Goal: Task Accomplishment & Management: Complete application form

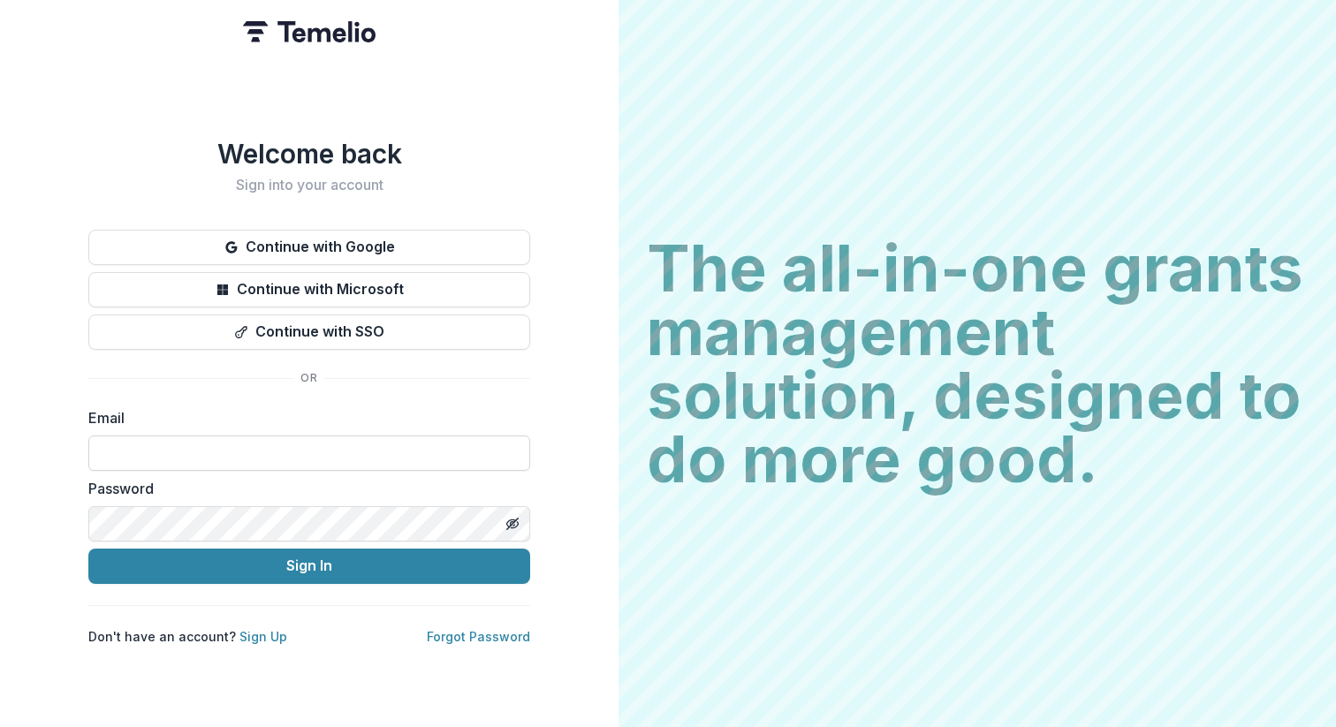
click at [331, 448] on input at bounding box center [309, 453] width 442 height 35
type input "**********"
click at [321, 571] on button "Sign In" at bounding box center [309, 566] width 442 height 35
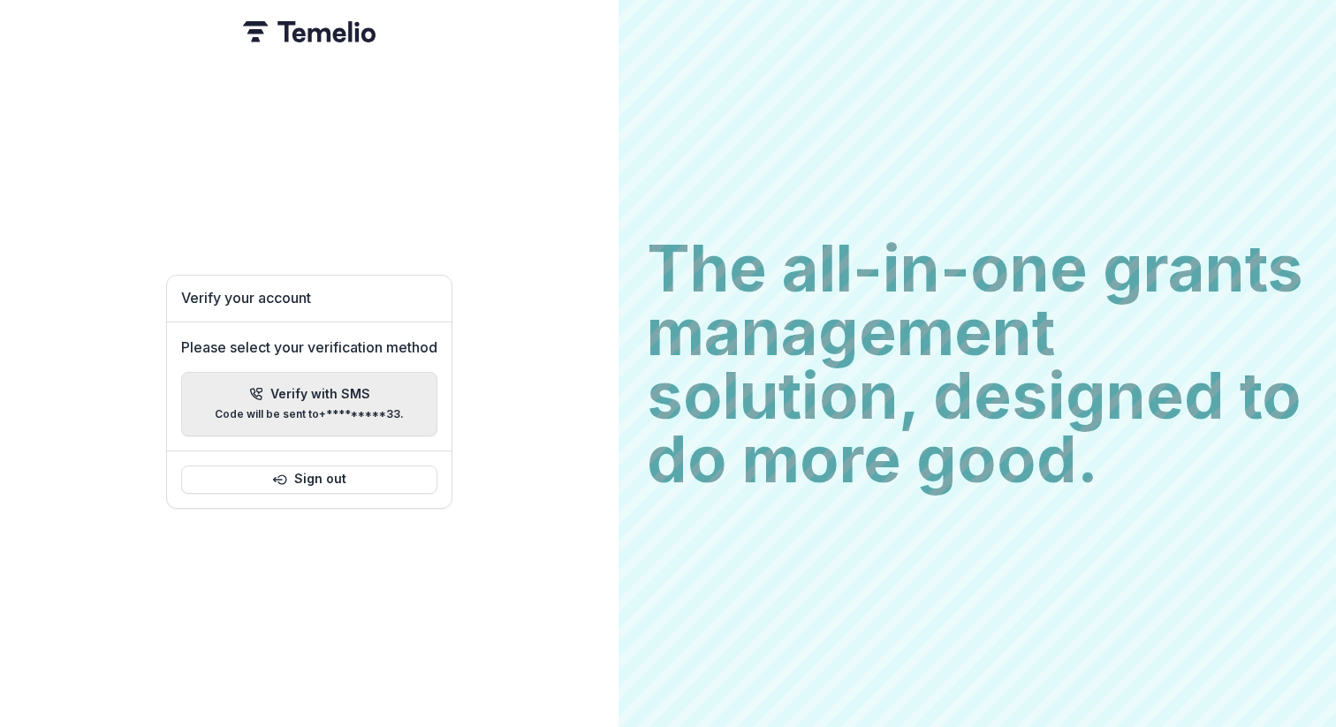
click at [359, 408] on p "Code will be sent to +*********33 ." at bounding box center [309, 414] width 189 height 12
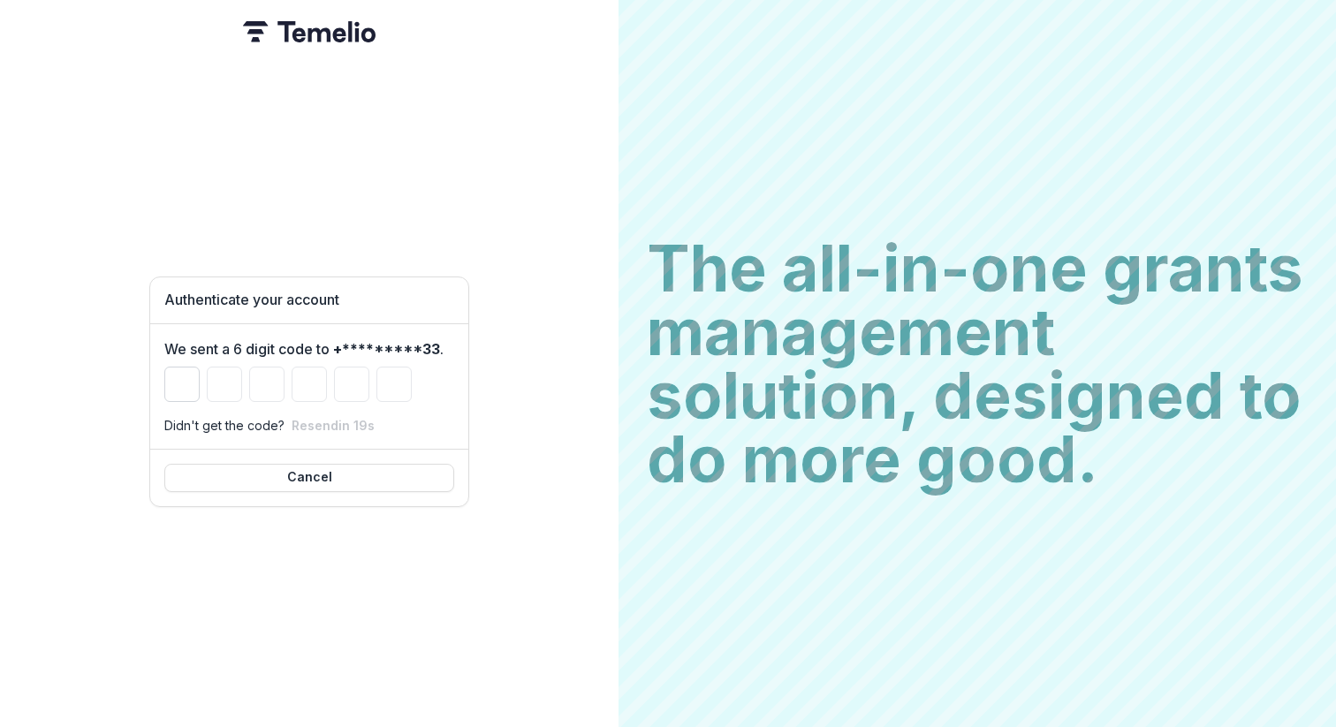
click at [181, 383] on input "Please enter your pin code" at bounding box center [181, 384] width 35 height 35
type input "*"
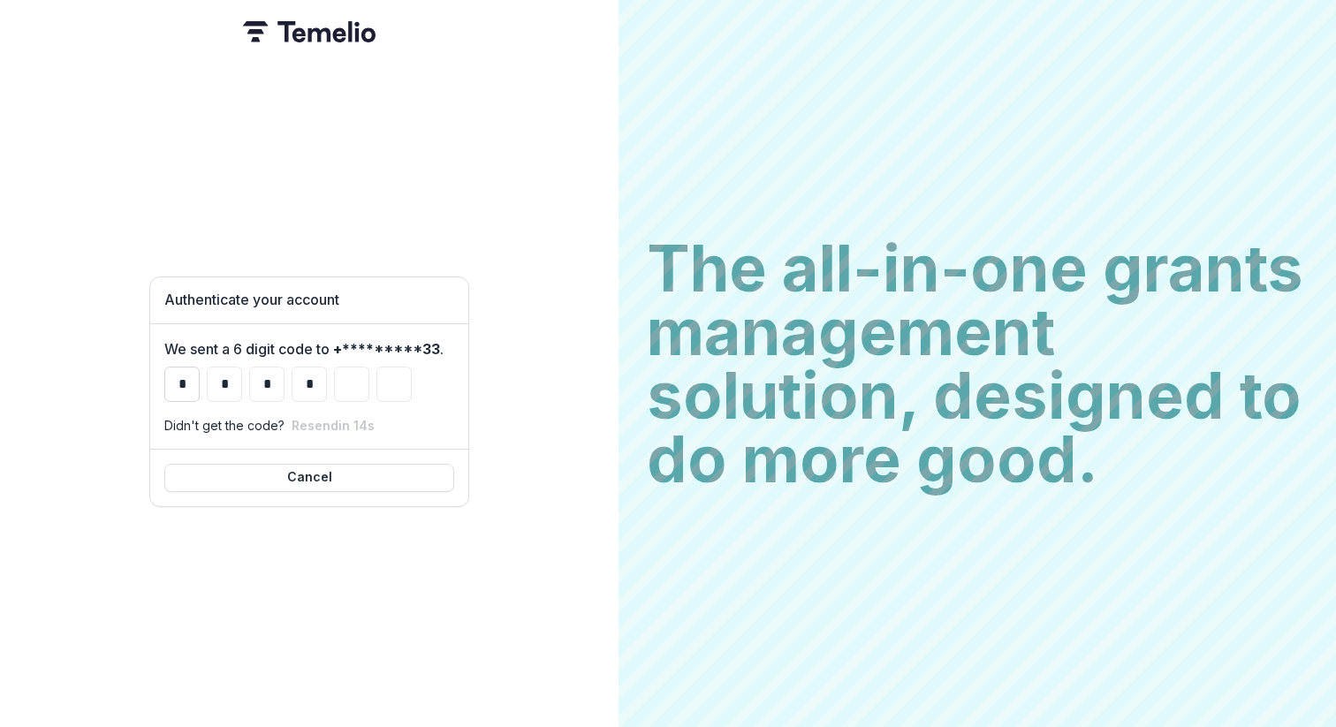
type input "*"
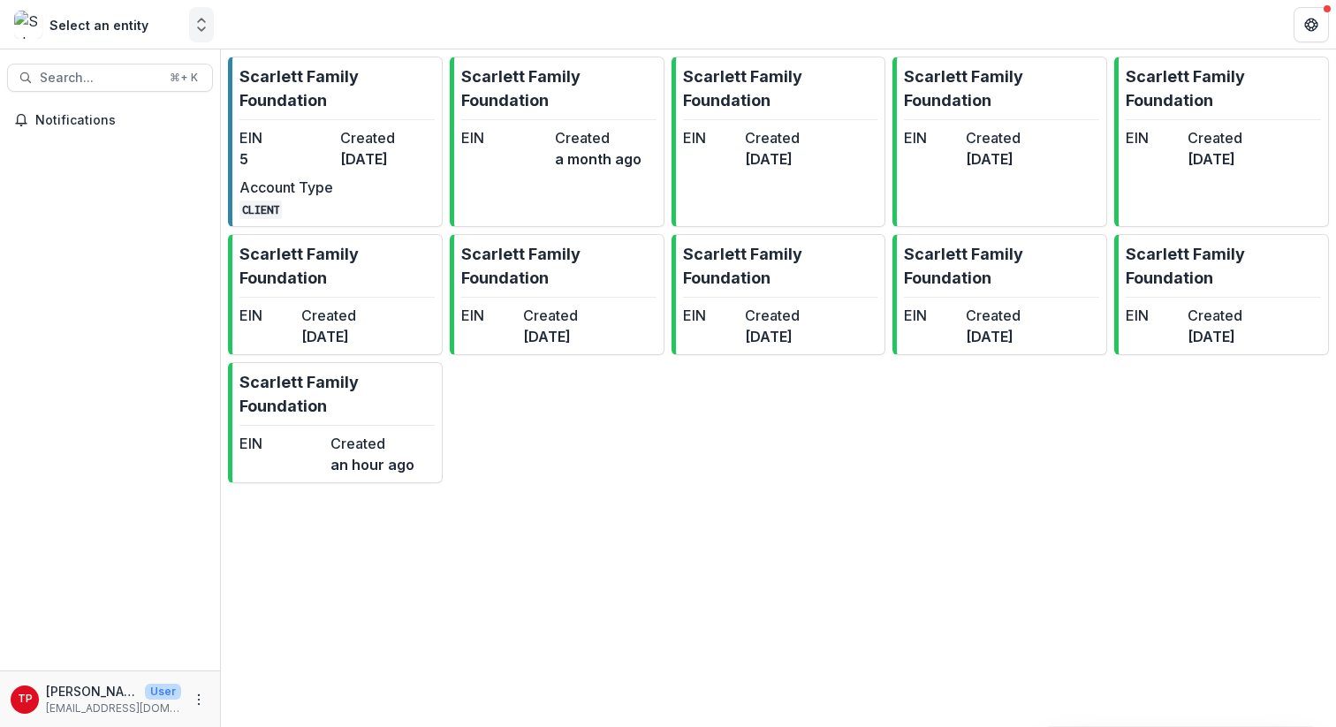
click at [203, 30] on icon "Open entity switcher" at bounding box center [202, 25] width 18 height 18
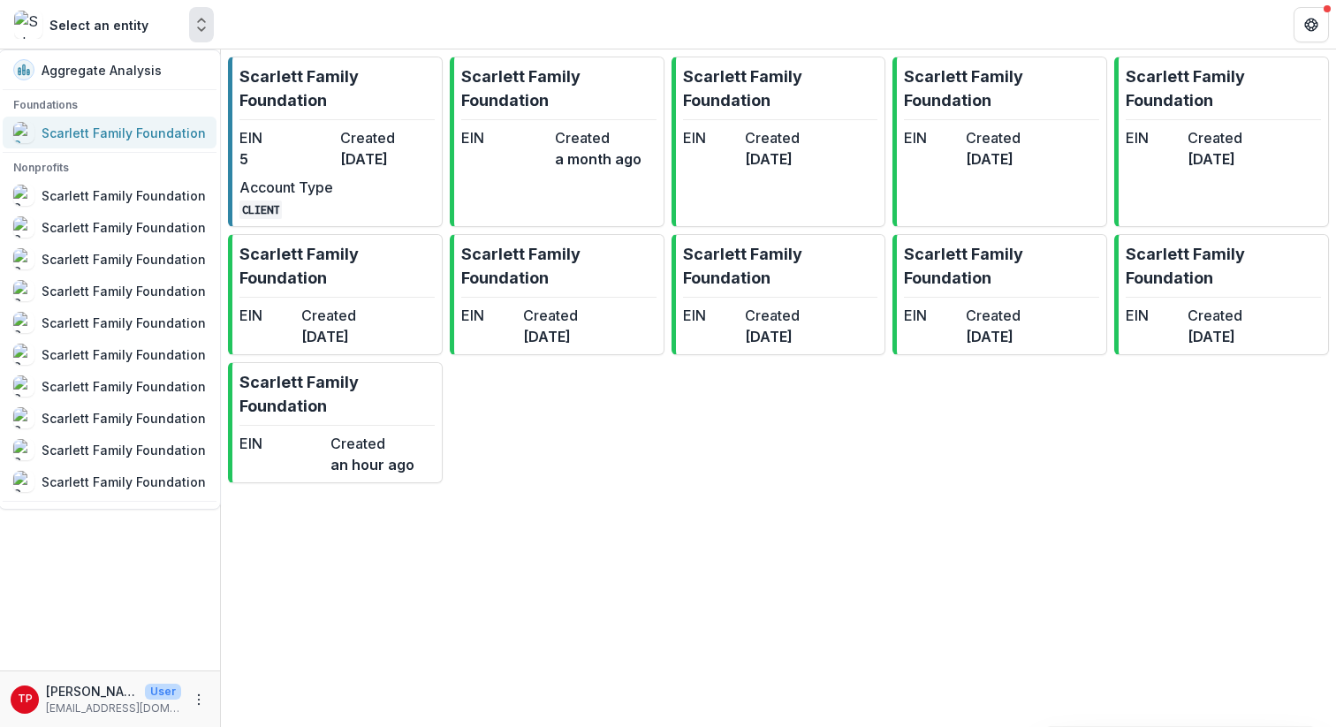
click at [140, 133] on div "Scarlett Family Foundation" at bounding box center [124, 133] width 164 height 19
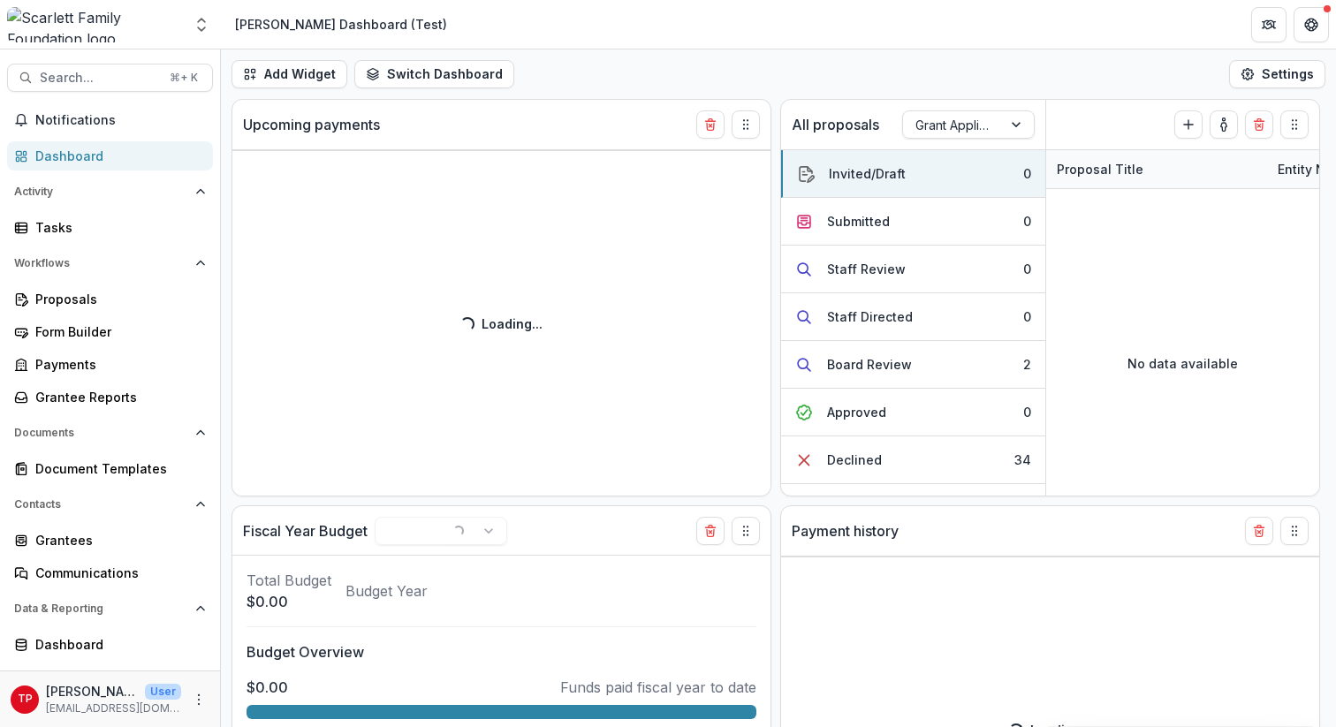
select select "**********"
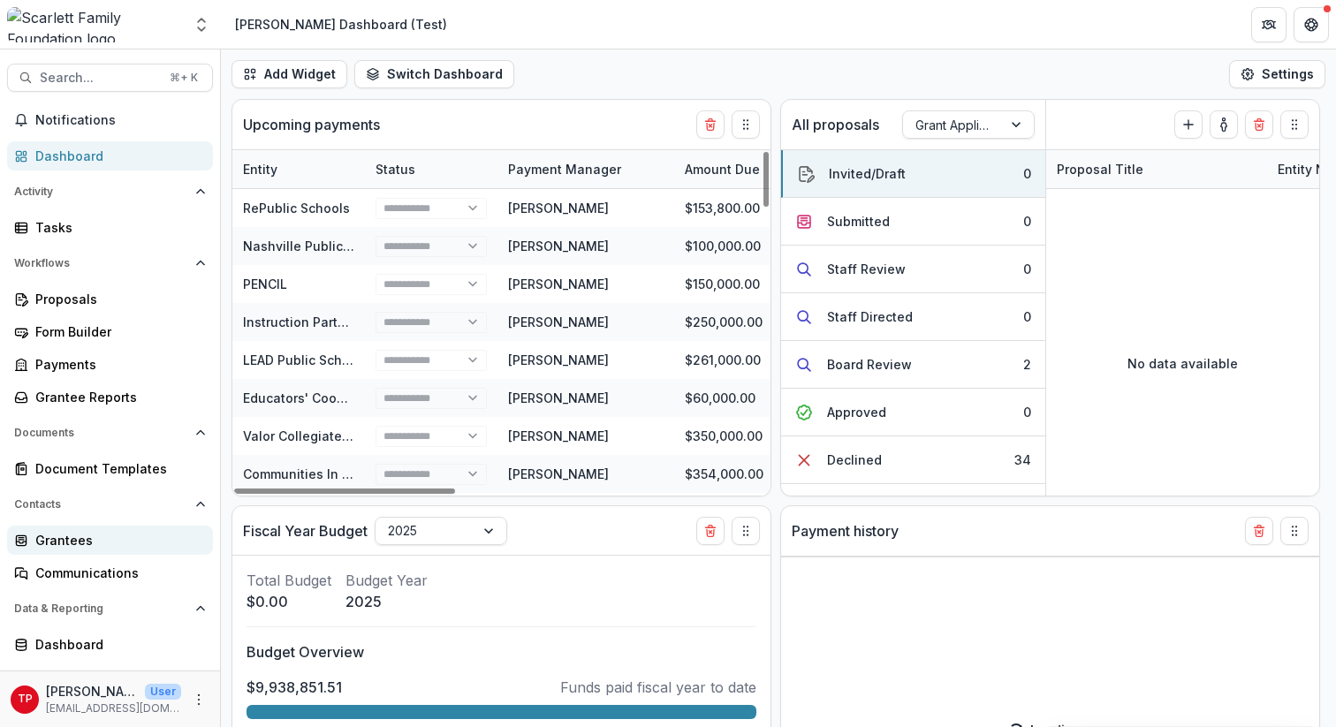
click at [62, 540] on div "Grantees" at bounding box center [117, 540] width 164 height 19
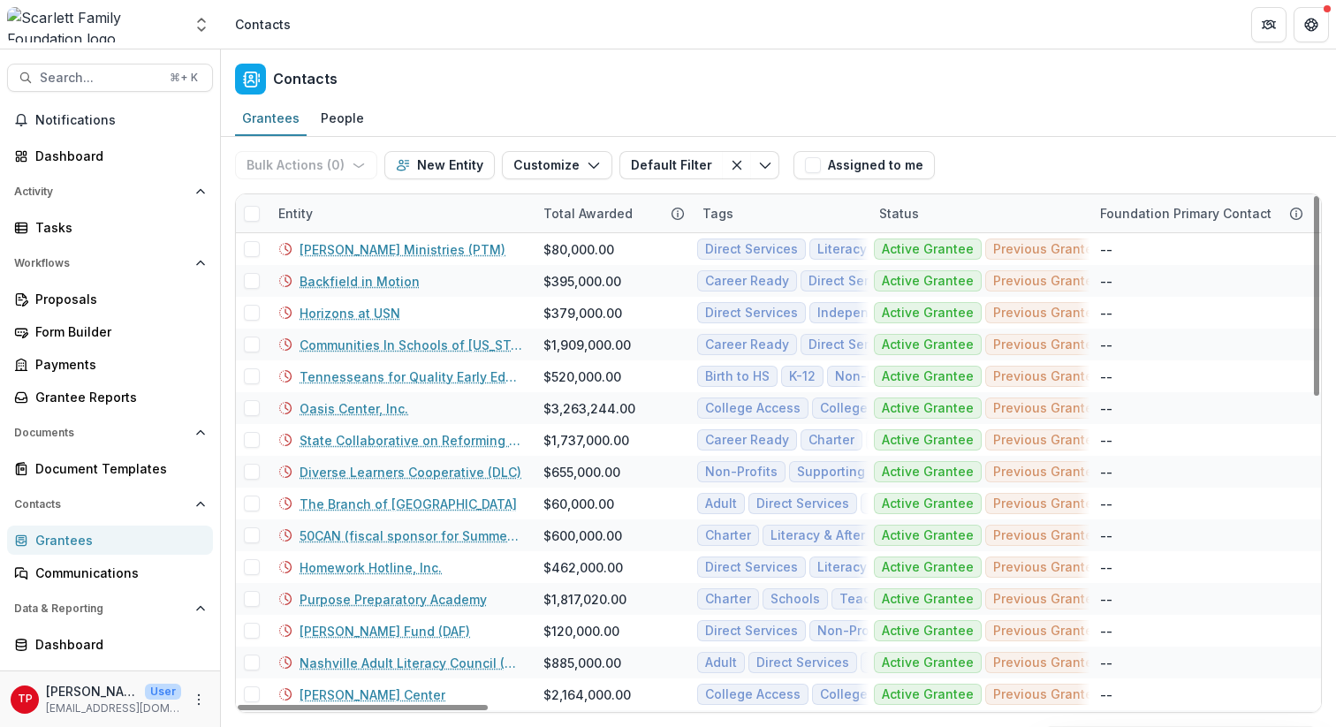
click at [354, 210] on div "Entity" at bounding box center [400, 213] width 265 height 38
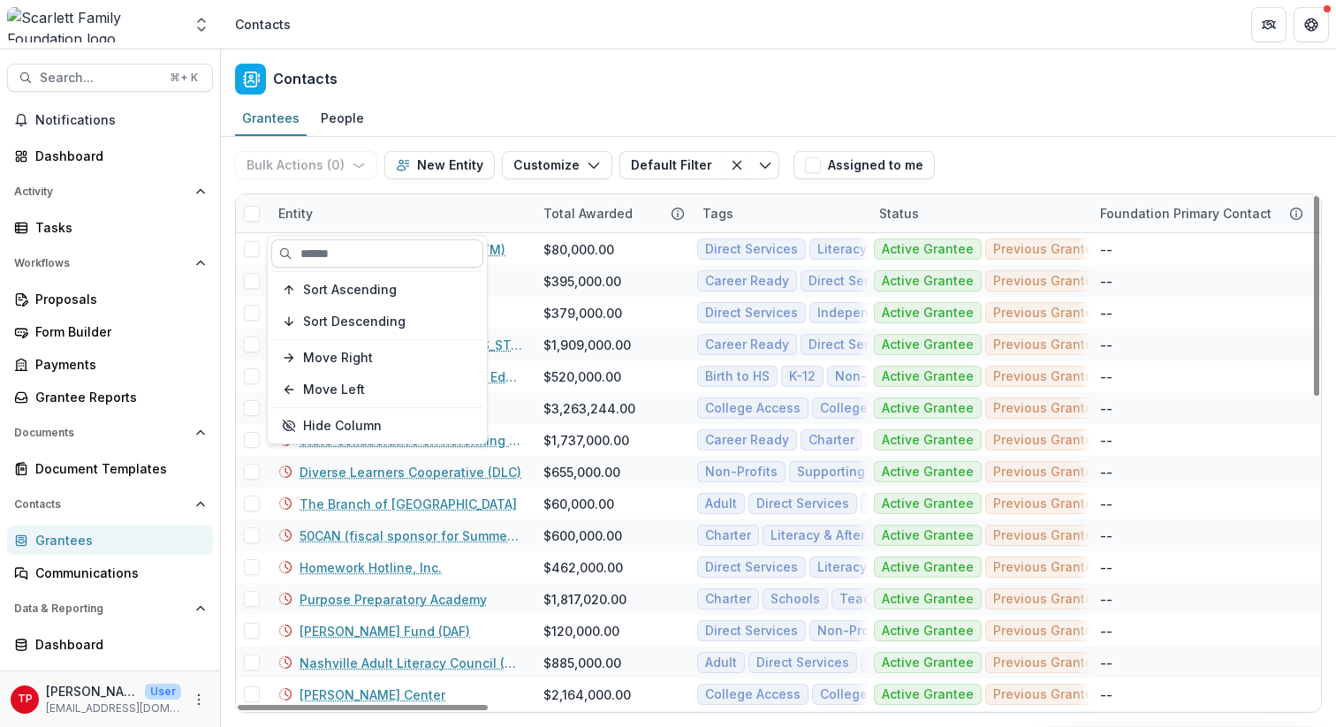
click at [347, 252] on input at bounding box center [377, 254] width 212 height 28
type input "*****"
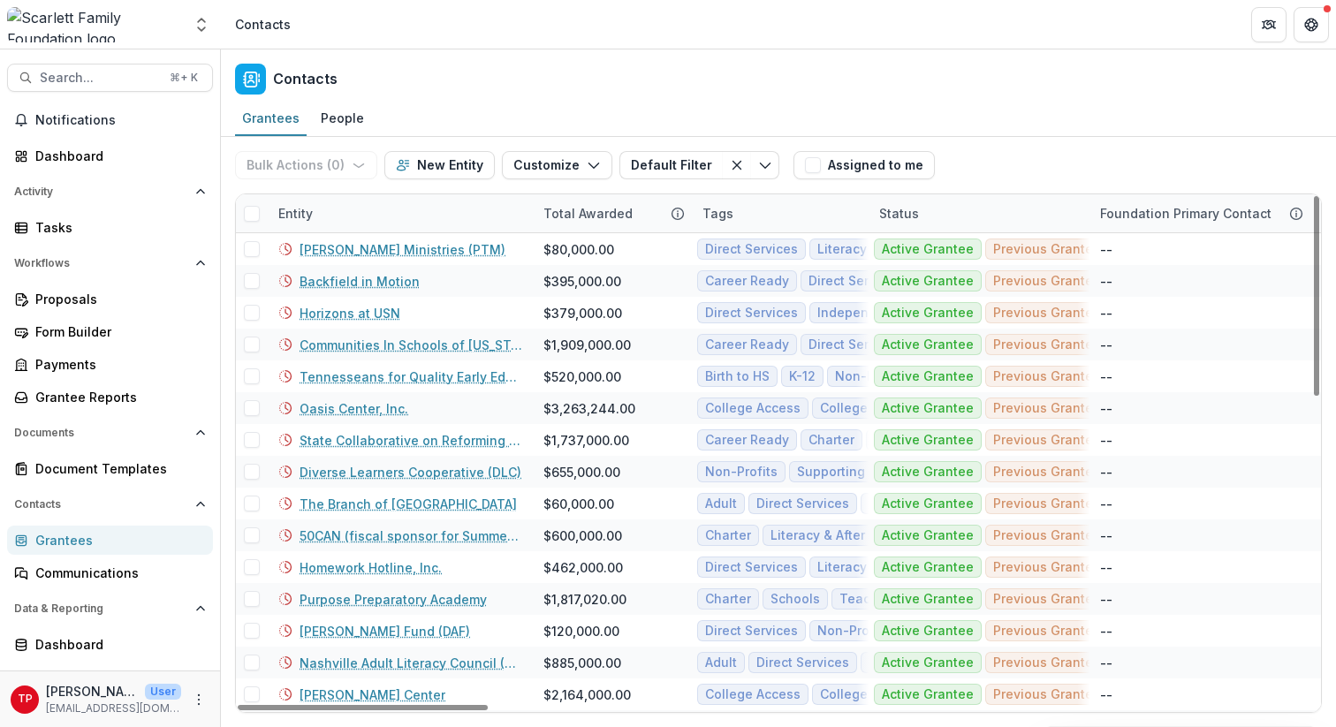
click at [383, 206] on div "Entity" at bounding box center [400, 213] width 265 height 38
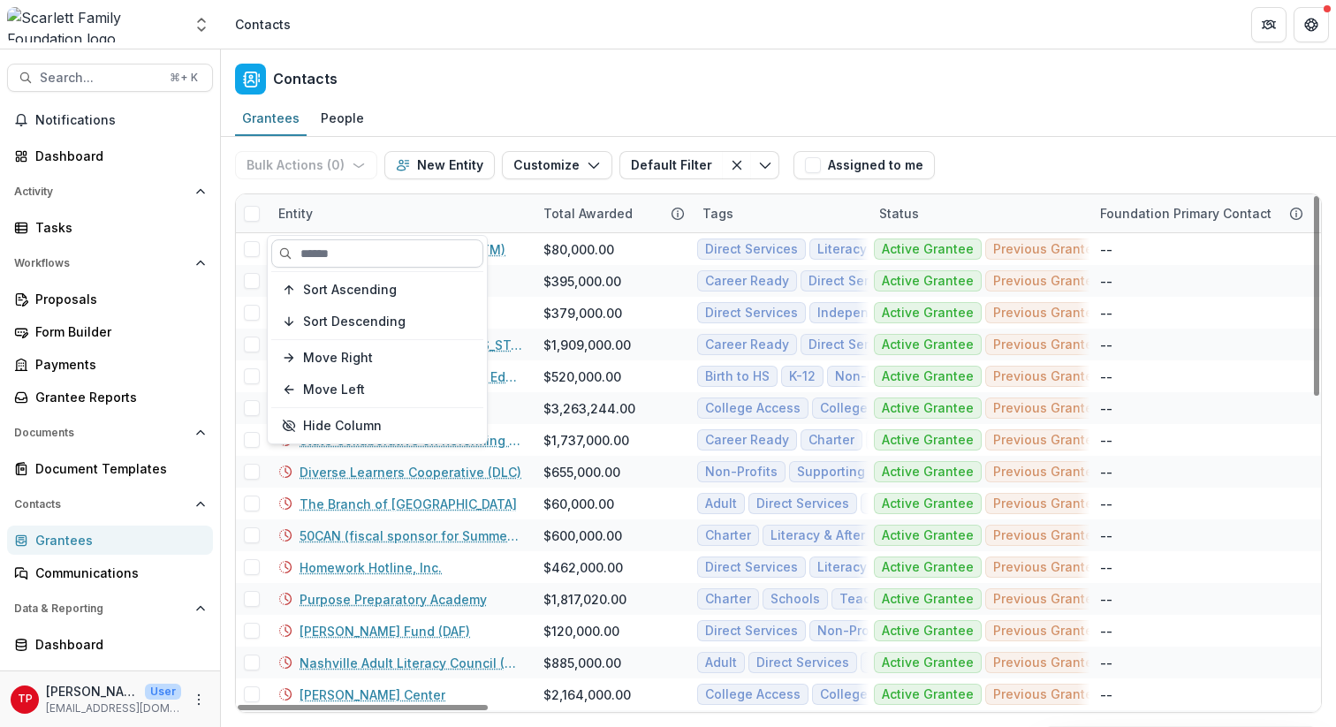
click at [370, 251] on input at bounding box center [377, 254] width 212 height 28
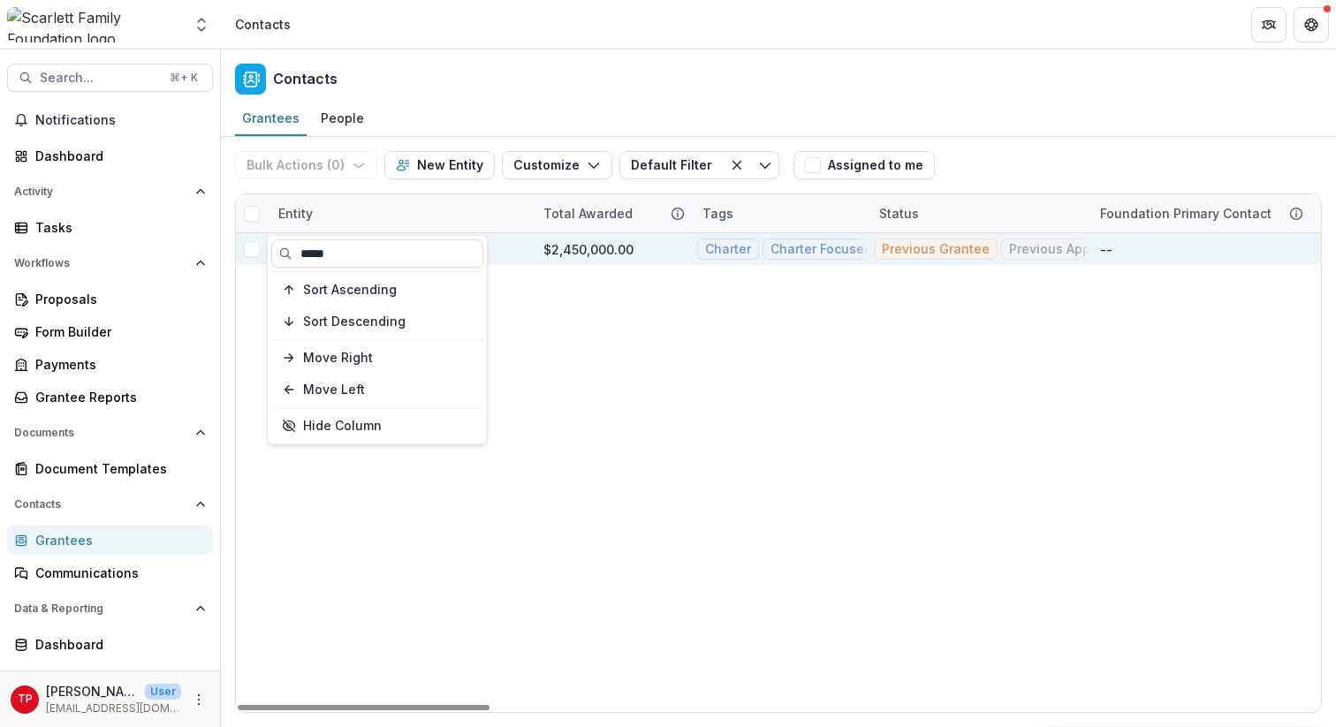
type input "*****"
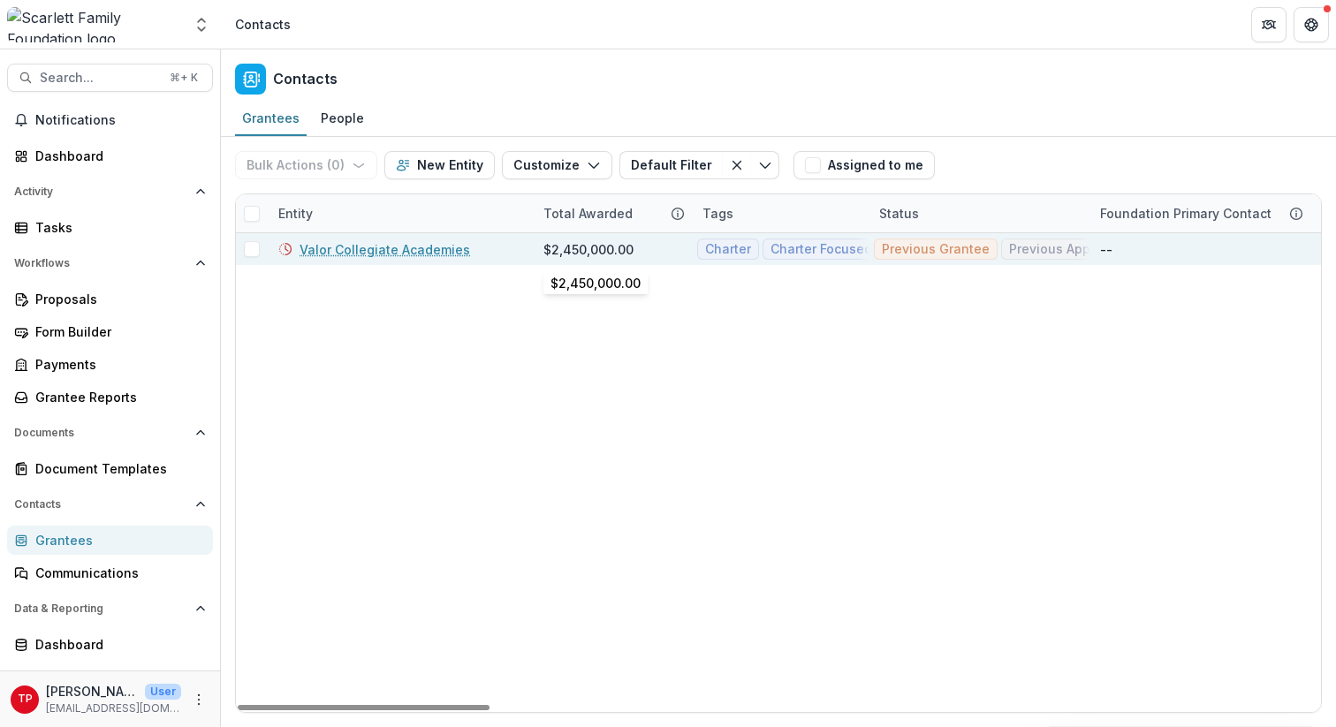
click at [567, 248] on div "$2,450,000.00" at bounding box center [589, 249] width 90 height 19
click at [428, 247] on link "Valor Collegiate Academies" at bounding box center [385, 249] width 171 height 19
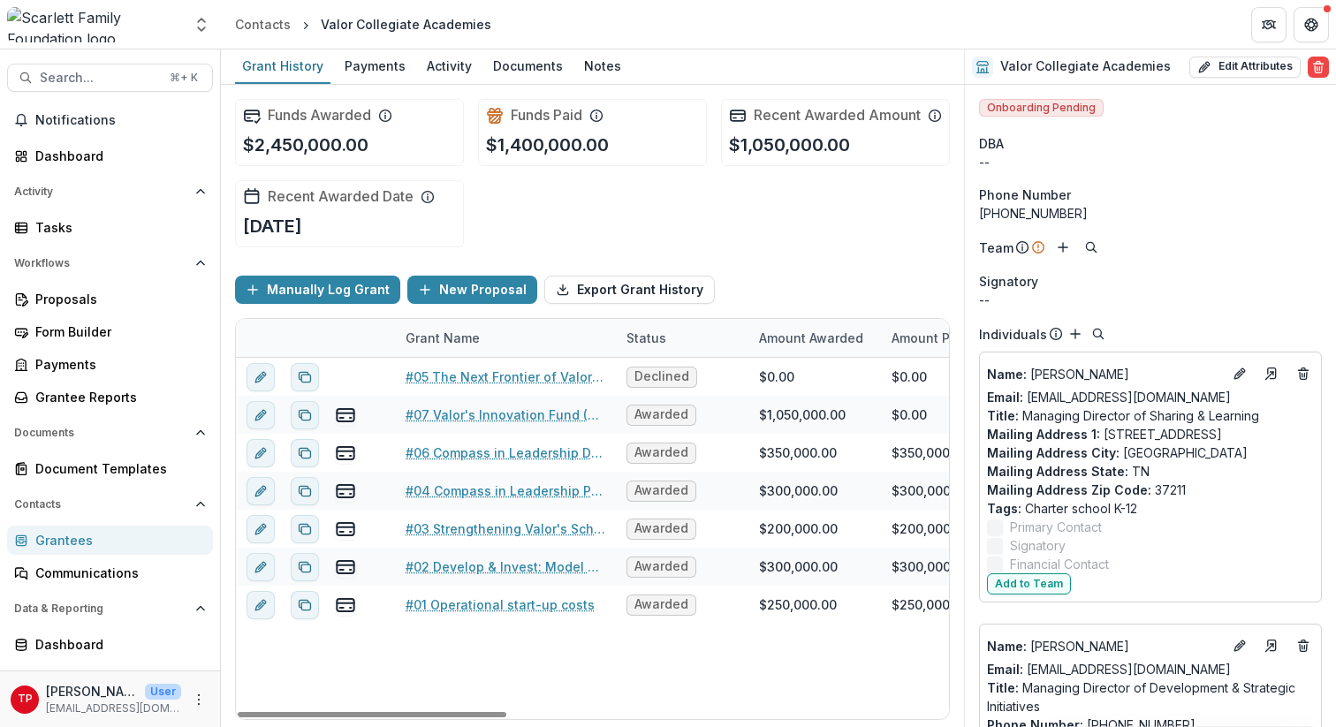
click at [476, 347] on div "Grant Name" at bounding box center [442, 338] width 95 height 19
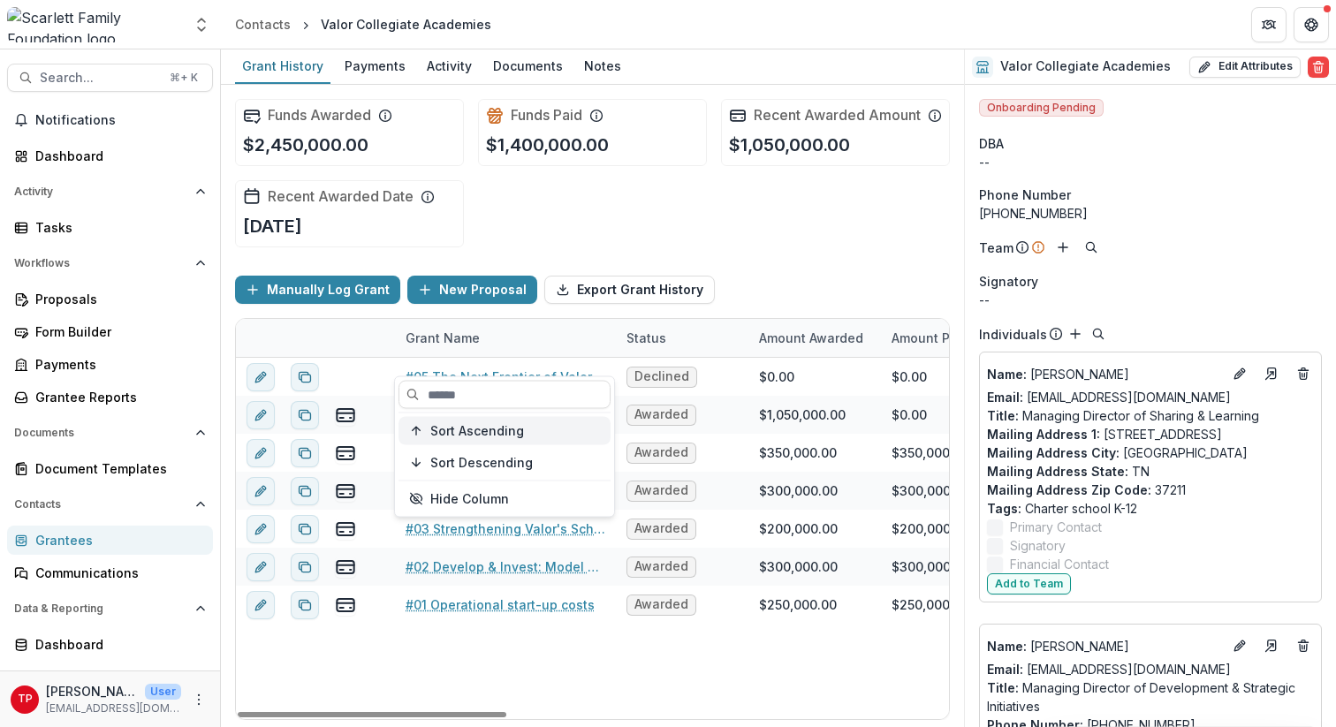
click at [483, 424] on span "Sort Ascending" at bounding box center [477, 430] width 94 height 15
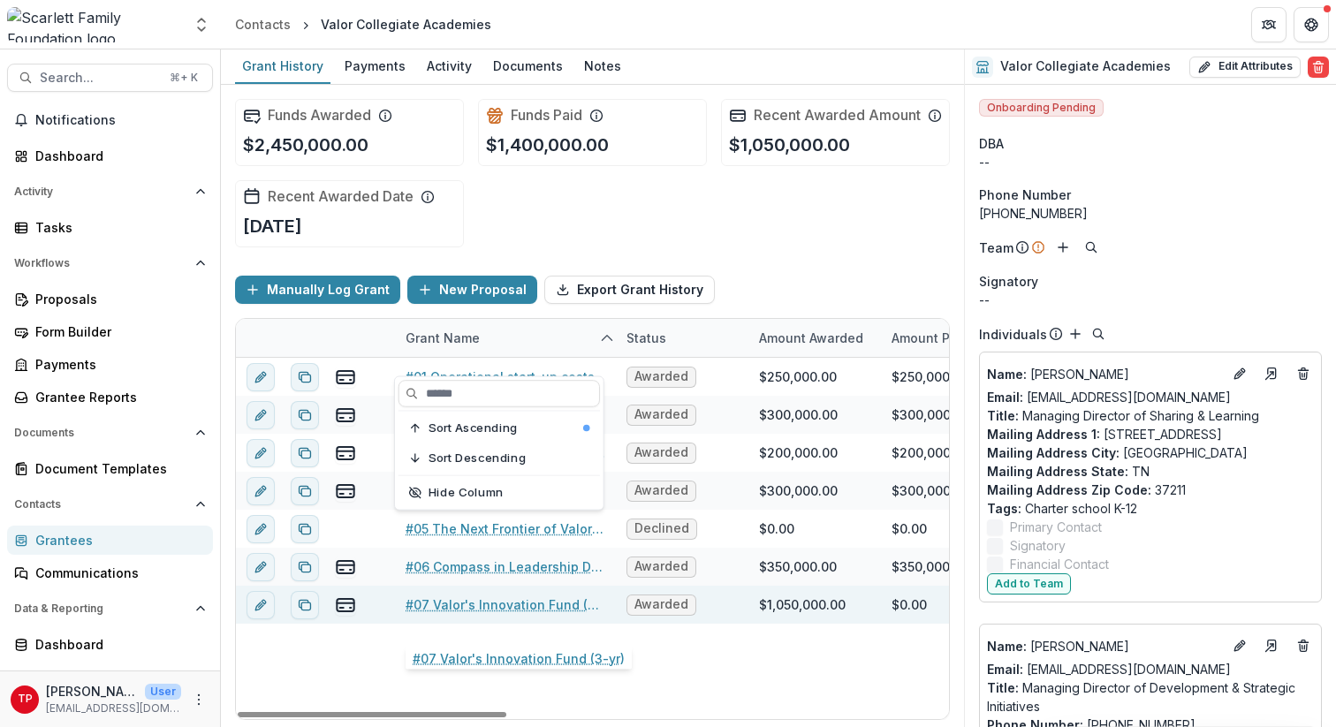
click at [481, 614] on link "#07 Valor's Innovation Fund (3-yr)" at bounding box center [506, 605] width 200 height 19
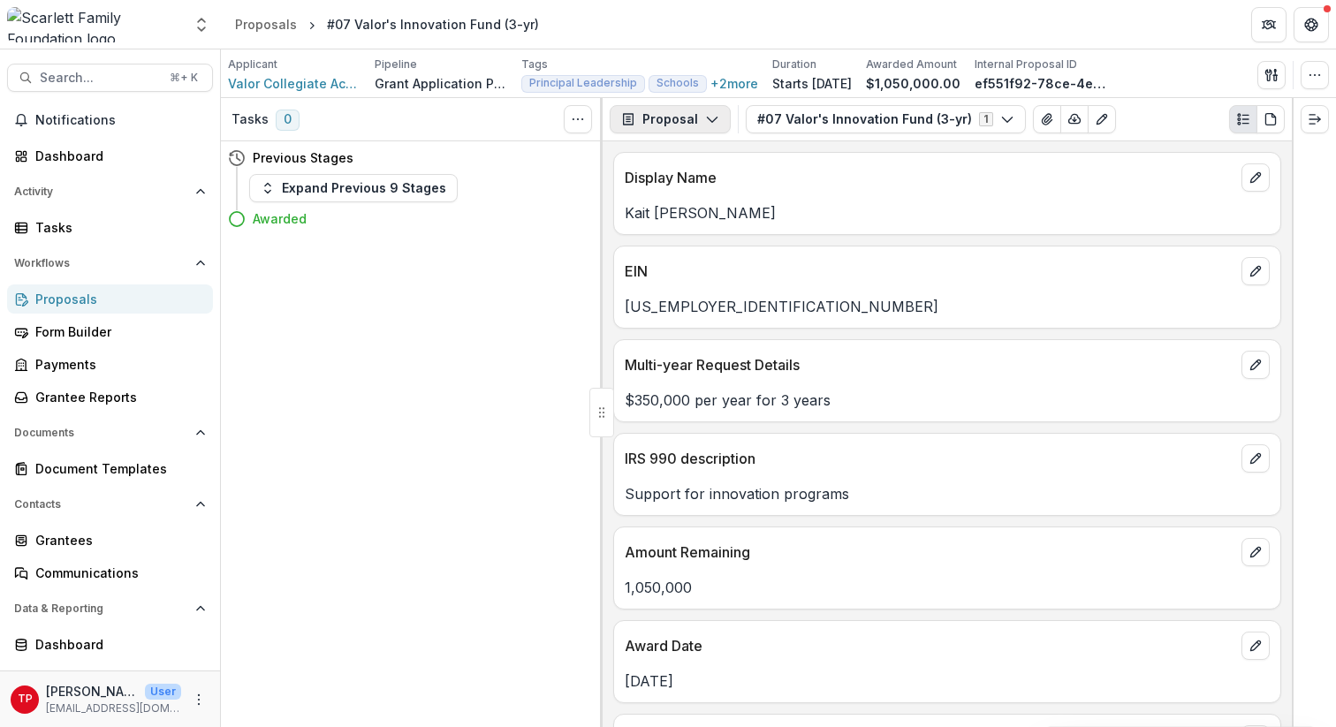
click at [712, 117] on icon "button" at bounding box center [712, 119] width 14 height 14
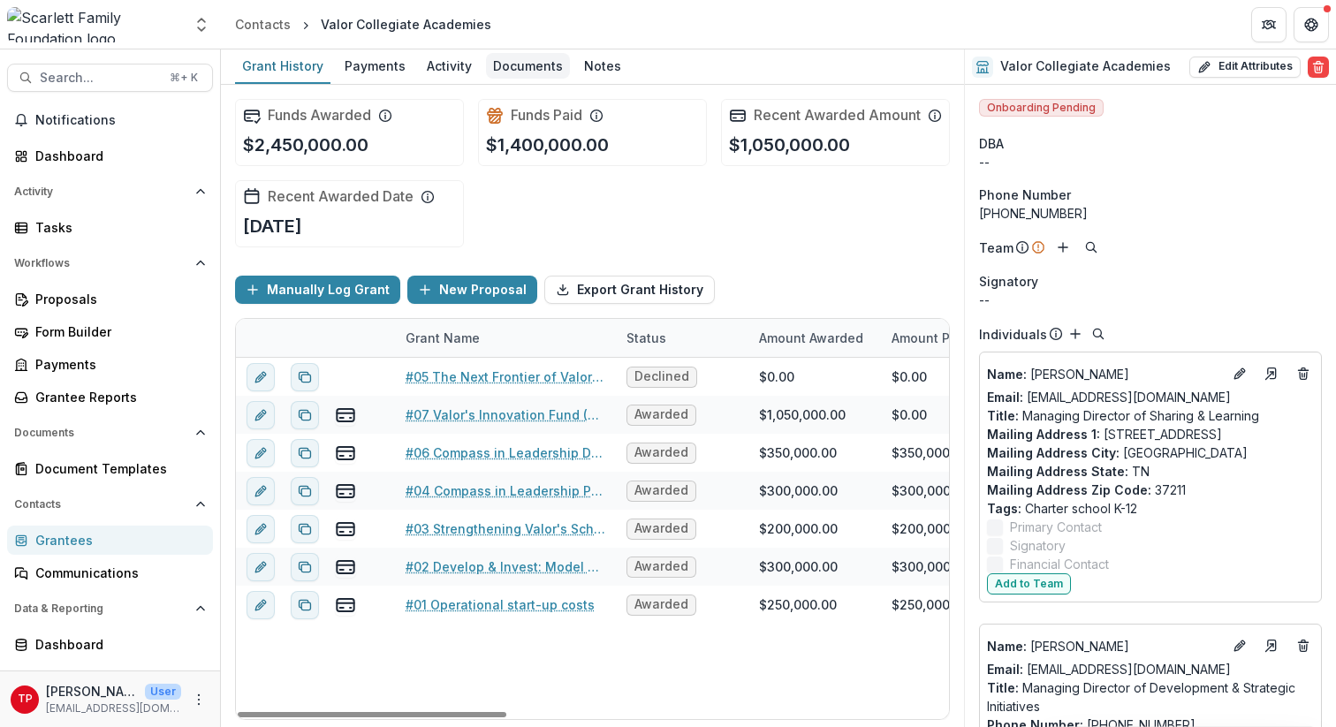
click at [537, 68] on div "Documents" at bounding box center [528, 66] width 84 height 26
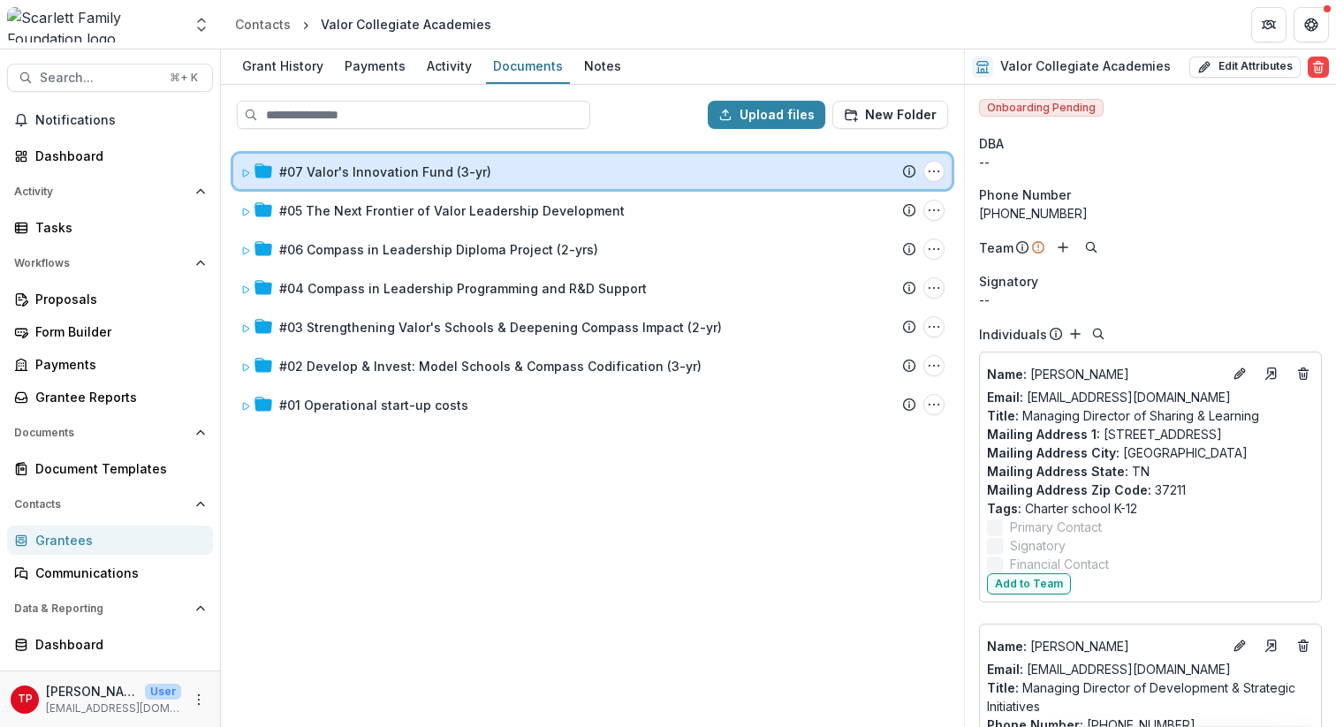
click at [246, 172] on icon at bounding box center [245, 173] width 11 height 11
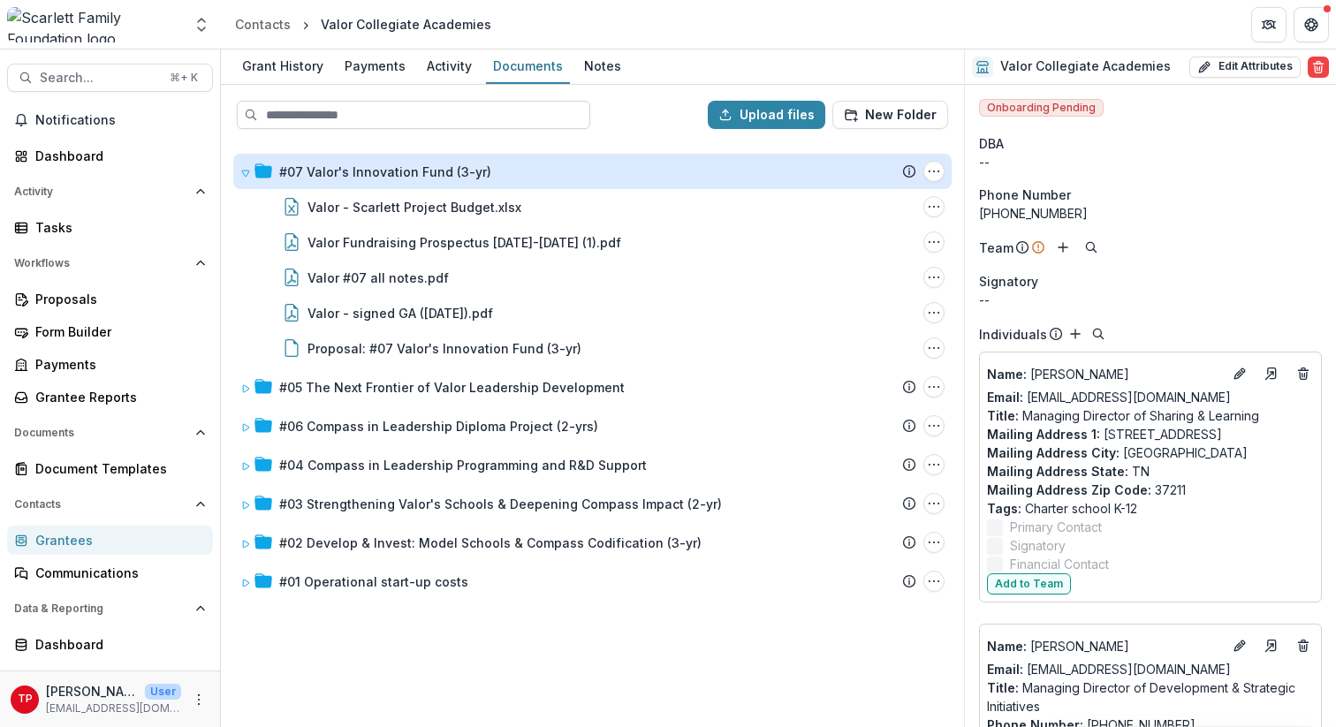
click at [332, 110] on input at bounding box center [414, 115] width 354 height 28
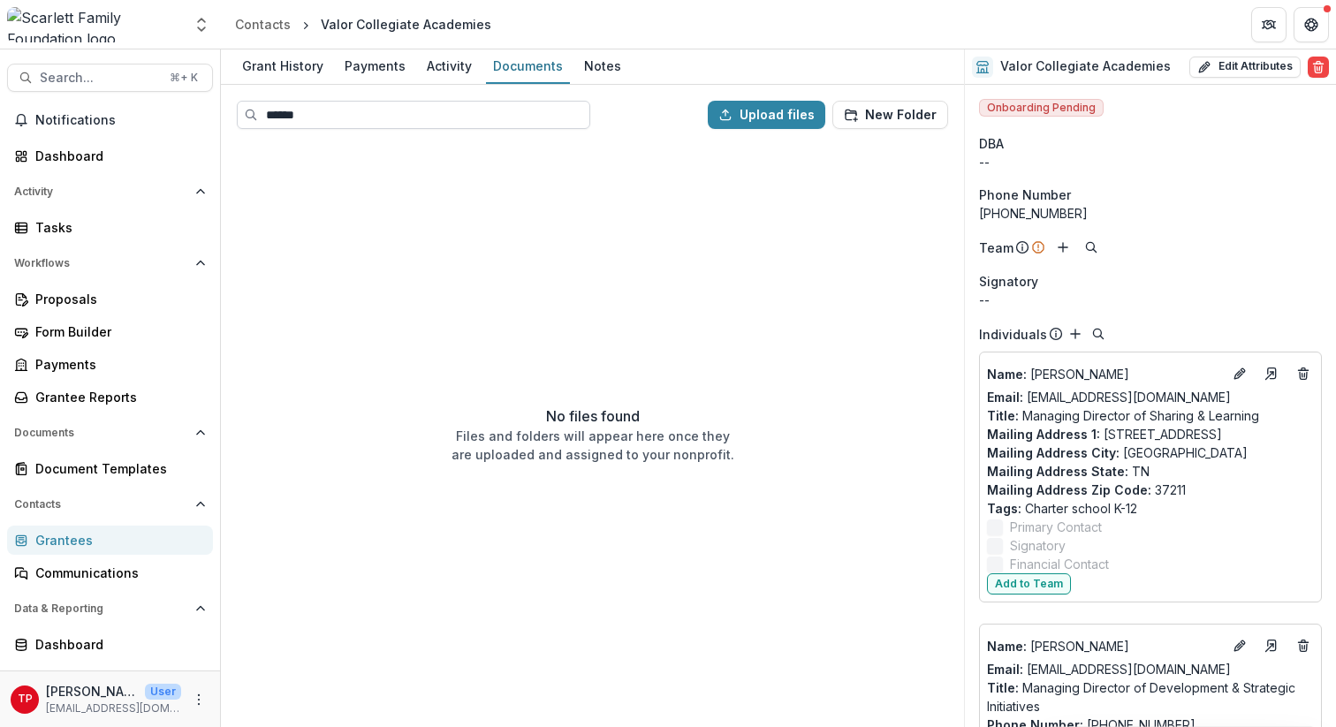
type input "******"
click at [272, 22] on div "Contacts" at bounding box center [263, 24] width 56 height 19
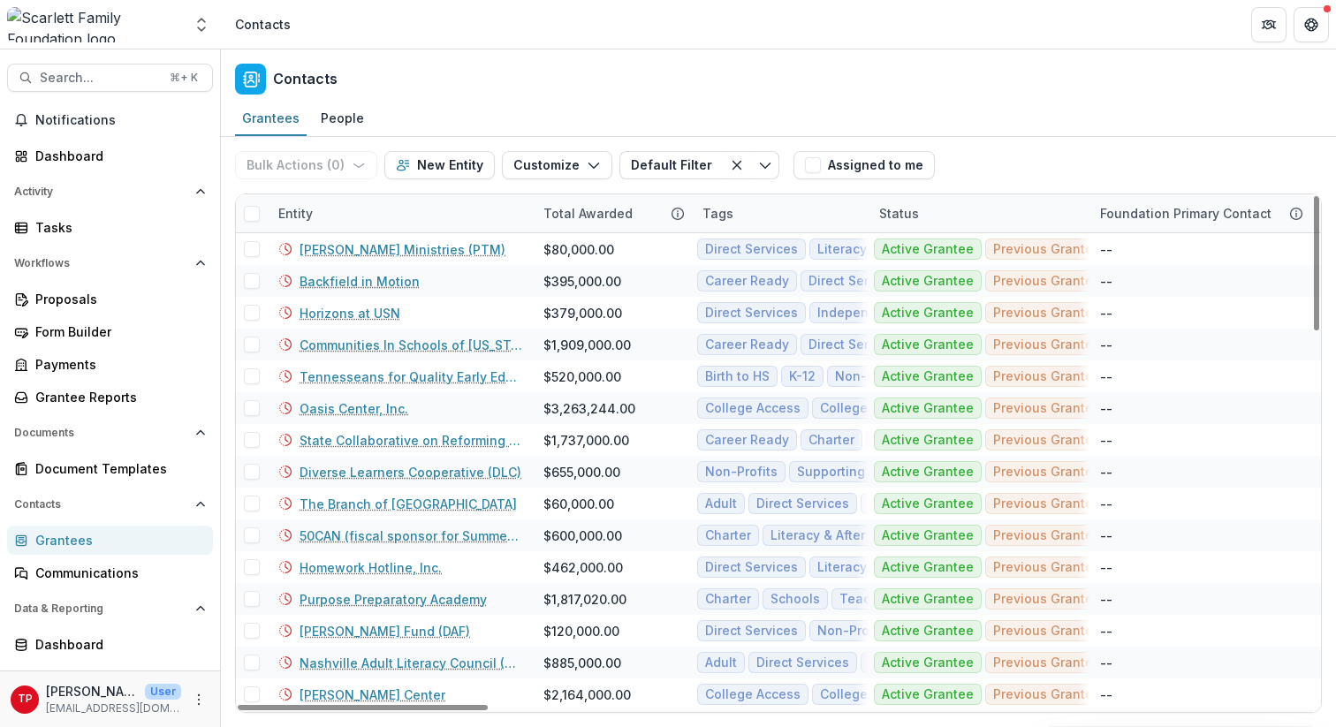
click at [348, 211] on div "Entity" at bounding box center [400, 213] width 265 height 38
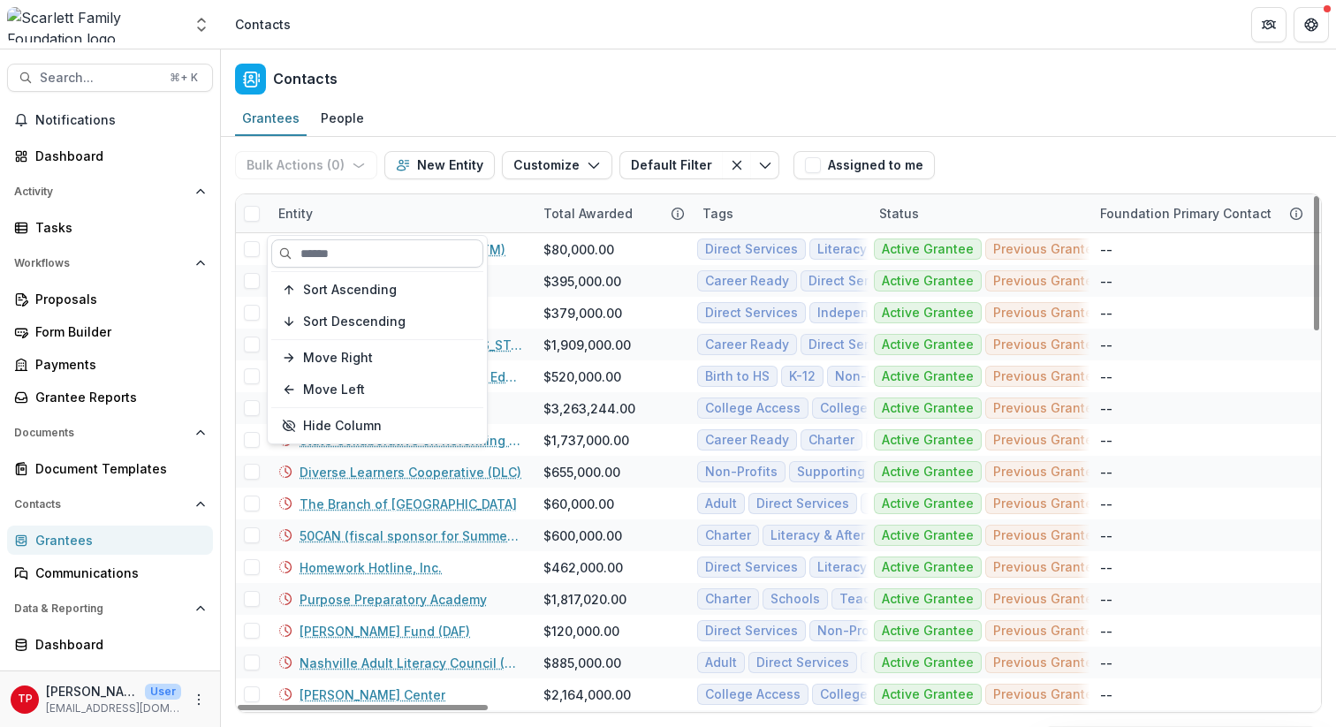
click at [348, 262] on input at bounding box center [377, 254] width 212 height 28
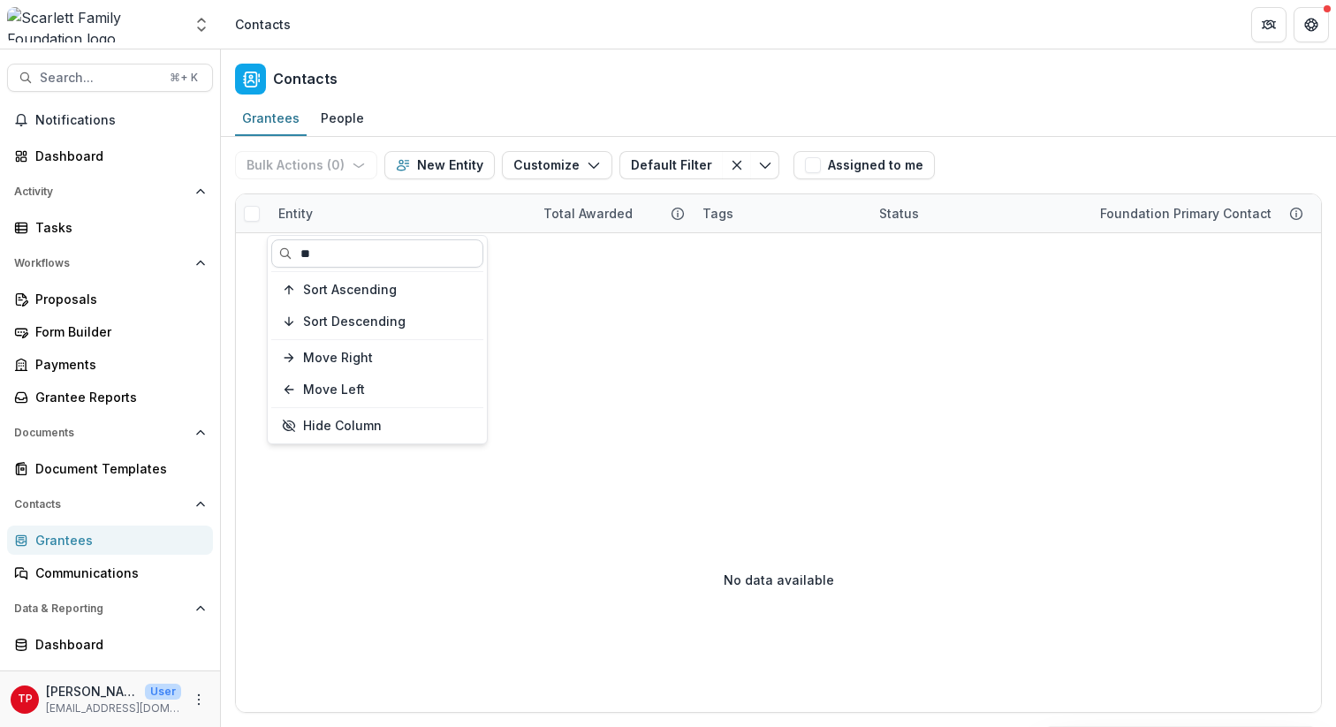
type input "*"
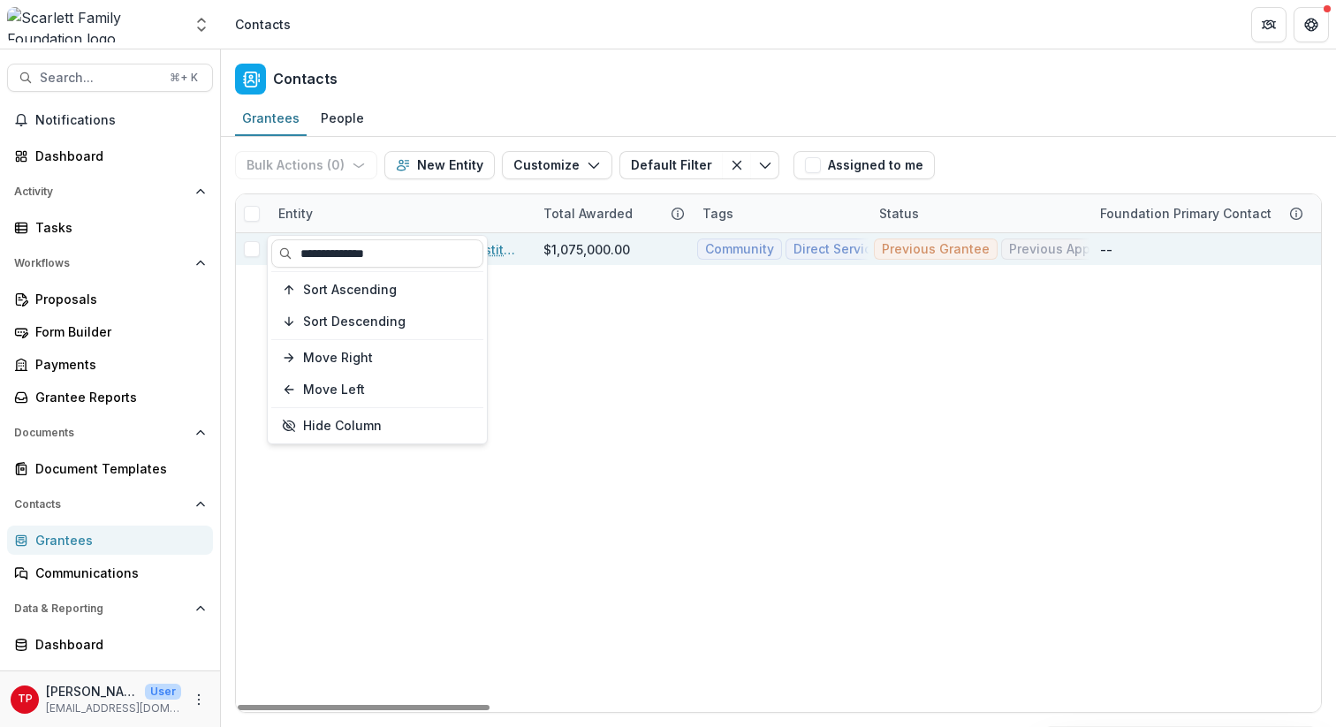
type input "**********"
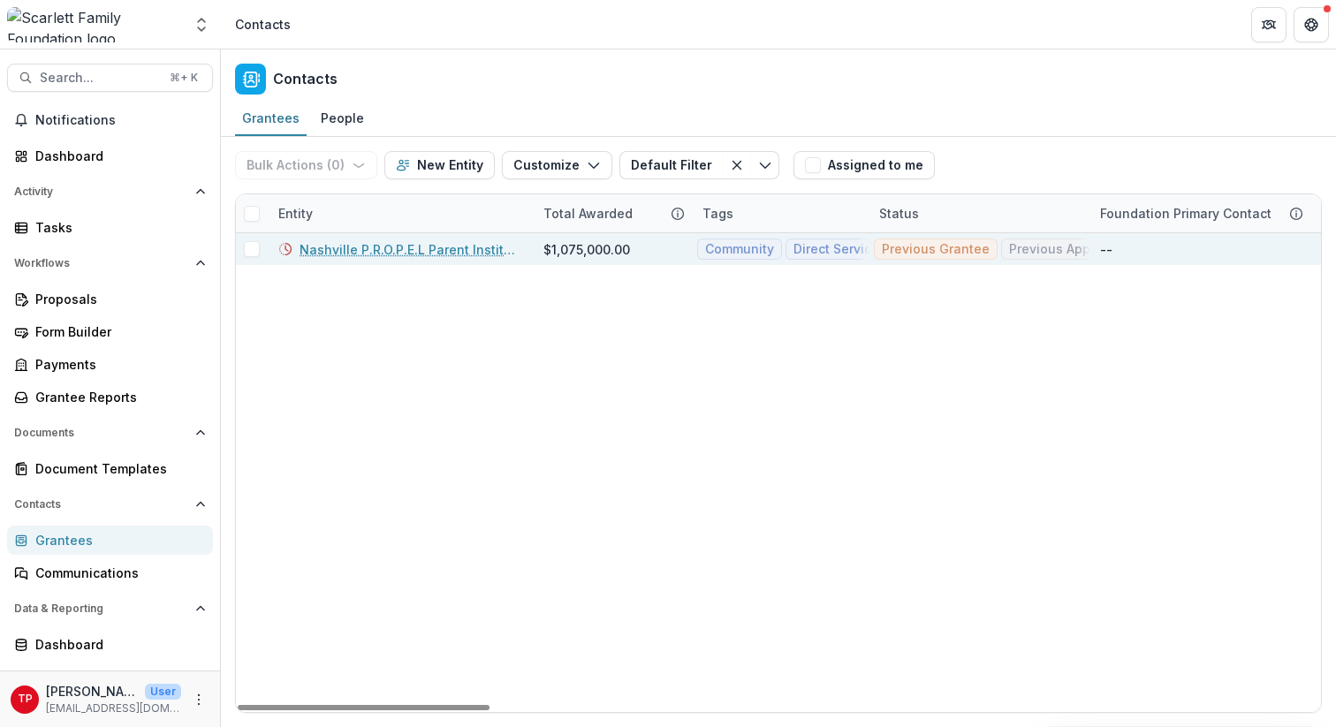
click at [499, 248] on link "Nashville P.R.O.P.E.L Parent Institute, INC." at bounding box center [411, 249] width 223 height 19
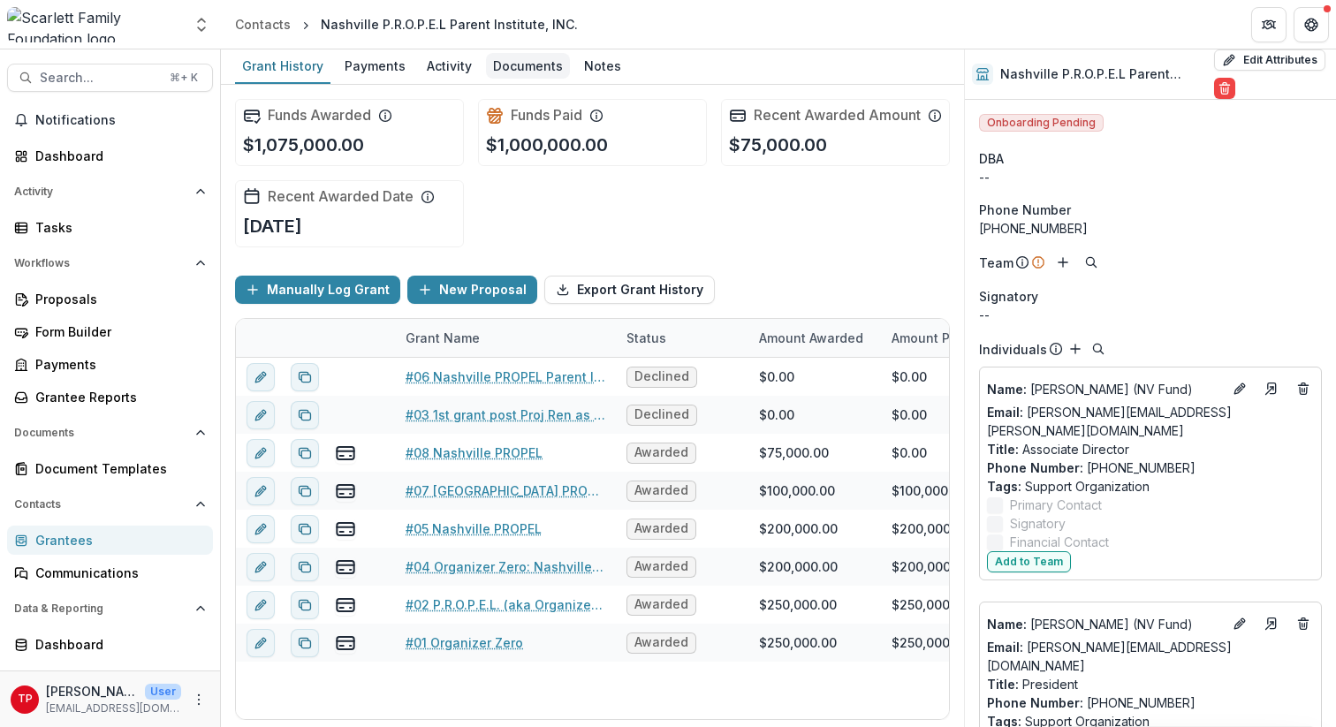
click at [518, 64] on div "Documents" at bounding box center [528, 66] width 84 height 26
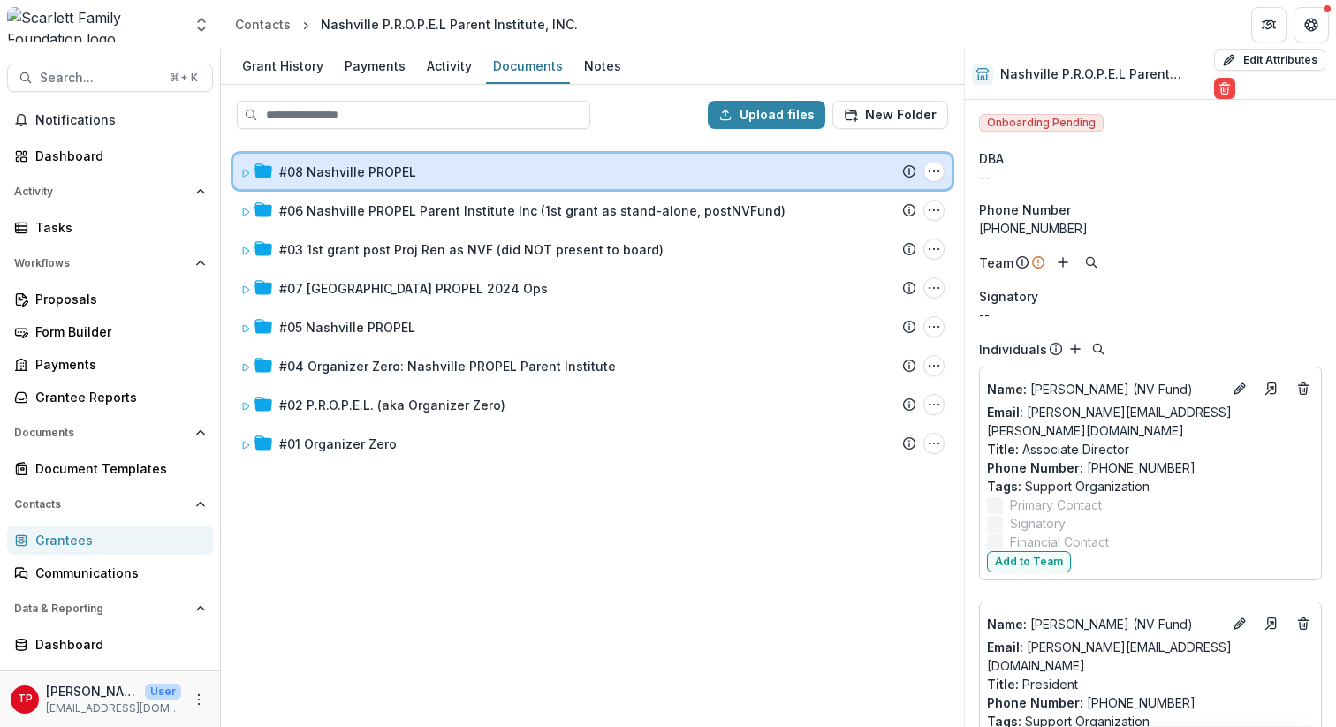
click at [243, 172] on icon at bounding box center [246, 173] width 6 height 7
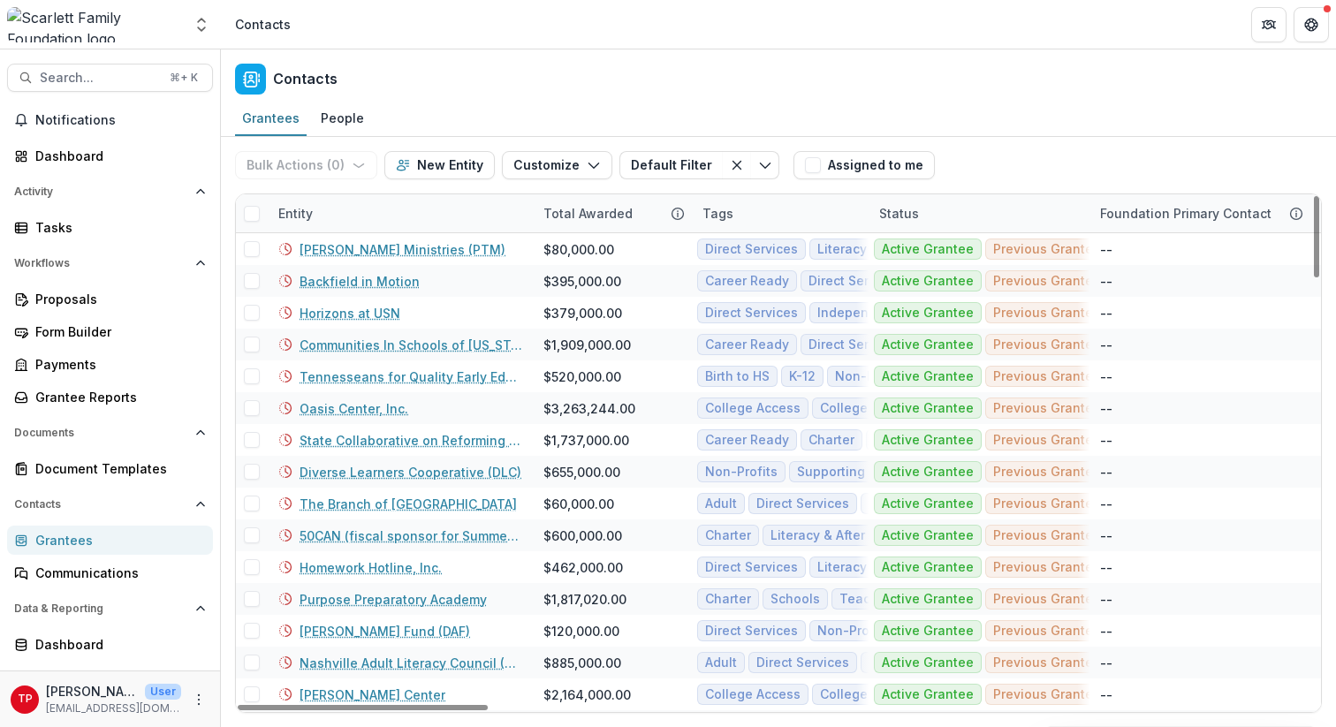
click at [372, 213] on div "Entity" at bounding box center [400, 213] width 265 height 38
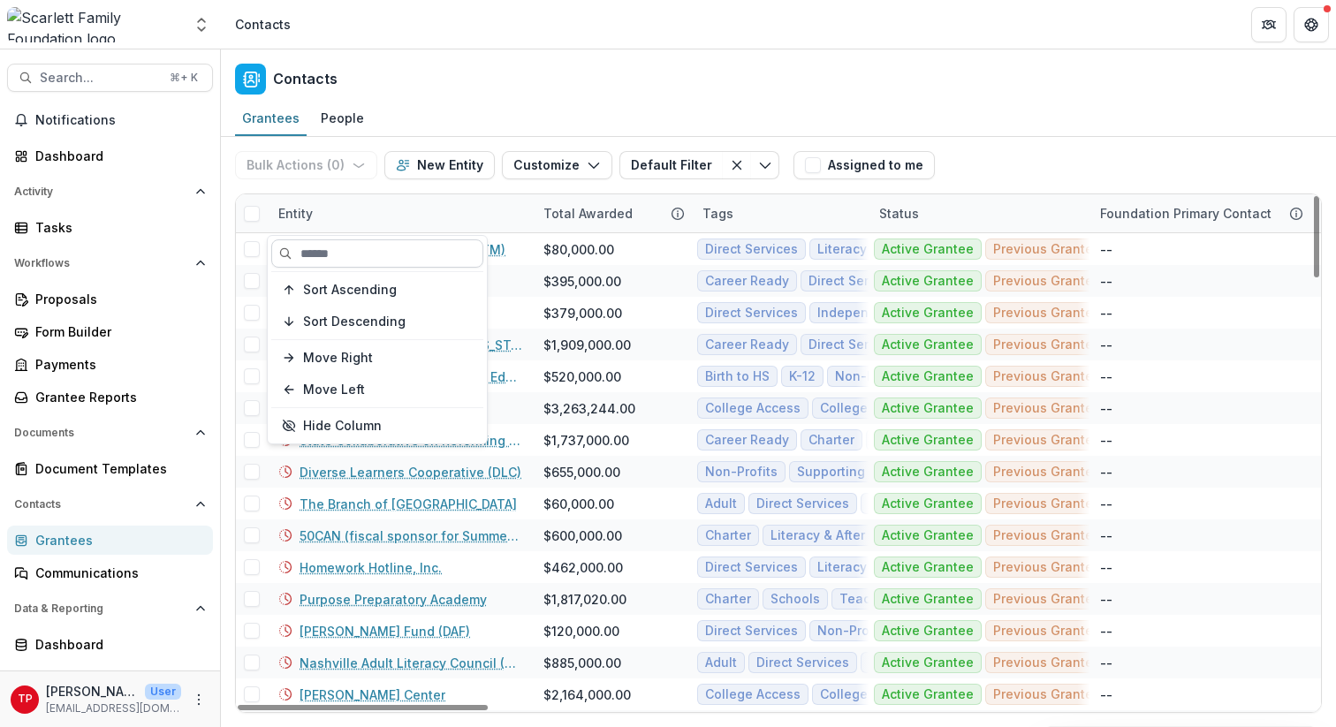
click at [357, 262] on input at bounding box center [377, 254] width 212 height 28
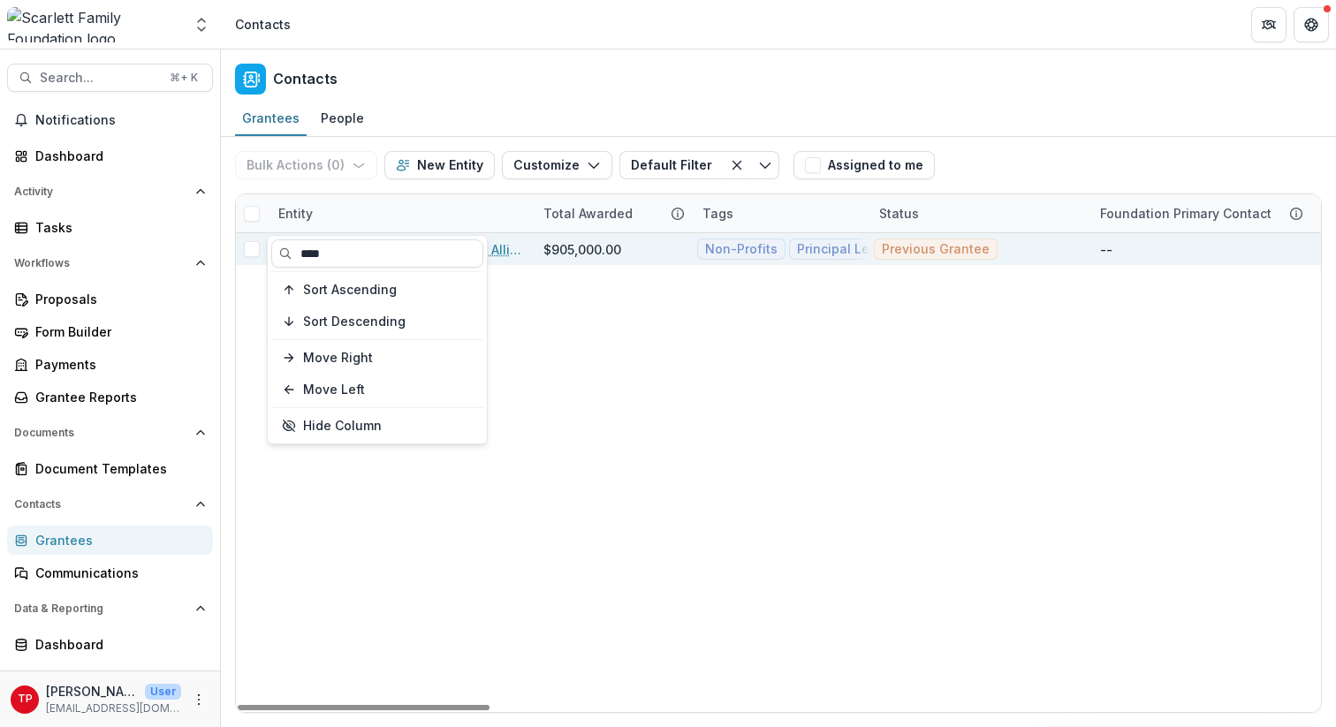
type input "****"
click at [504, 247] on link "[US_STATE] Educators of Color Alliance (TECA)" at bounding box center [411, 249] width 223 height 19
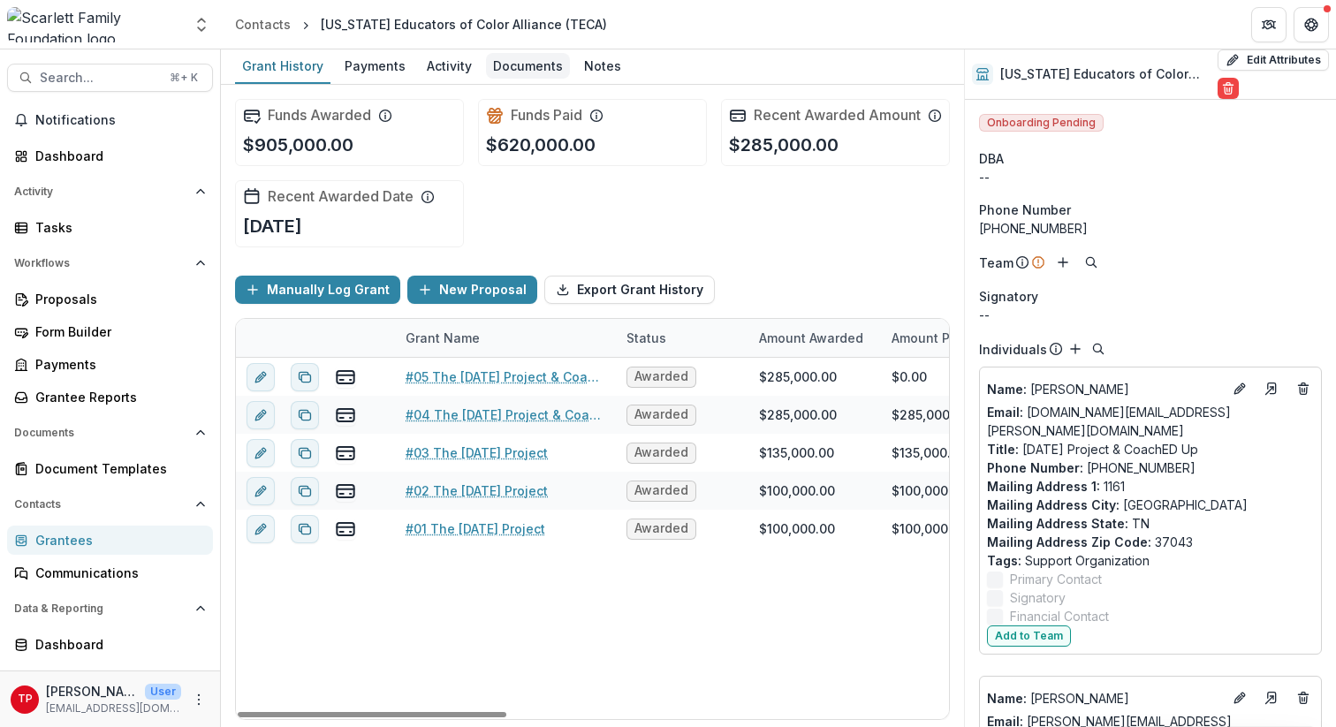
click at [506, 65] on div "Documents" at bounding box center [528, 66] width 84 height 26
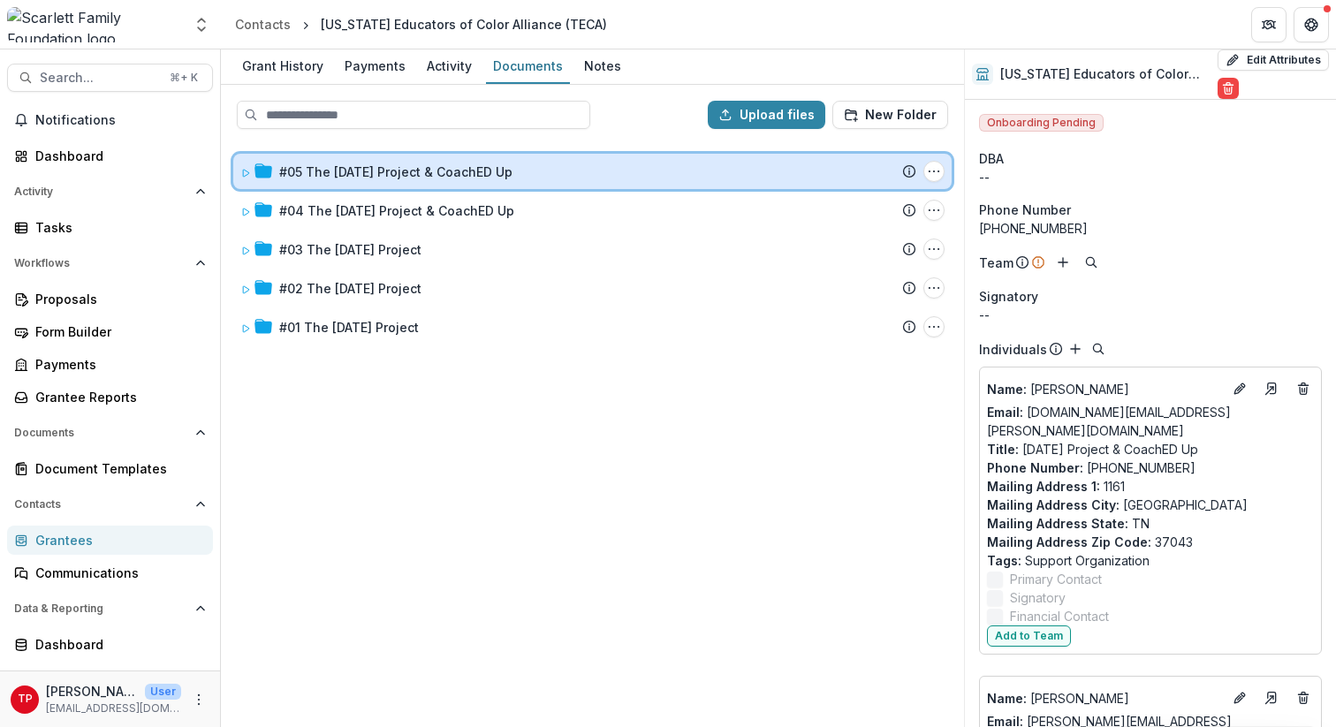
click at [244, 171] on icon at bounding box center [245, 173] width 11 height 11
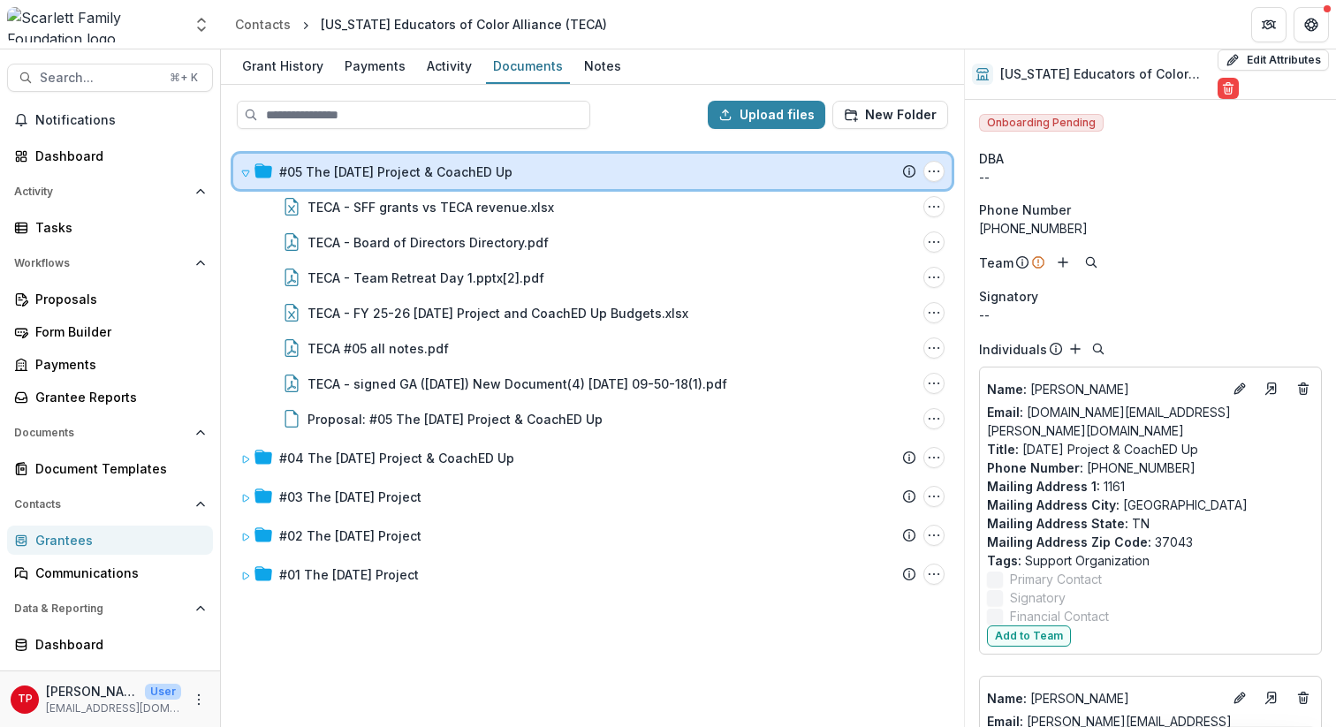
click at [246, 171] on icon at bounding box center [245, 173] width 11 height 11
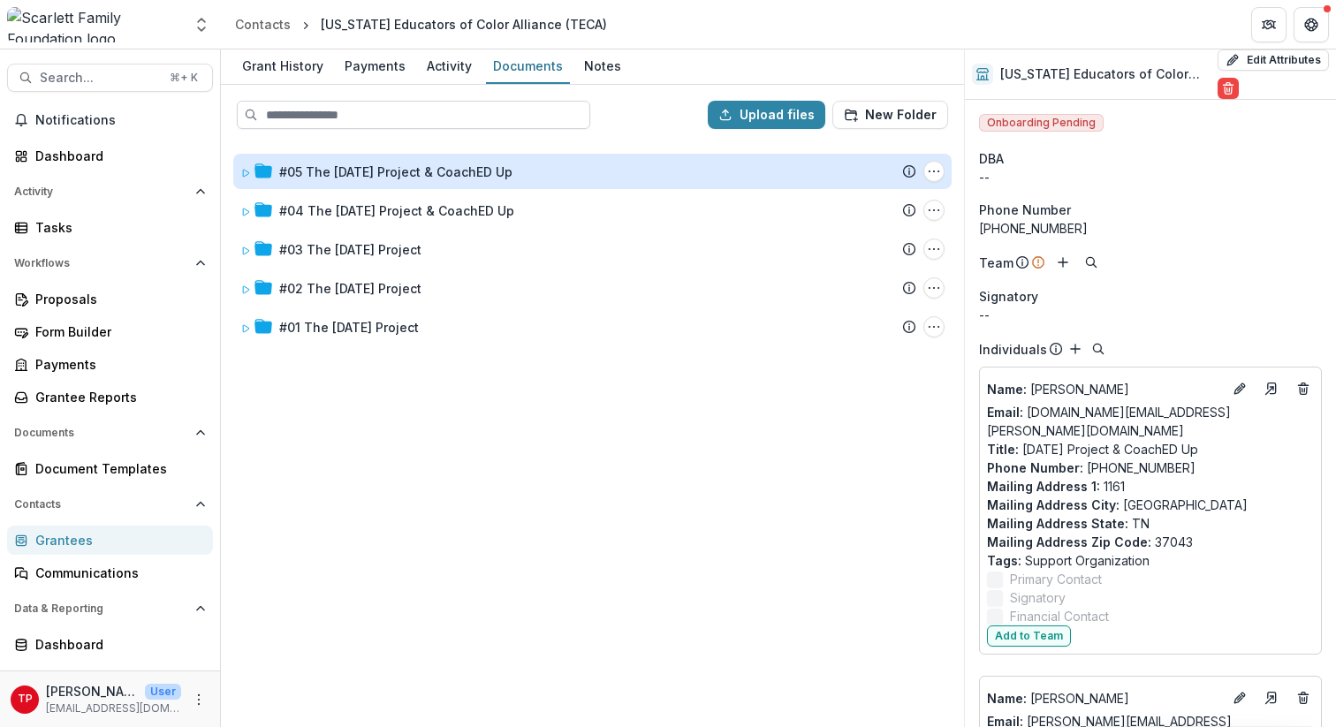
click at [326, 113] on input at bounding box center [414, 115] width 354 height 28
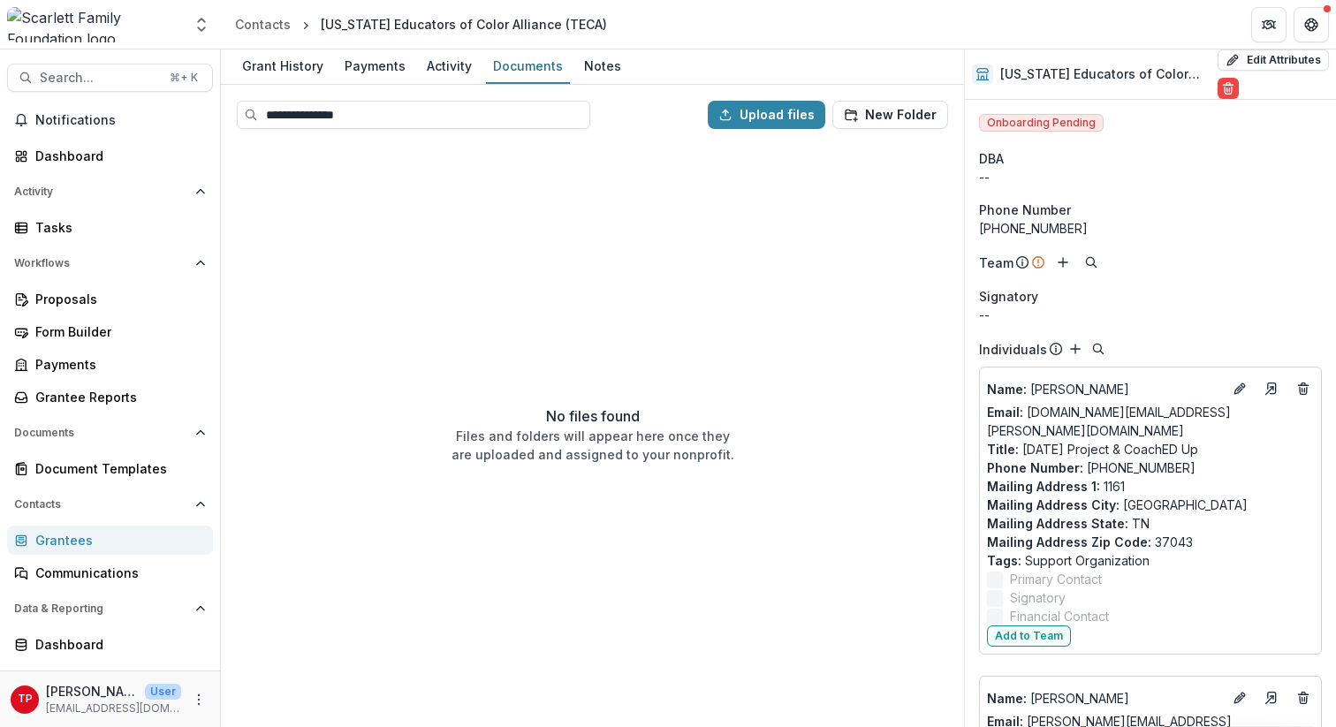
type input "**********"
click at [96, 540] on div "Grantees" at bounding box center [117, 540] width 164 height 19
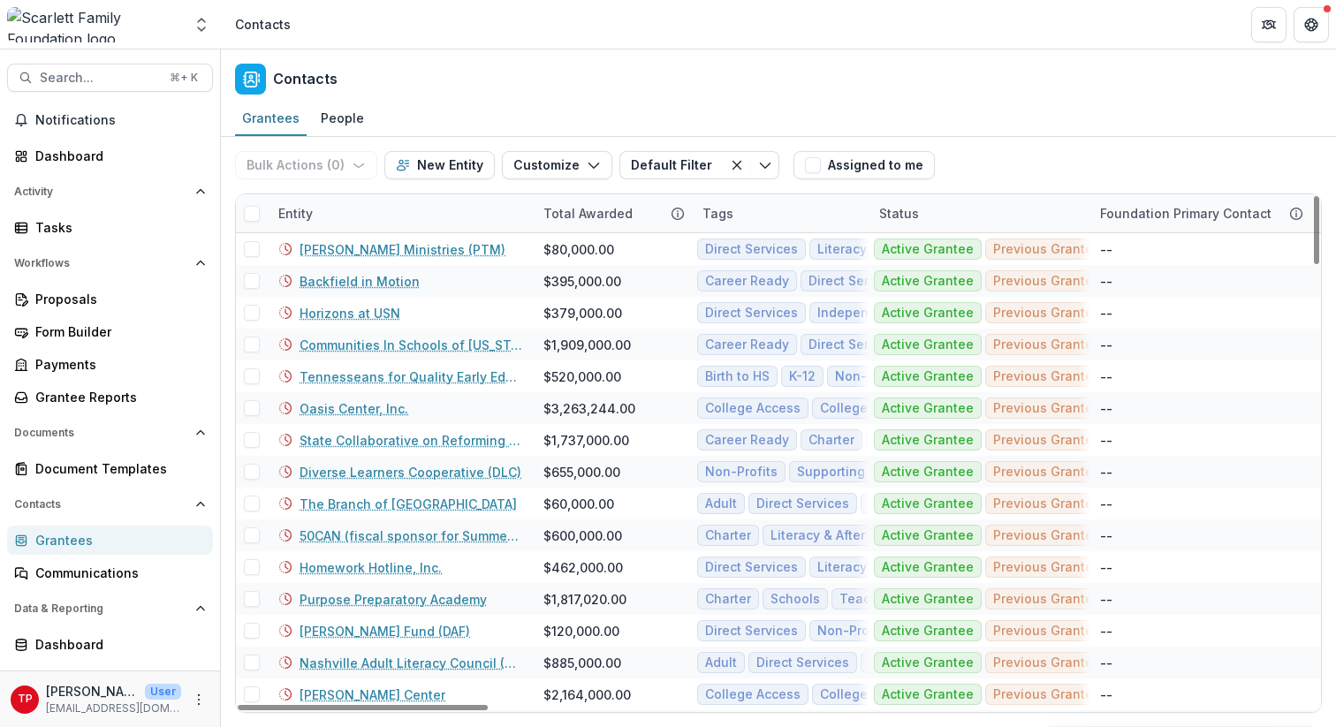
click at [342, 212] on div "Entity" at bounding box center [400, 213] width 265 height 38
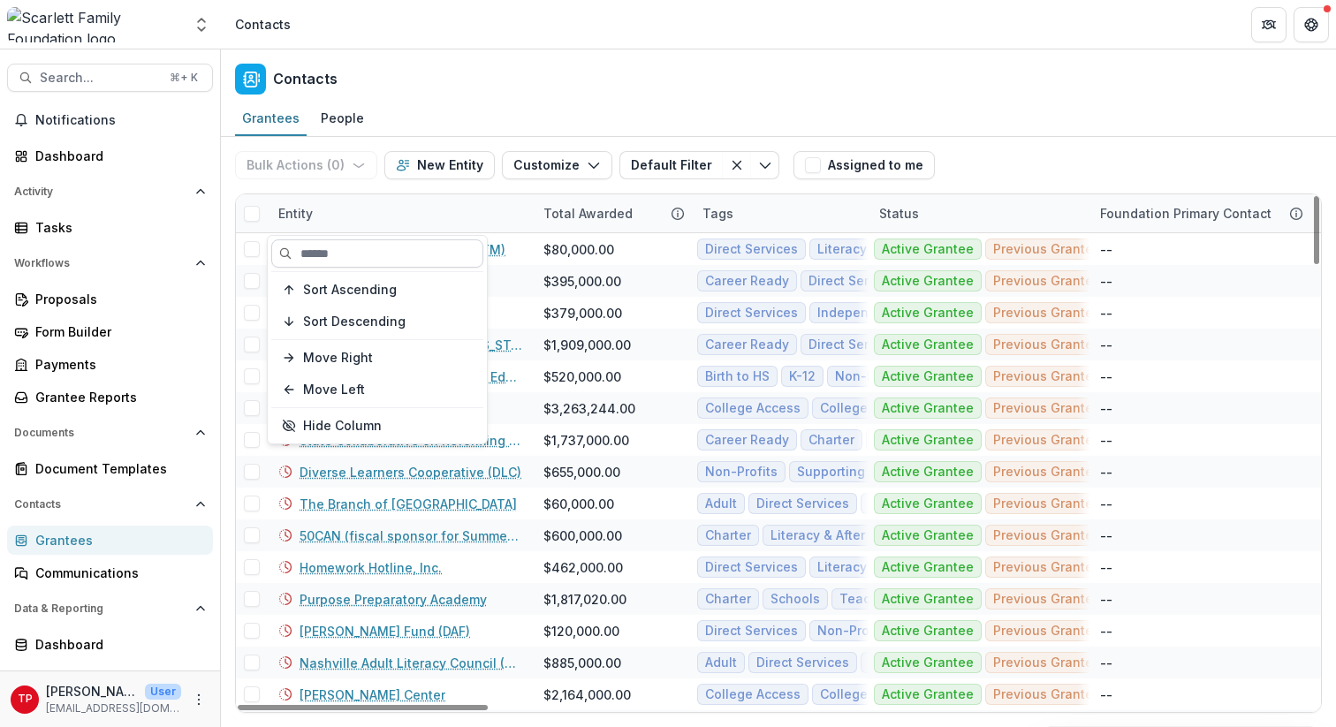
click at [349, 255] on input at bounding box center [377, 254] width 212 height 28
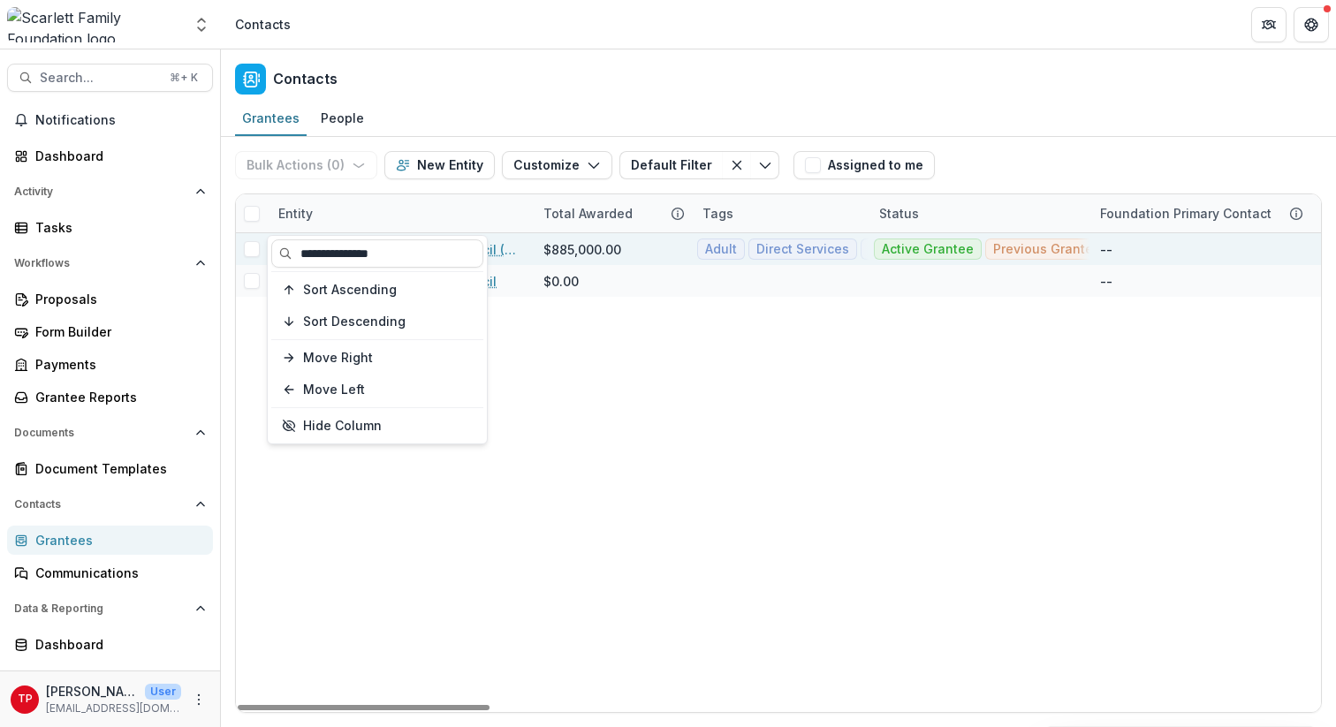
type input "**********"
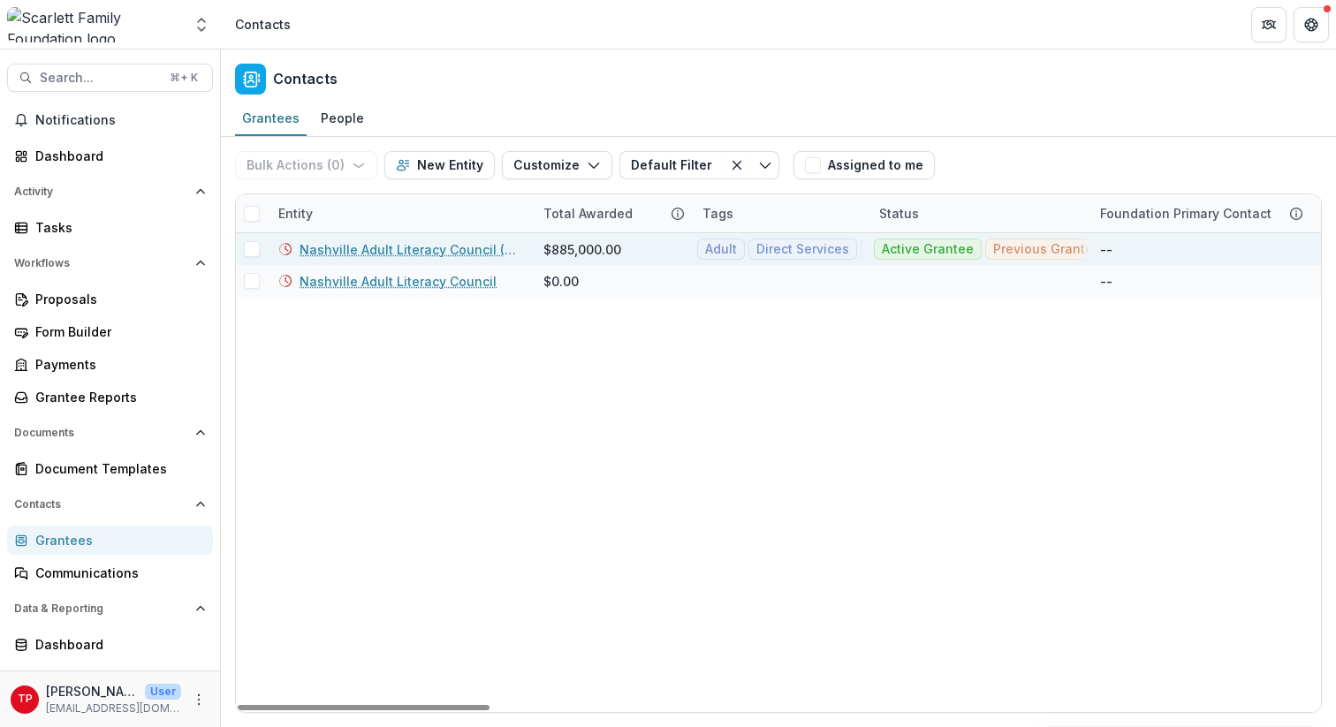
click at [501, 248] on link "Nashville Adult Literacy Council (NALC)" at bounding box center [411, 249] width 223 height 19
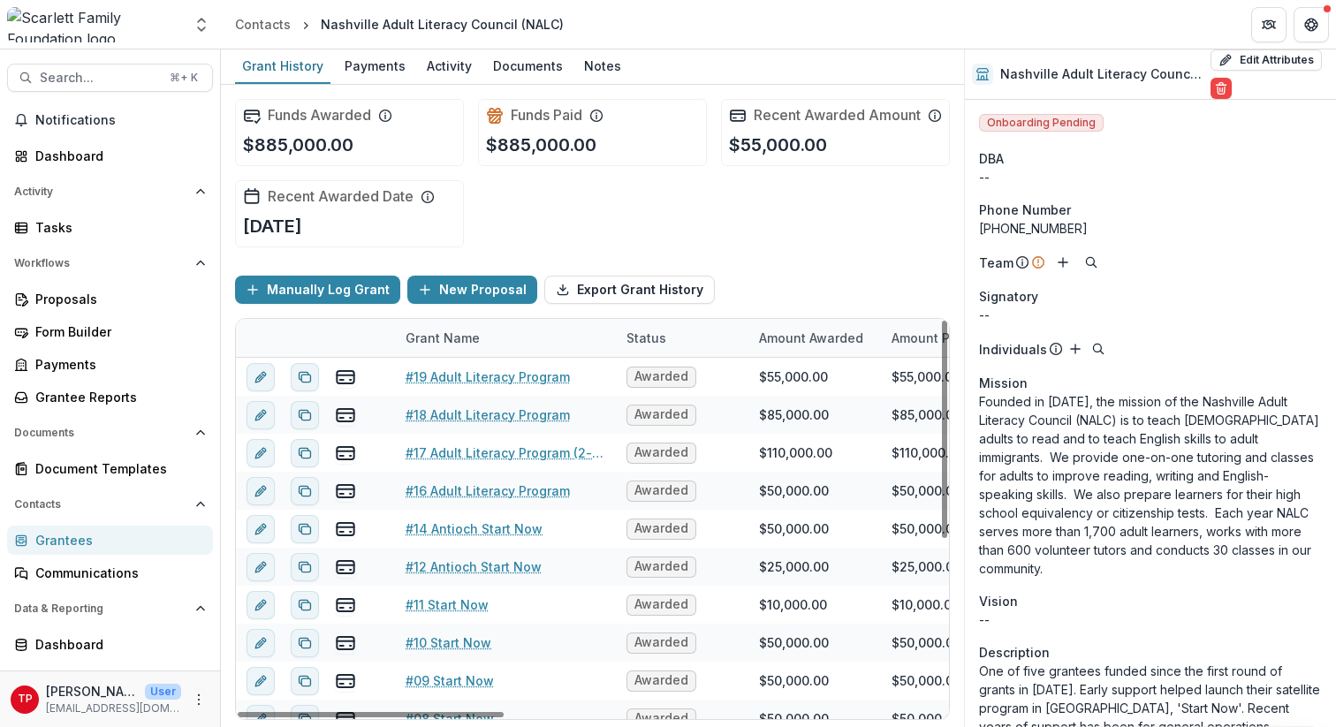
click at [474, 347] on div "Grant Name" at bounding box center [442, 338] width 95 height 19
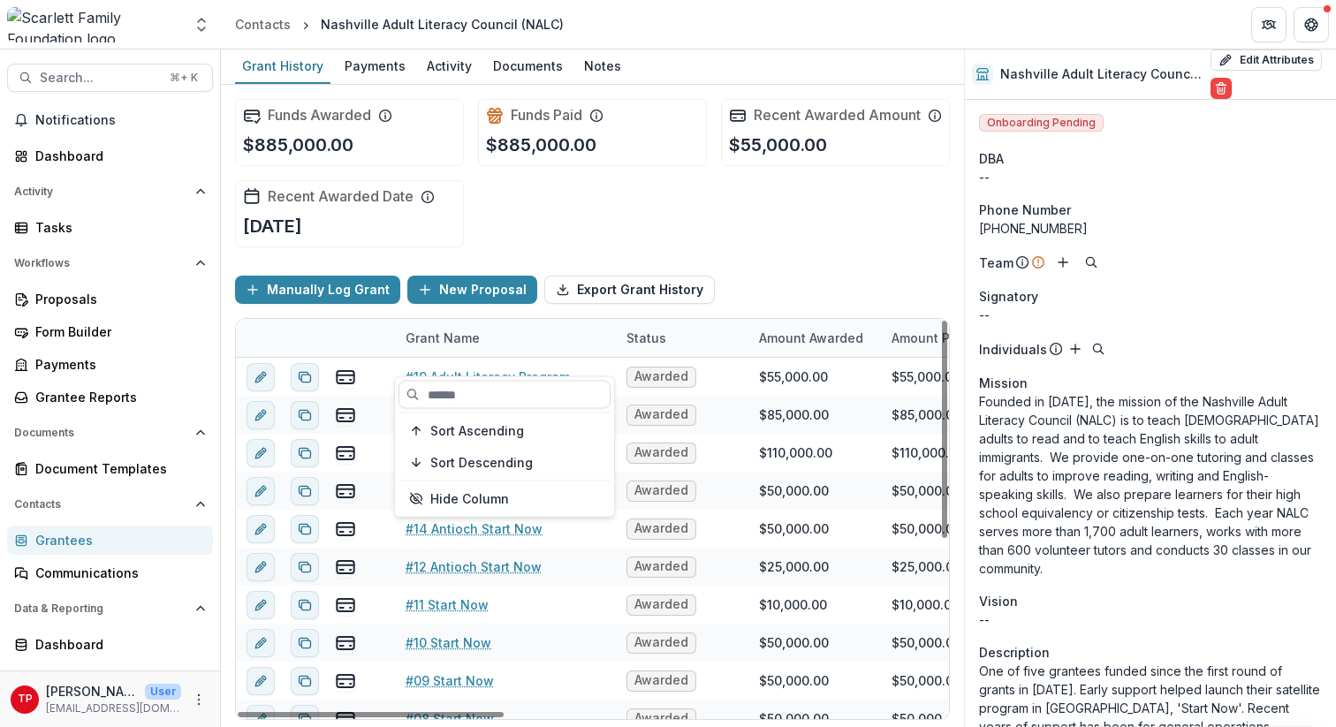
click at [537, 344] on div "Grant Name" at bounding box center [505, 338] width 221 height 38
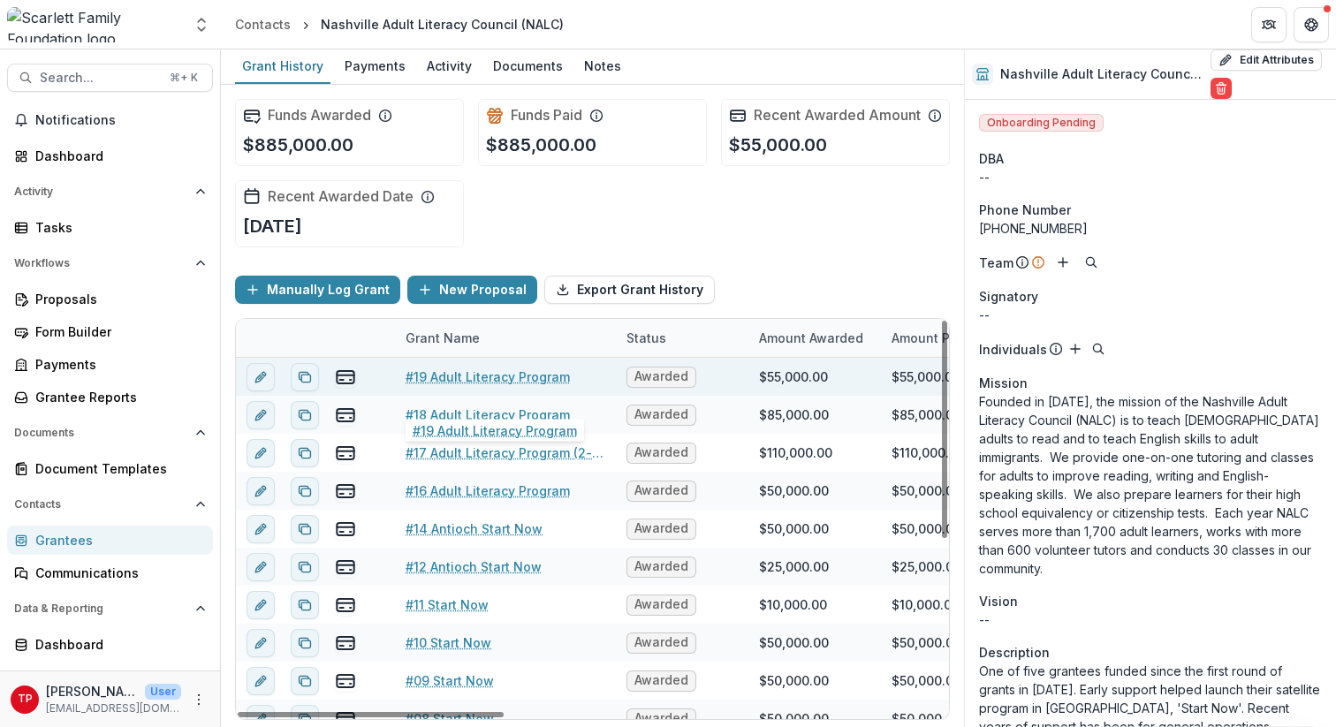
click at [509, 386] on link "#19 Adult Literacy Program" at bounding box center [488, 377] width 164 height 19
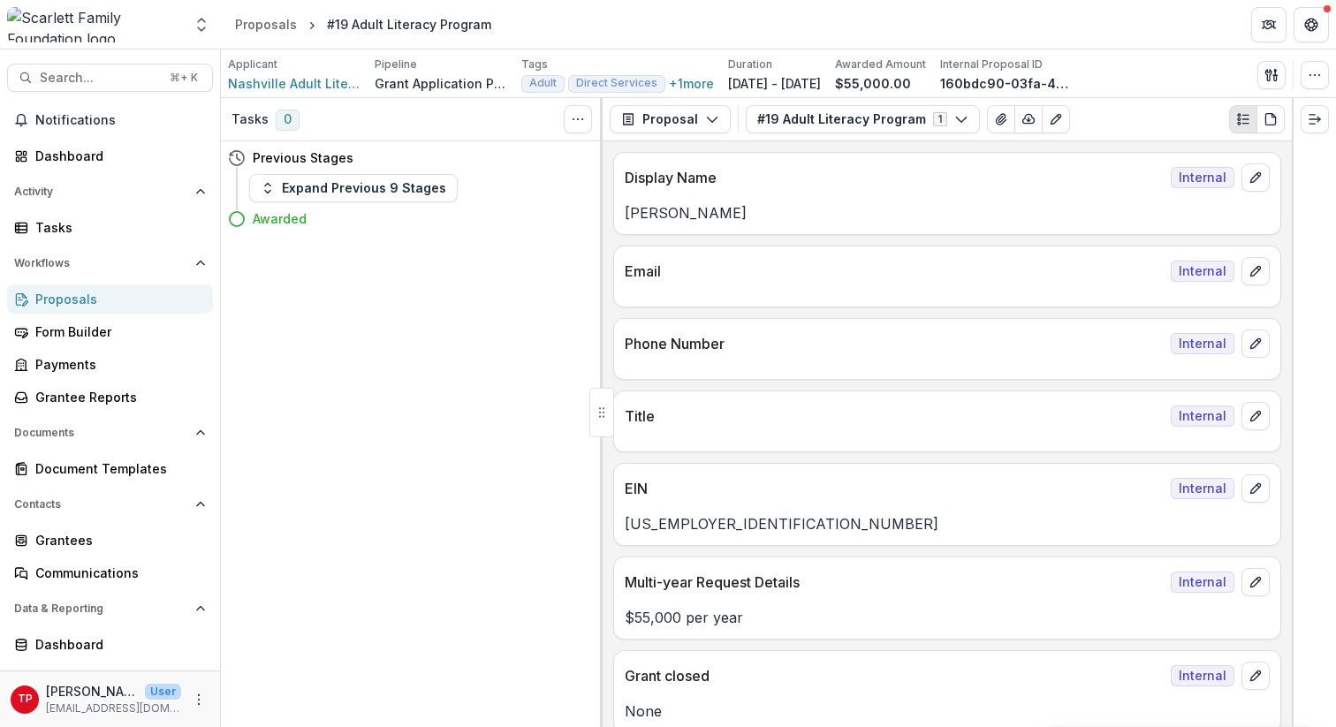
click at [63, 299] on div "Proposals" at bounding box center [117, 299] width 164 height 19
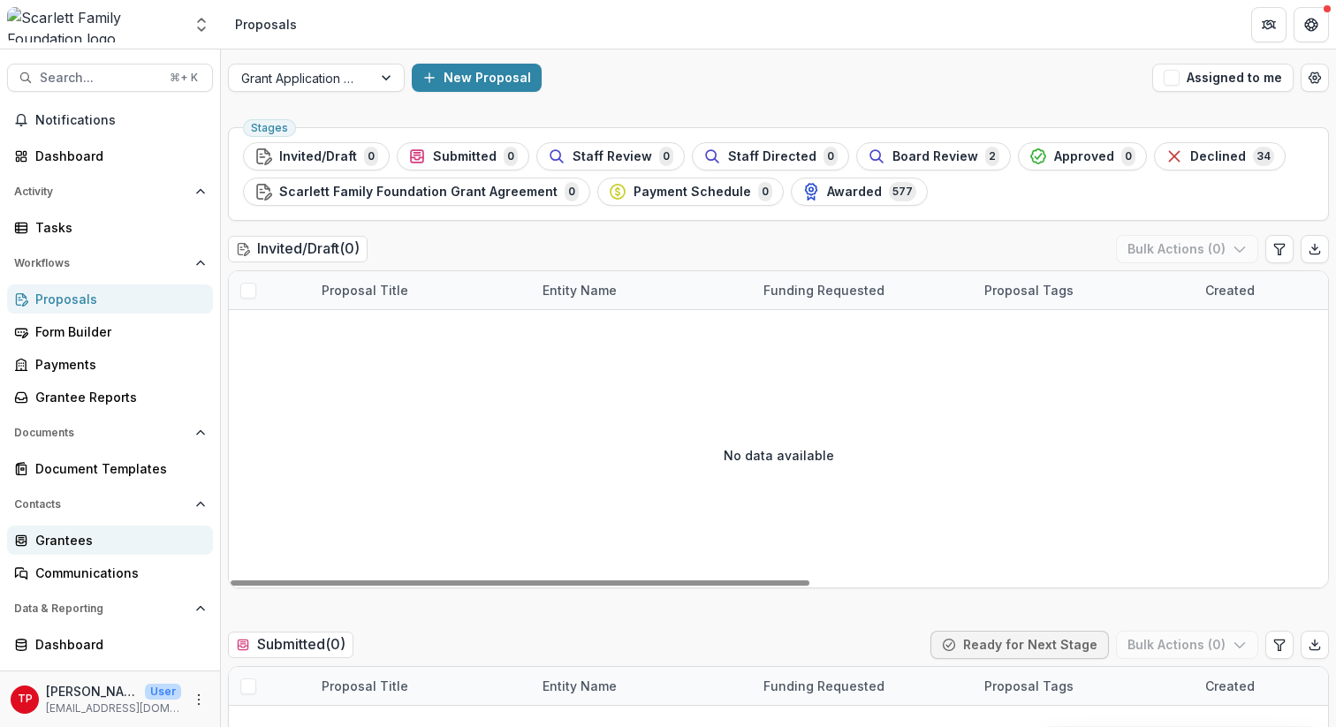
click at [68, 541] on div "Grantees" at bounding box center [117, 540] width 164 height 19
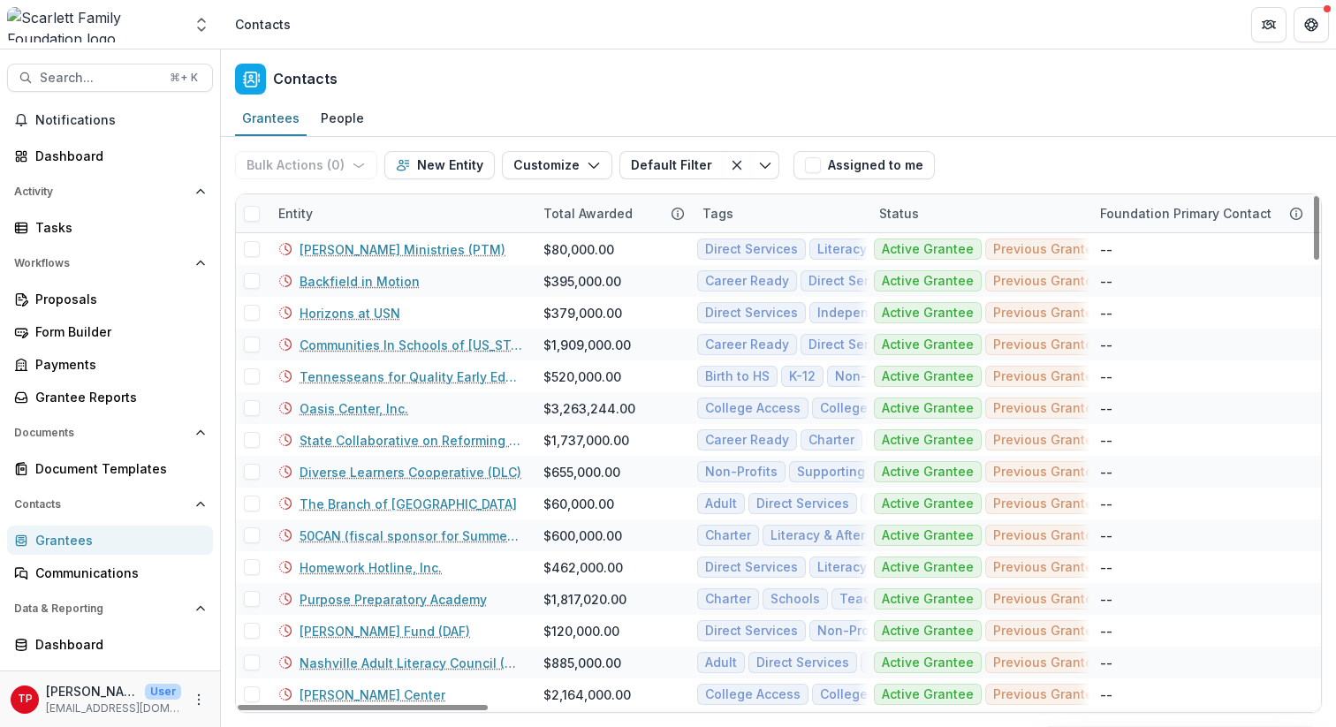
click at [335, 214] on div "Entity" at bounding box center [400, 213] width 265 height 38
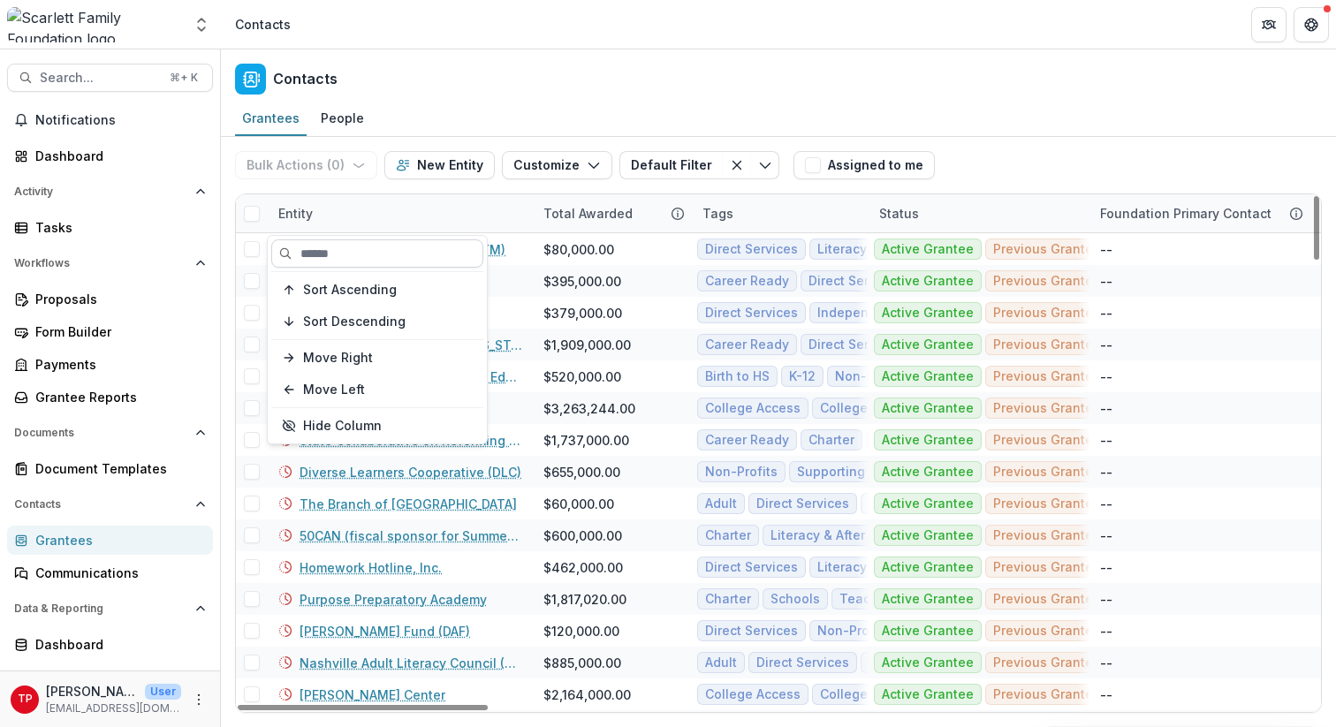
click at [341, 262] on input at bounding box center [377, 254] width 212 height 28
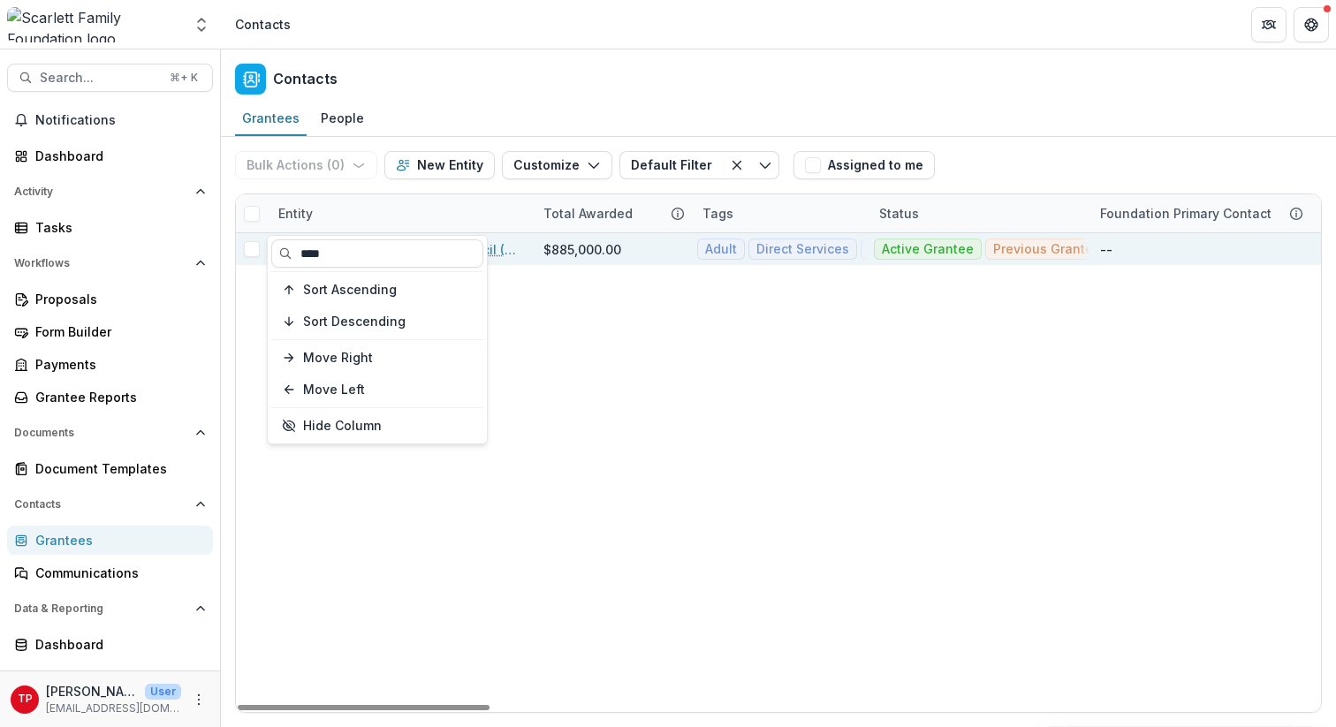
type input "****"
click at [507, 247] on link "Nashville Adult Literacy Council (NALC)" at bounding box center [411, 249] width 223 height 19
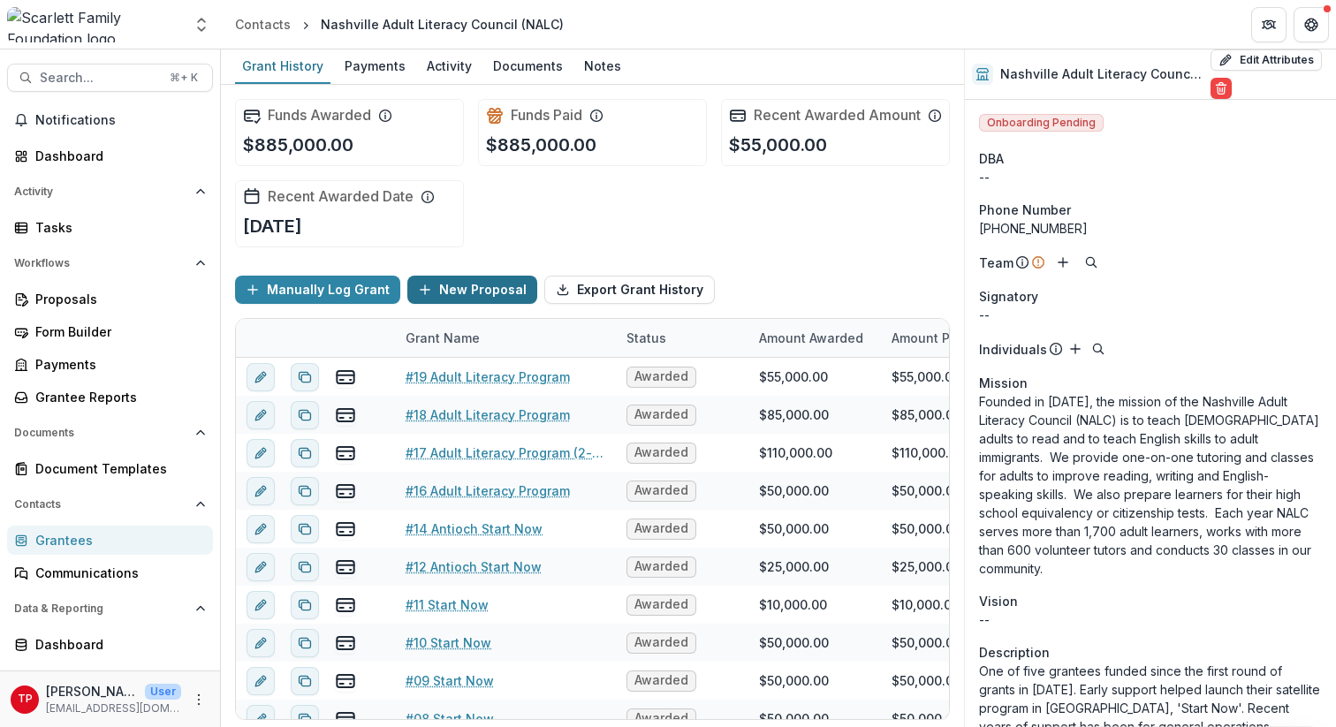
click at [478, 299] on button "New Proposal" at bounding box center [472, 290] width 130 height 28
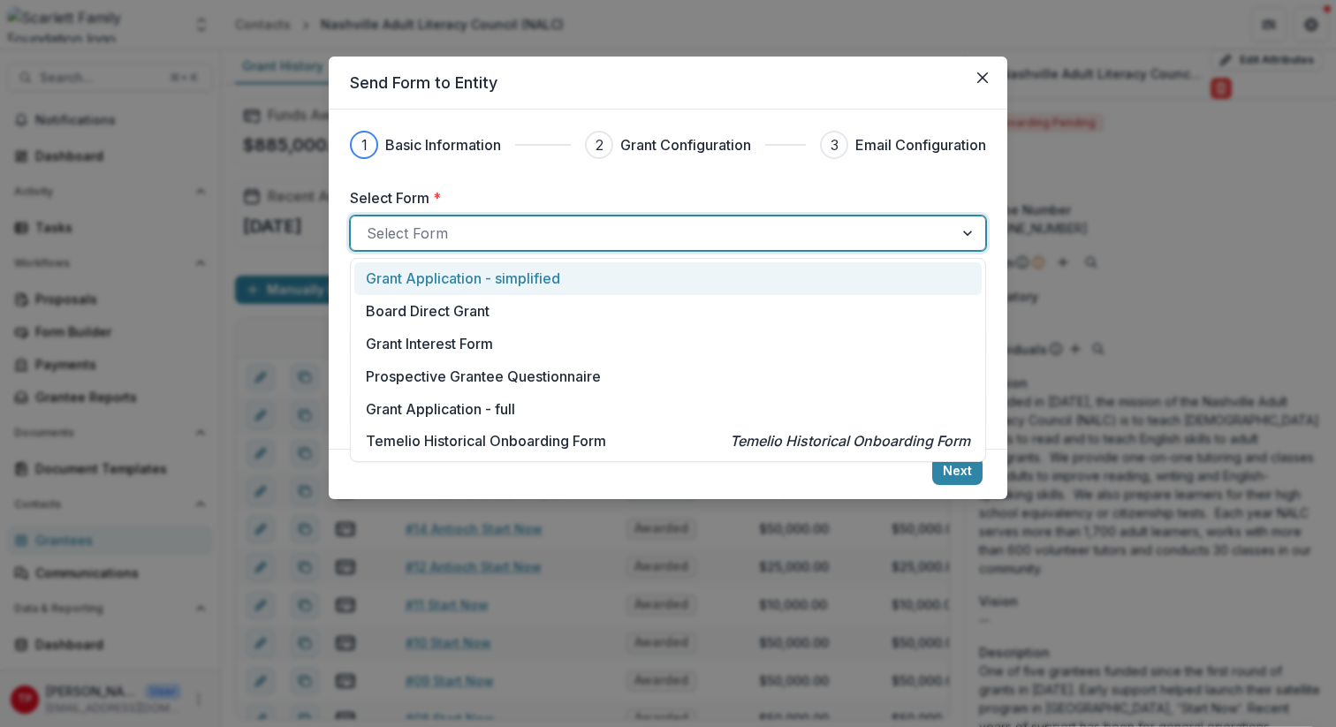
click at [967, 232] on div at bounding box center [970, 234] width 32 height 34
click at [508, 283] on p "Grant Application - simplified" at bounding box center [463, 278] width 194 height 21
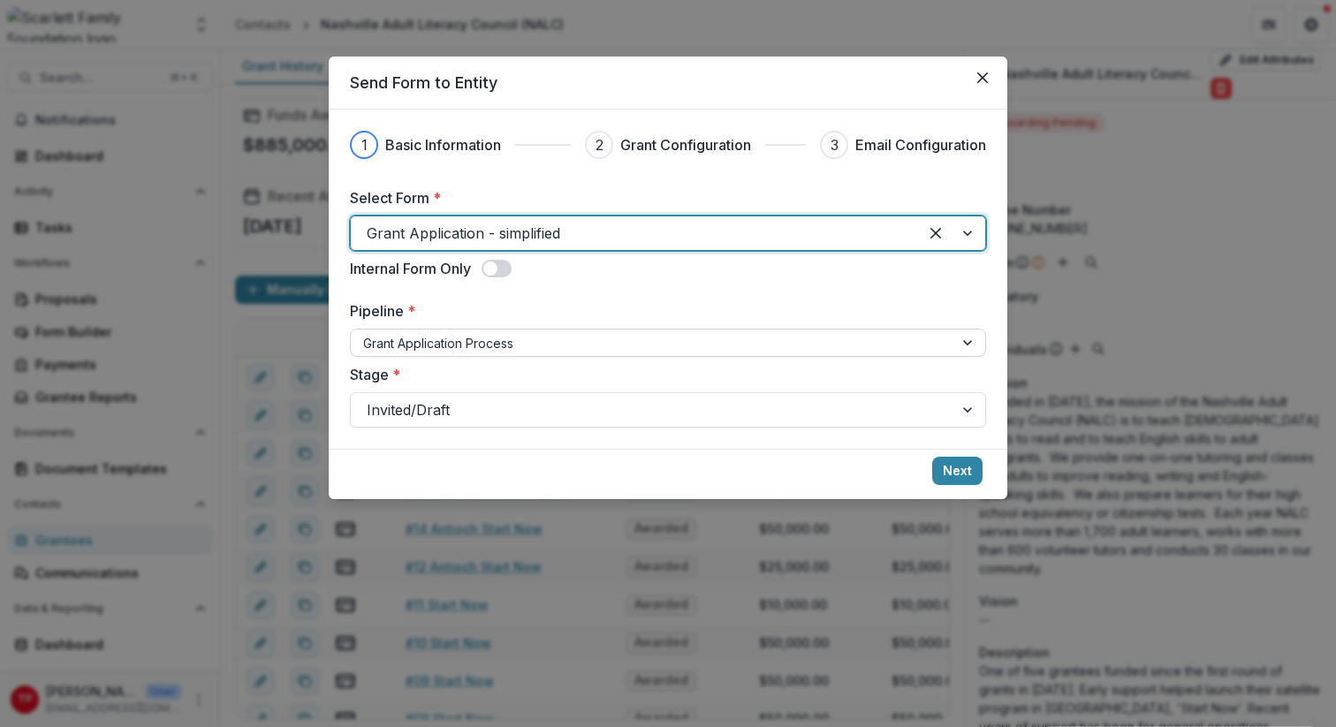
click at [968, 342] on div at bounding box center [970, 343] width 32 height 27
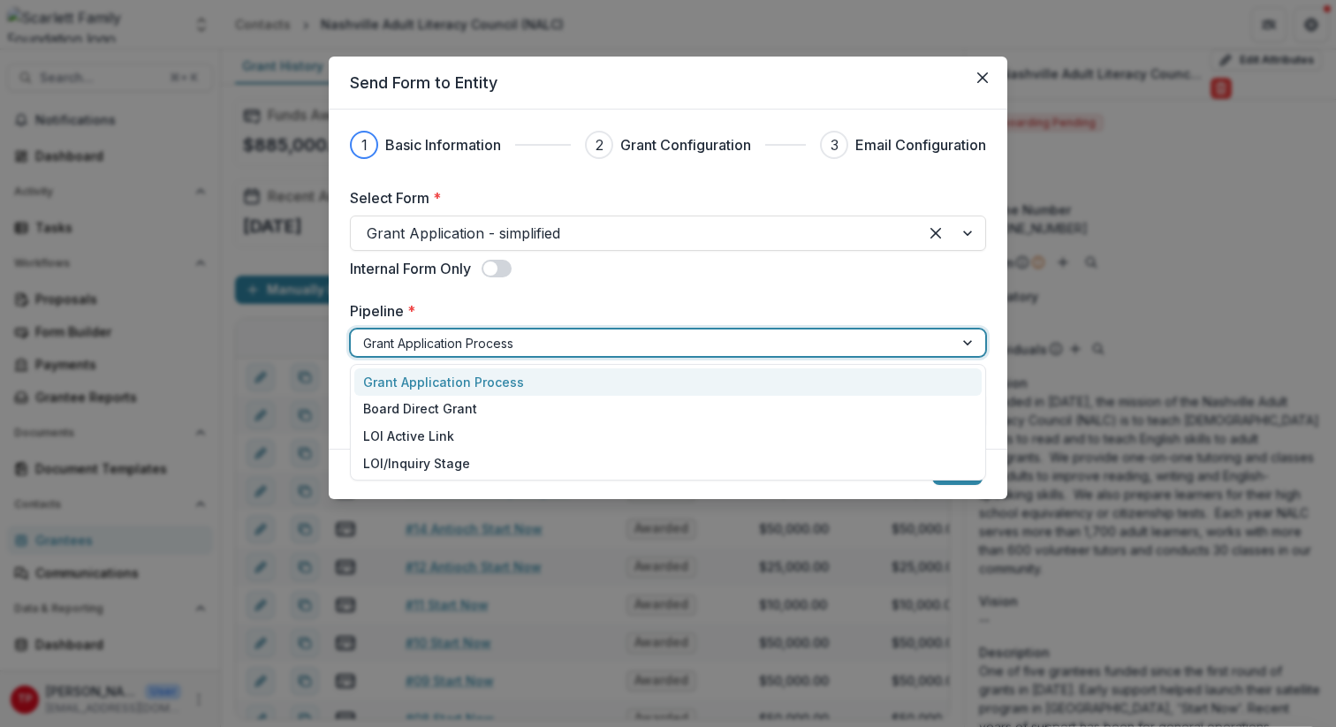
click at [484, 379] on div "Grant Application Process" at bounding box center [668, 382] width 628 height 27
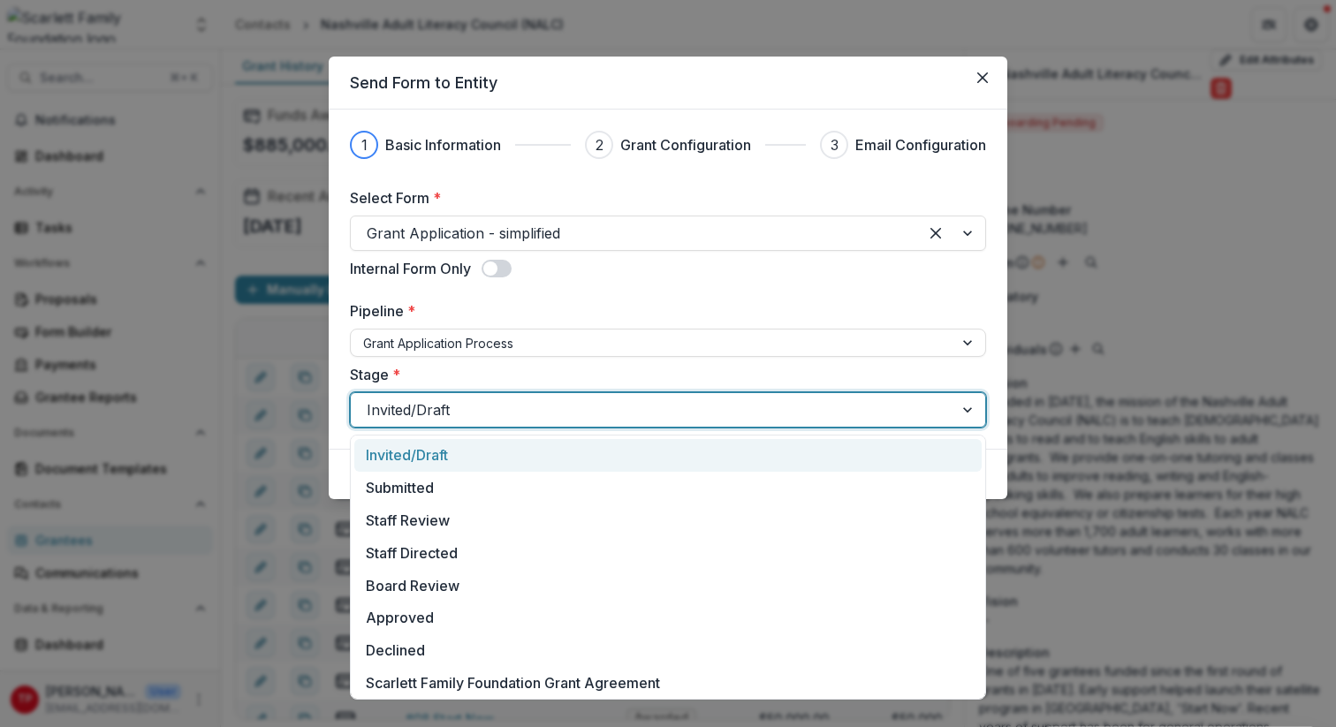
click at [967, 404] on div at bounding box center [970, 410] width 32 height 34
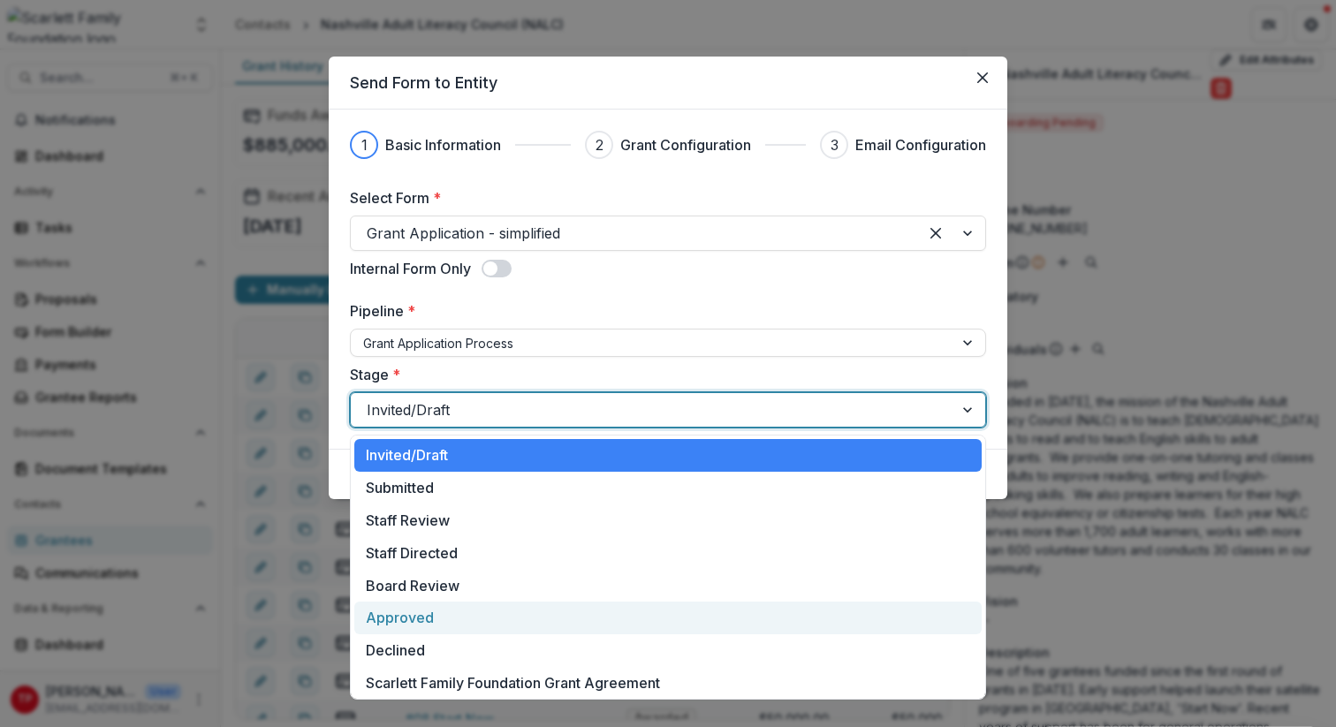
click at [430, 615] on div "Approved" at bounding box center [668, 618] width 628 height 33
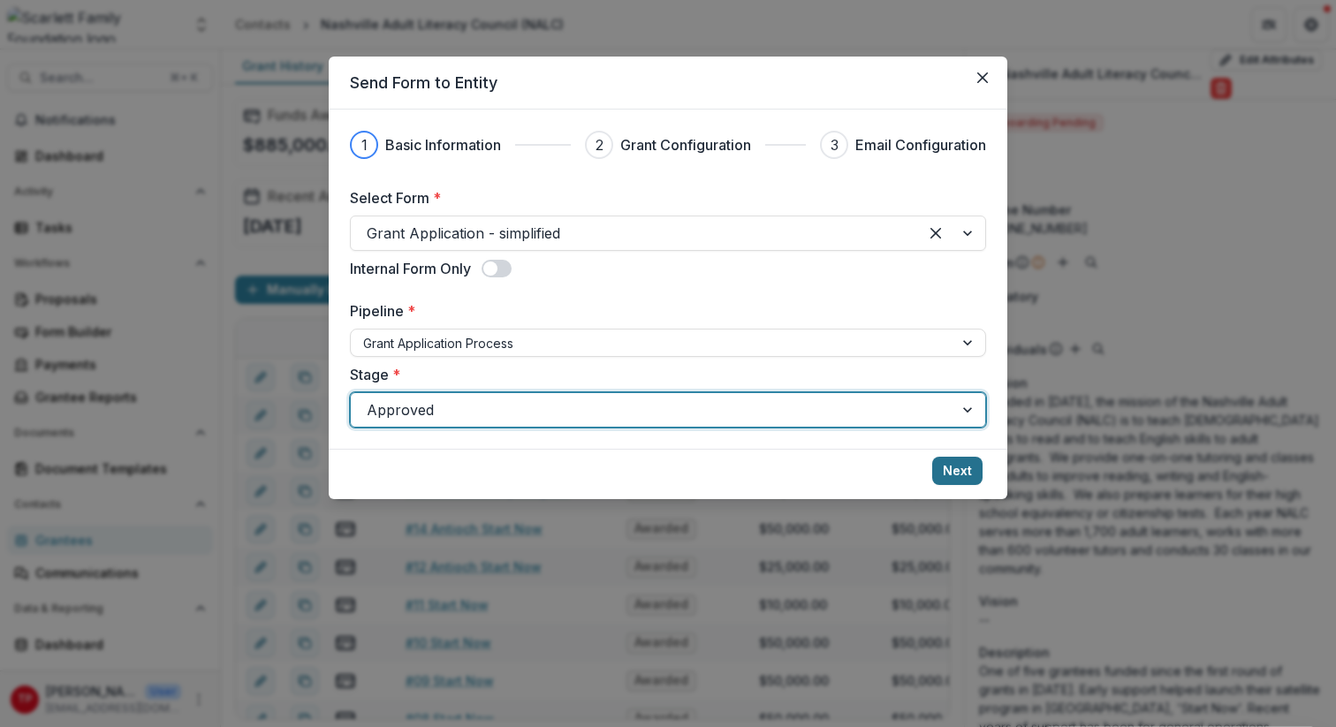
click at [956, 468] on button "Next" at bounding box center [957, 471] width 50 height 28
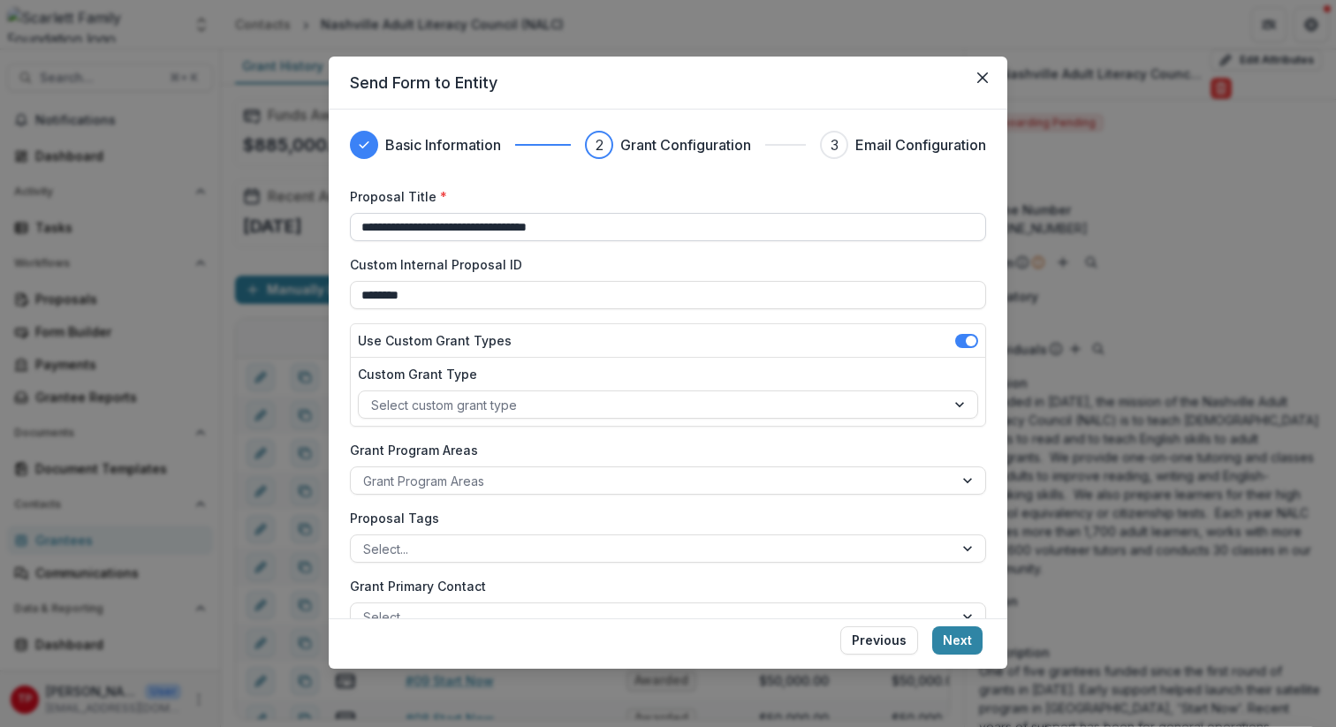
click at [359, 228] on input "**********" at bounding box center [668, 227] width 636 height 28
click at [772, 227] on input "**********" at bounding box center [668, 227] width 636 height 28
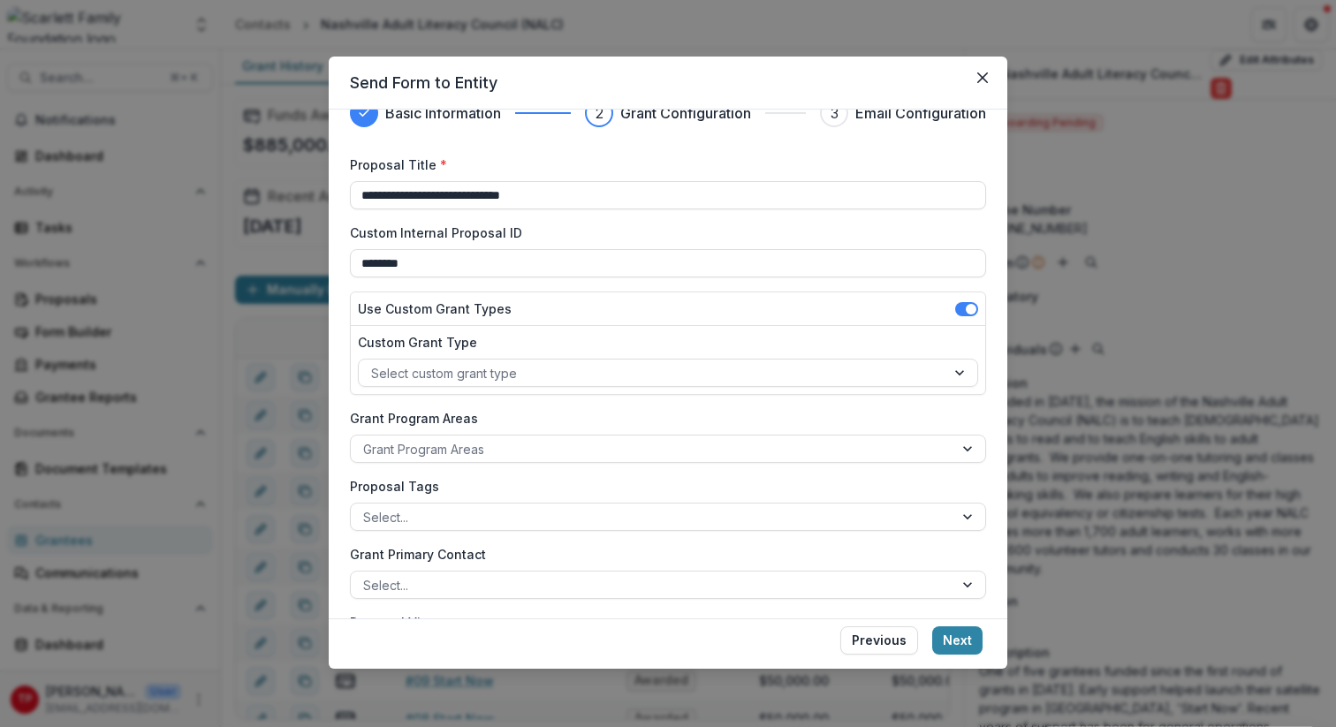
scroll to position [38, 0]
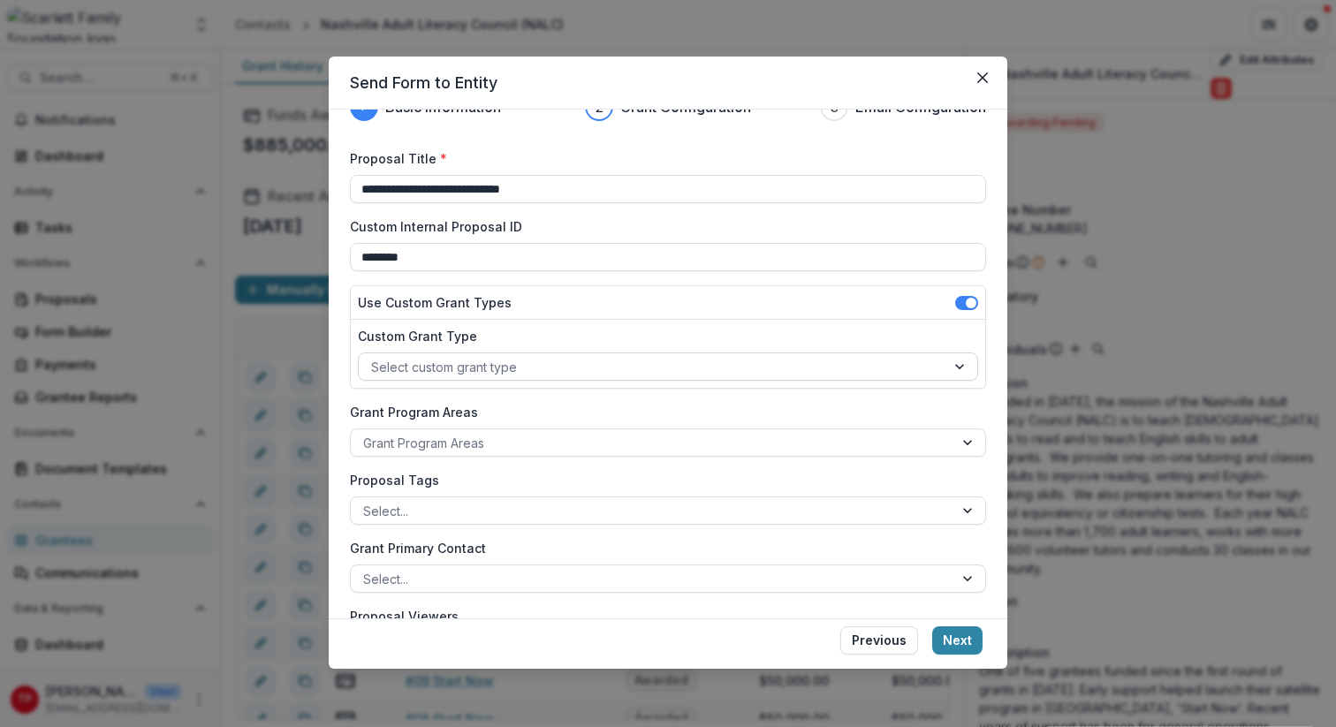
type input "**********"
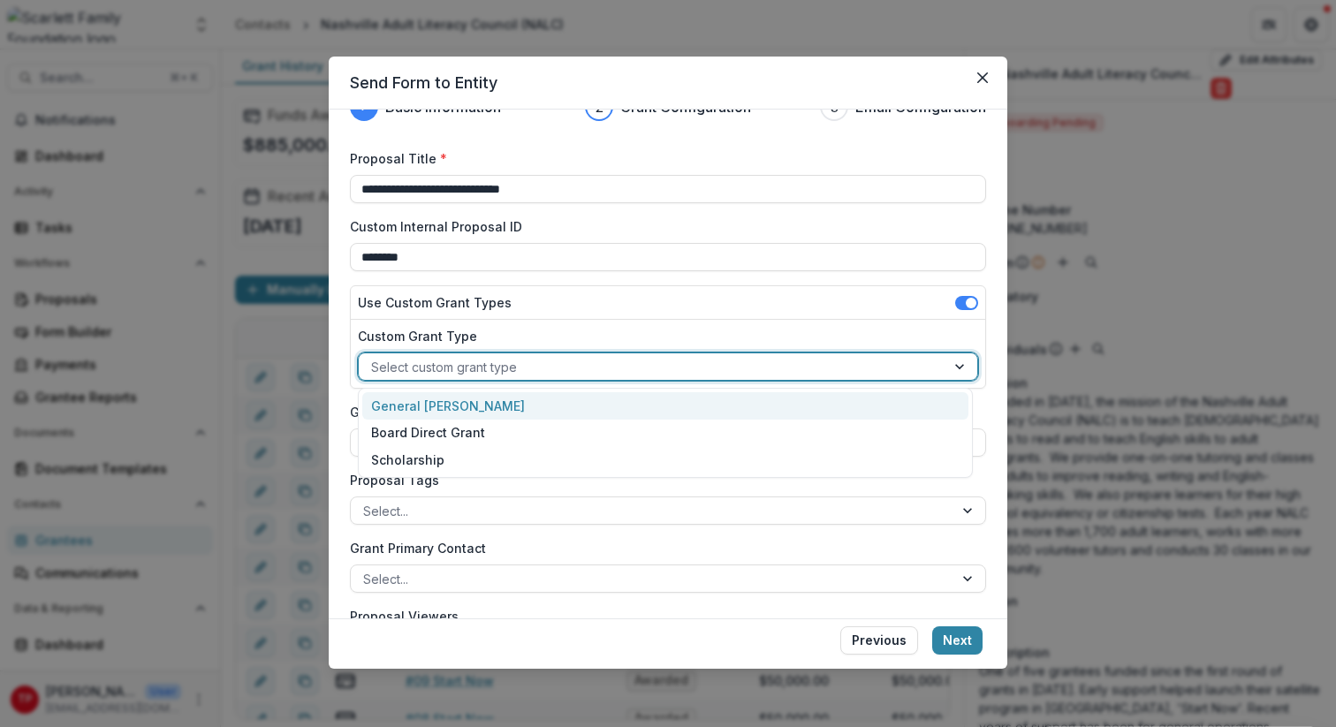
click at [952, 368] on div at bounding box center [962, 367] width 32 height 27
click at [445, 403] on div "General [PERSON_NAME]" at bounding box center [665, 405] width 606 height 27
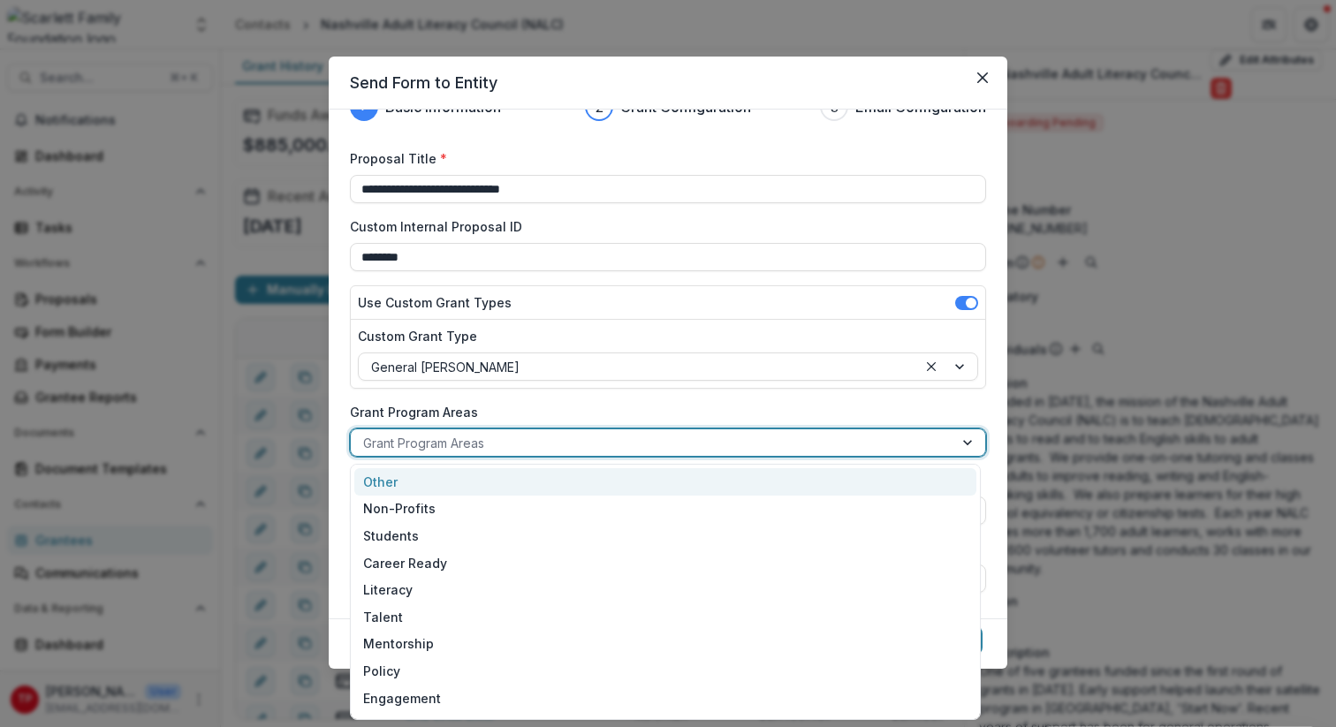
click at [959, 440] on div at bounding box center [970, 443] width 32 height 27
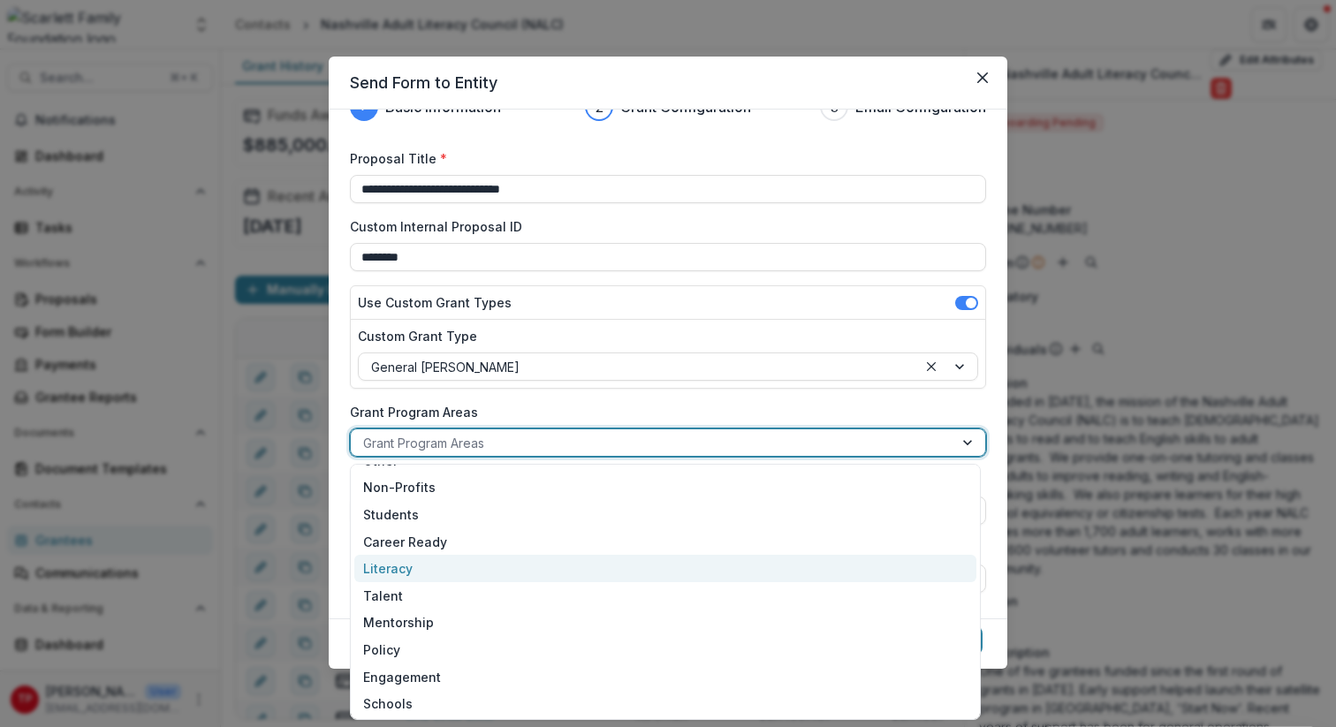
scroll to position [0, 0]
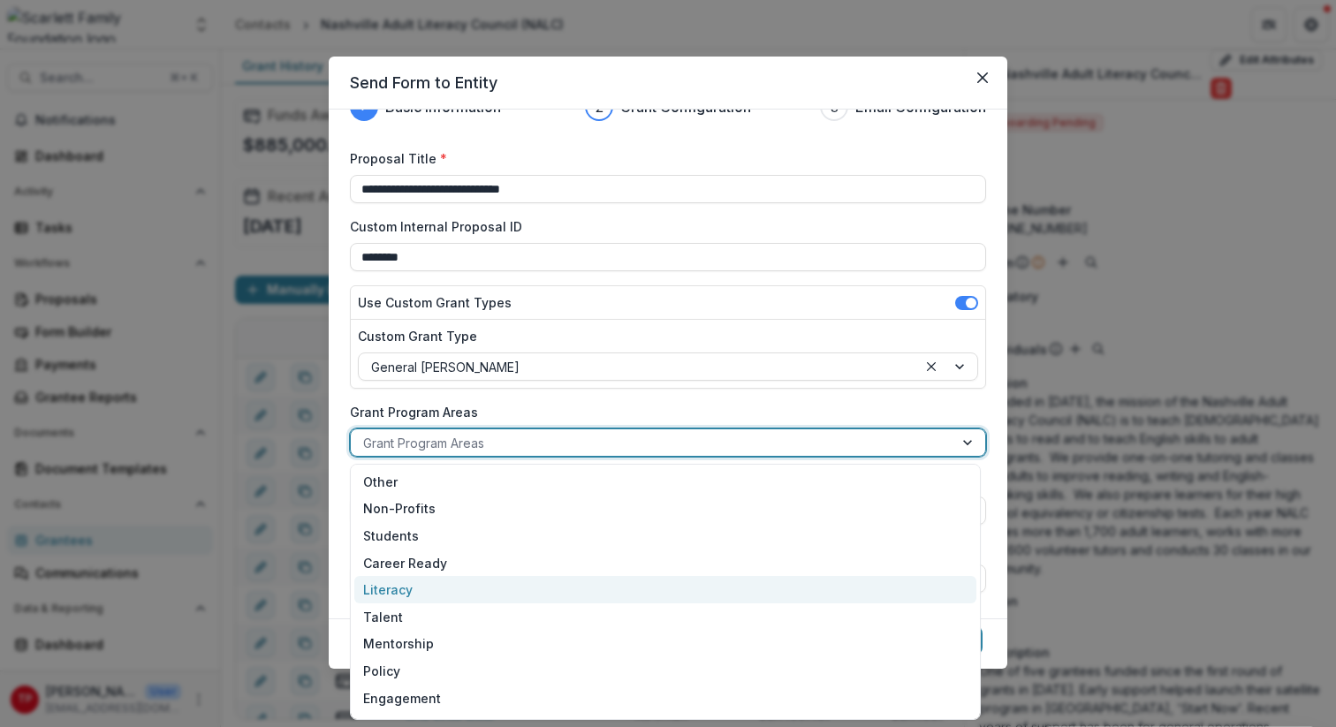
click at [397, 589] on div "Literacy" at bounding box center [665, 589] width 622 height 27
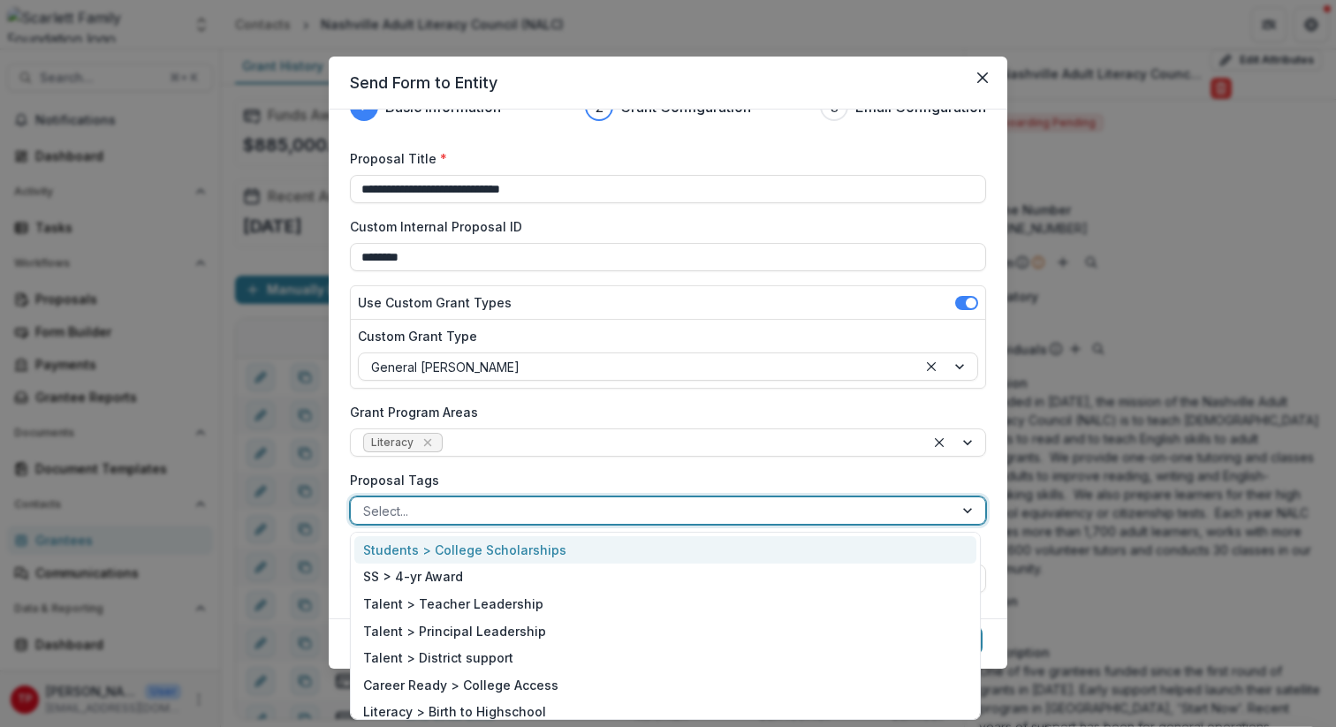
click at [962, 508] on div at bounding box center [970, 511] width 32 height 27
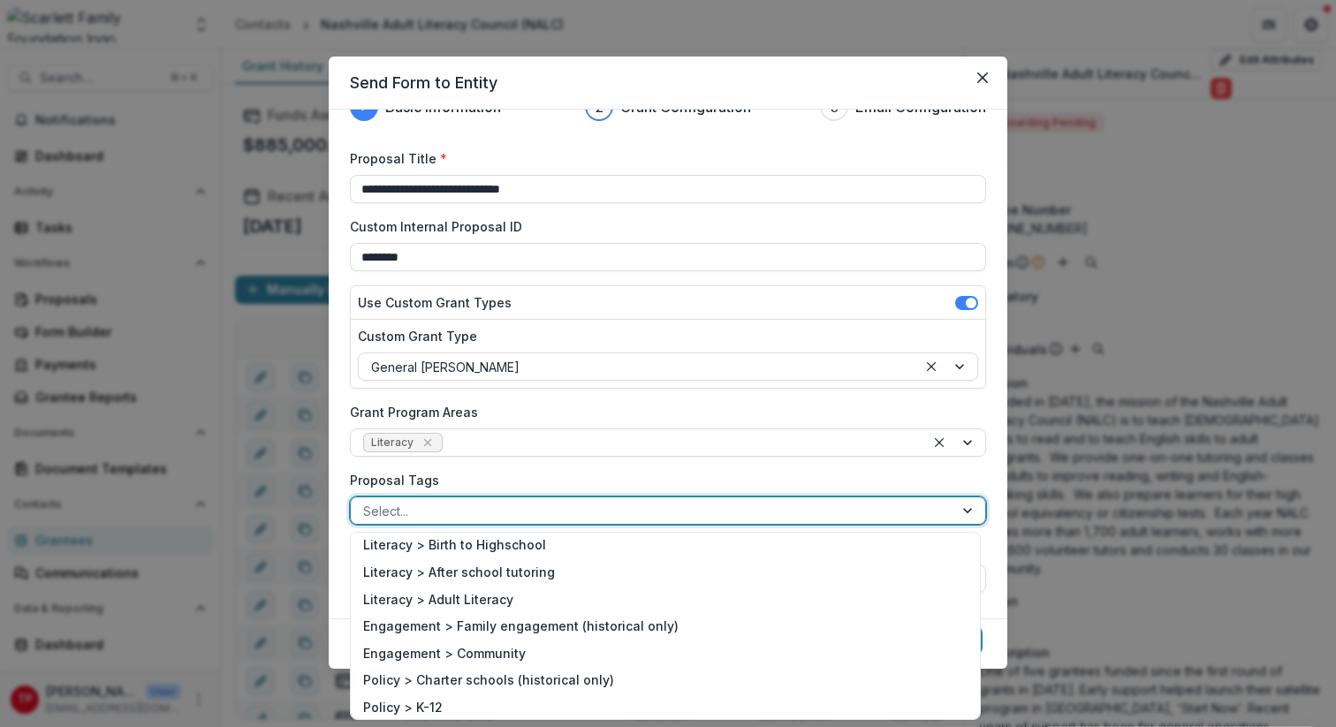
scroll to position [175, 0]
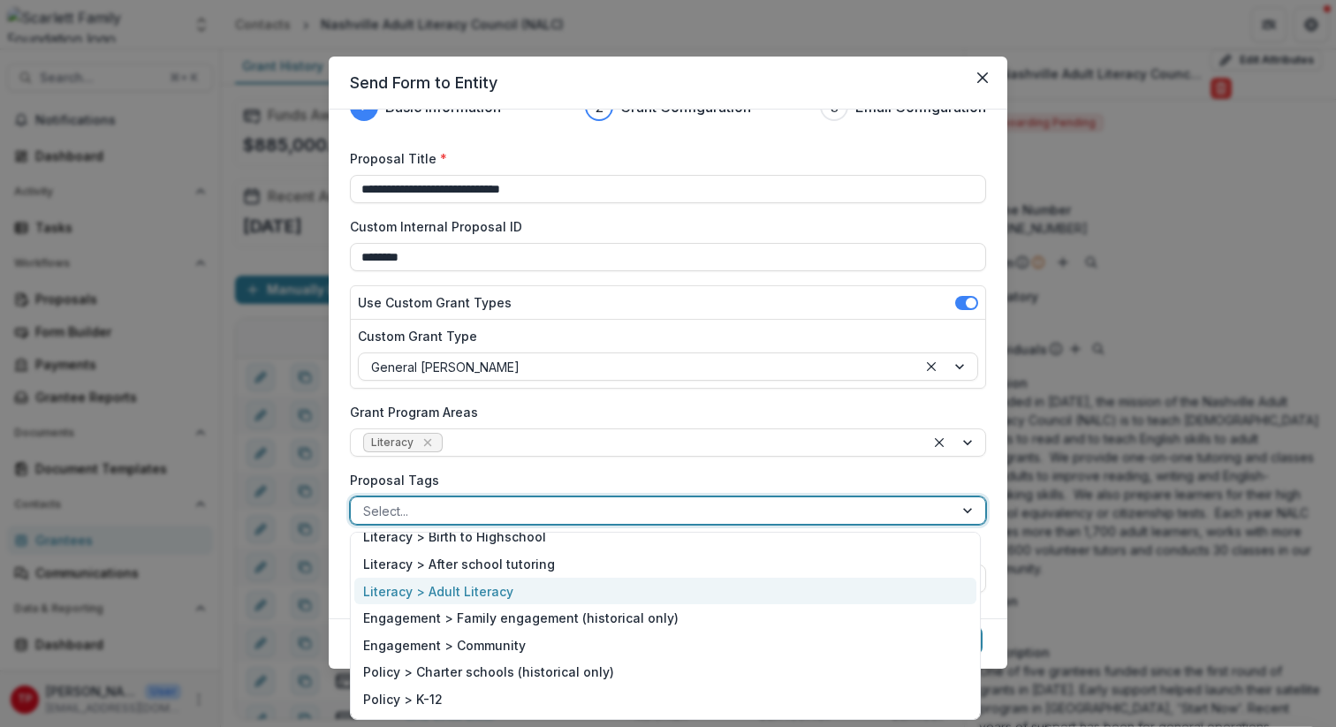
click at [467, 593] on div "Literacy > Adult Literacy" at bounding box center [665, 591] width 622 height 27
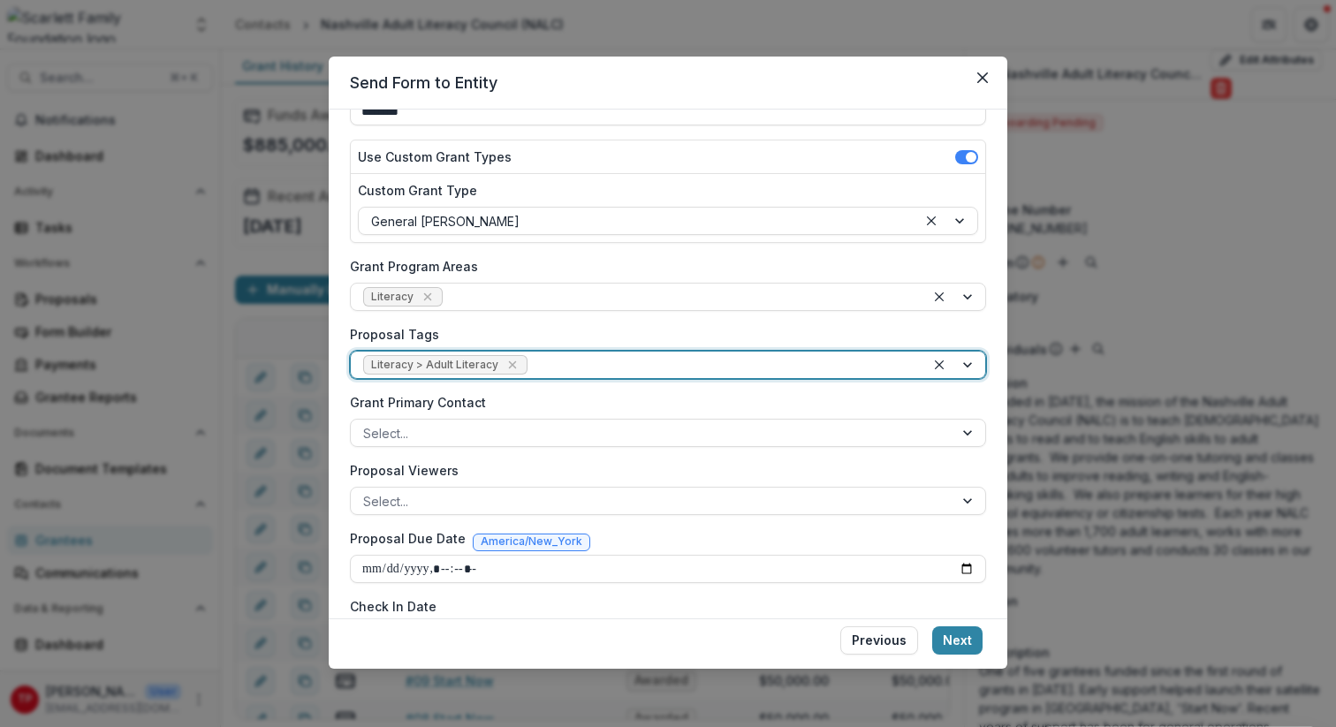
scroll to position [198, 0]
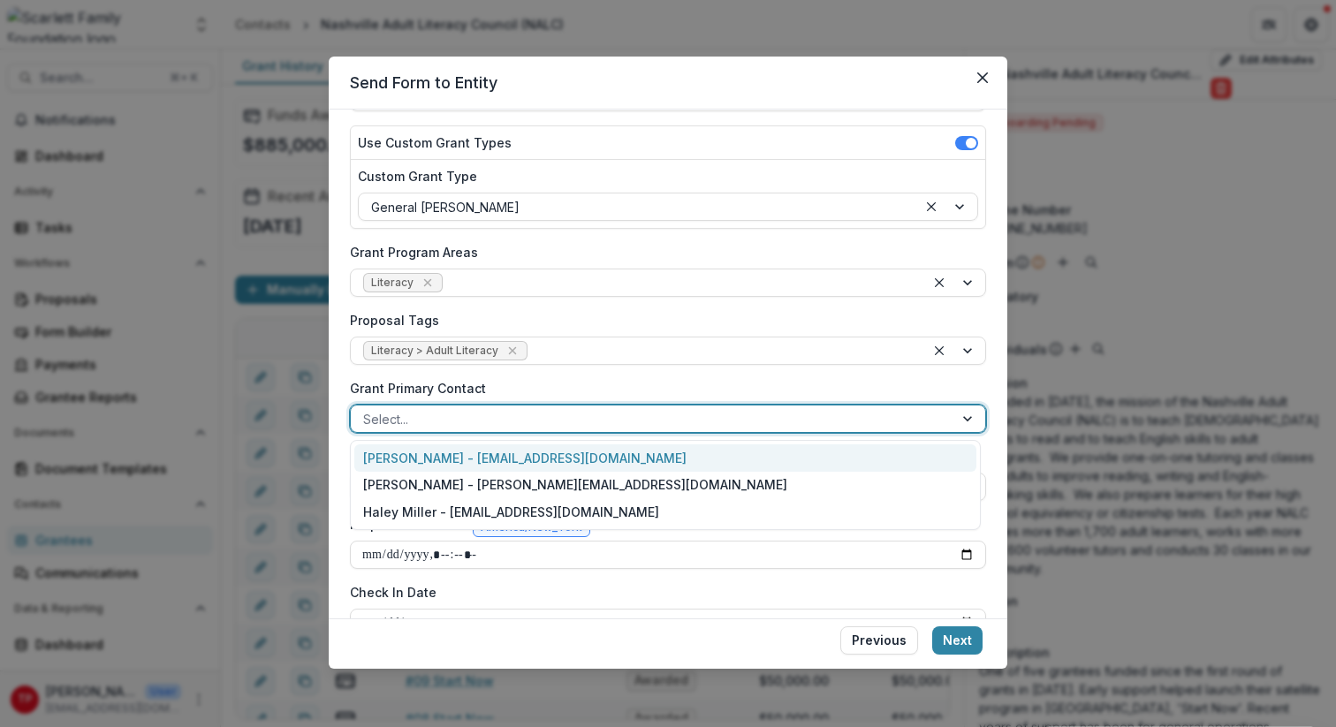
click at [961, 418] on div at bounding box center [970, 419] width 32 height 27
click at [575, 459] on div "[PERSON_NAME] - [EMAIL_ADDRESS][DOMAIN_NAME]" at bounding box center [665, 458] width 622 height 27
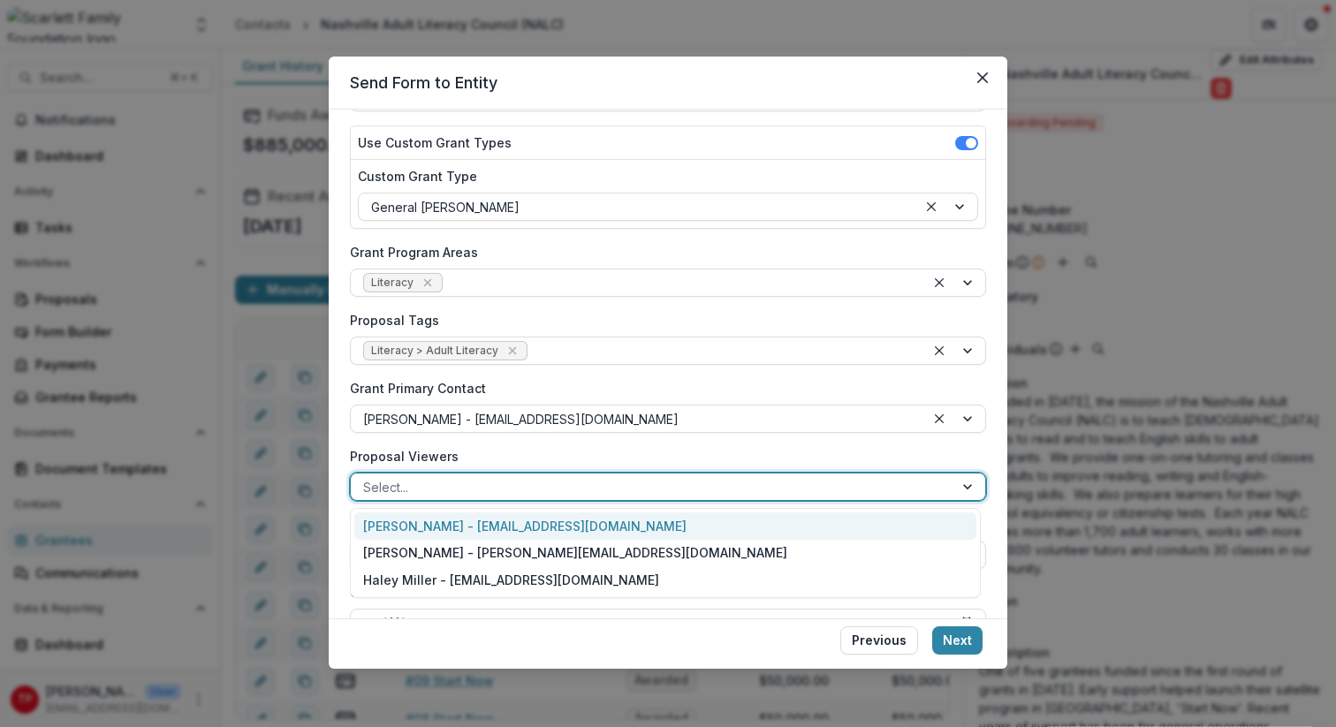
click at [964, 487] on div at bounding box center [970, 487] width 32 height 27
click at [641, 529] on div "[PERSON_NAME] - [EMAIL_ADDRESS][DOMAIN_NAME]" at bounding box center [665, 526] width 622 height 27
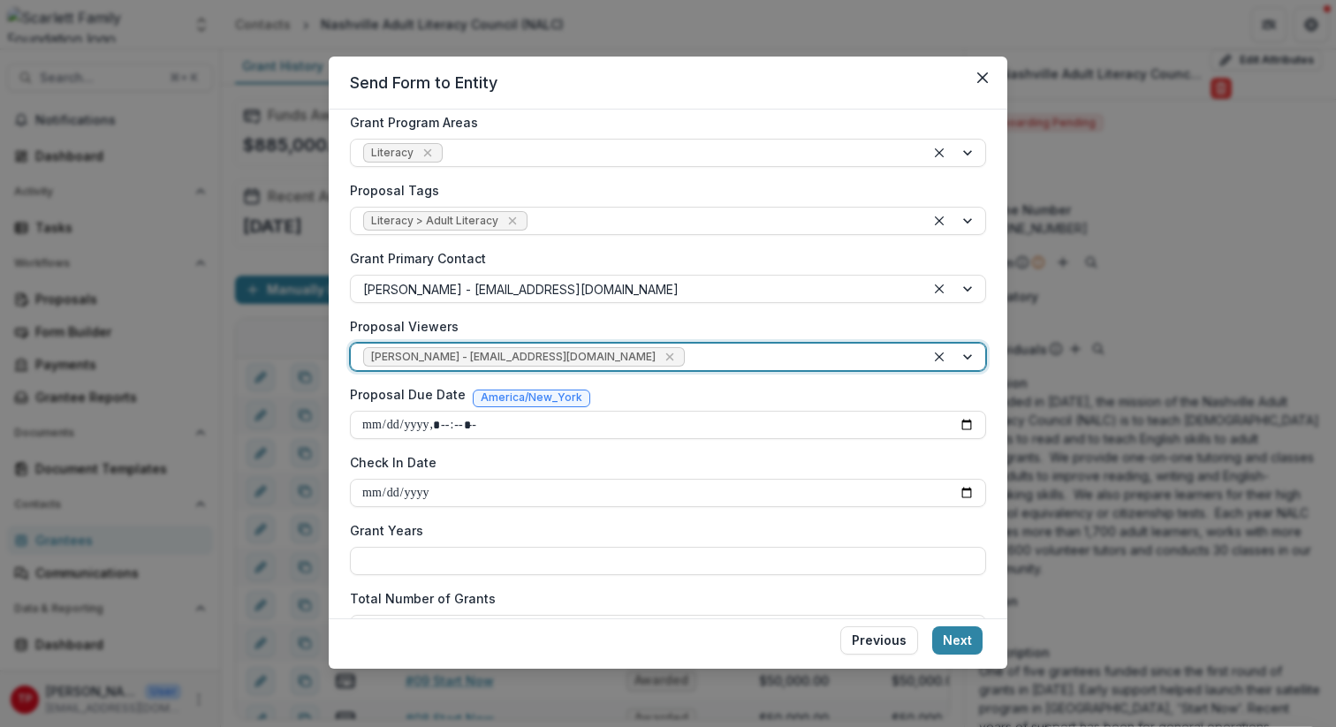
scroll to position [339, 0]
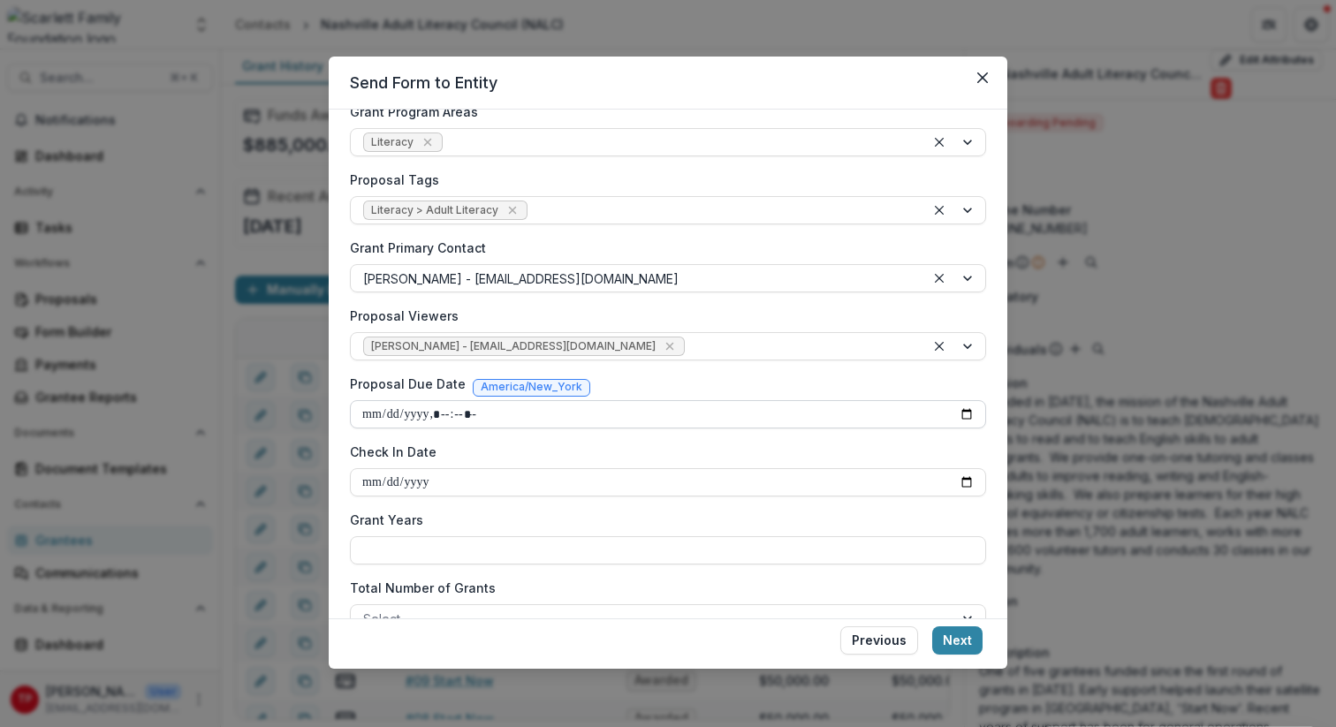
click at [963, 413] on input "Proposal Due Date" at bounding box center [668, 414] width 636 height 28
type input "**********"
click at [909, 456] on label "Check In Date" at bounding box center [663, 452] width 626 height 19
click at [909, 468] on input "Check In Date" at bounding box center [668, 482] width 636 height 28
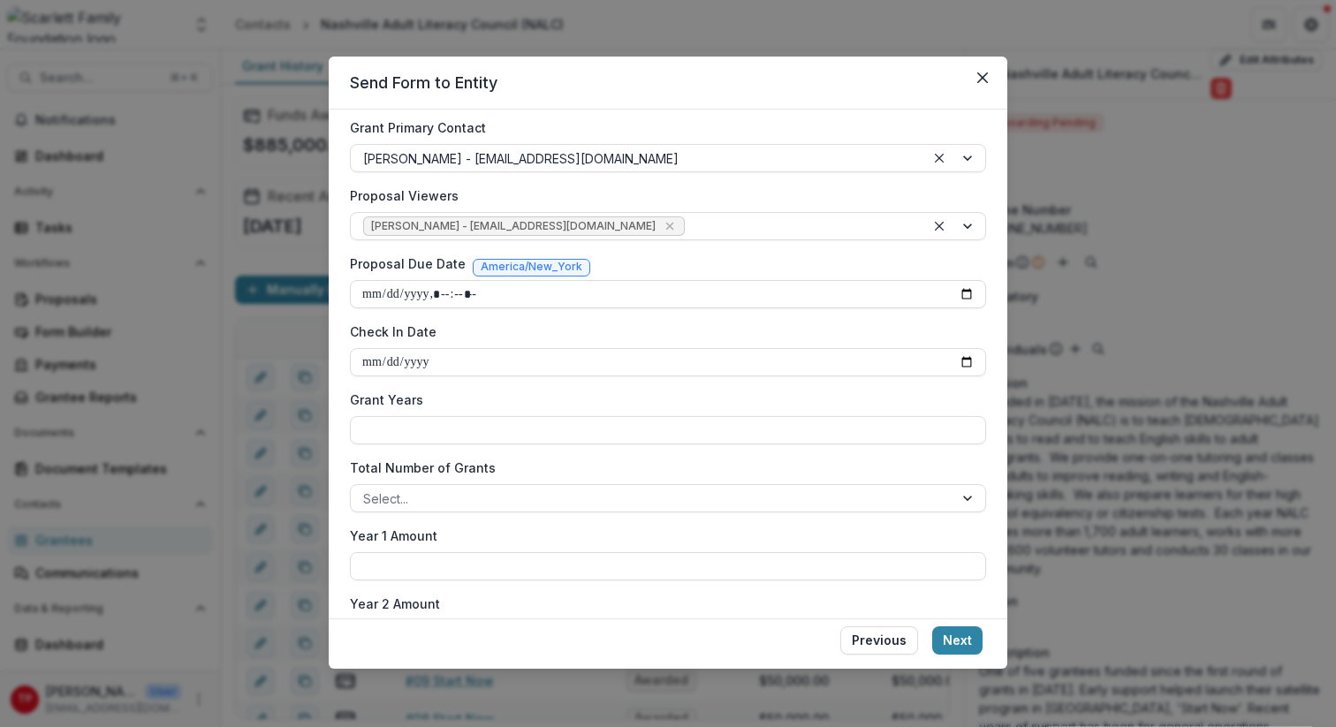
scroll to position [455, 0]
click at [673, 436] on input "Grant Years" at bounding box center [668, 434] width 636 height 28
type input "*"
click at [912, 474] on label "Total Number of Grants" at bounding box center [663, 471] width 626 height 19
click at [367, 493] on input "Total Number of Grants" at bounding box center [365, 502] width 4 height 19
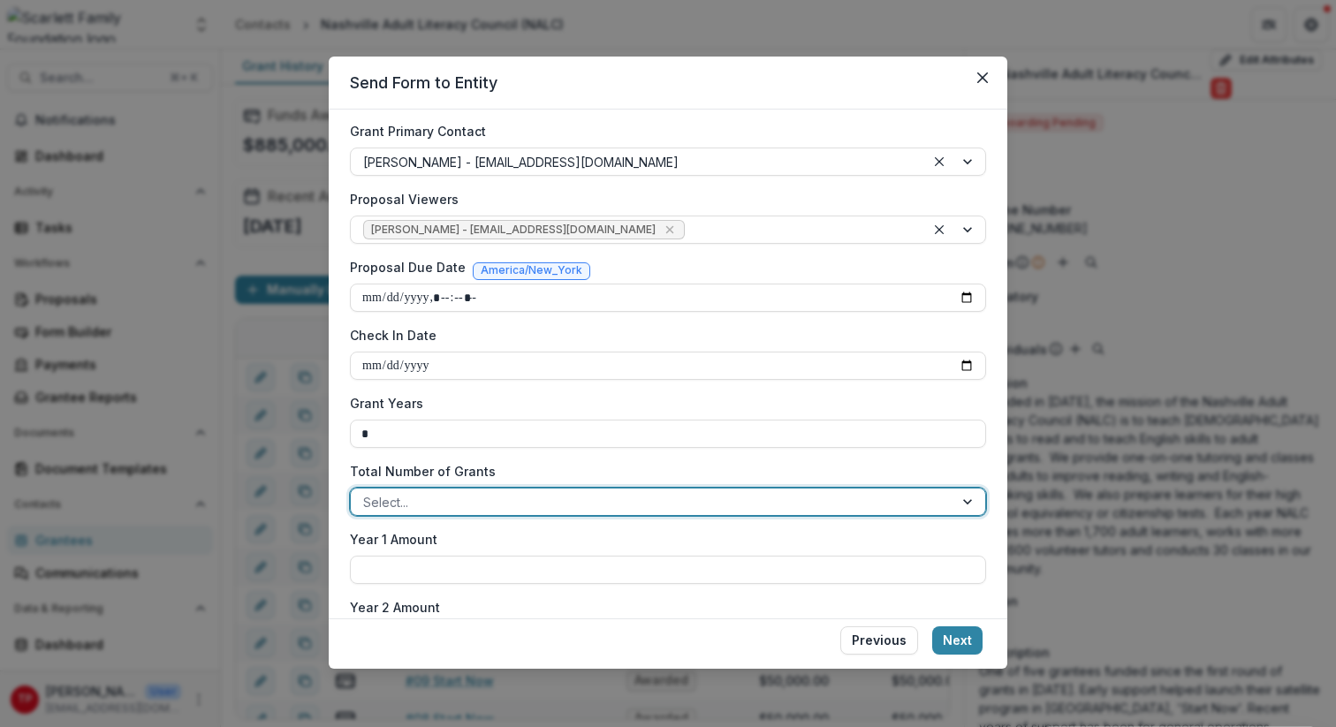
click at [963, 501] on div at bounding box center [970, 502] width 32 height 27
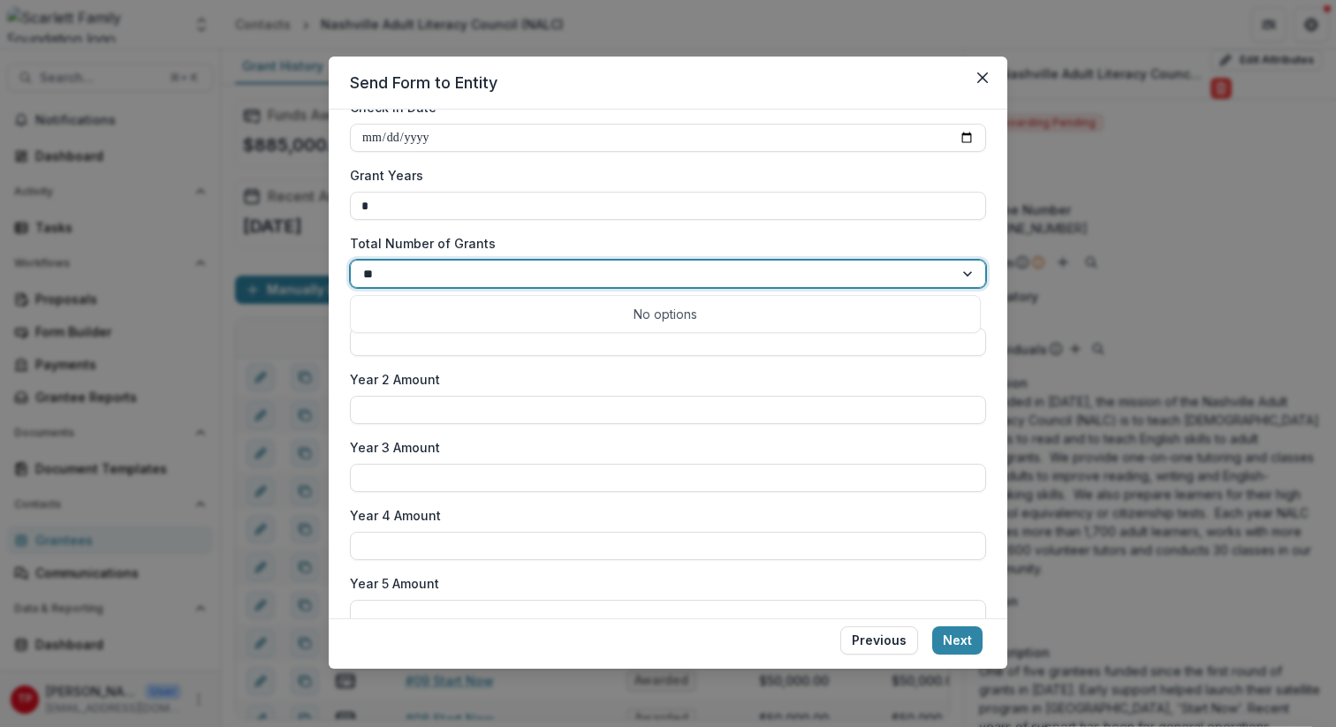
scroll to position [685, 0]
type input "**"
click at [668, 232] on div "**********" at bounding box center [668, 98] width 636 height 1192
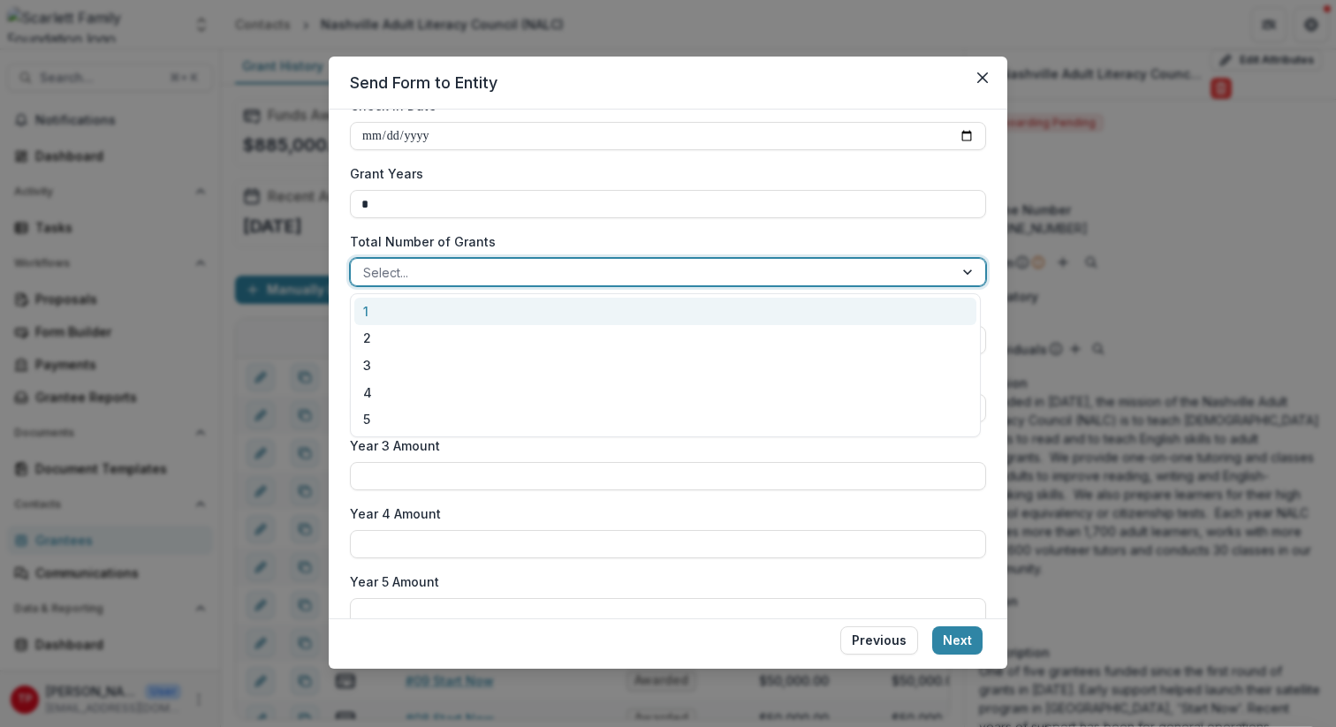
click at [506, 276] on div at bounding box center [652, 273] width 578 height 22
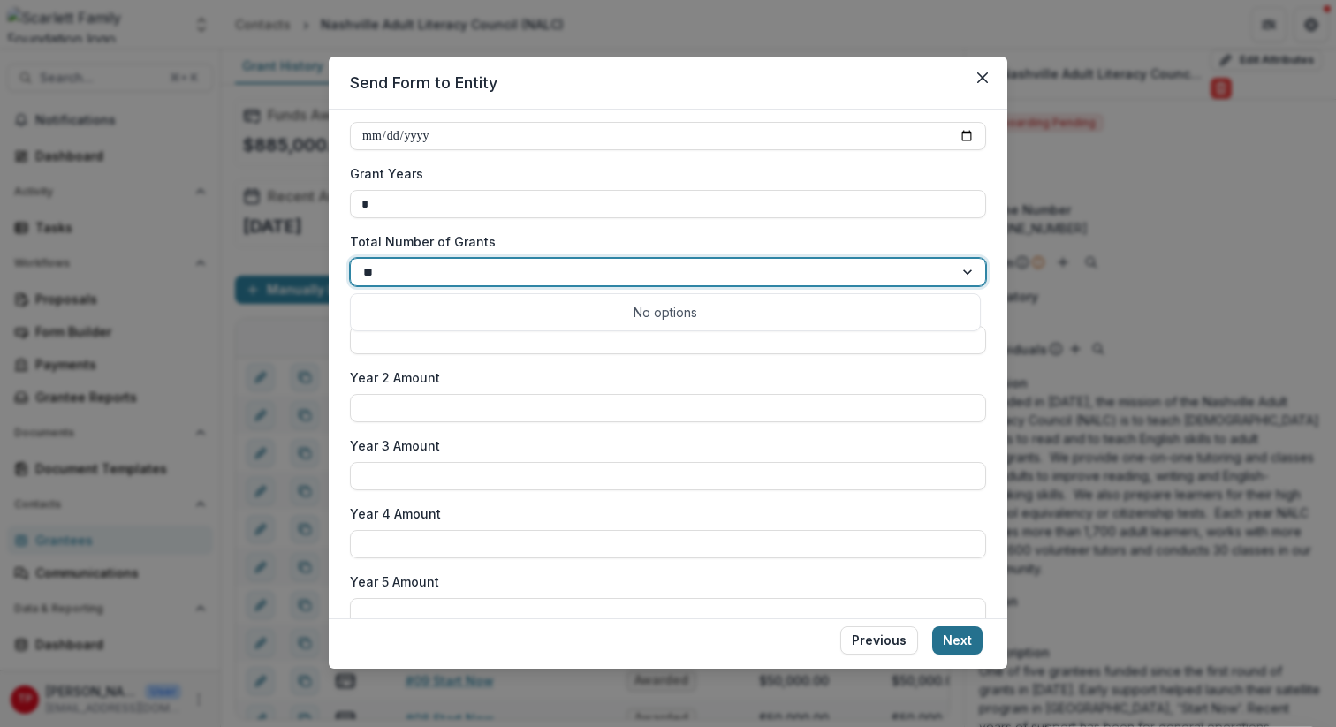
type input "**"
click at [950, 633] on button "Next" at bounding box center [957, 641] width 50 height 28
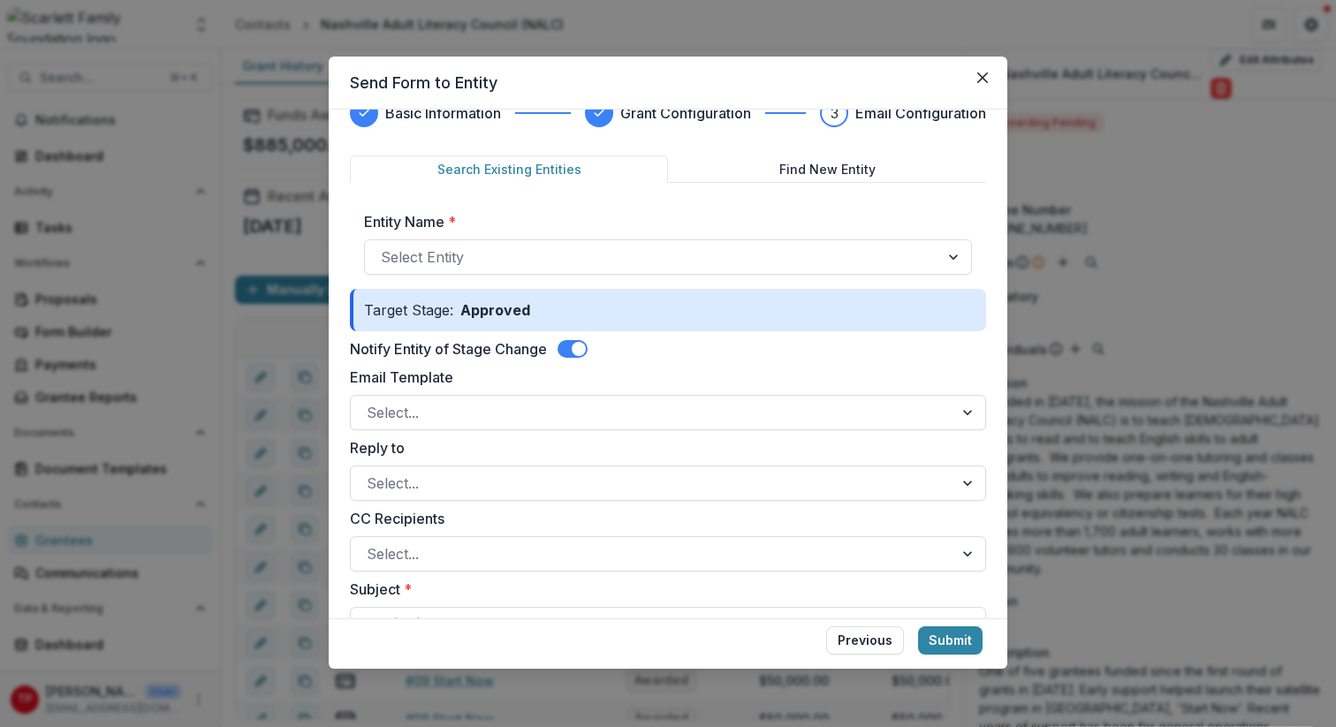
scroll to position [0, 0]
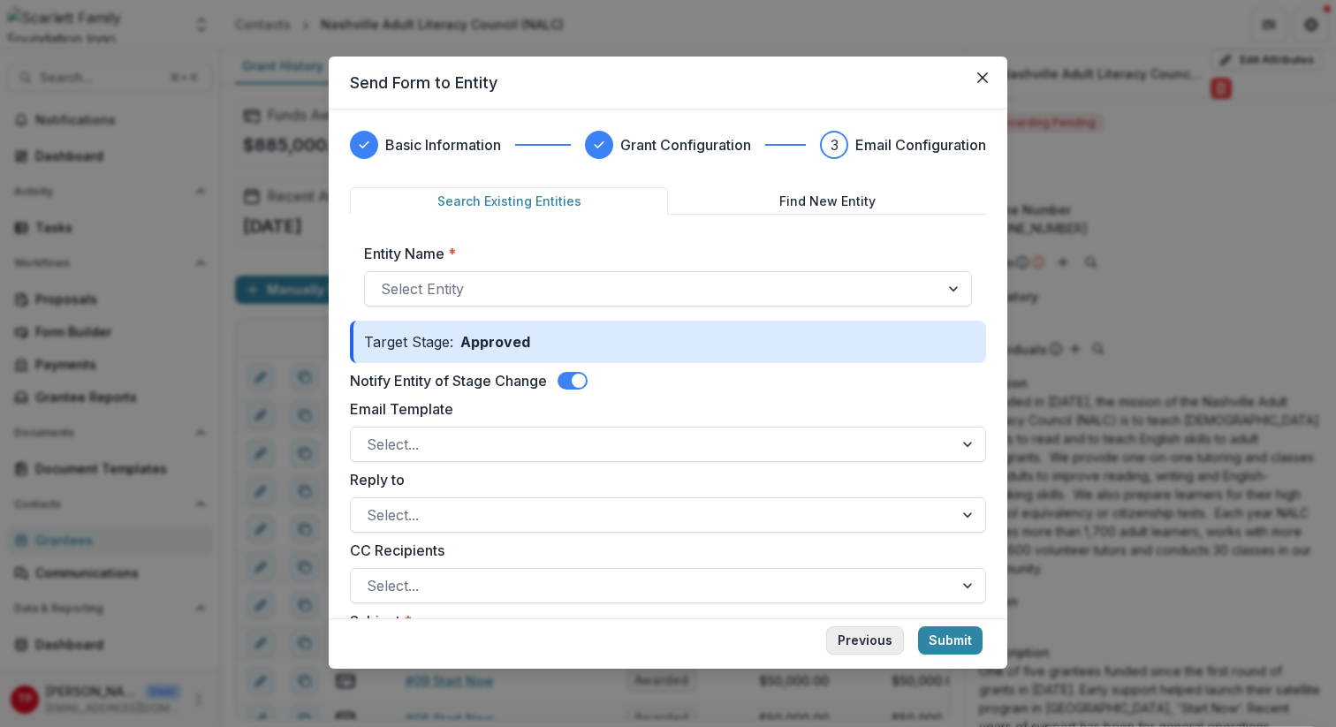
click at [880, 636] on button "Previous" at bounding box center [865, 641] width 78 height 28
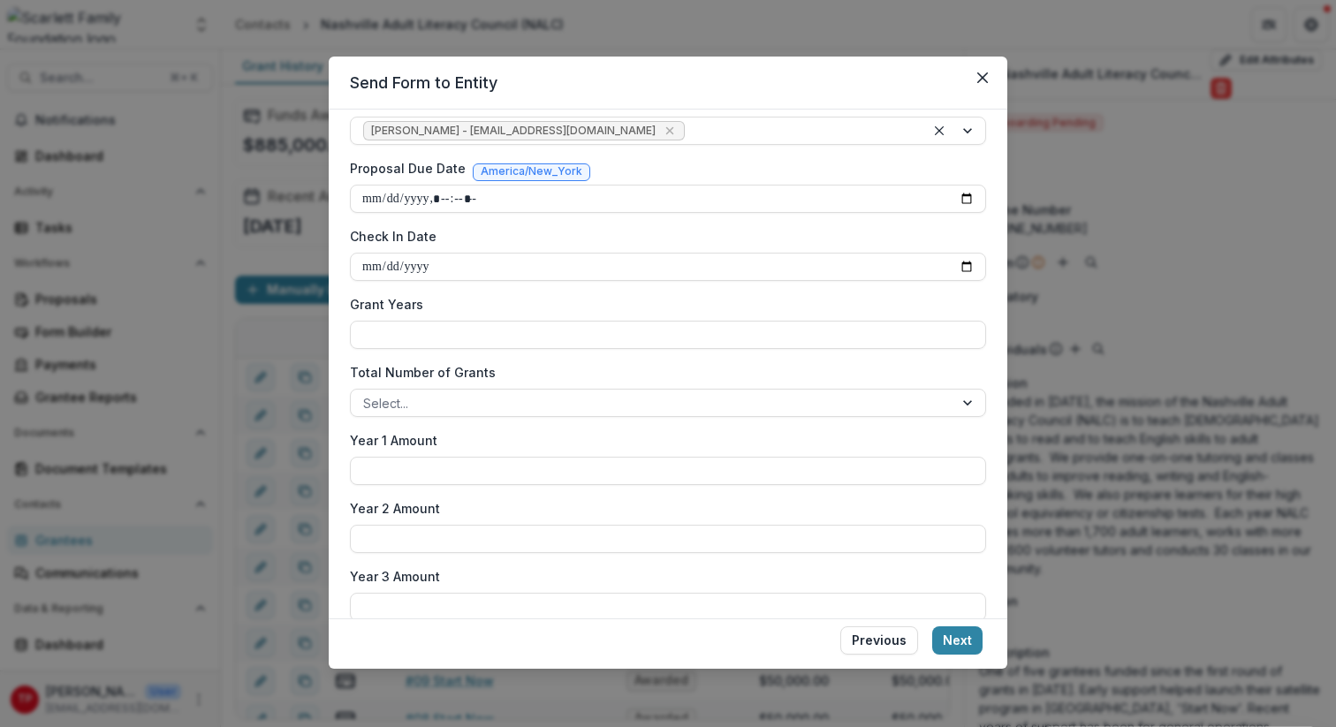
scroll to position [581, 0]
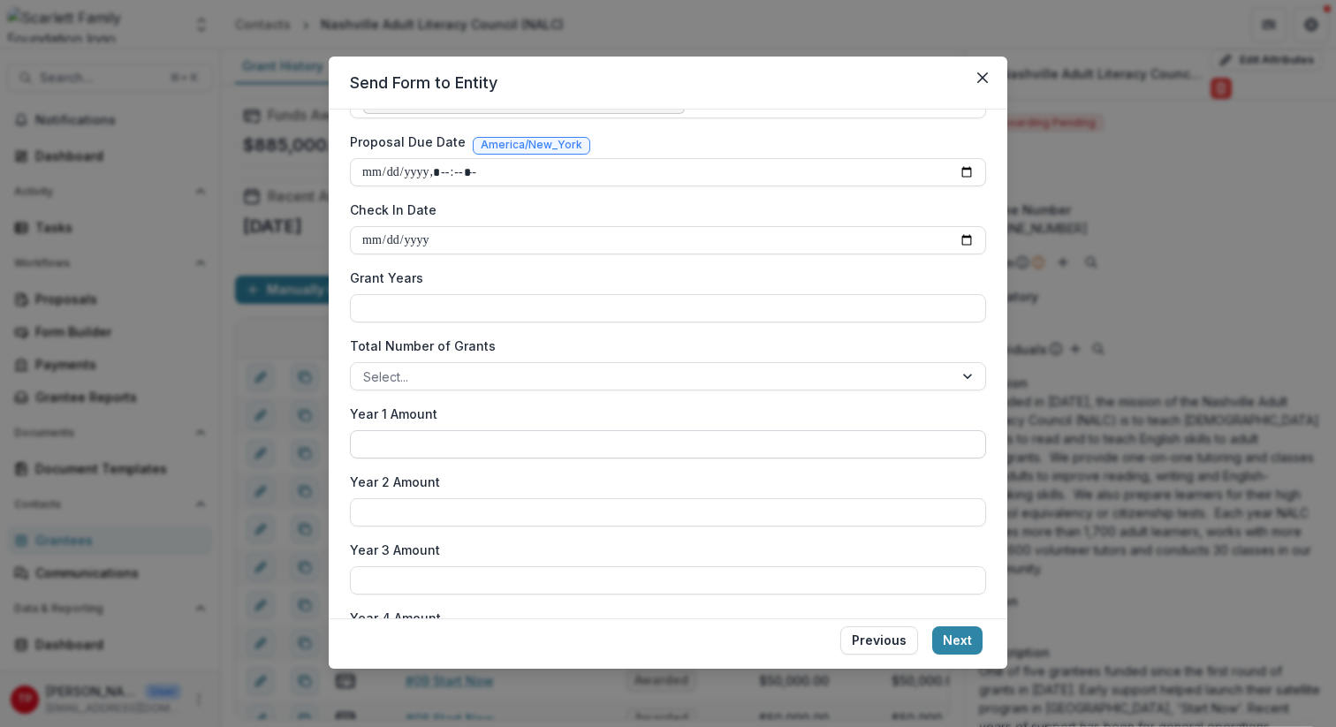
click at [658, 445] on input "Year 1 Amount" at bounding box center [668, 444] width 636 height 28
type input "*****"
click at [790, 488] on label "Year 2 Amount" at bounding box center [663, 482] width 626 height 19
click at [790, 499] on input "Year 2 Amount" at bounding box center [668, 513] width 636 height 28
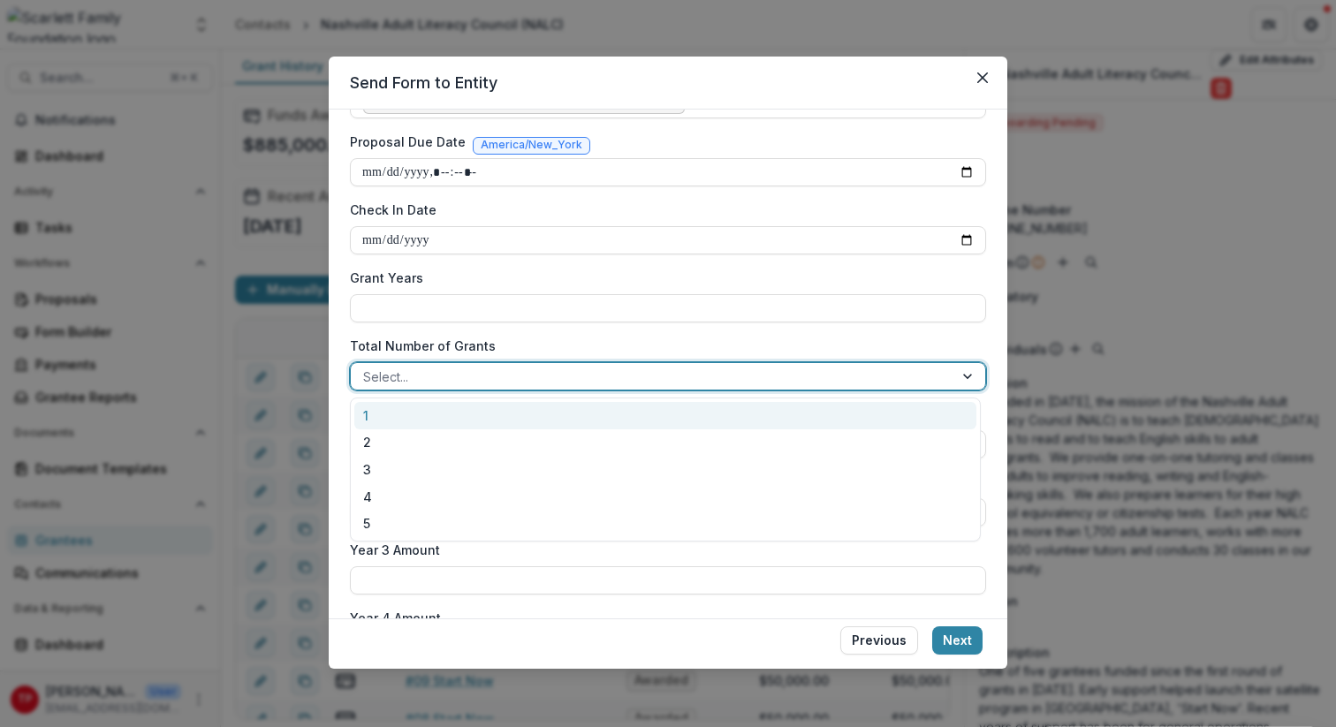
click at [964, 377] on div at bounding box center [970, 376] width 32 height 27
click at [377, 416] on div "1" at bounding box center [665, 415] width 622 height 27
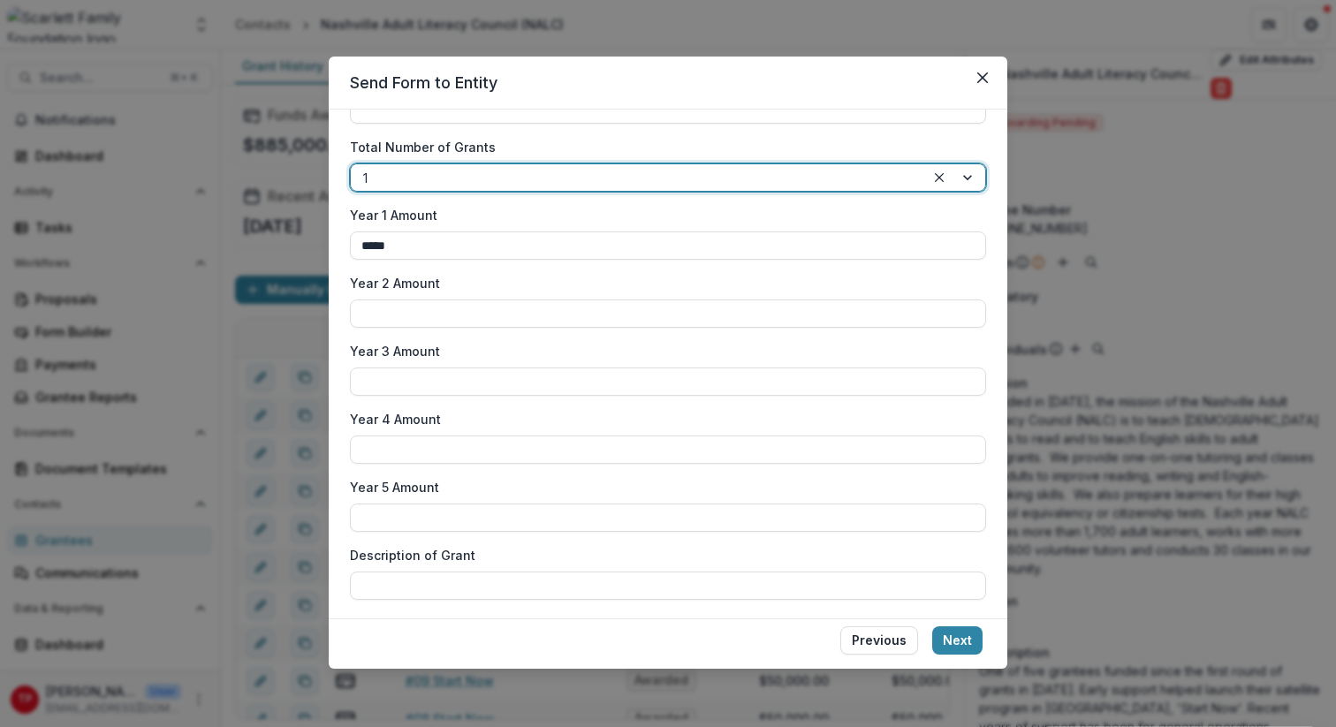
scroll to position [782, 0]
click at [394, 586] on input "Description of Grant" at bounding box center [668, 583] width 636 height 28
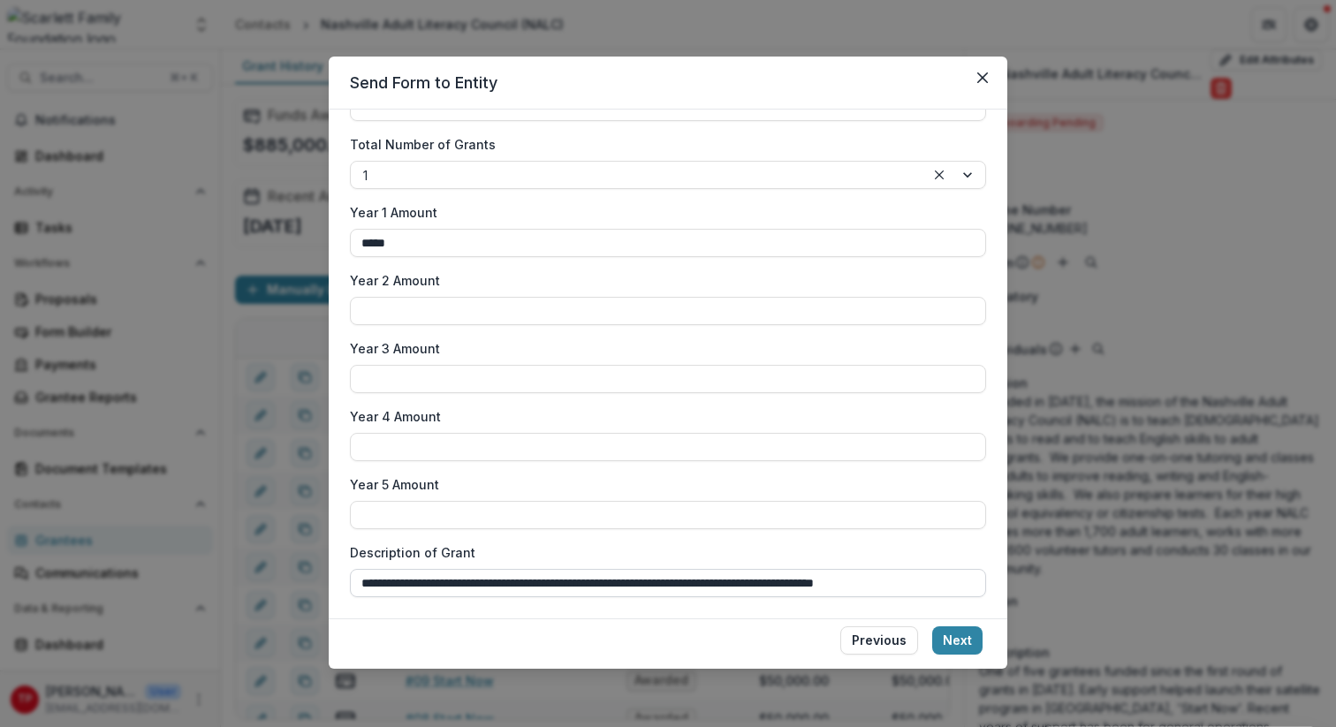
click at [765, 586] on input "**********" at bounding box center [668, 583] width 636 height 28
click at [948, 581] on input "**********" at bounding box center [668, 583] width 636 height 28
type input "**********"
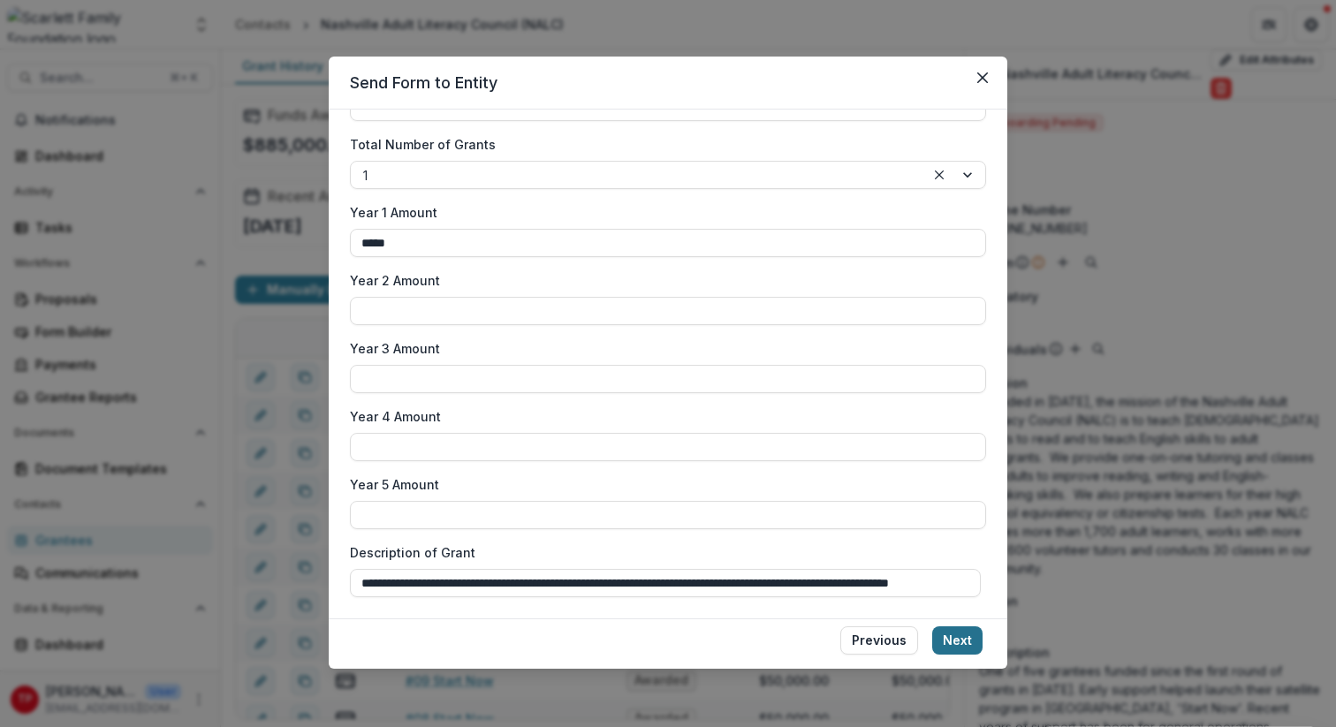
click at [963, 636] on button "Next" at bounding box center [957, 641] width 50 height 28
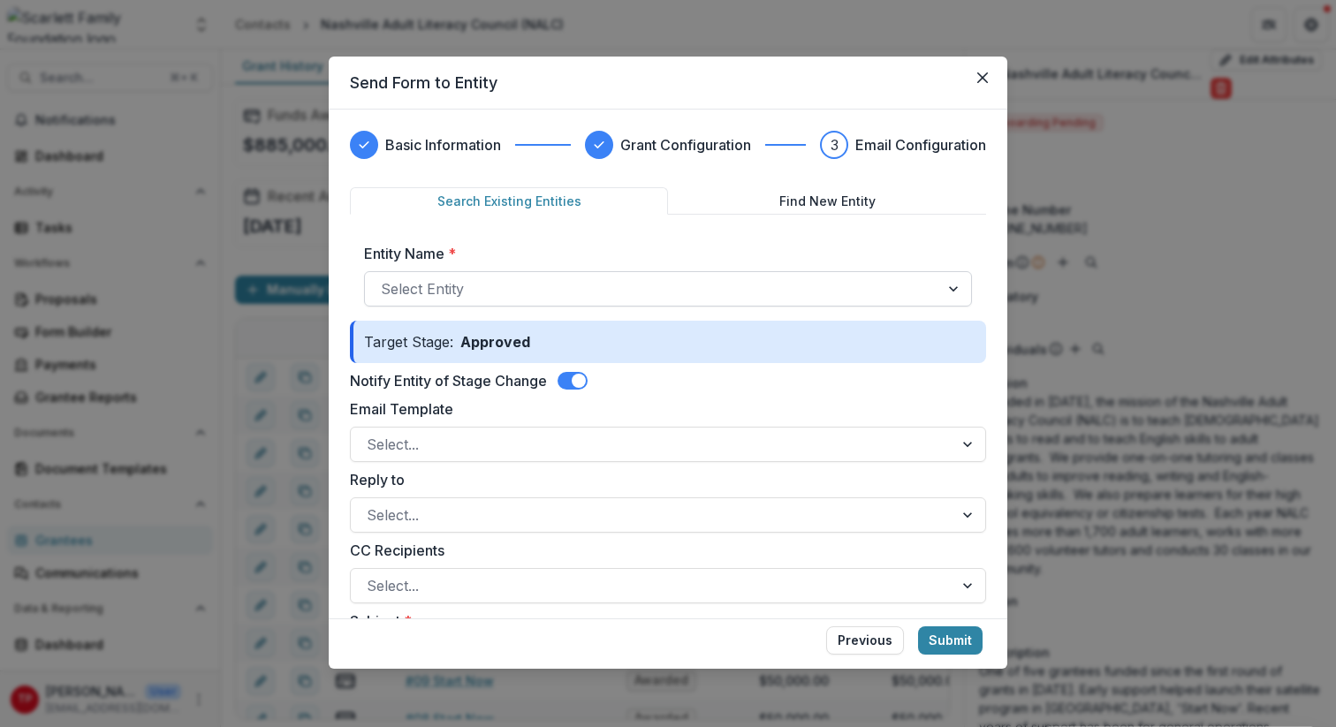
click at [946, 288] on div at bounding box center [956, 289] width 32 height 34
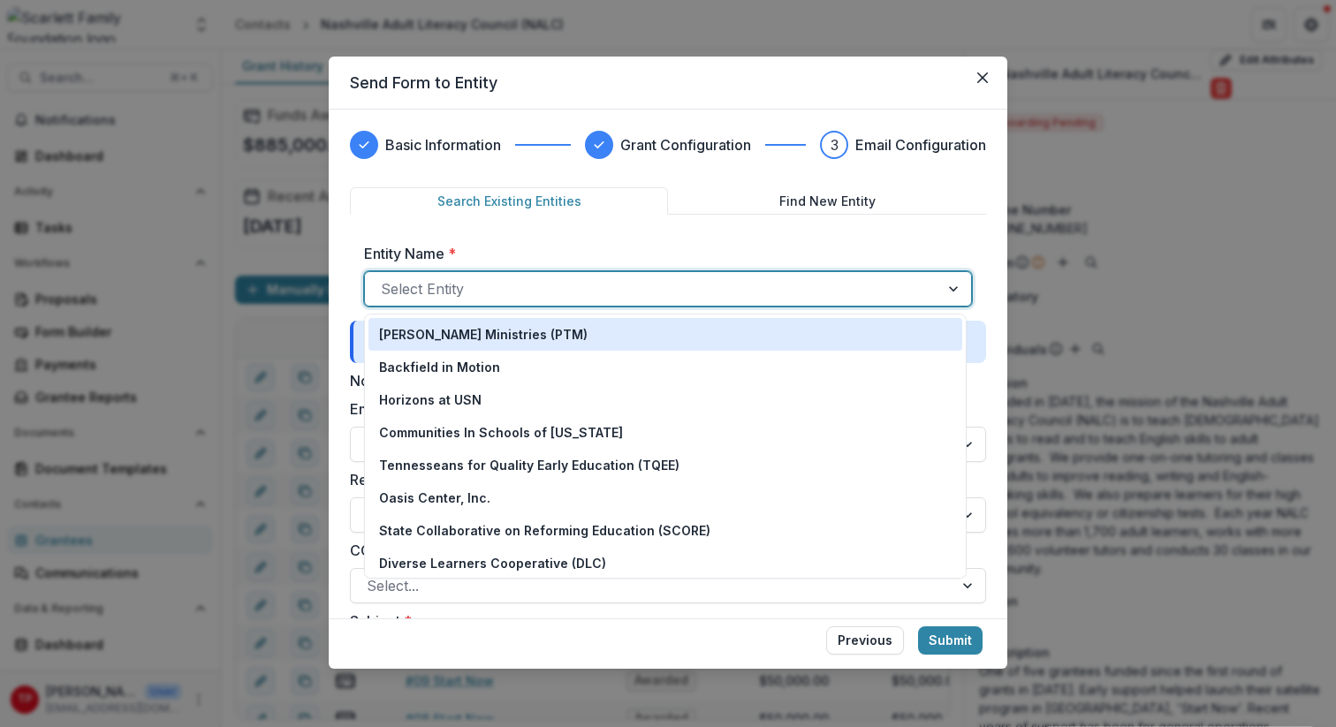
click at [946, 288] on div at bounding box center [956, 289] width 32 height 34
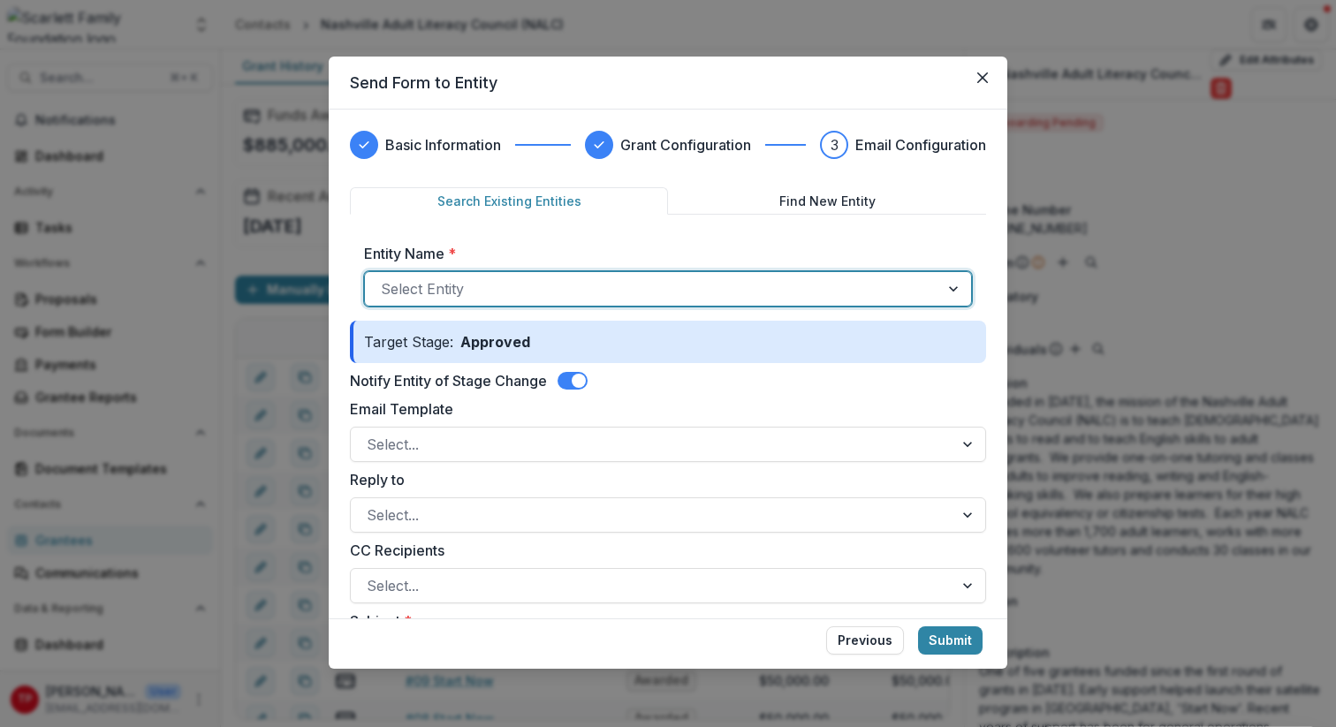
click at [475, 294] on div at bounding box center [652, 289] width 543 height 25
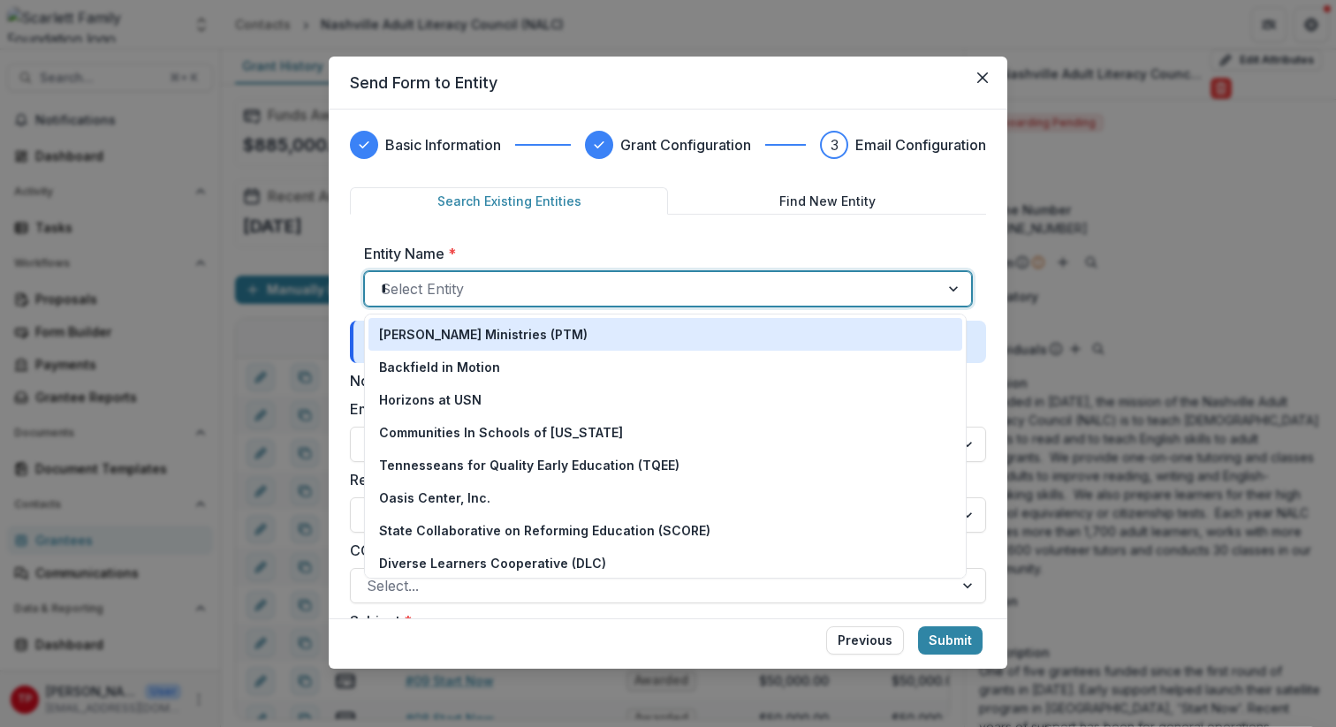
type input "**"
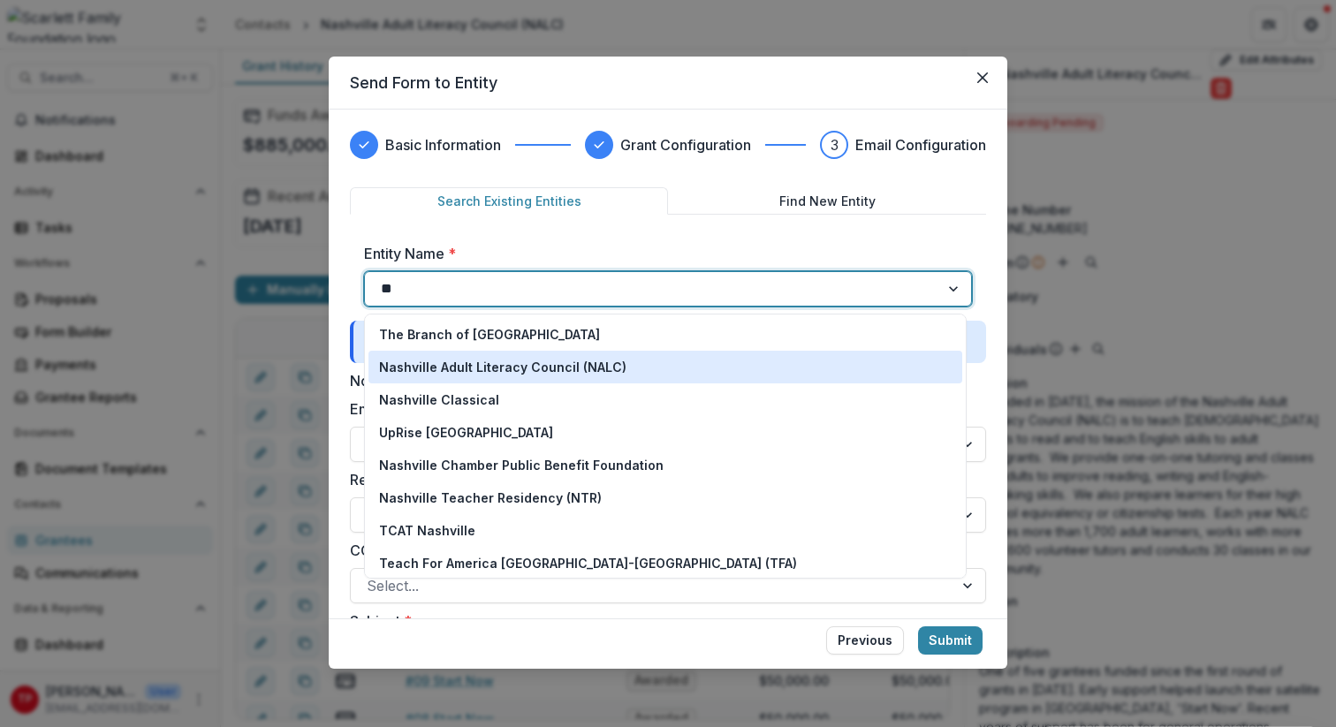
click at [482, 365] on p "Nashville Adult Literacy Council (NALC)" at bounding box center [502, 367] width 247 height 19
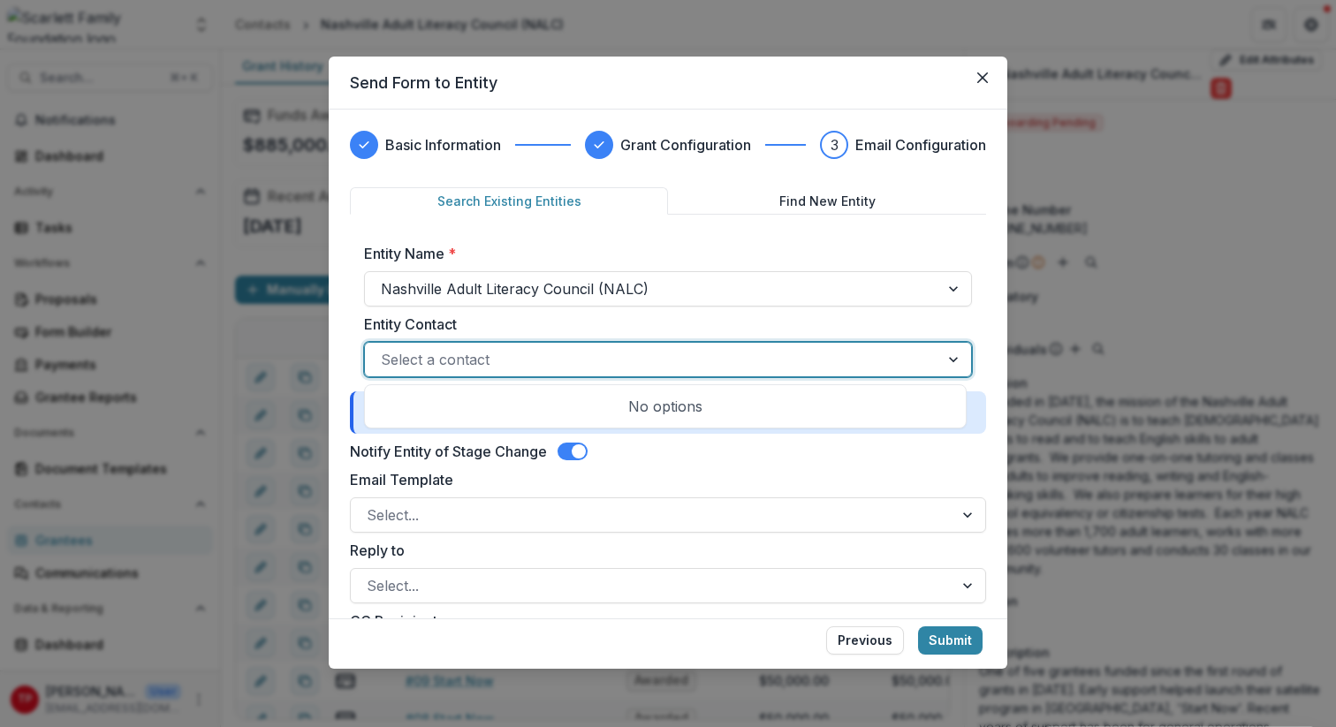
click at [950, 362] on div at bounding box center [956, 360] width 32 height 34
click at [499, 349] on div at bounding box center [652, 359] width 543 height 25
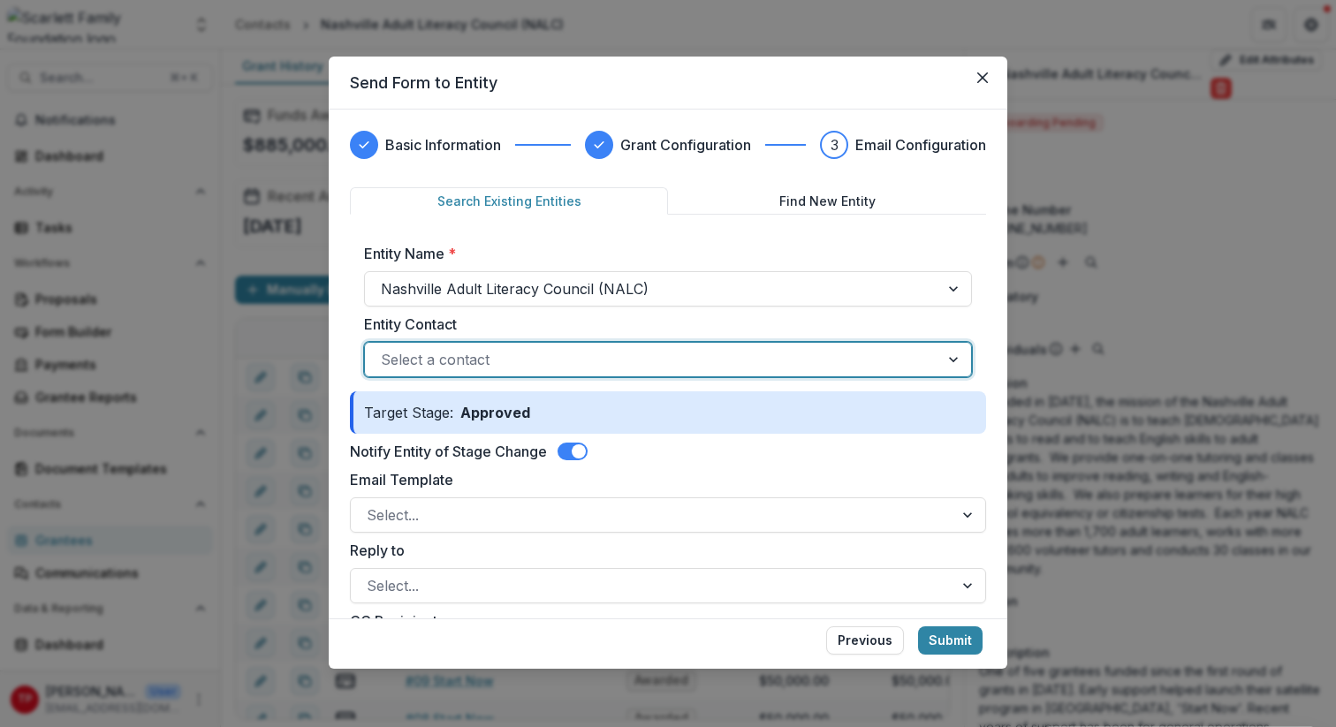
click at [484, 362] on div at bounding box center [652, 359] width 543 height 25
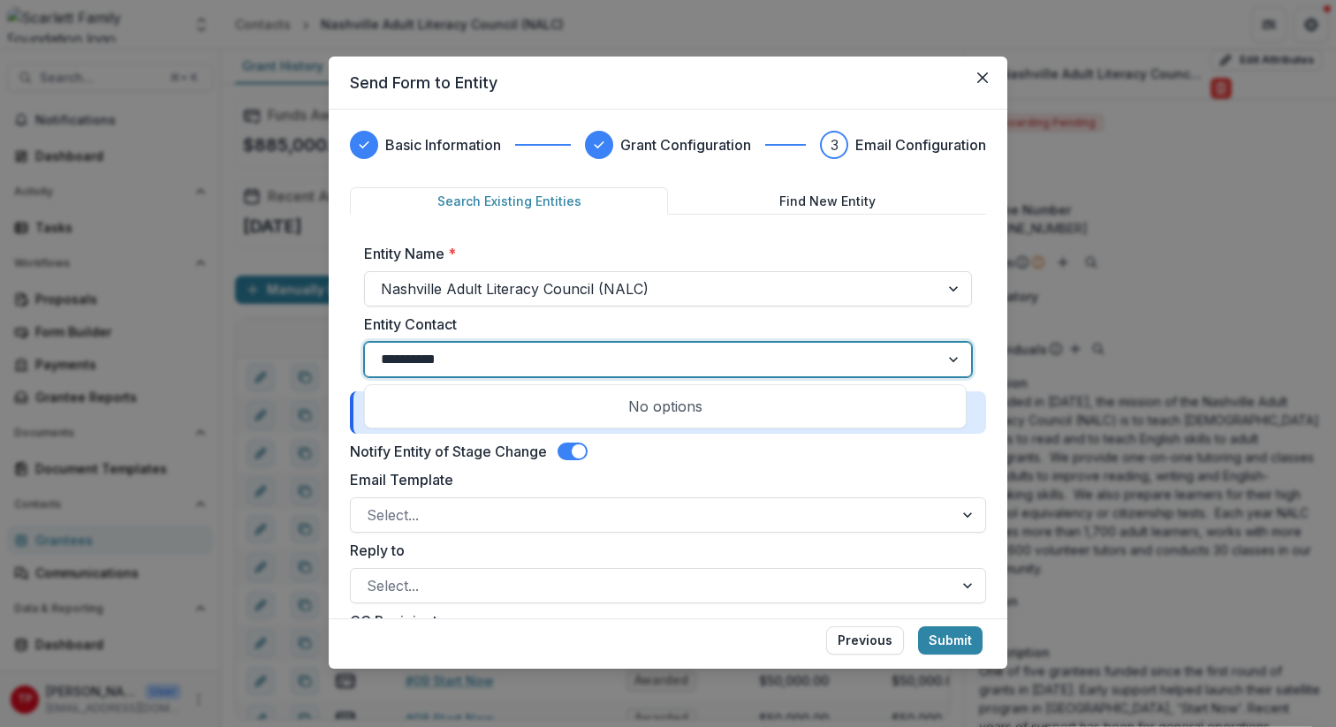
type input "**********"
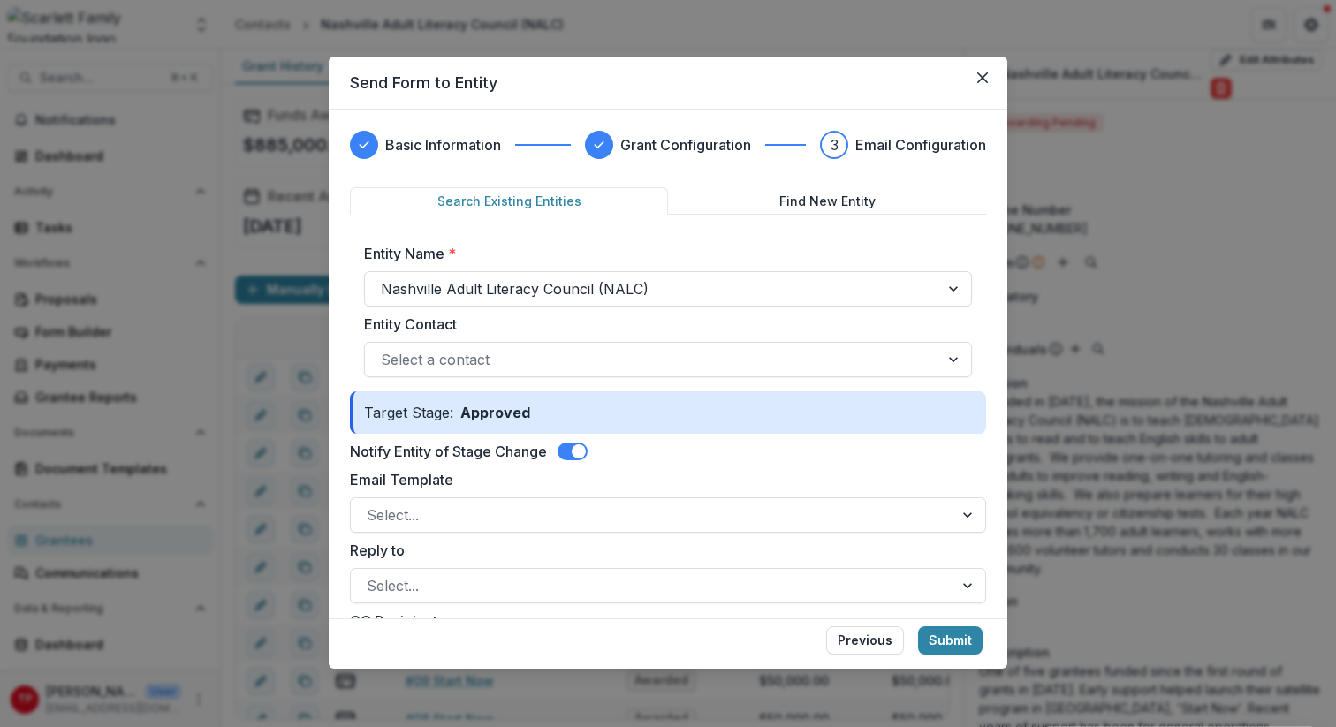
click at [812, 445] on div "Notify Entity of Stage Change" at bounding box center [668, 451] width 636 height 21
click at [948, 639] on button "Submit" at bounding box center [950, 641] width 65 height 28
click at [579, 449] on span at bounding box center [579, 452] width 14 height 14
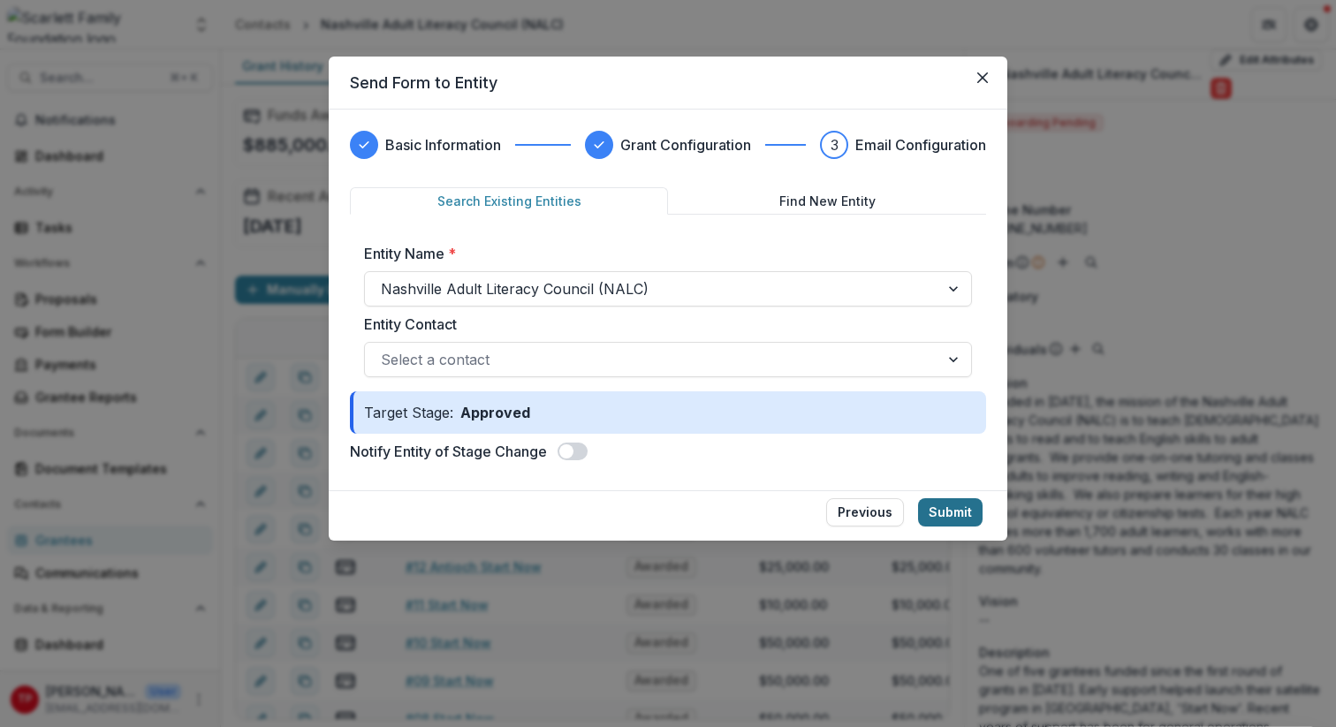
click at [947, 511] on button "Submit" at bounding box center [950, 513] width 65 height 28
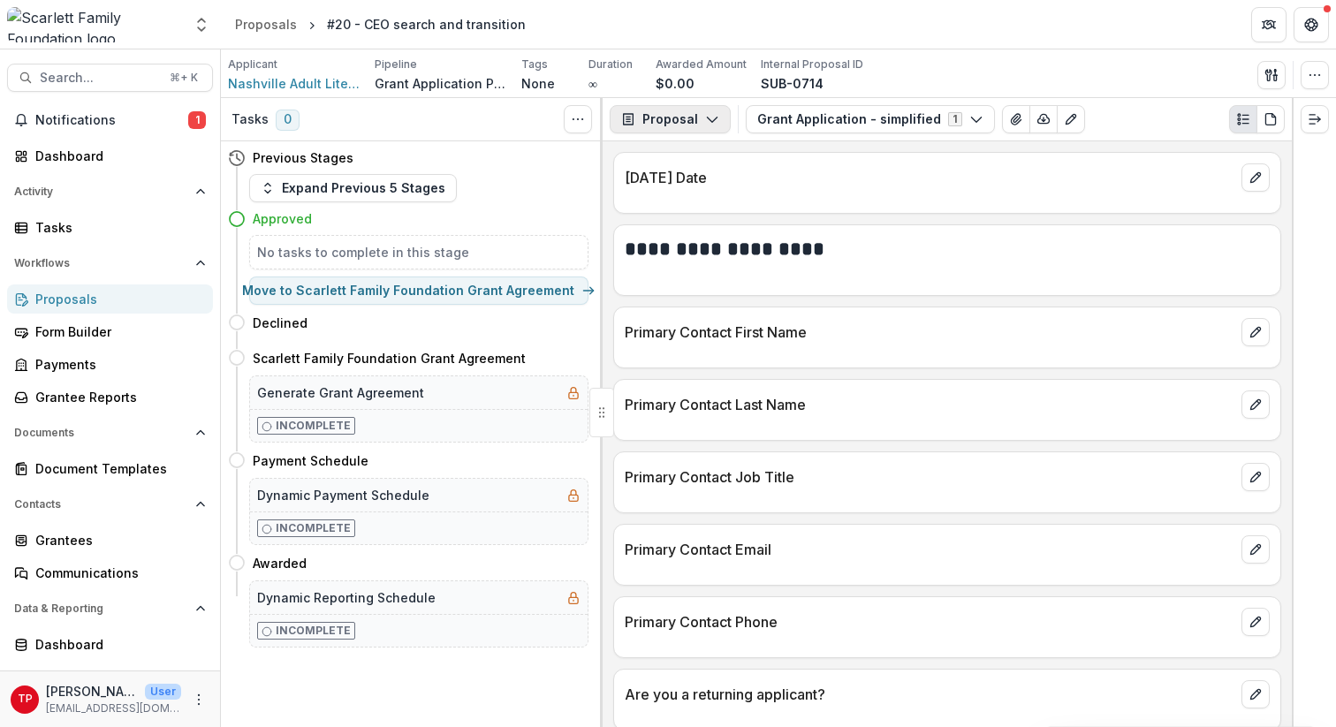
click at [715, 116] on icon "button" at bounding box center [712, 119] width 14 height 14
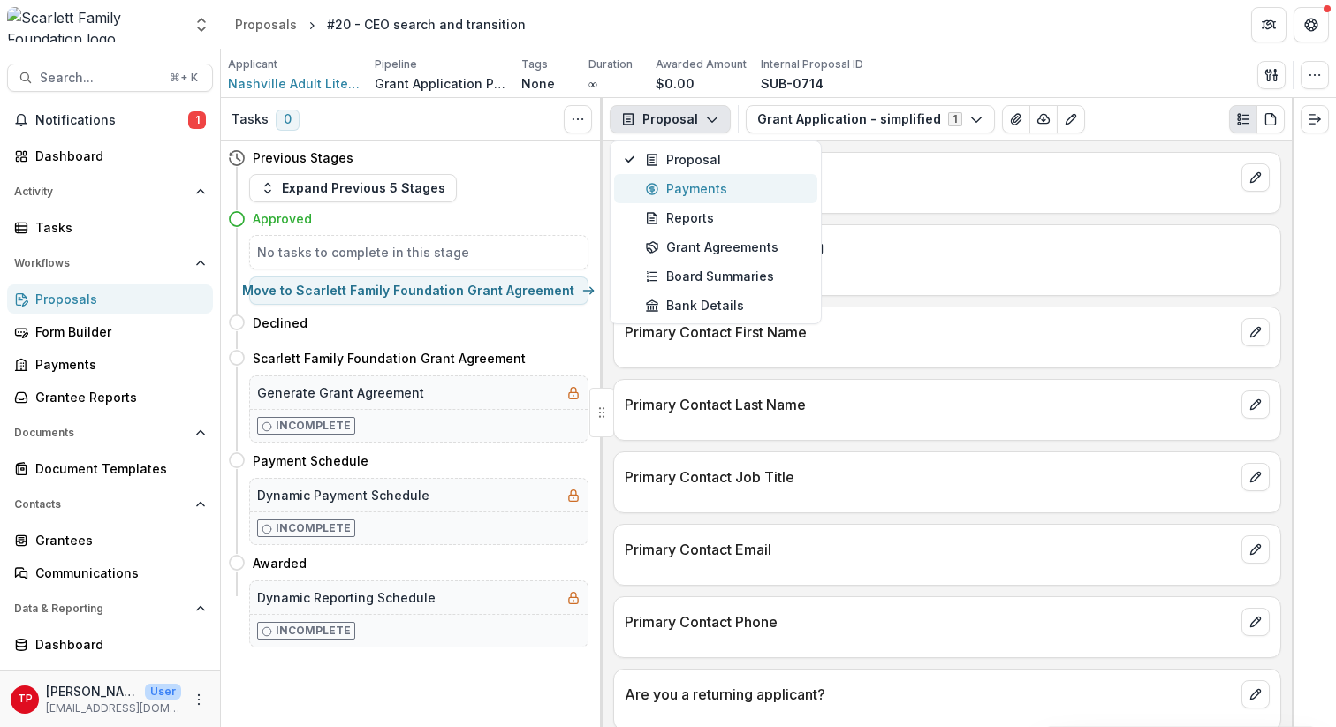
click at [702, 193] on div "Payments" at bounding box center [726, 188] width 162 height 19
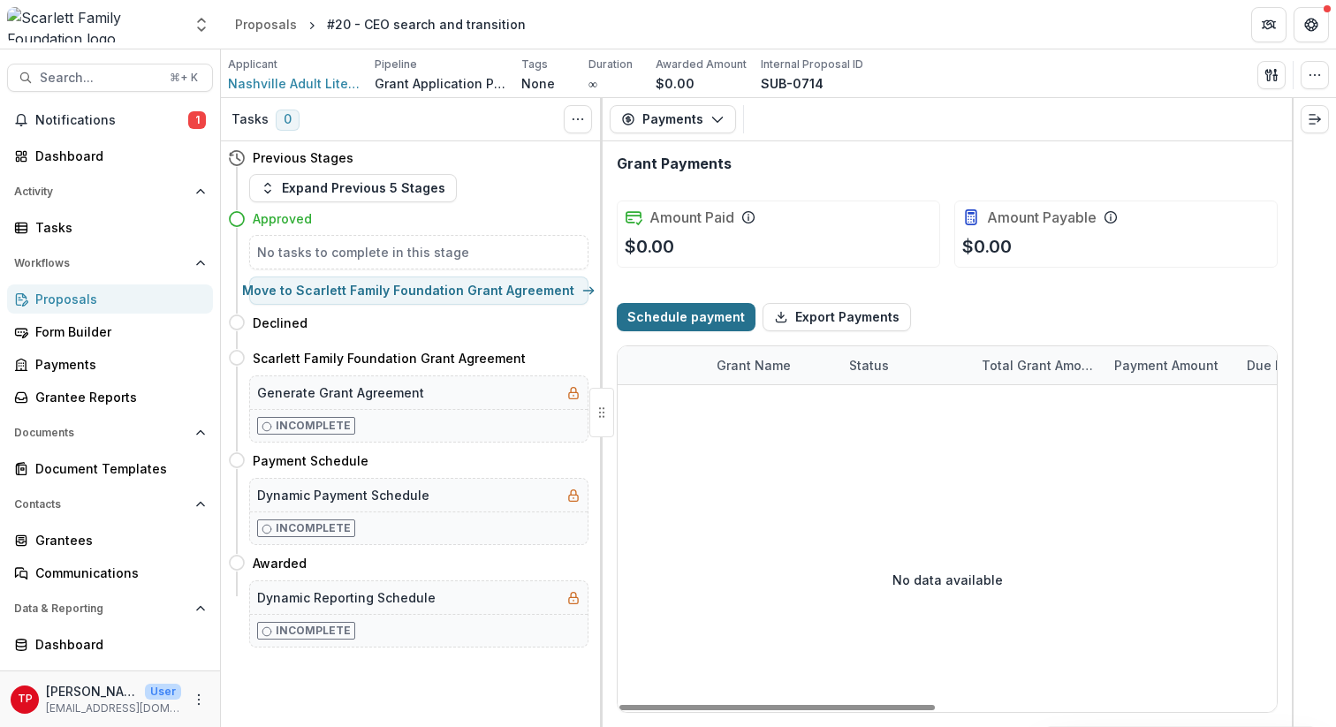
click at [710, 314] on button "Schedule payment" at bounding box center [686, 317] width 139 height 28
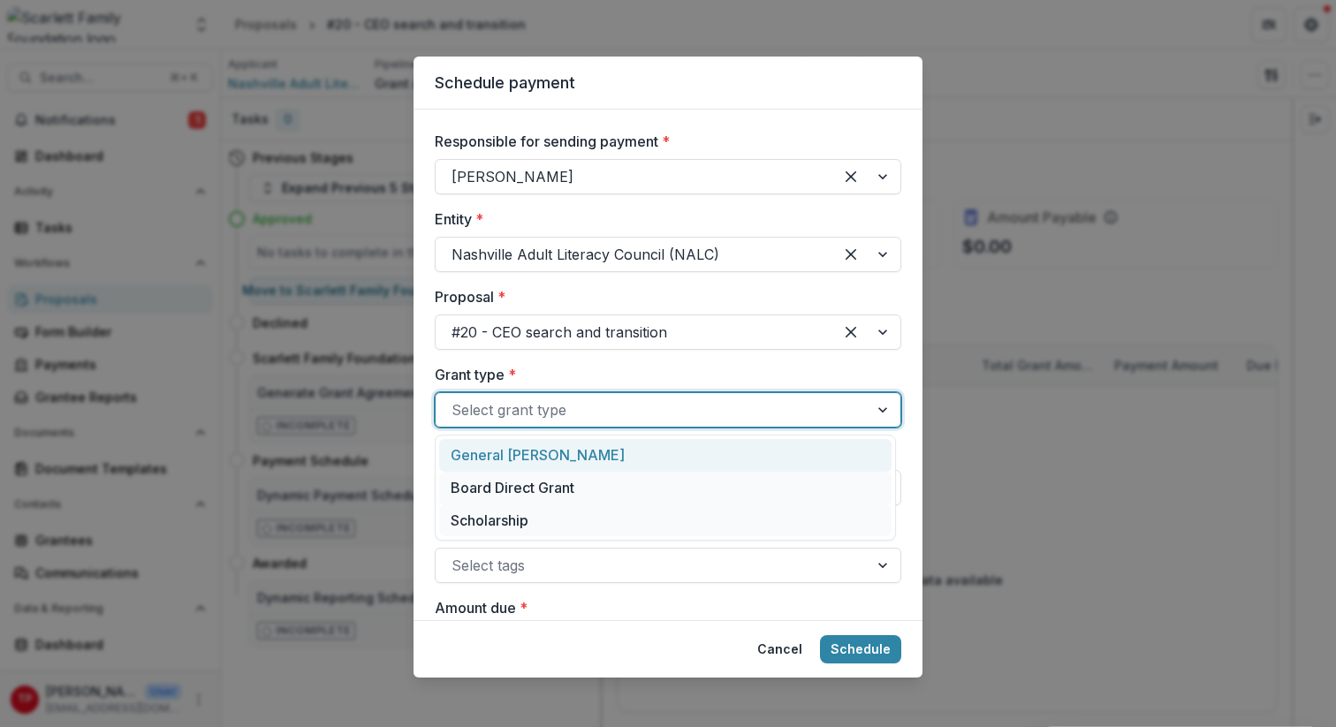
click at [879, 407] on div at bounding box center [885, 410] width 32 height 34
click at [575, 460] on div "General [PERSON_NAME]" at bounding box center [665, 455] width 453 height 33
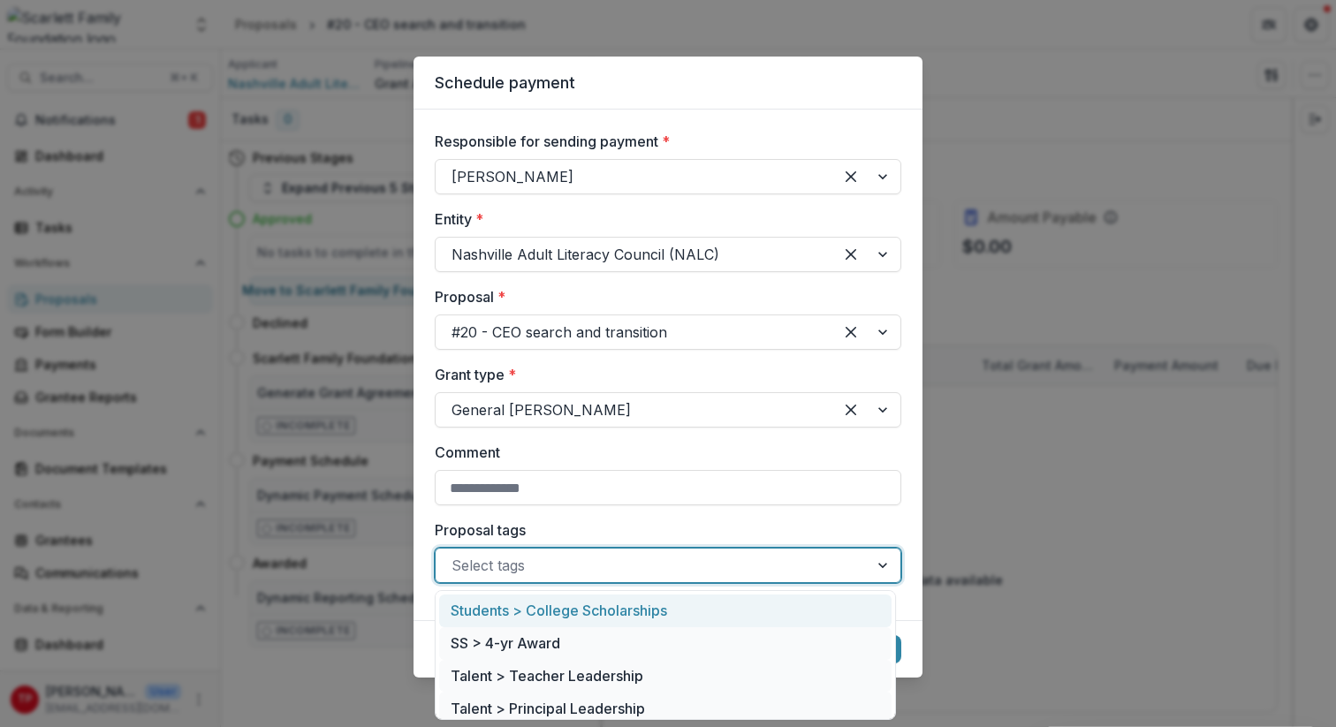
click at [876, 566] on div at bounding box center [885, 566] width 32 height 34
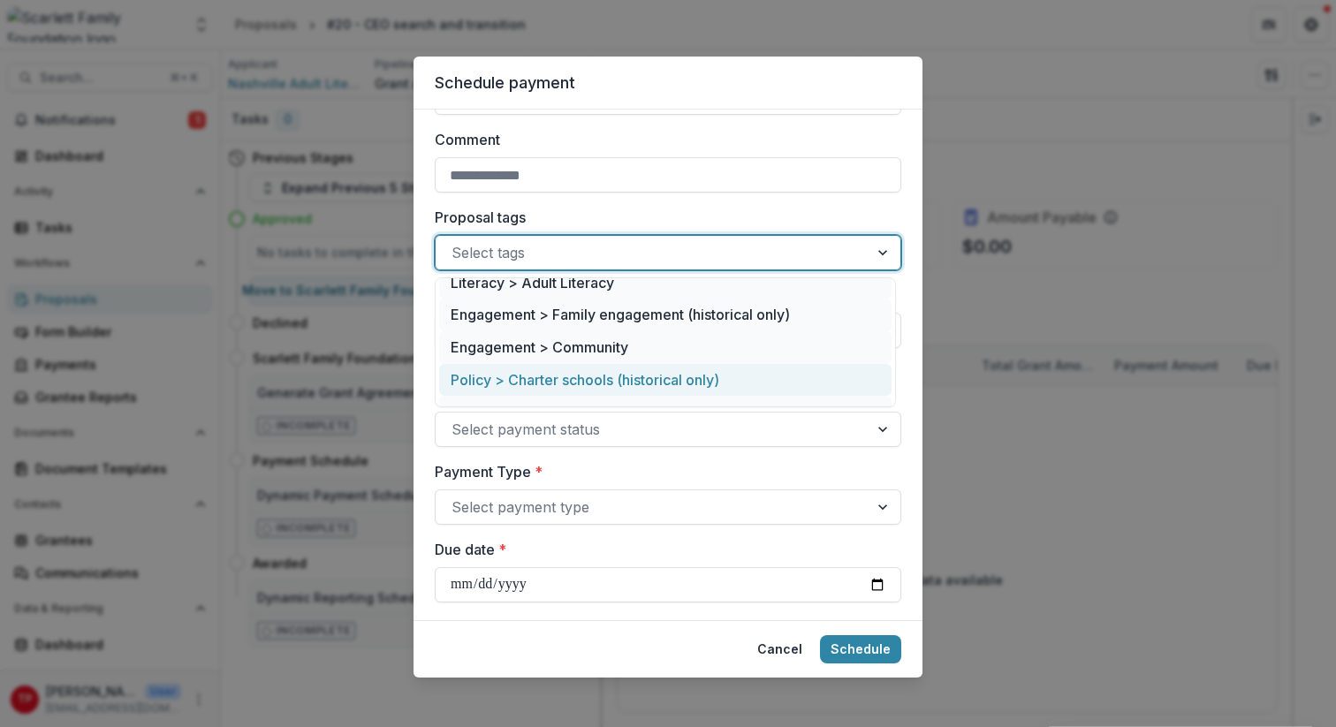
scroll to position [216, 0]
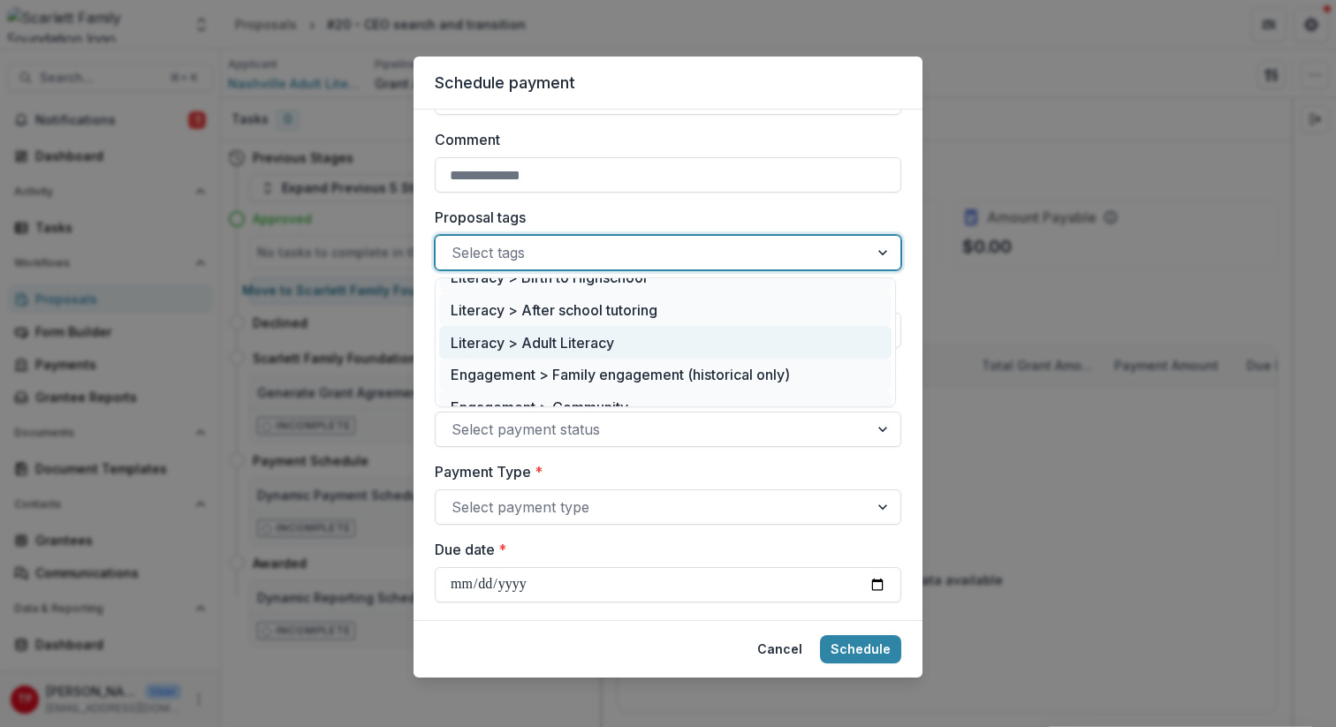
click at [591, 339] on div "Literacy > Adult Literacy" at bounding box center [665, 342] width 453 height 33
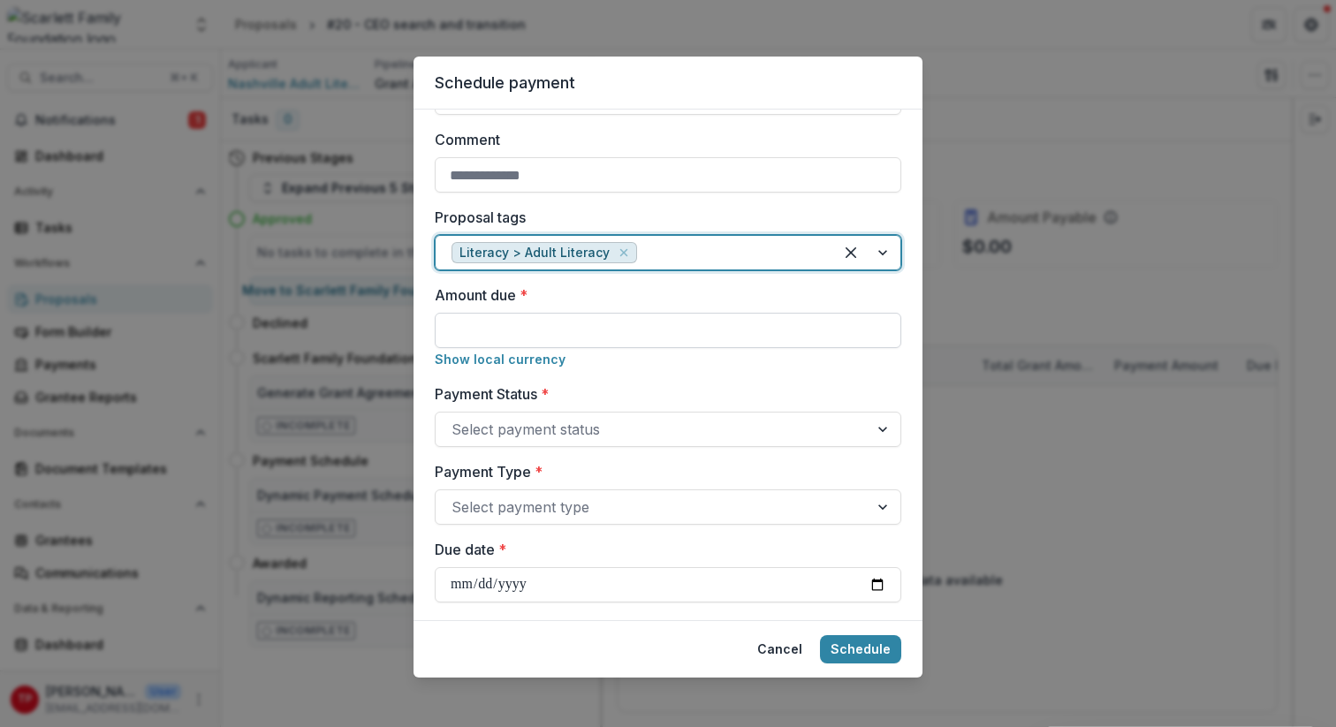
click at [763, 335] on input "Amount due *" at bounding box center [668, 330] width 467 height 35
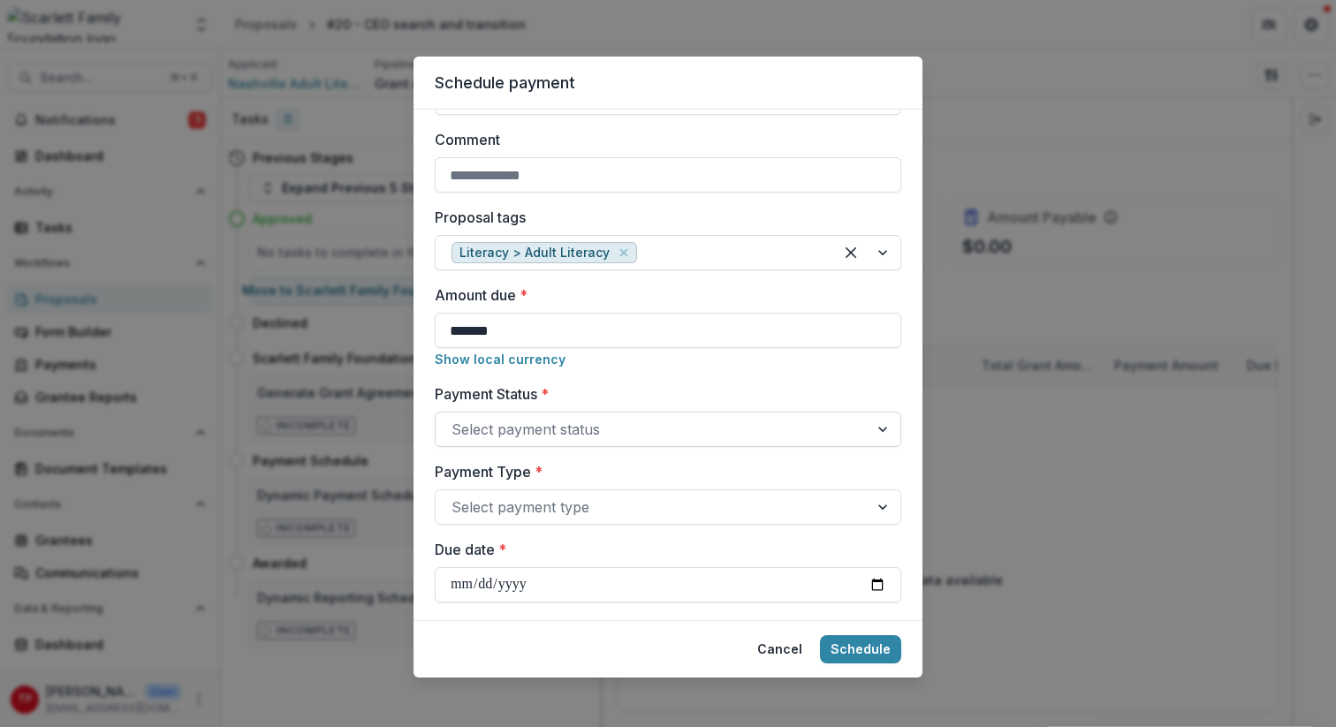
type input "*******"
click at [875, 426] on div at bounding box center [885, 430] width 32 height 34
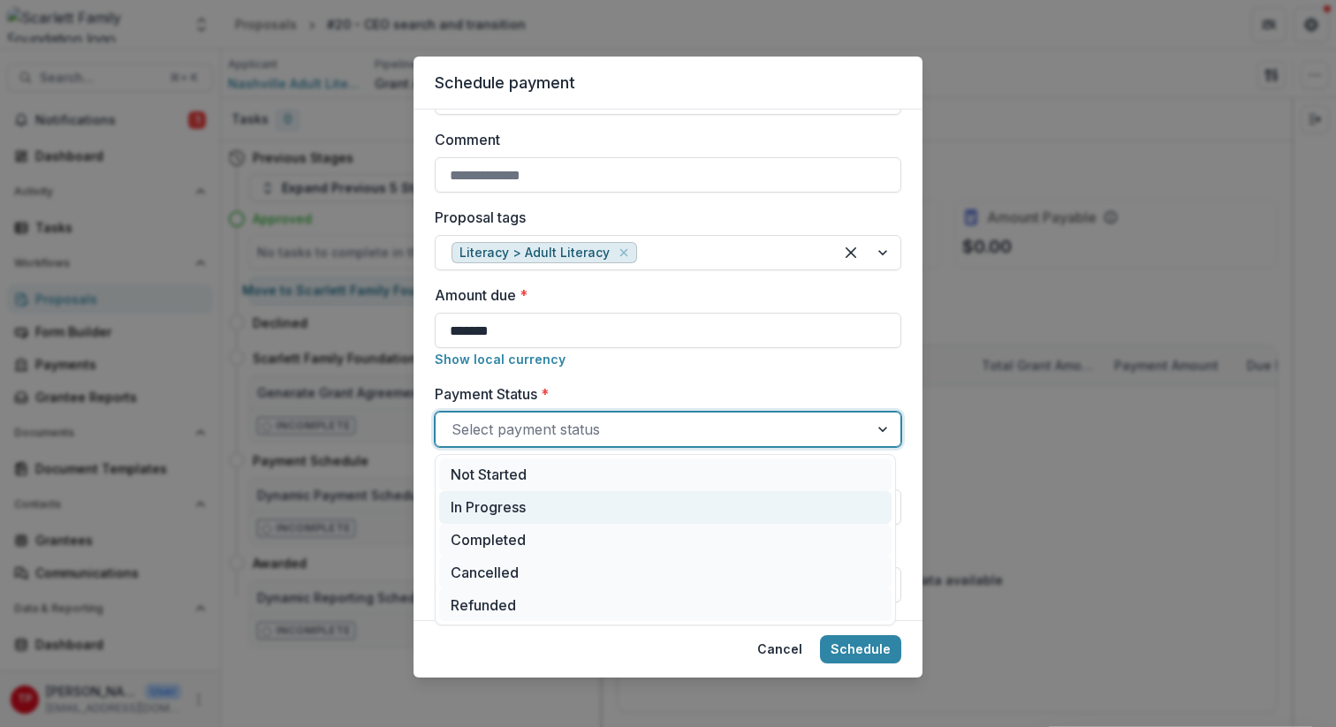
click at [499, 506] on div "In Progress" at bounding box center [665, 507] width 453 height 33
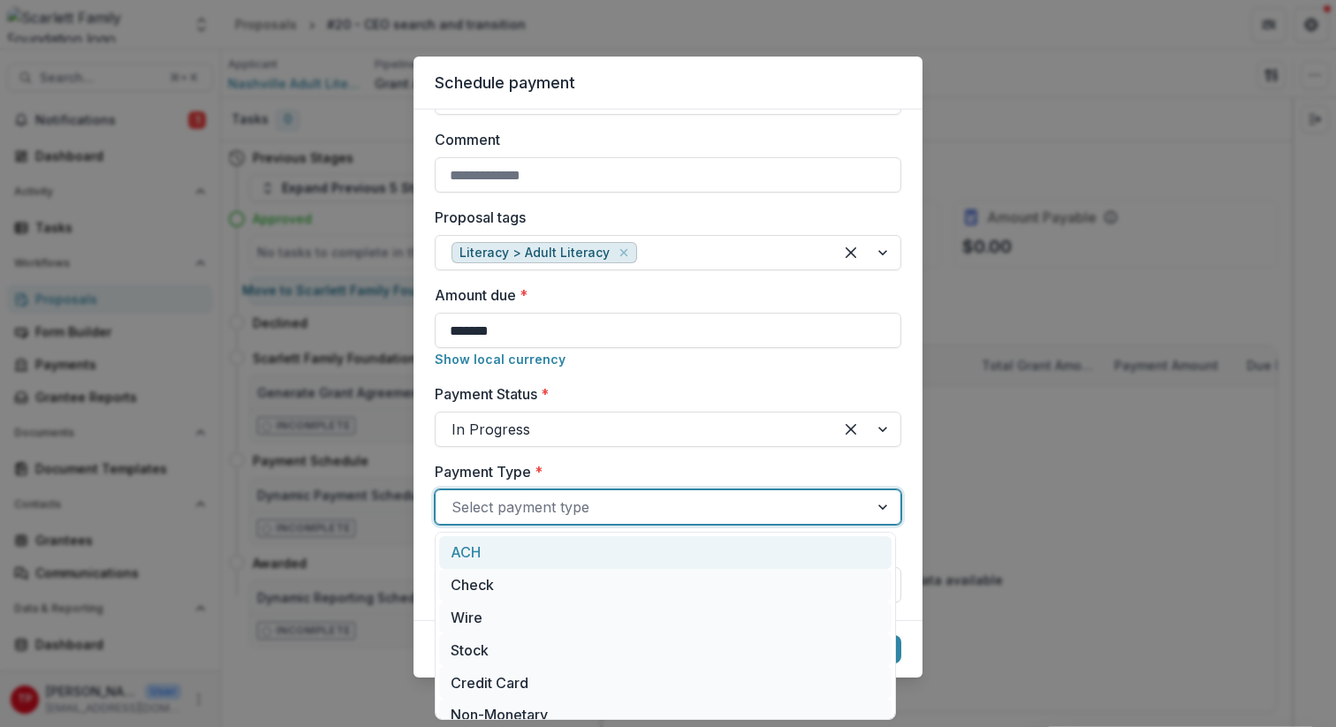
click at [879, 504] on div at bounding box center [885, 508] width 32 height 34
click at [474, 552] on div "ACH" at bounding box center [665, 553] width 453 height 33
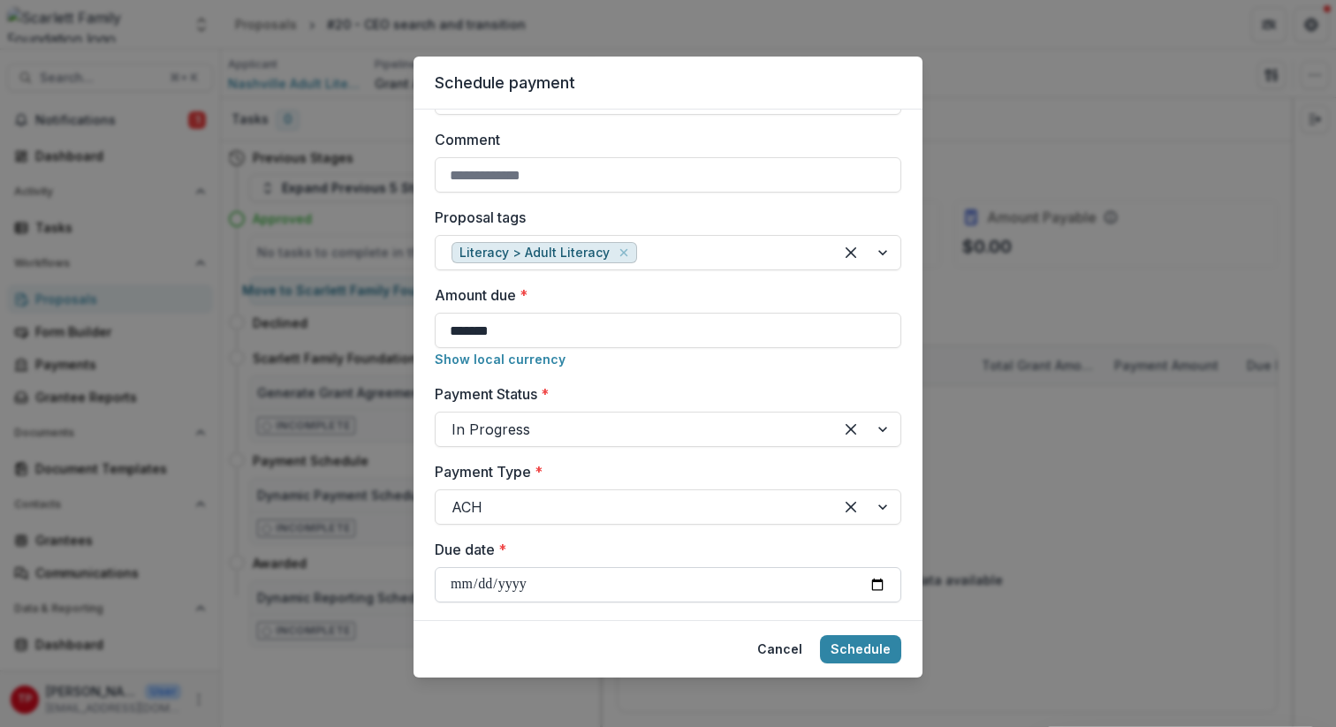
click at [872, 582] on input "Due date *" at bounding box center [668, 584] width 467 height 35
type input "**********"
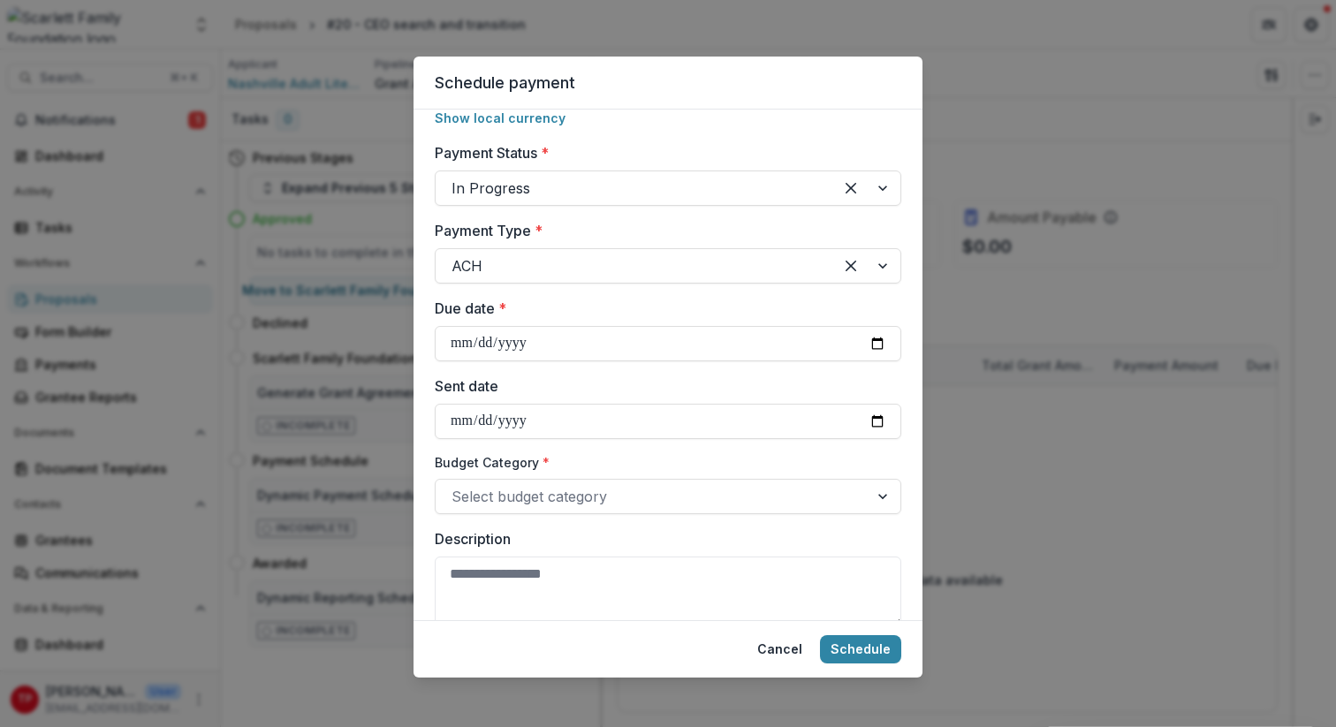
scroll to position [584, 0]
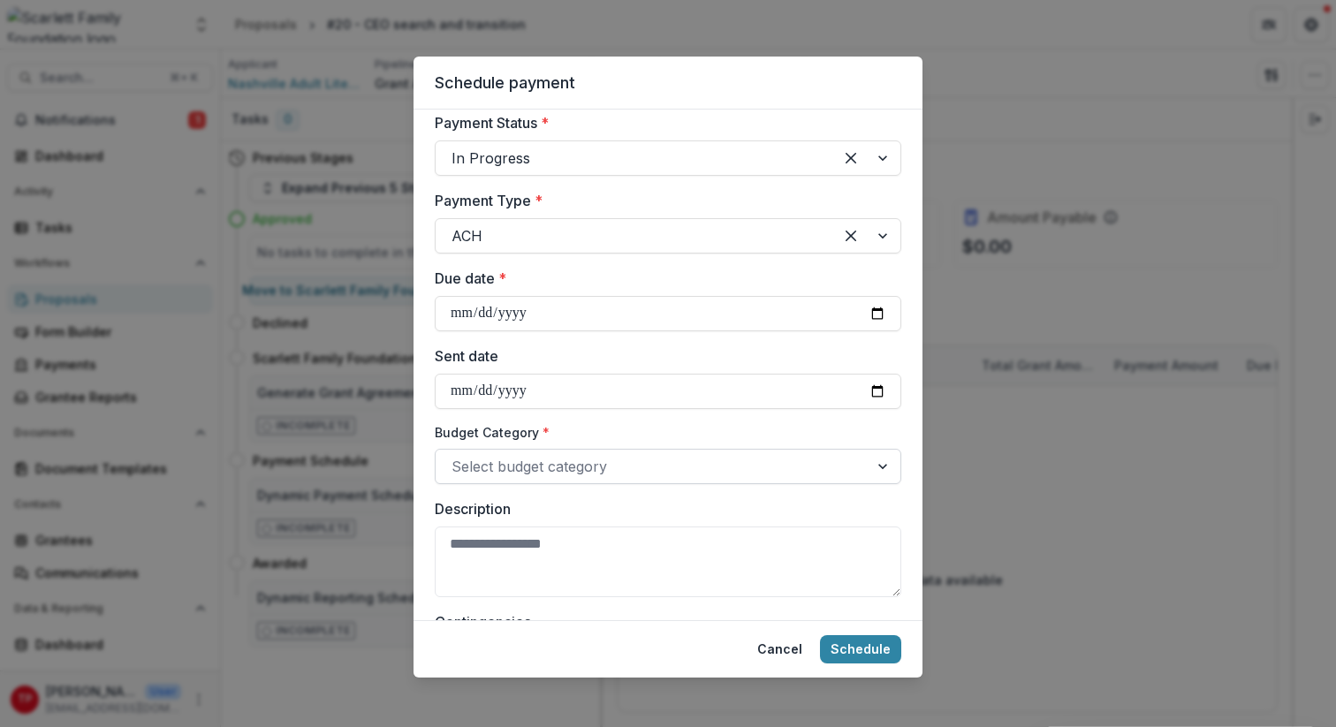
click at [876, 468] on div at bounding box center [885, 467] width 32 height 34
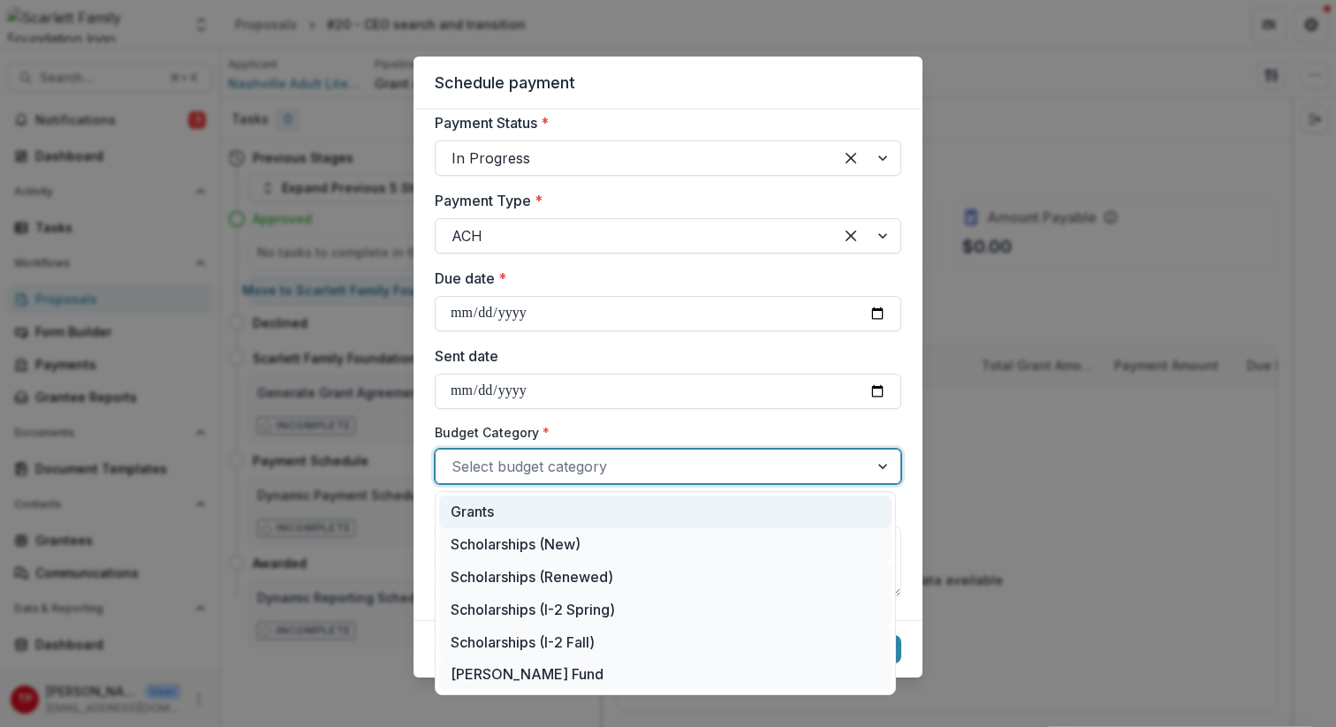
click at [516, 509] on div "Grants" at bounding box center [665, 512] width 453 height 33
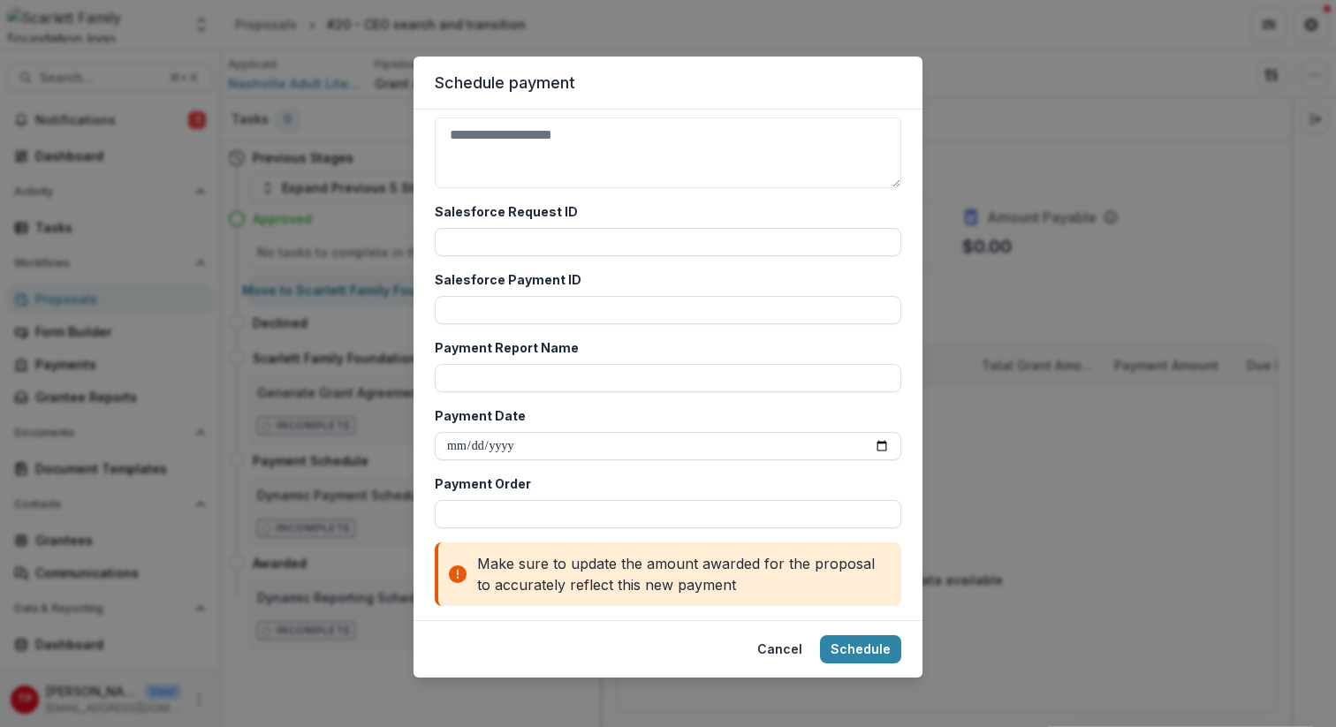
scroll to position [1114, 0]
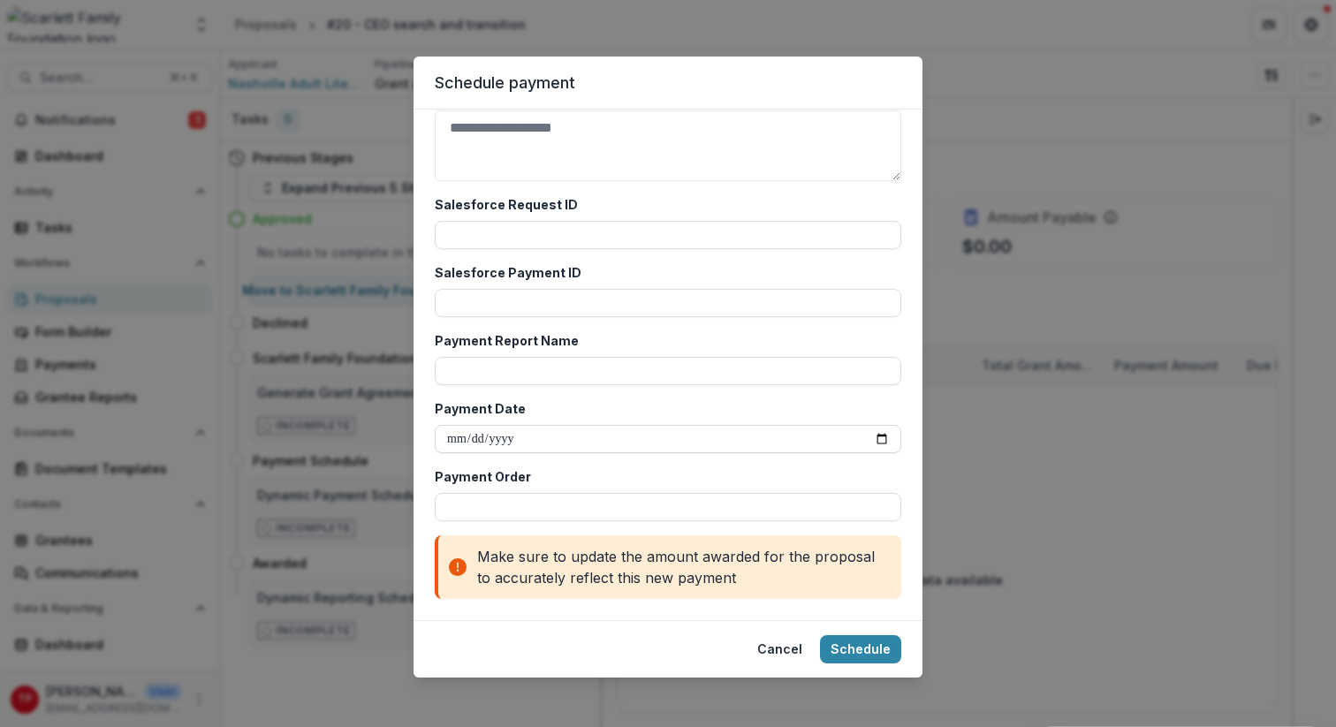
click at [874, 438] on input "Payment Date" at bounding box center [668, 439] width 467 height 28
type input "**********"
click at [864, 653] on button "Schedule" at bounding box center [860, 650] width 81 height 28
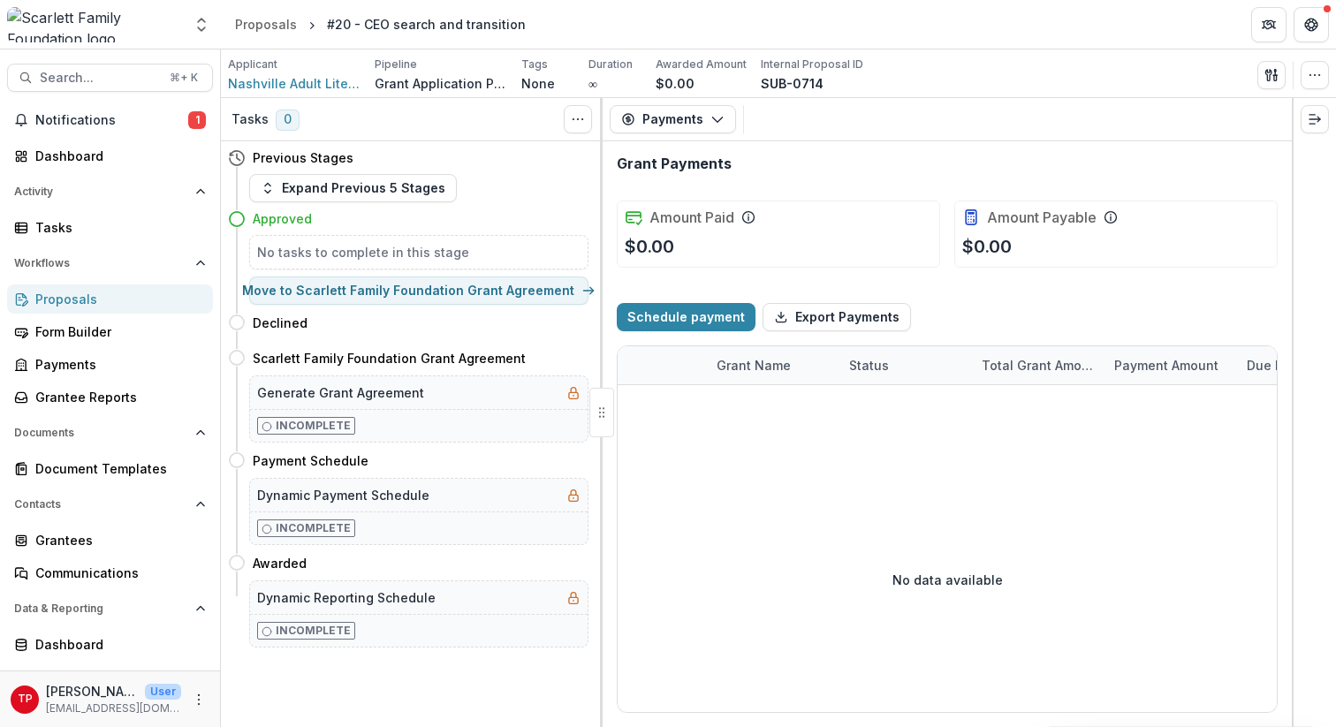
scroll to position [1136, 0]
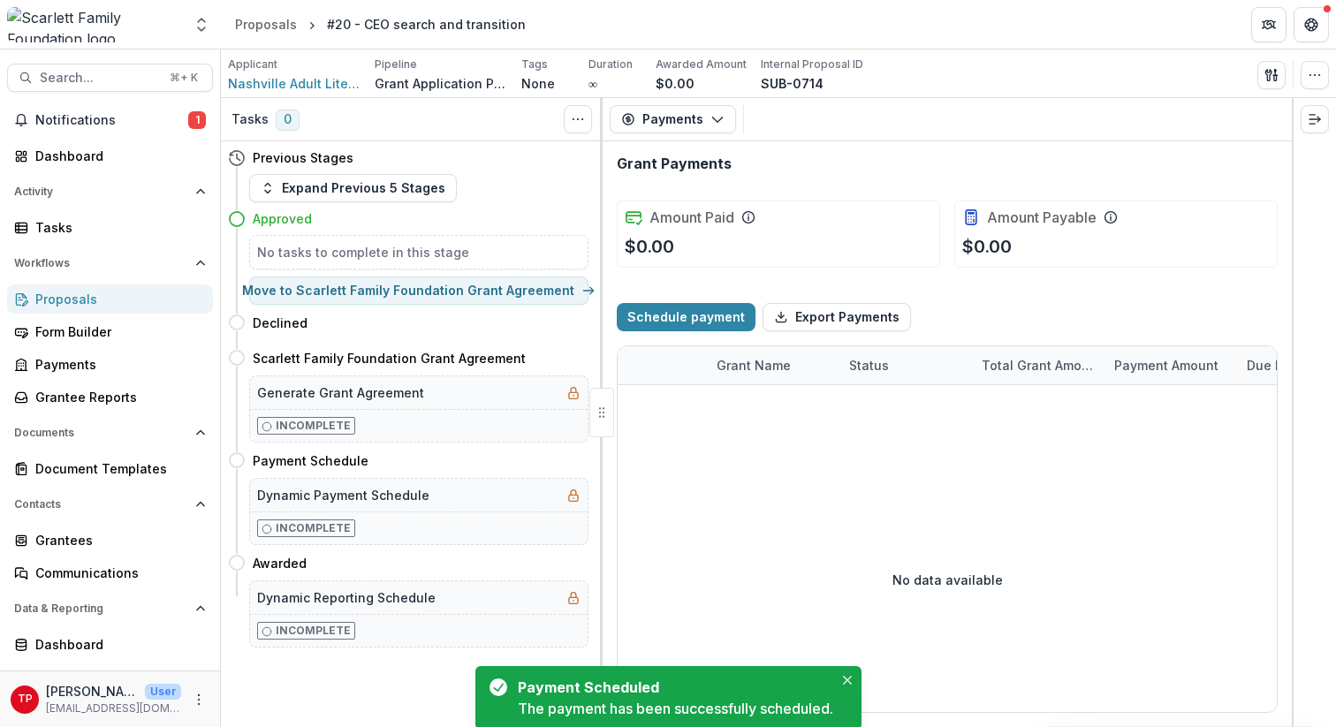
select select "**********"
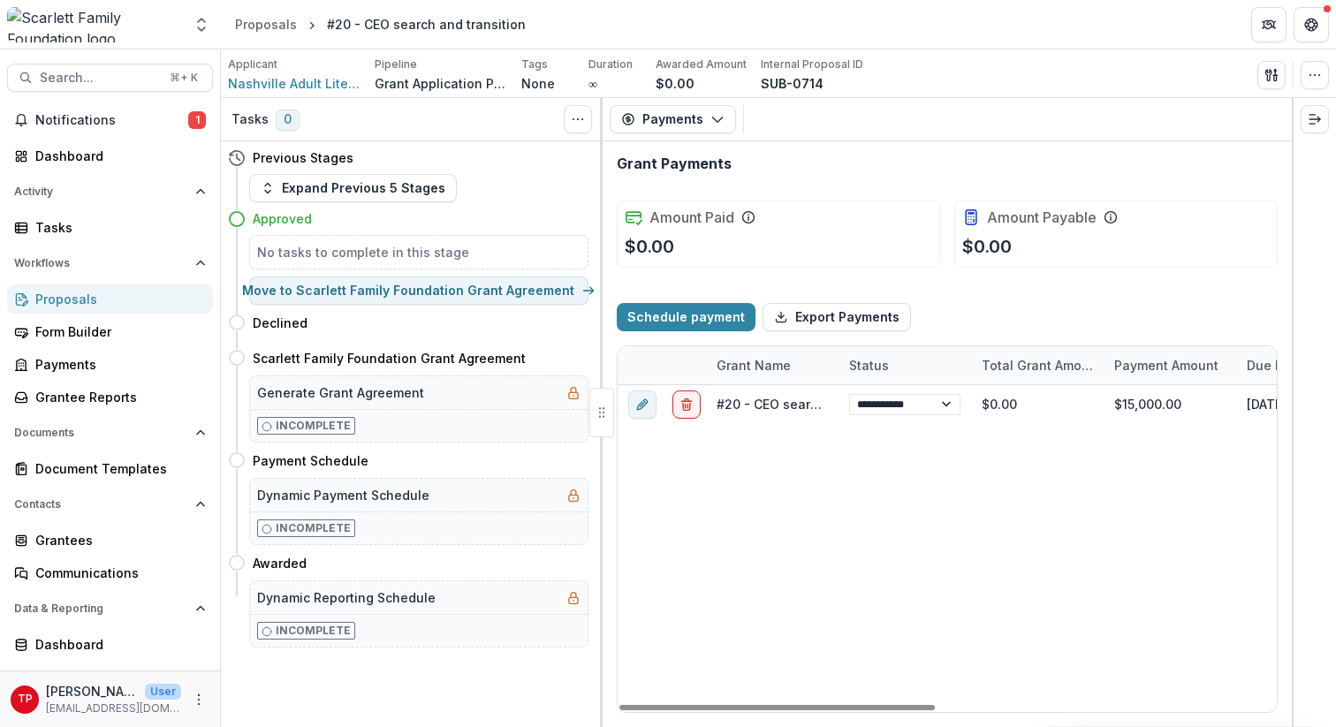
select select "**********"
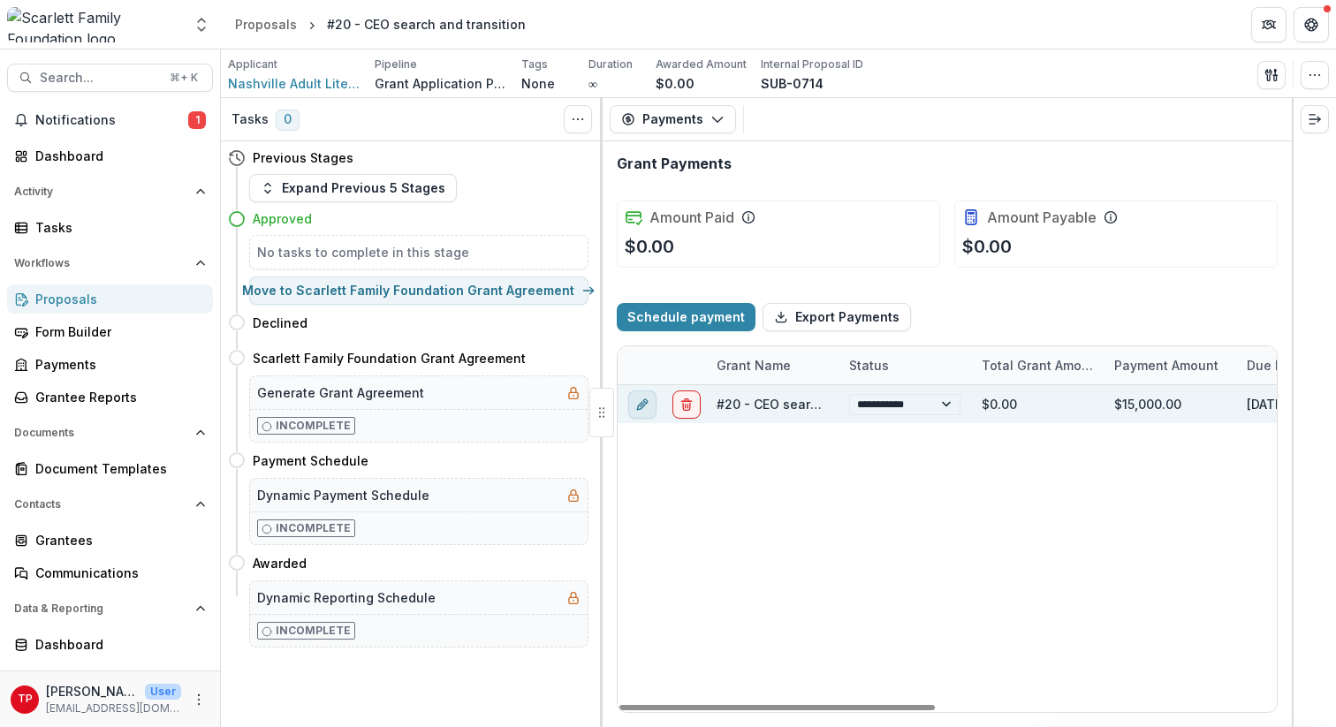
click at [645, 401] on icon "edit" at bounding box center [643, 405] width 14 height 14
select select "**********"
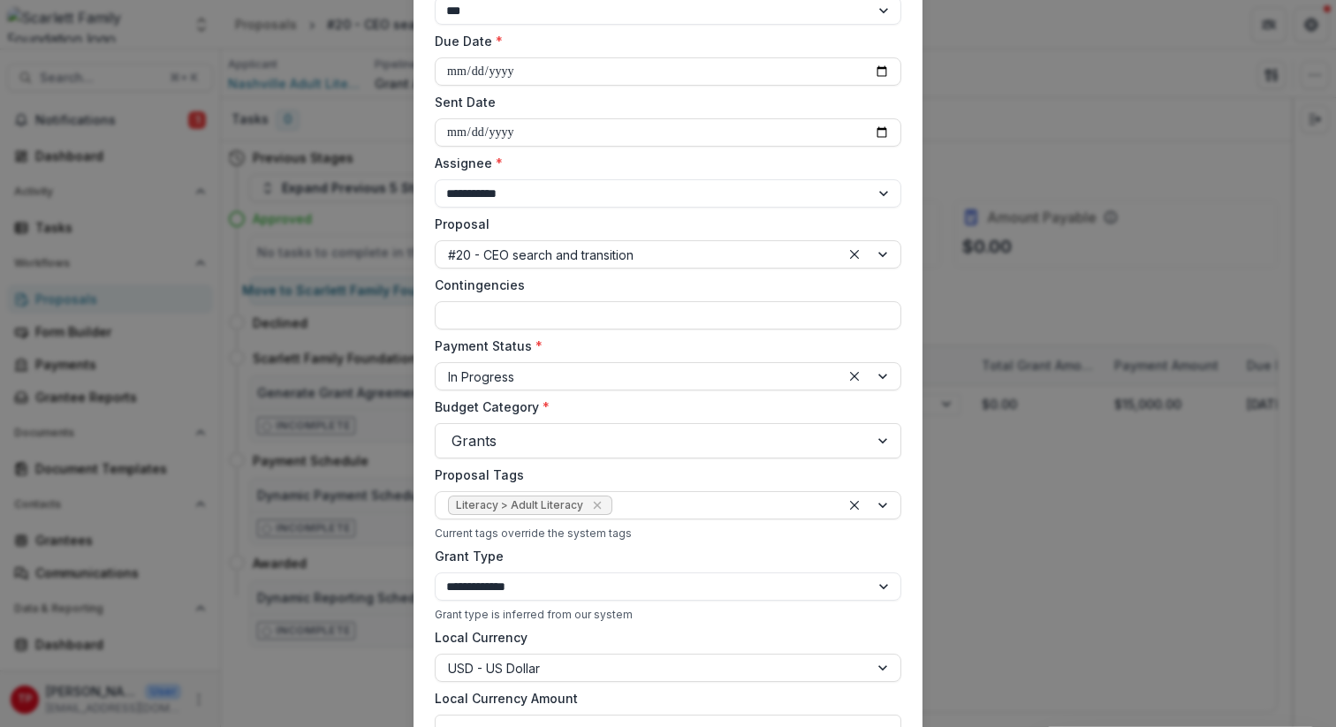
scroll to position [0, 0]
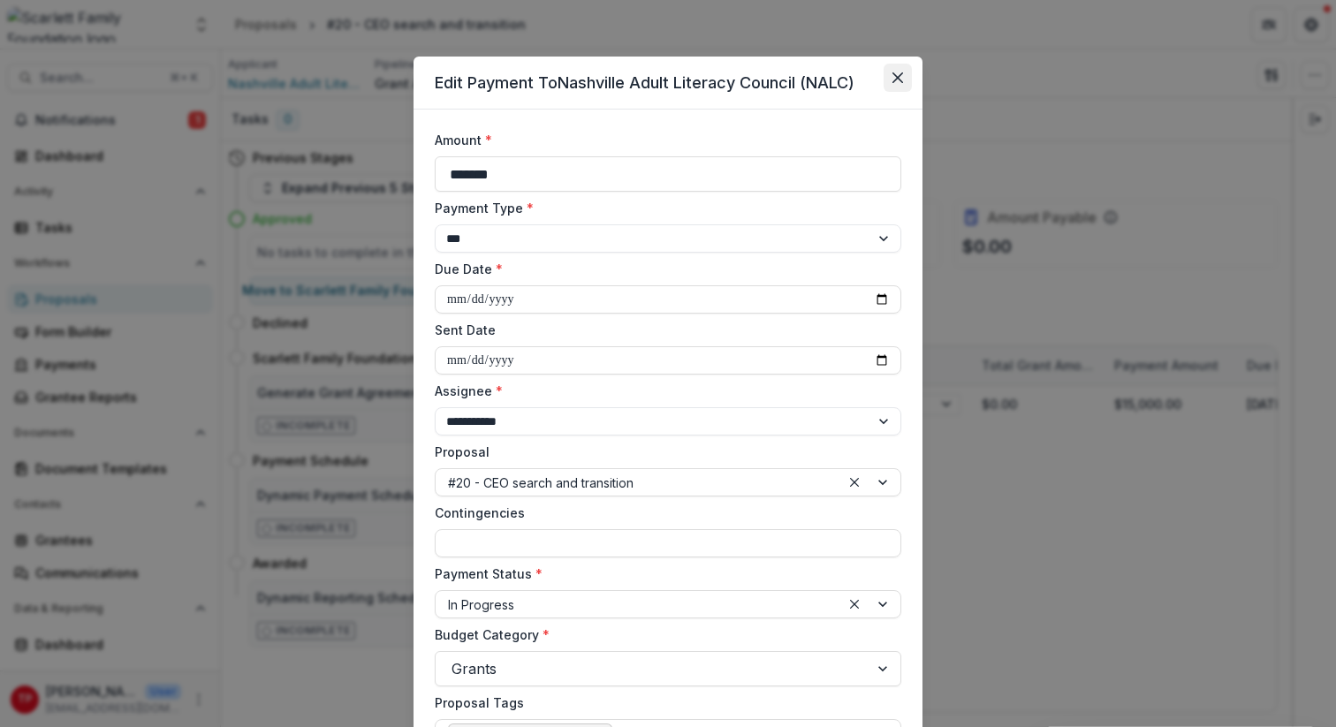
click at [893, 74] on icon "Close" at bounding box center [898, 77] width 11 height 11
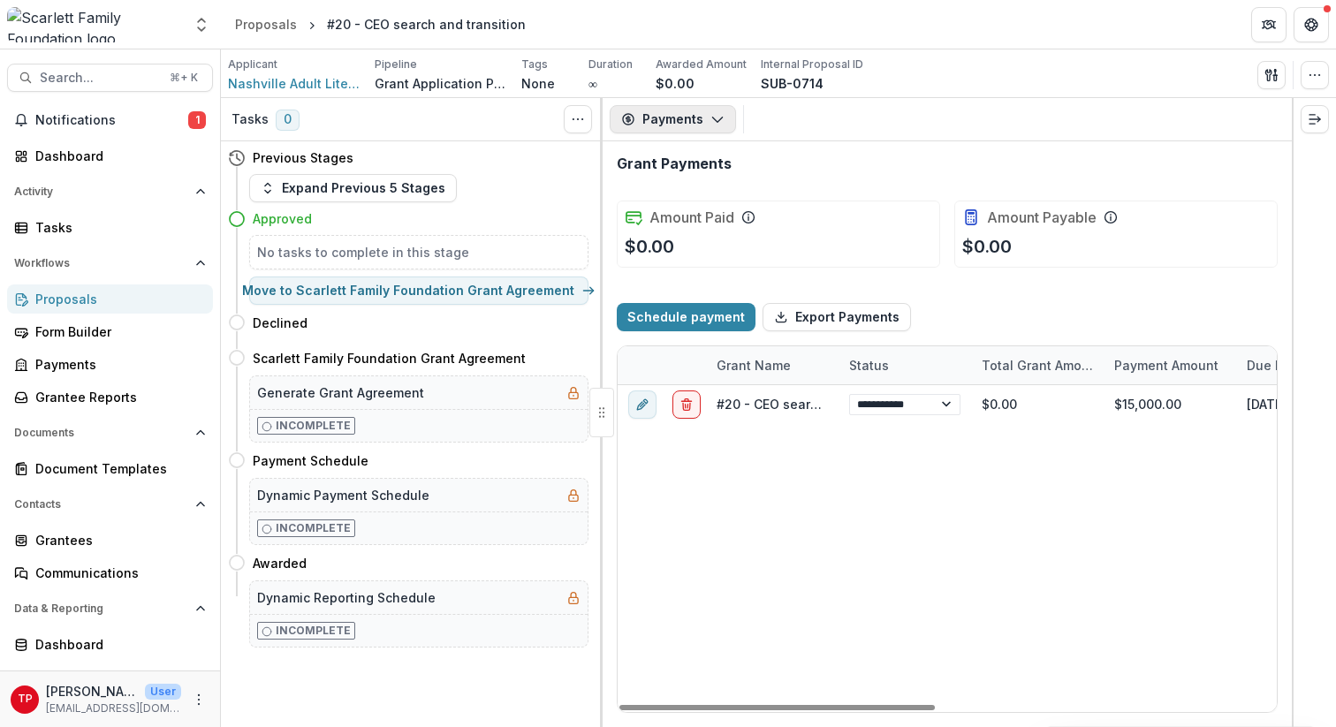
click at [713, 118] on icon "button" at bounding box center [718, 119] width 14 height 14
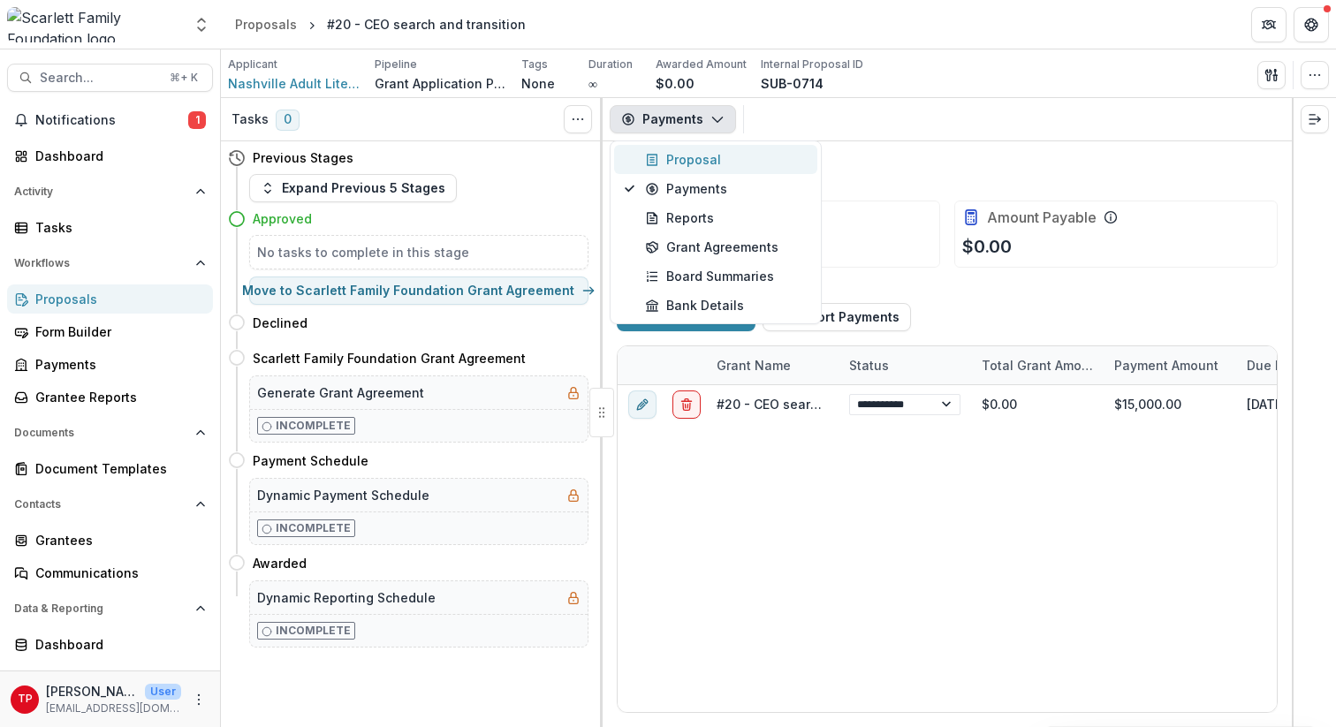
click at [694, 155] on div "Proposal" at bounding box center [726, 159] width 162 height 19
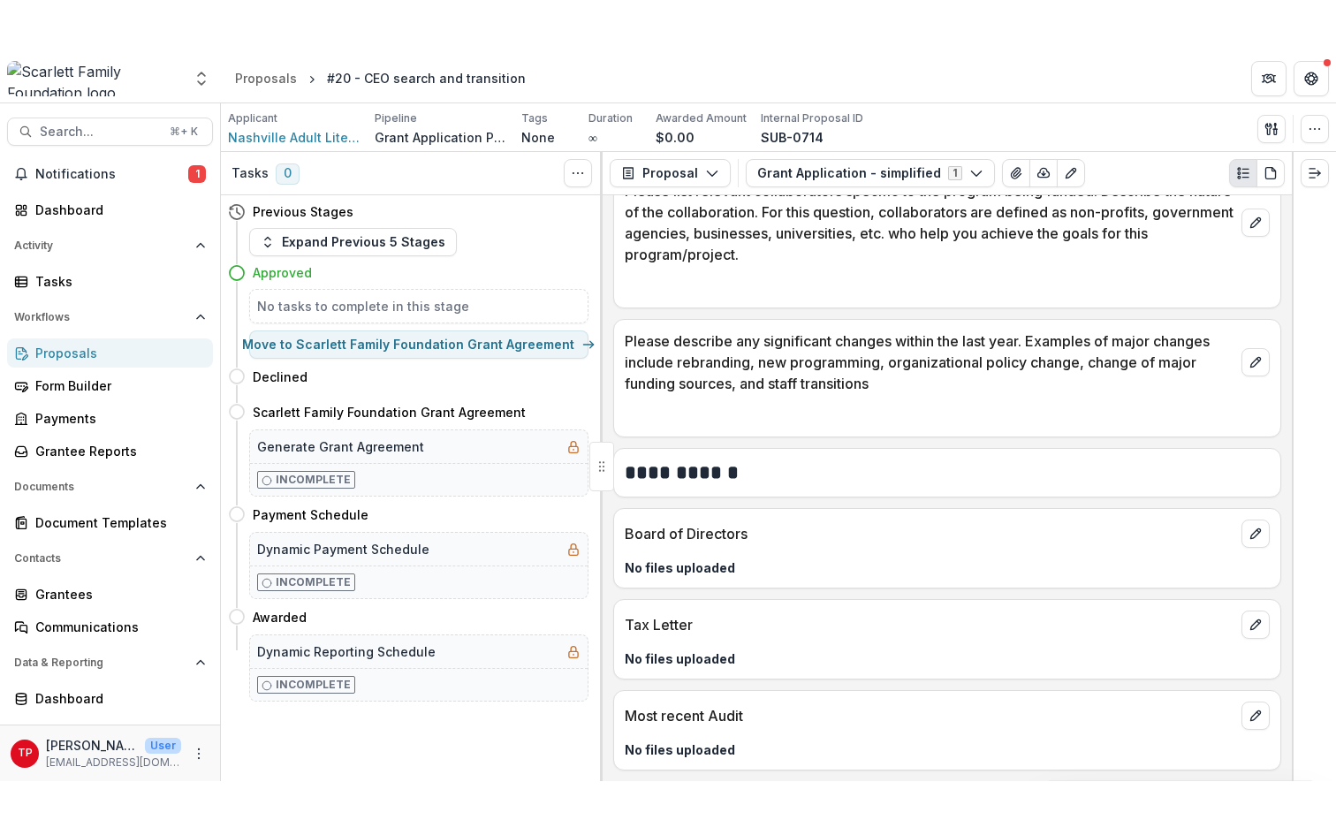
scroll to position [5636, 0]
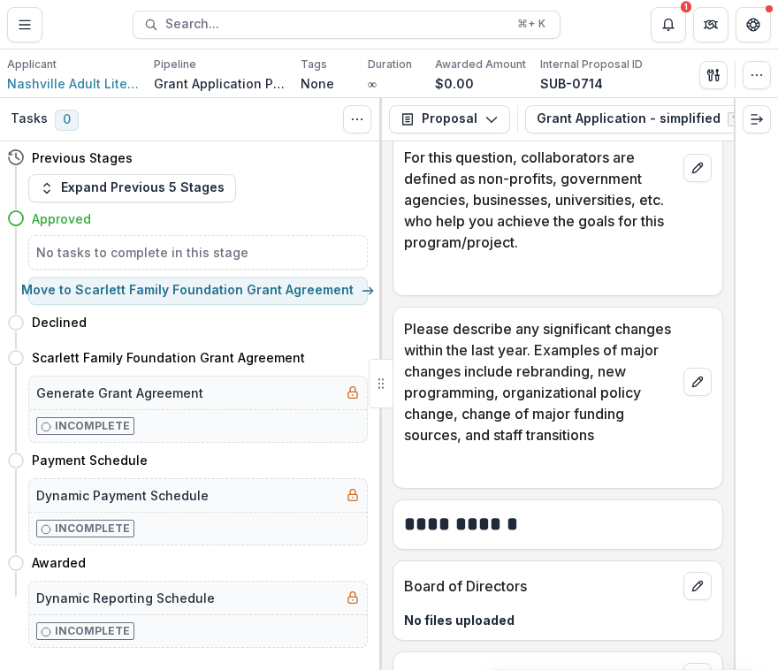
click at [459, 241] on p "Please list relevant collaborators specific to the program being funded. Descri…" at bounding box center [540, 168] width 272 height 170
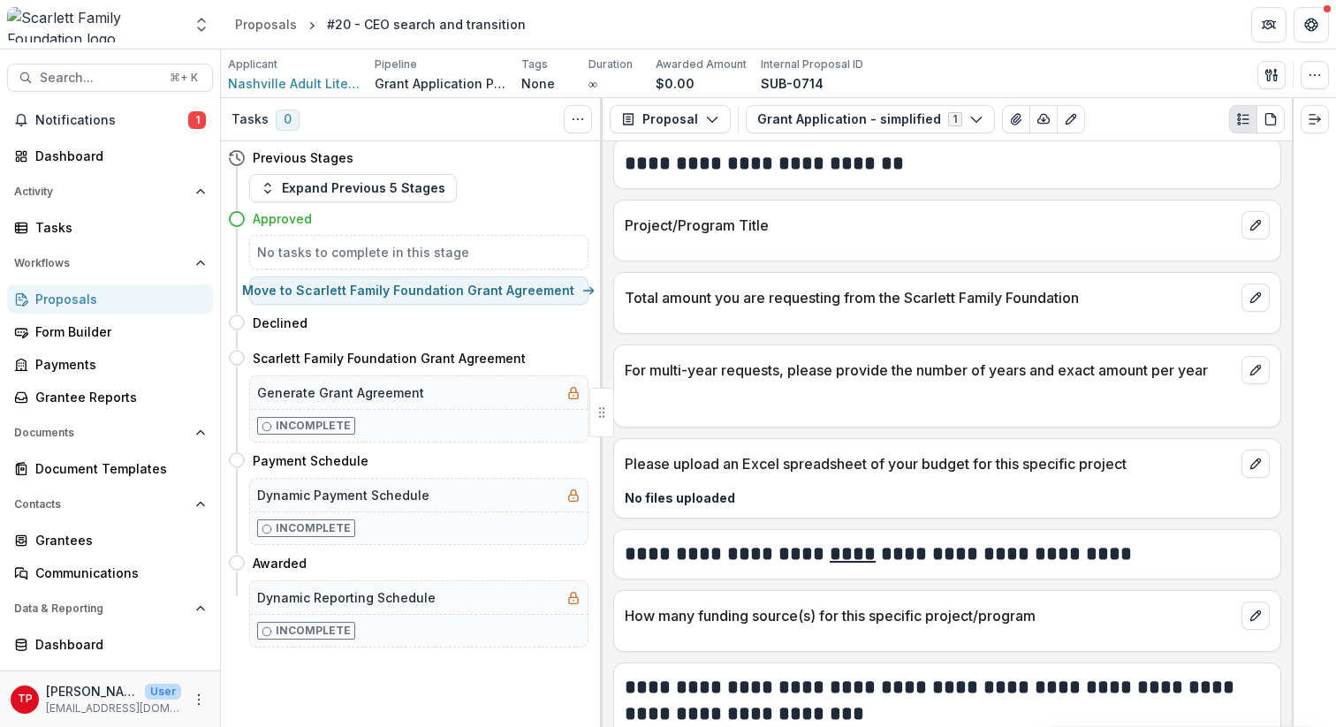
scroll to position [2329, 0]
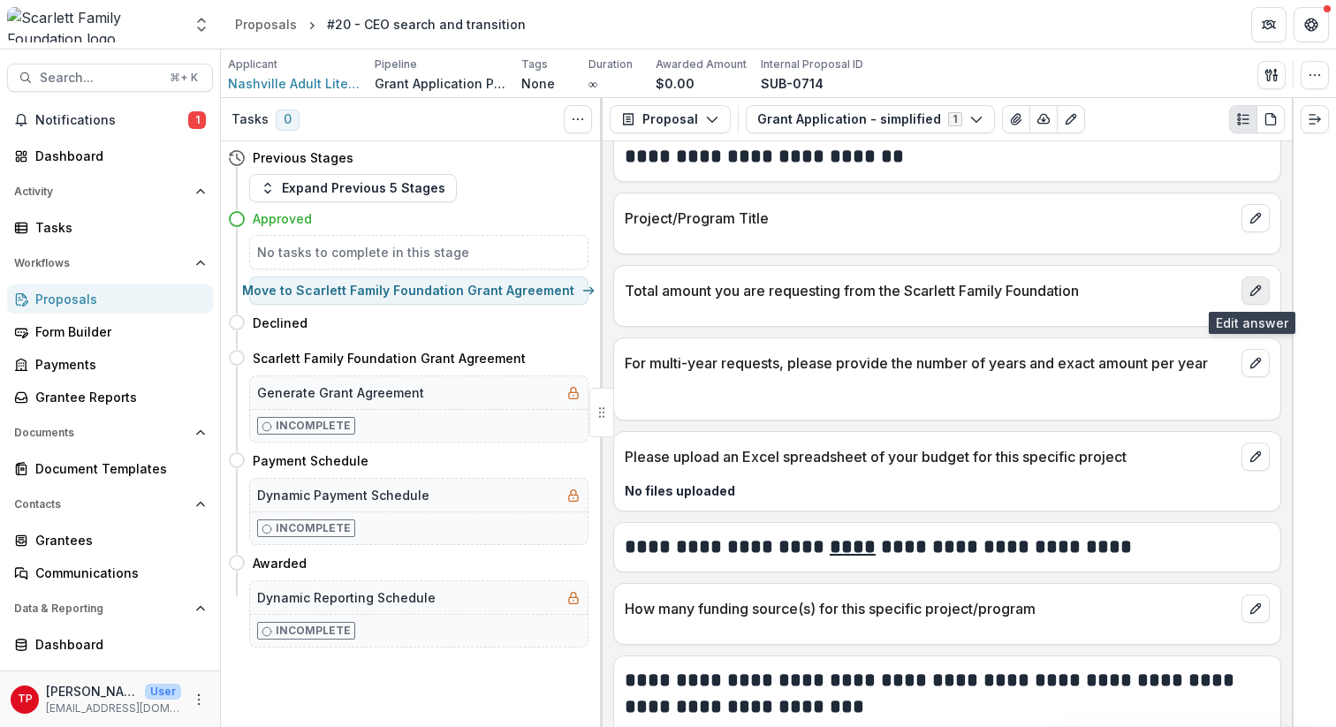
click at [1252, 290] on icon "edit" at bounding box center [1256, 291] width 14 height 14
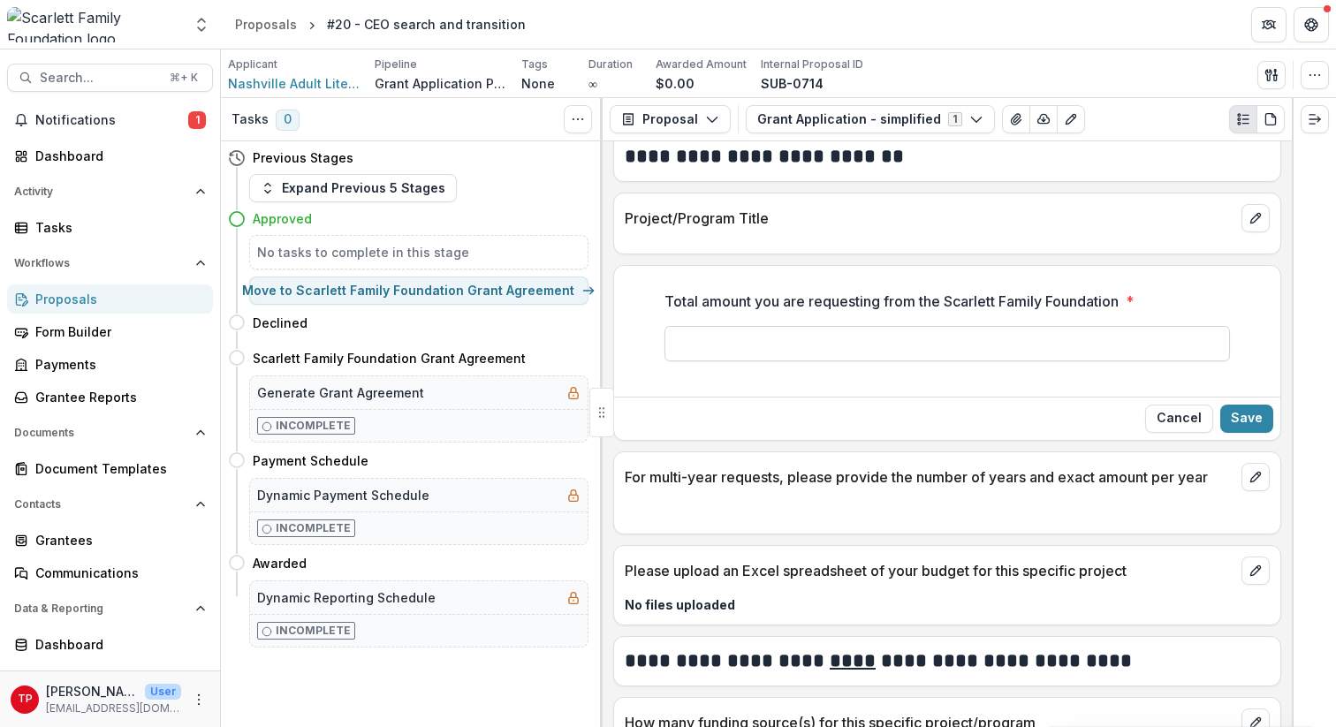
click at [712, 348] on input "Total amount you are requesting from the Scarlett Family Foundation *" at bounding box center [948, 343] width 566 height 35
type input "*******"
click at [1247, 410] on button "Save" at bounding box center [1247, 419] width 53 height 28
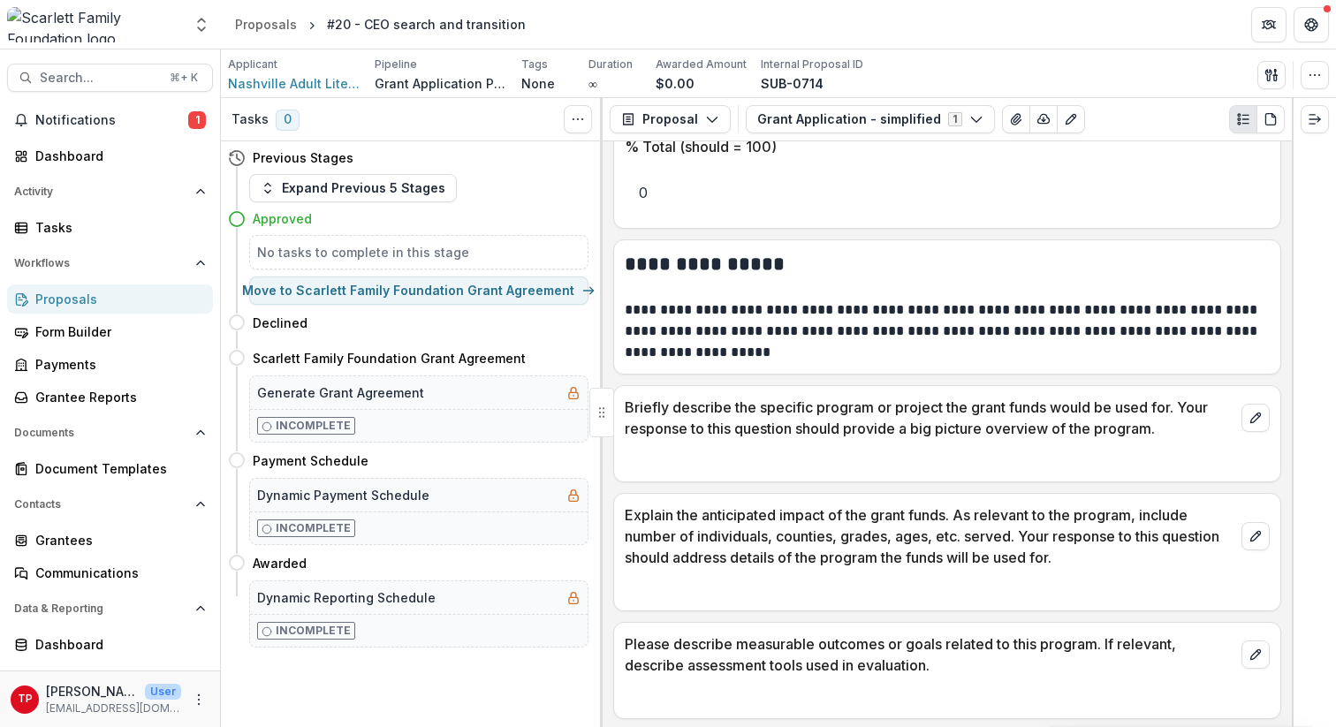
scroll to position [4144, 0]
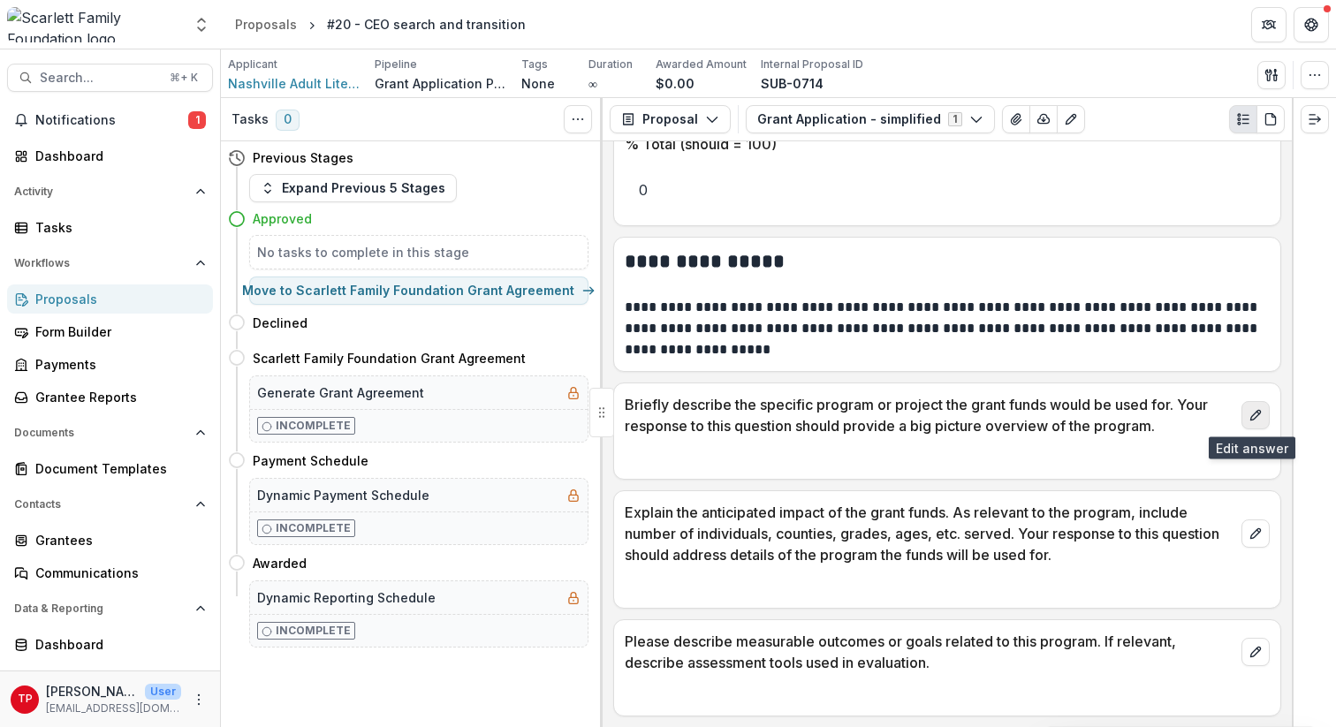
click at [1249, 416] on icon "edit" at bounding box center [1256, 415] width 14 height 14
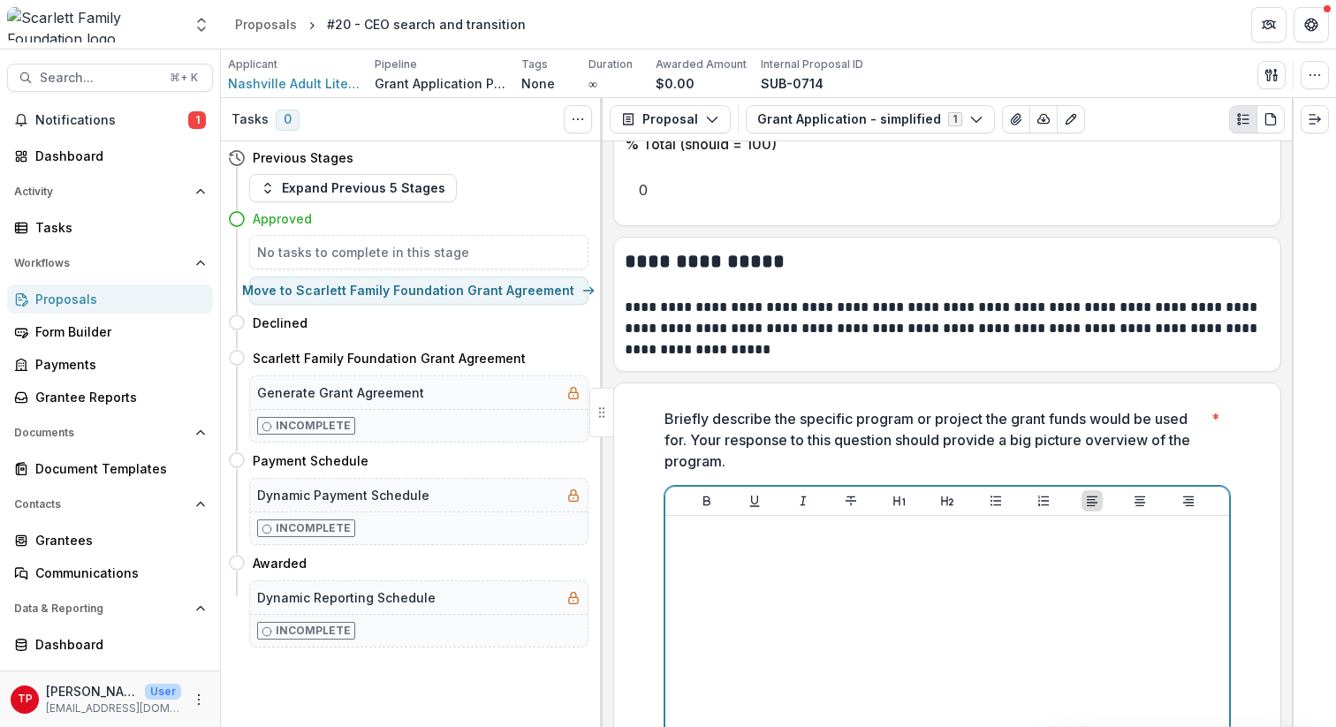
click at [757, 552] on div at bounding box center [948, 655] width 550 height 265
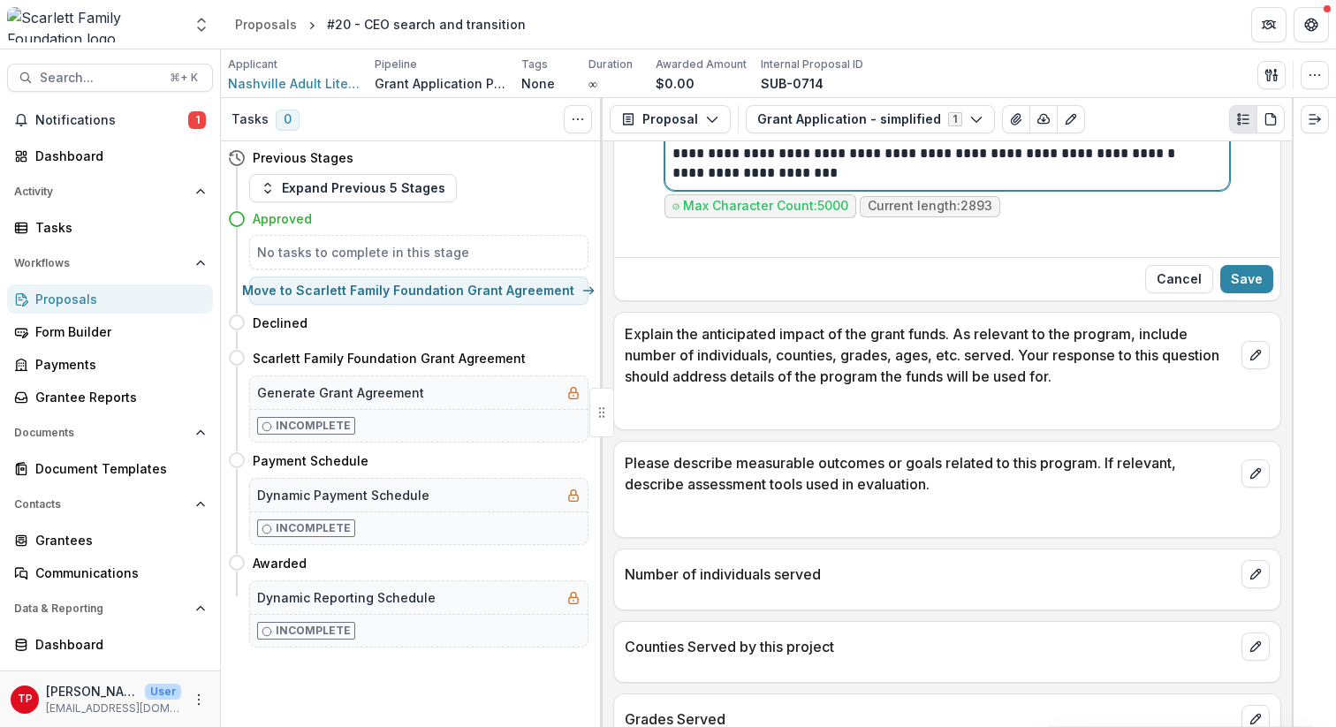
scroll to position [6105, 0]
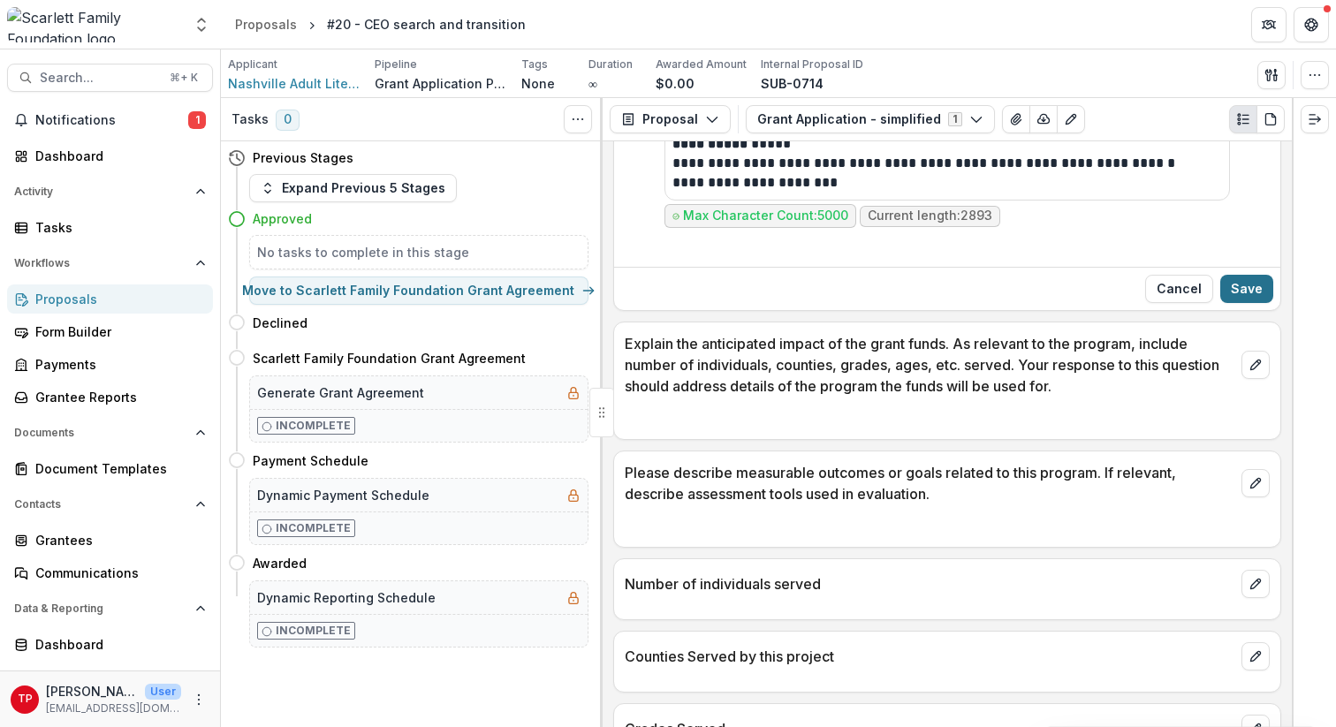
click at [1247, 285] on button "Save" at bounding box center [1247, 289] width 53 height 28
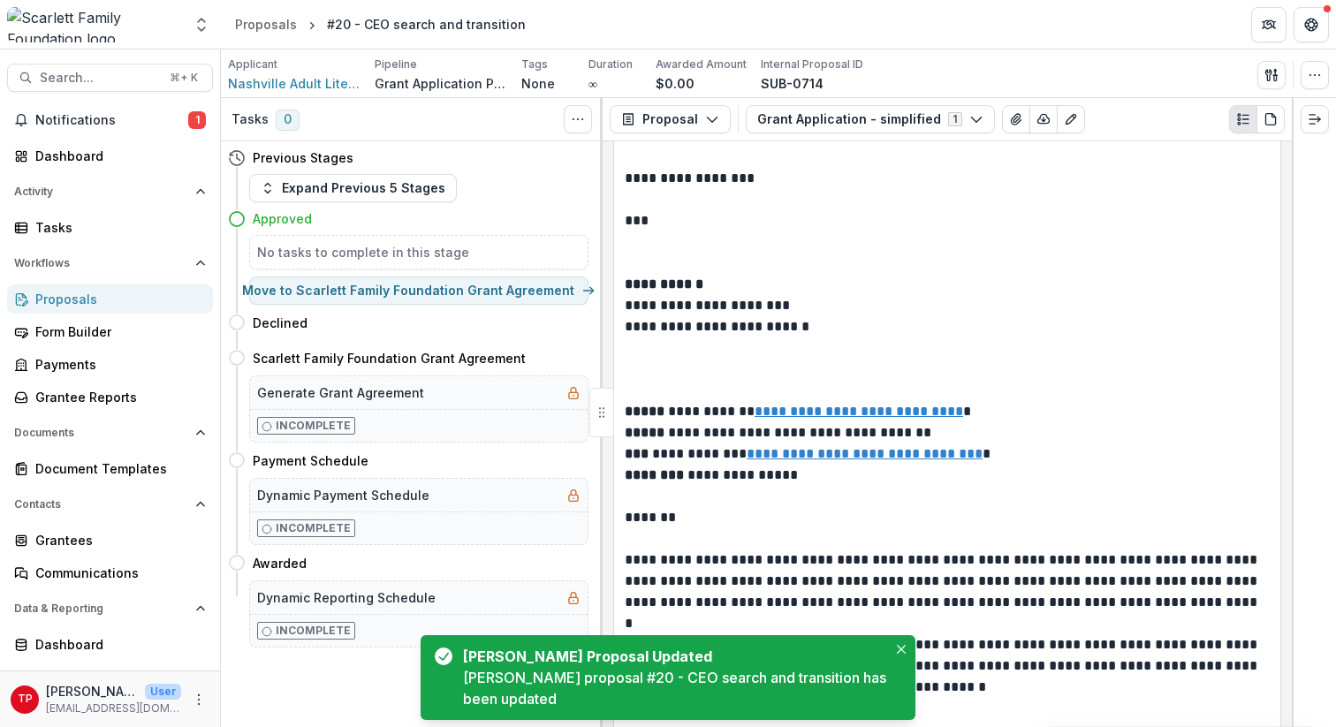
scroll to position [6676, 0]
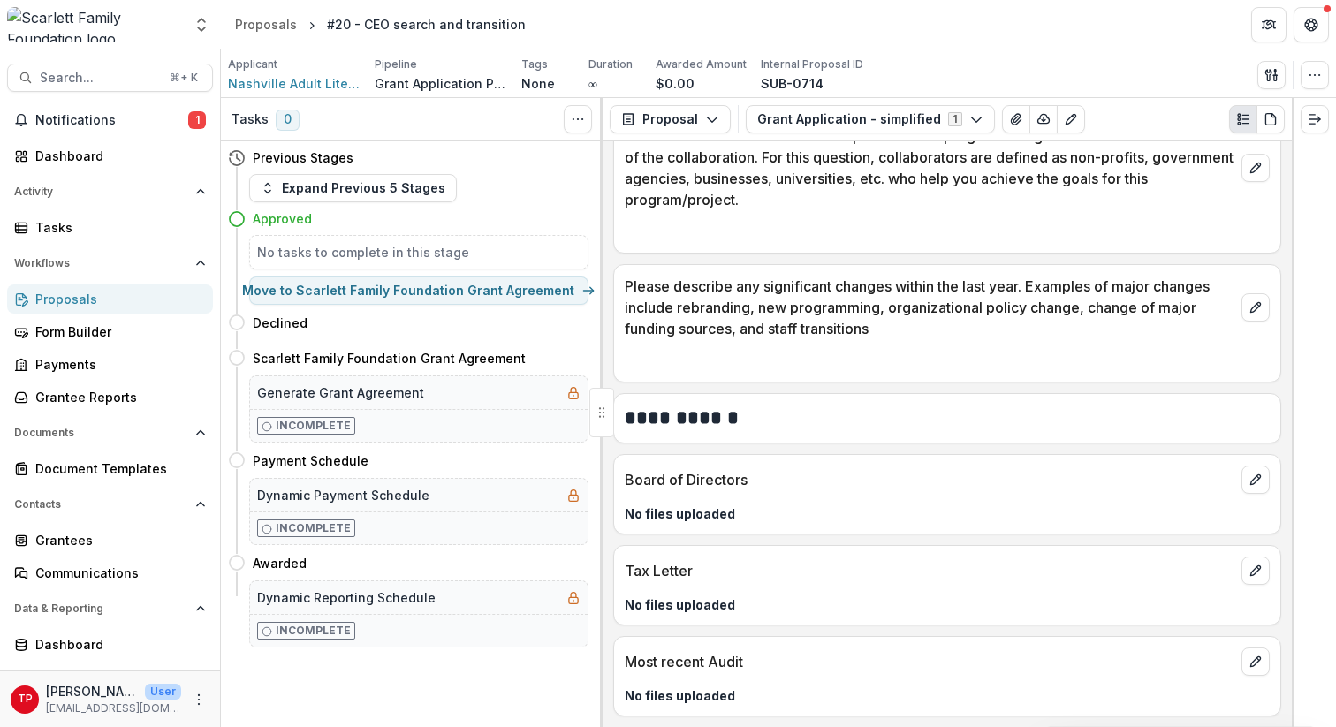
click at [1136, 419] on h2 "**********" at bounding box center [945, 418] width 640 height 27
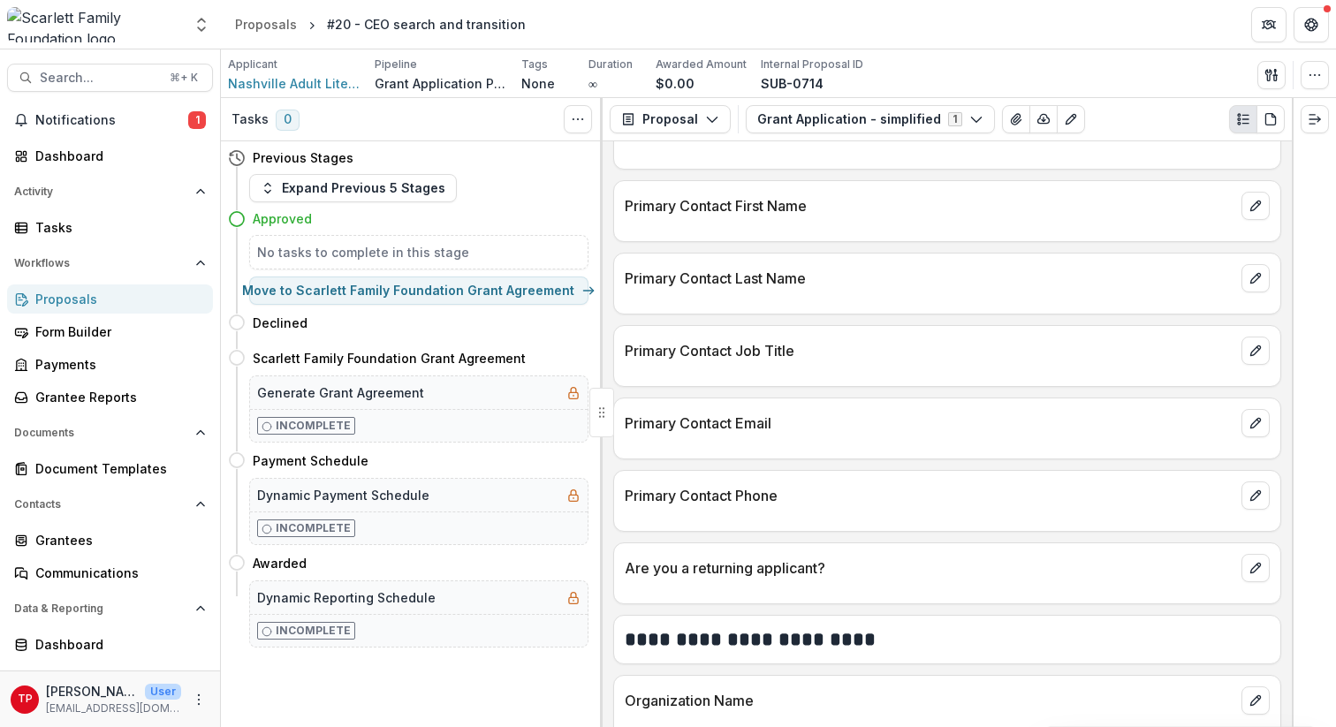
scroll to position [0, 0]
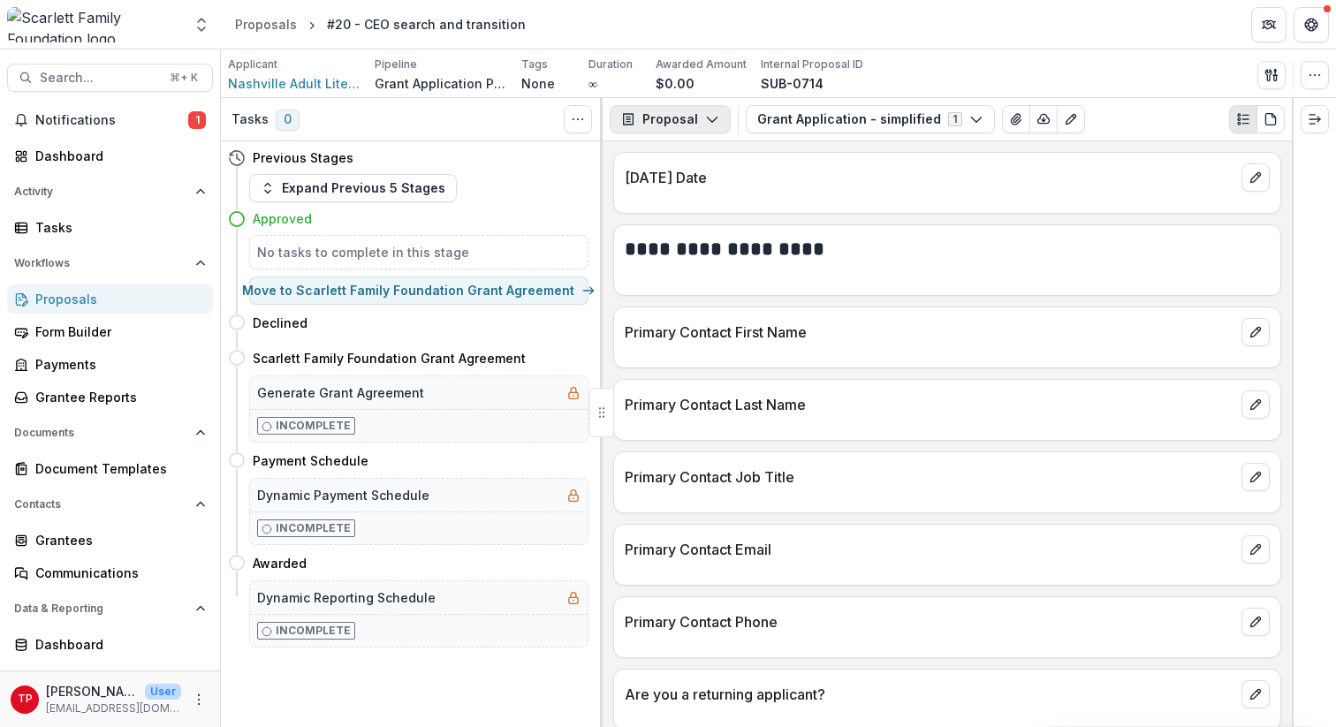
click at [710, 117] on icon "button" at bounding box center [712, 119] width 14 height 14
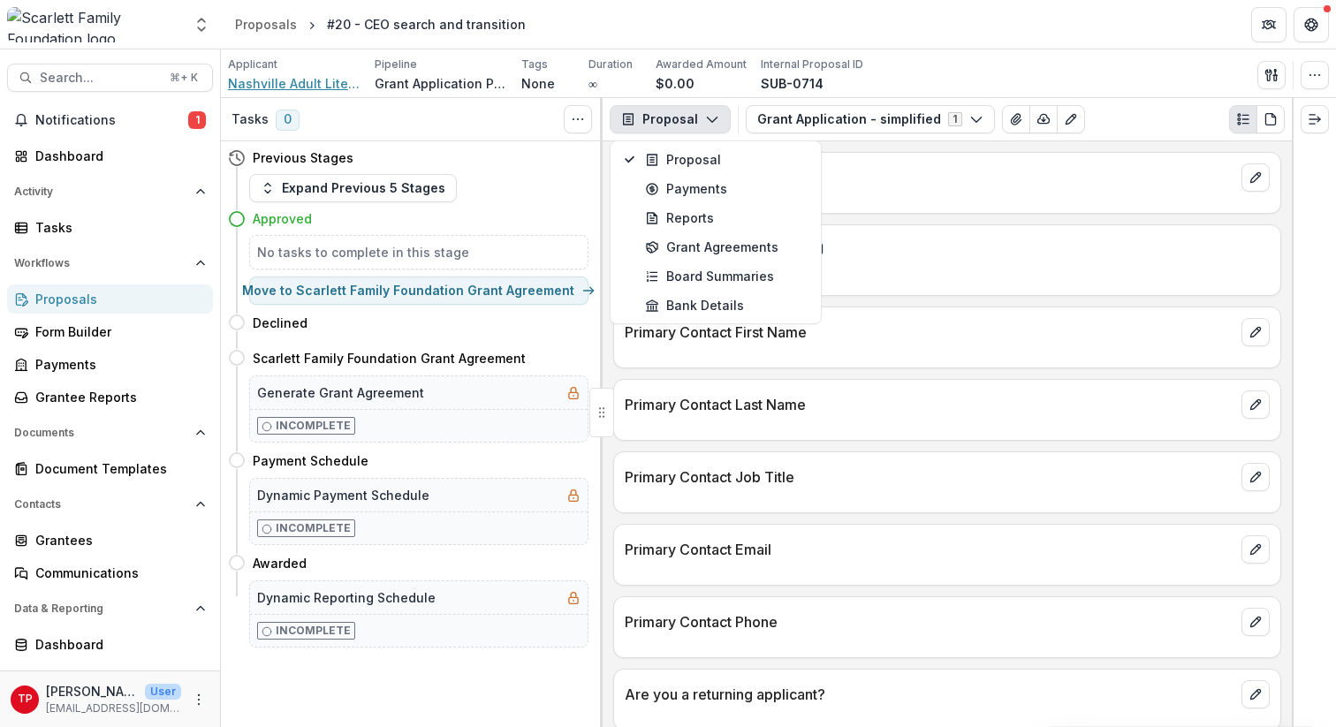
click at [313, 83] on span "Nashville Adult Literacy Council (NALC)" at bounding box center [294, 83] width 133 height 19
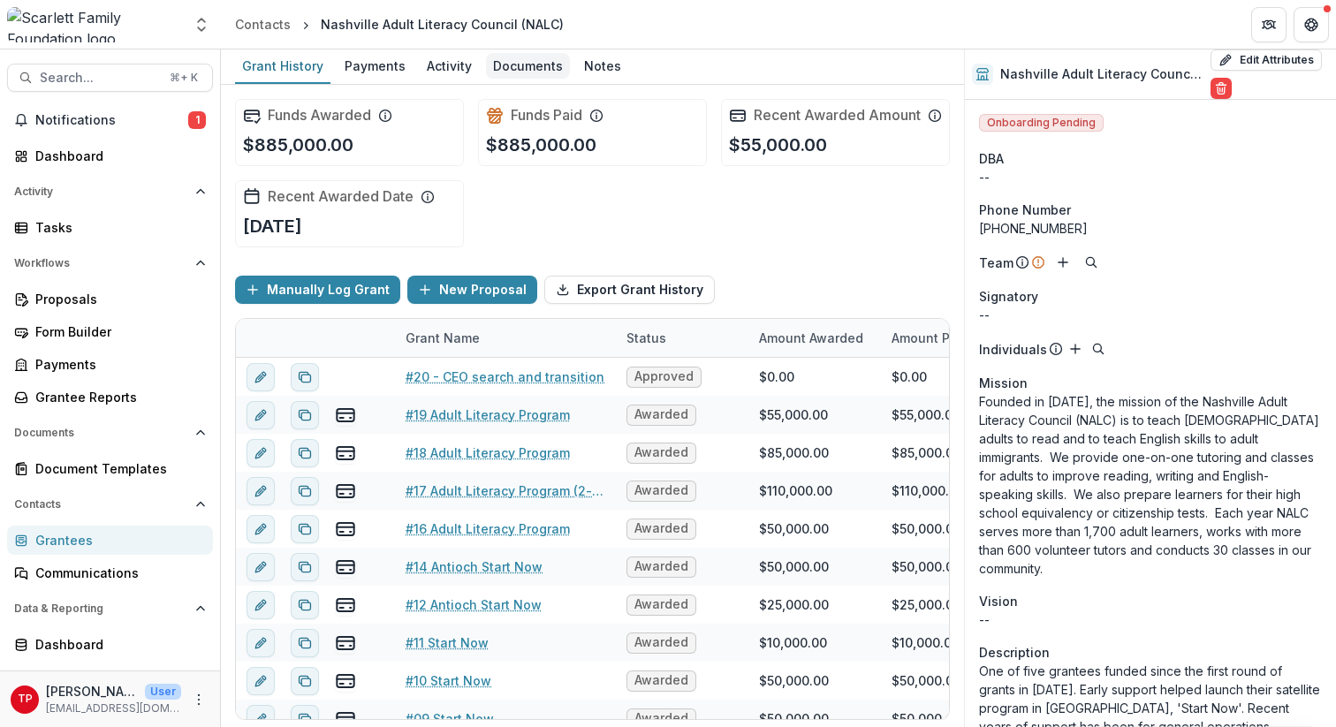
click at [517, 67] on div "Documents" at bounding box center [528, 66] width 84 height 26
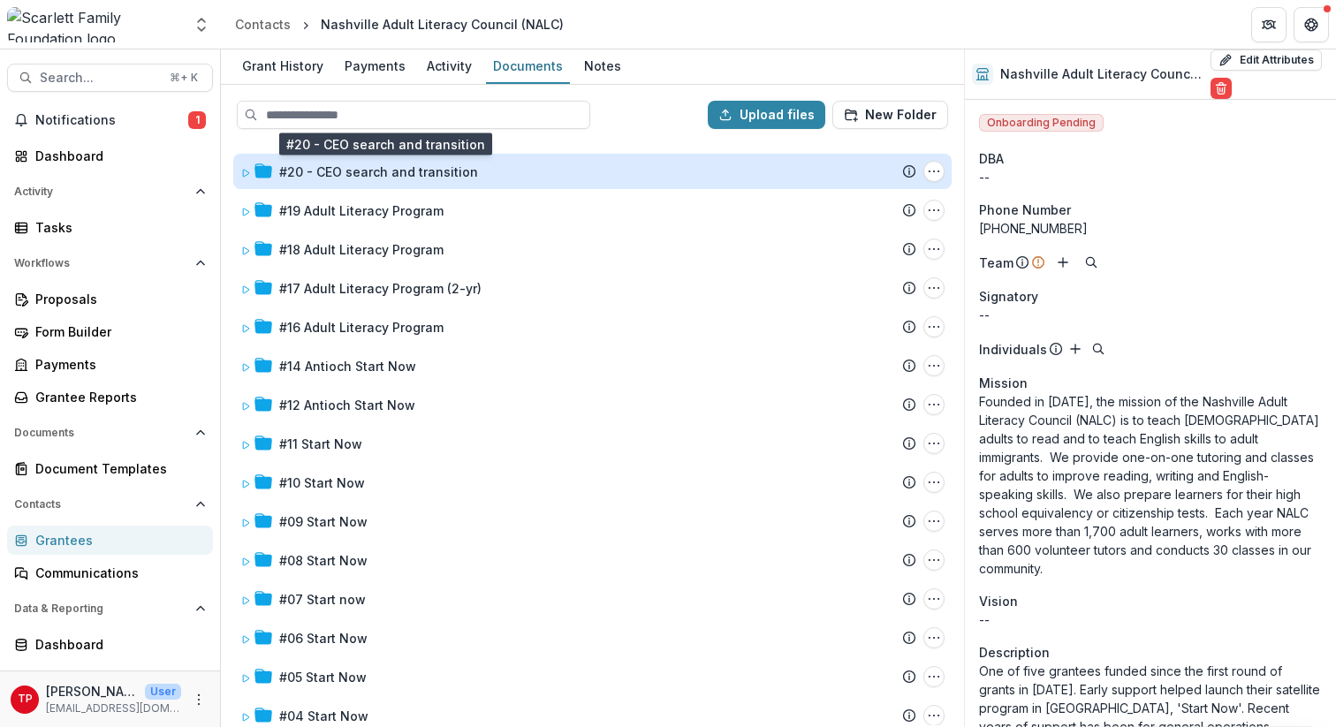
click at [396, 171] on div "#20 - CEO search and transition" at bounding box center [378, 172] width 199 height 19
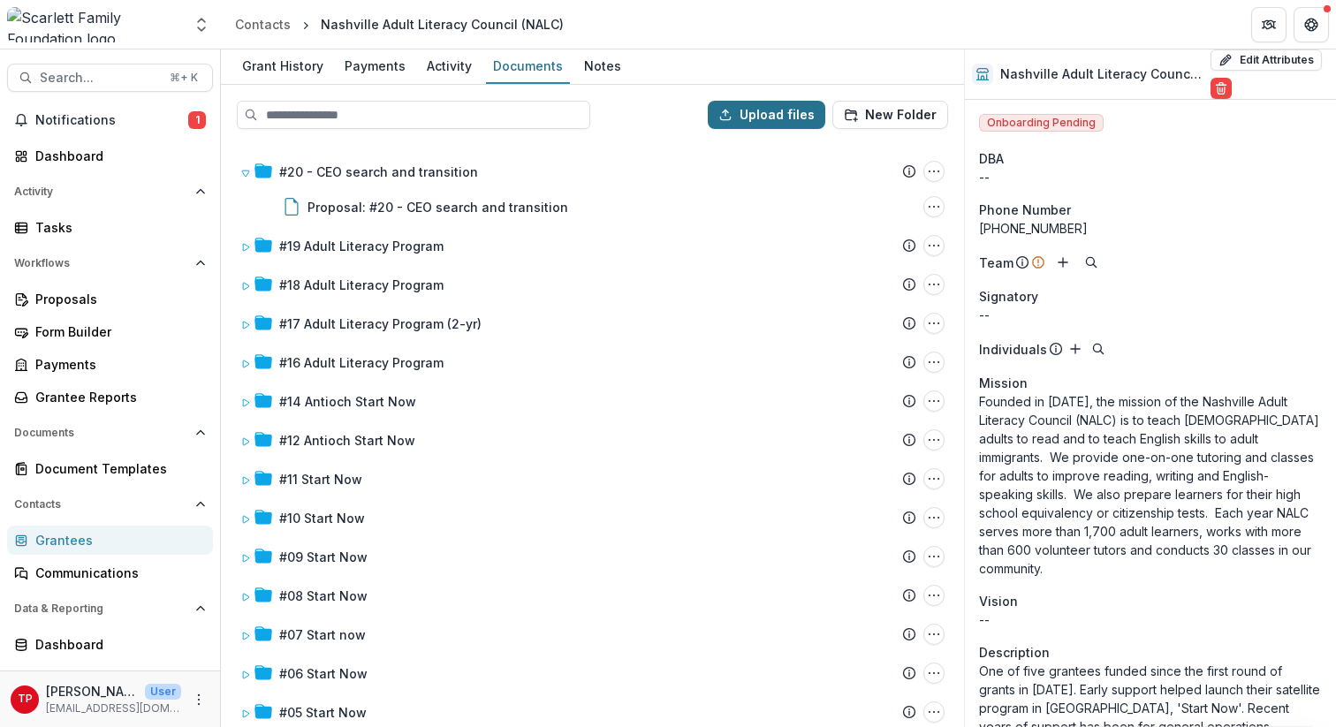
click at [788, 112] on button "Upload files" at bounding box center [767, 115] width 118 height 28
type input "**********"
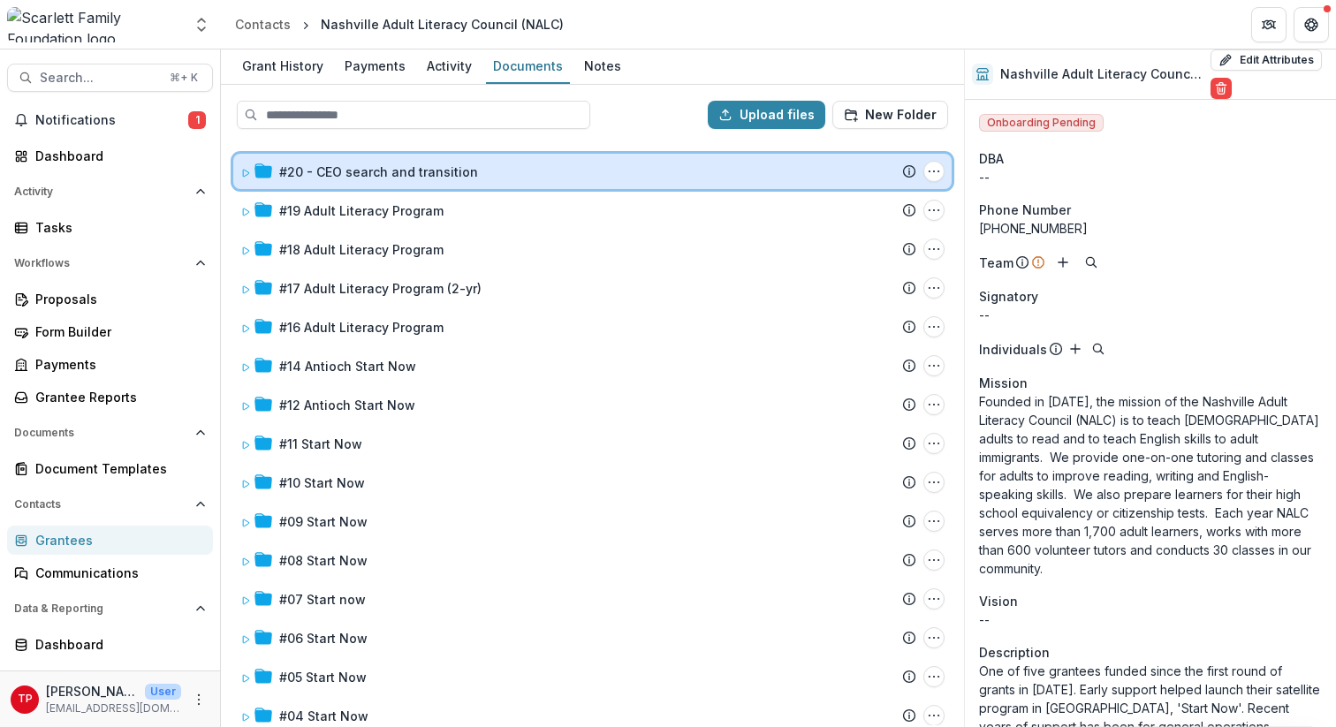
click at [243, 172] on icon at bounding box center [245, 173] width 11 height 11
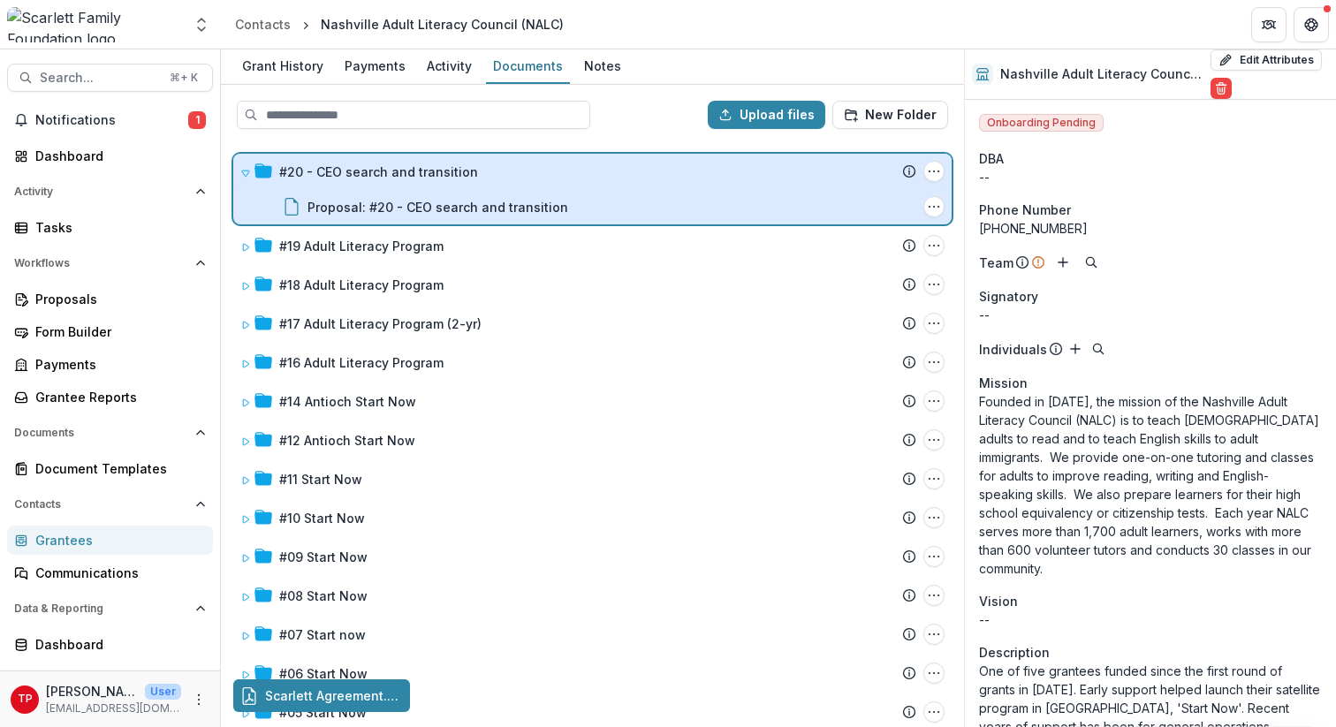
drag, startPoint x: 384, startPoint y: 700, endPoint x: 420, endPoint y: 192, distance: 509.5
click at [420, 192] on div "Upload files New Folder #20 - CEO search and transition Submission Temelio Prop…" at bounding box center [592, 406] width 743 height 643
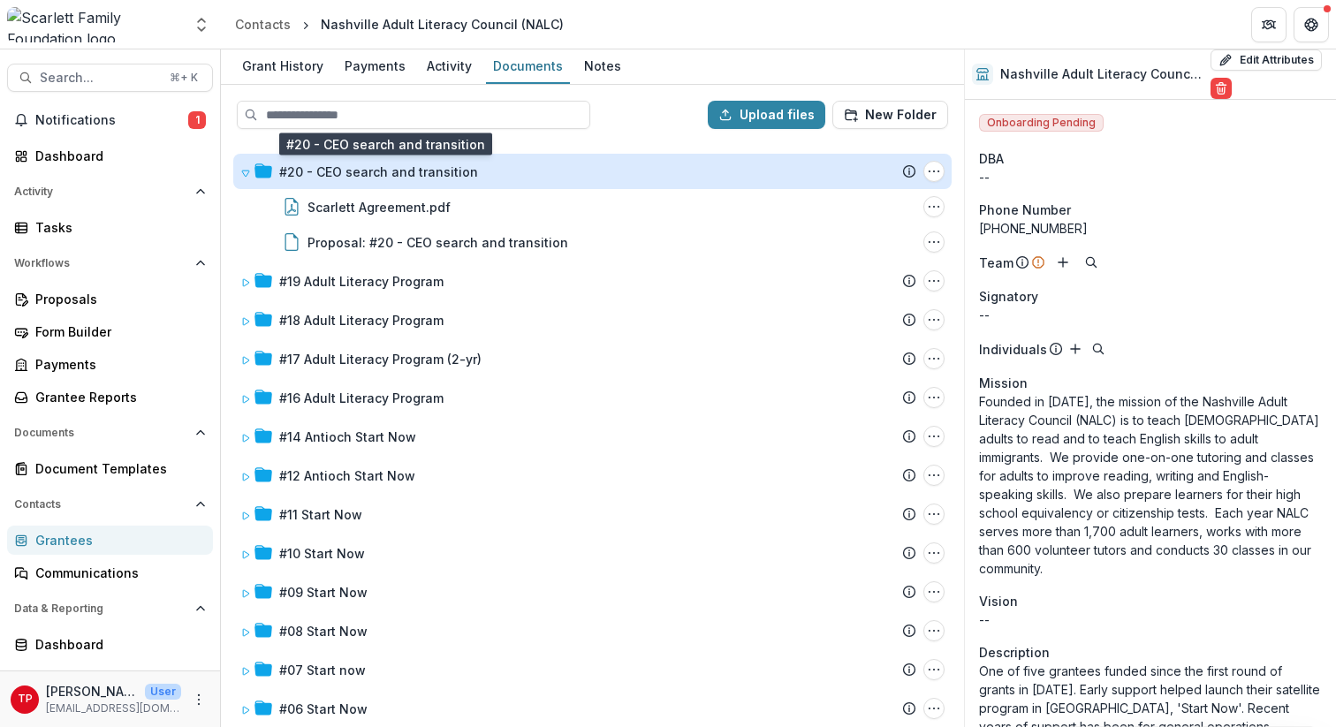
click at [350, 171] on div "#20 - CEO search and transition" at bounding box center [378, 172] width 199 height 19
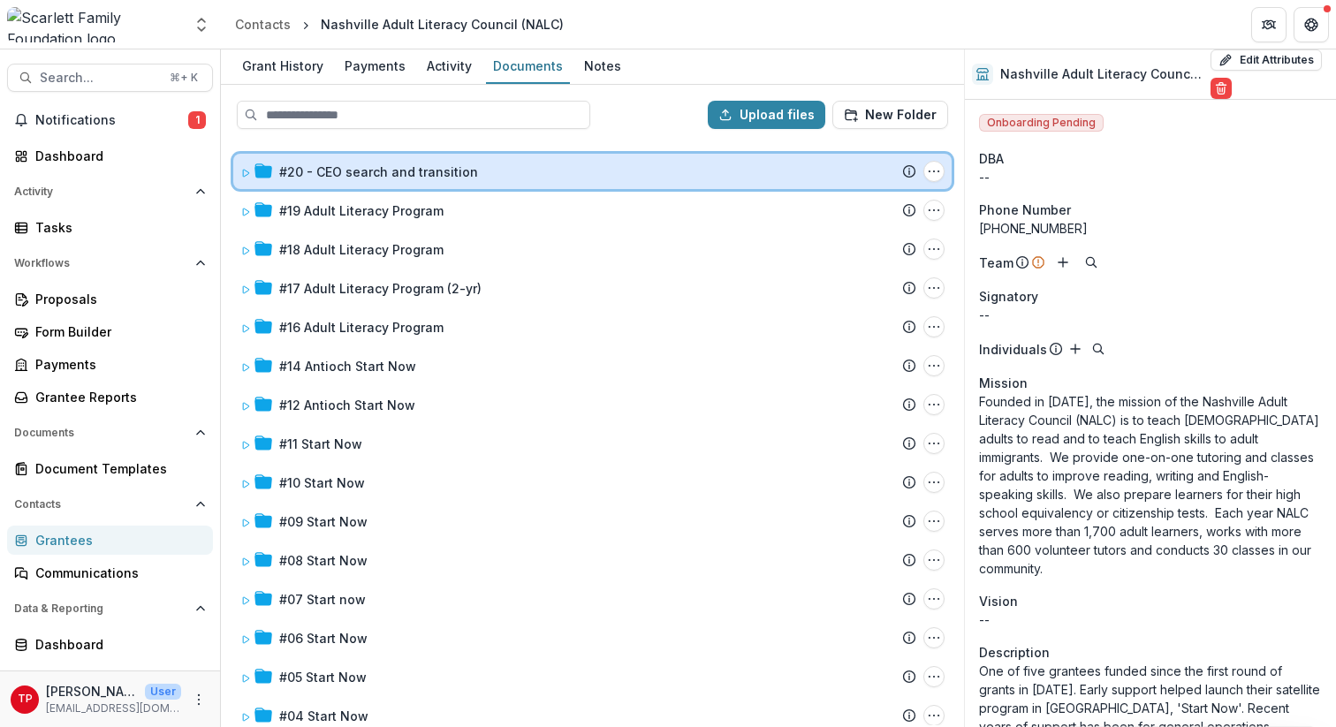
click at [240, 166] on span at bounding box center [245, 172] width 11 height 19
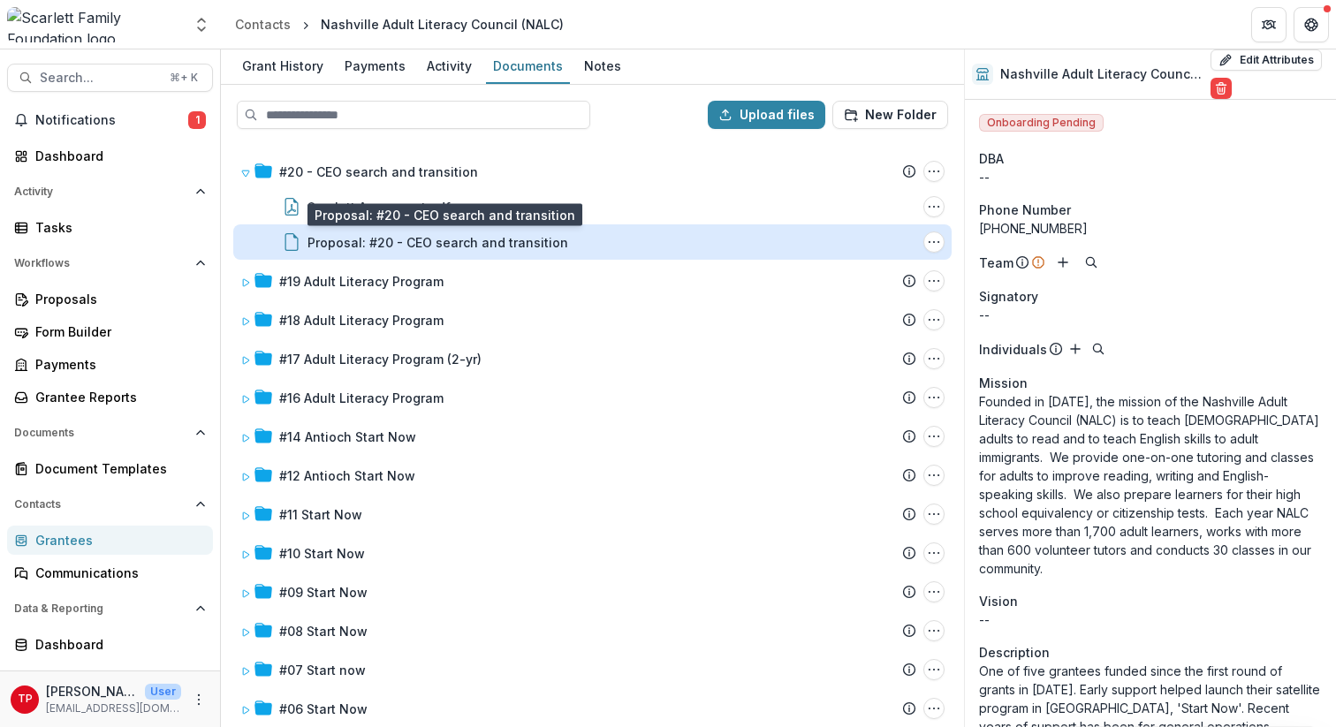
click at [392, 240] on div "Proposal: #20 - CEO search and transition" at bounding box center [438, 242] width 261 height 19
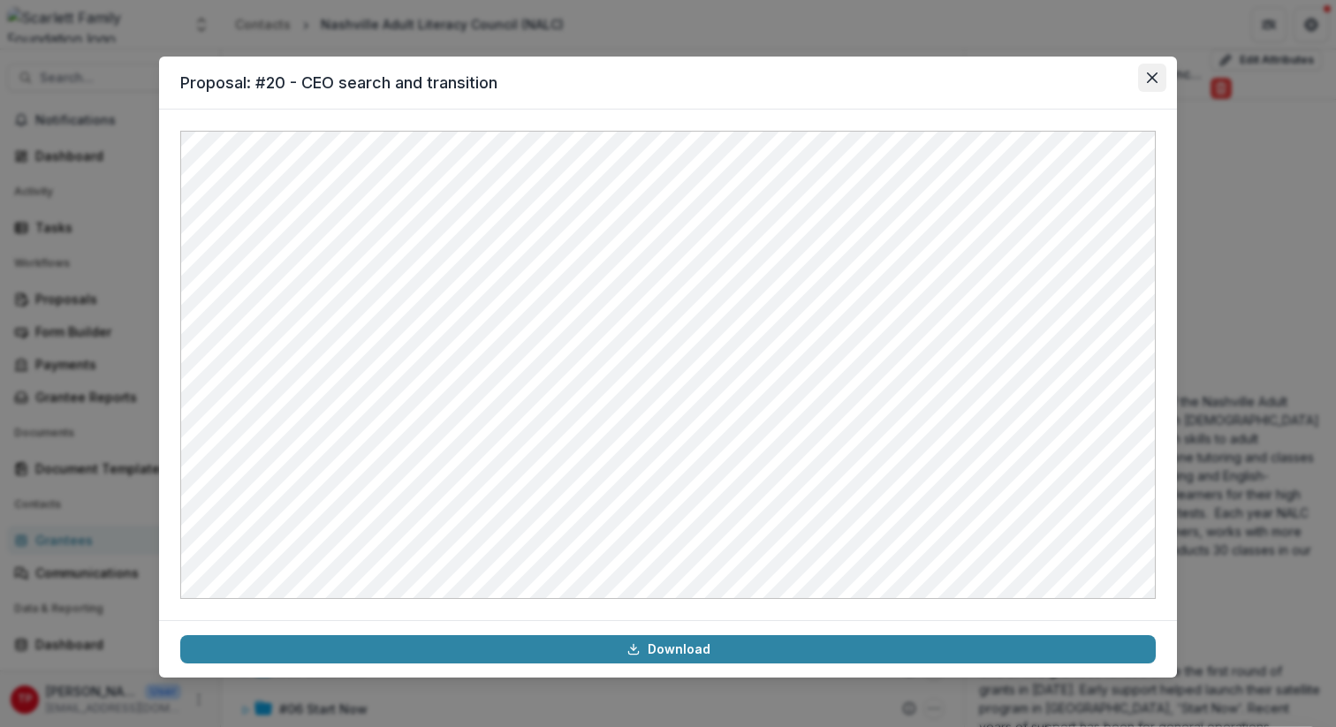
click at [1156, 72] on icon "Close" at bounding box center [1152, 77] width 11 height 11
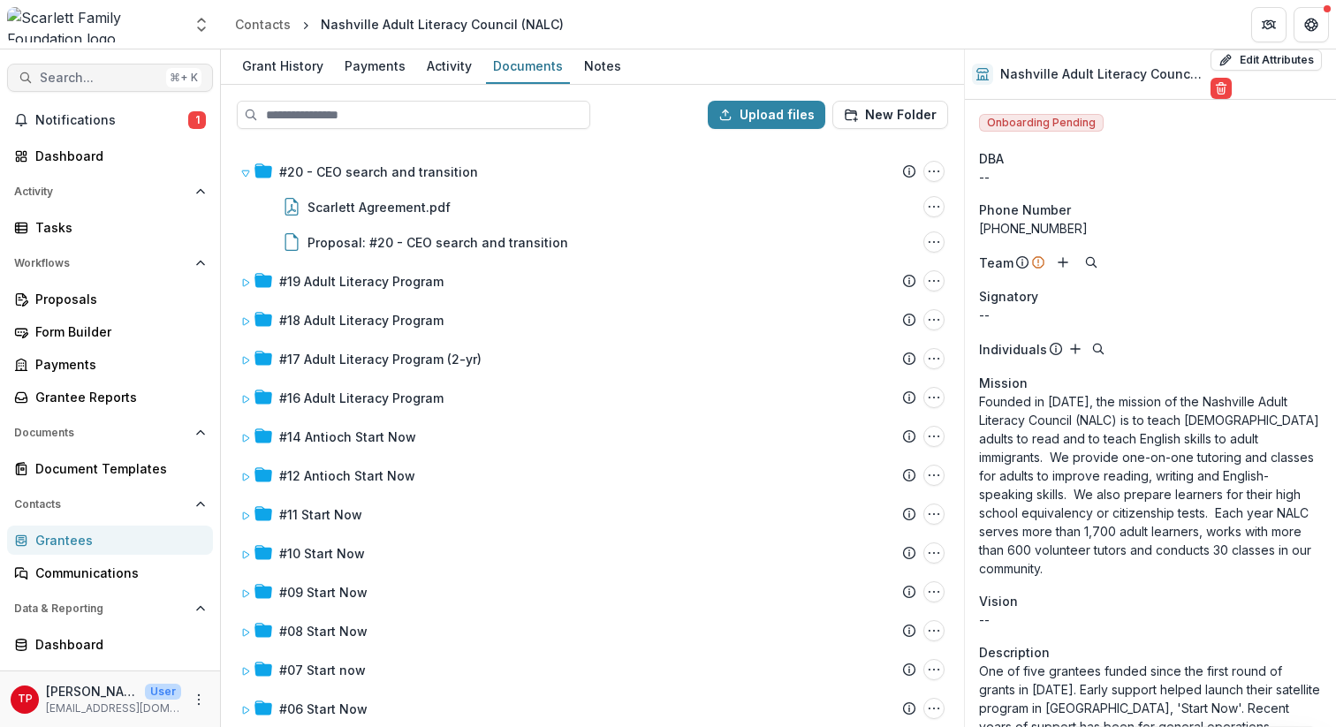
click at [88, 77] on span "Search..." at bounding box center [99, 78] width 119 height 15
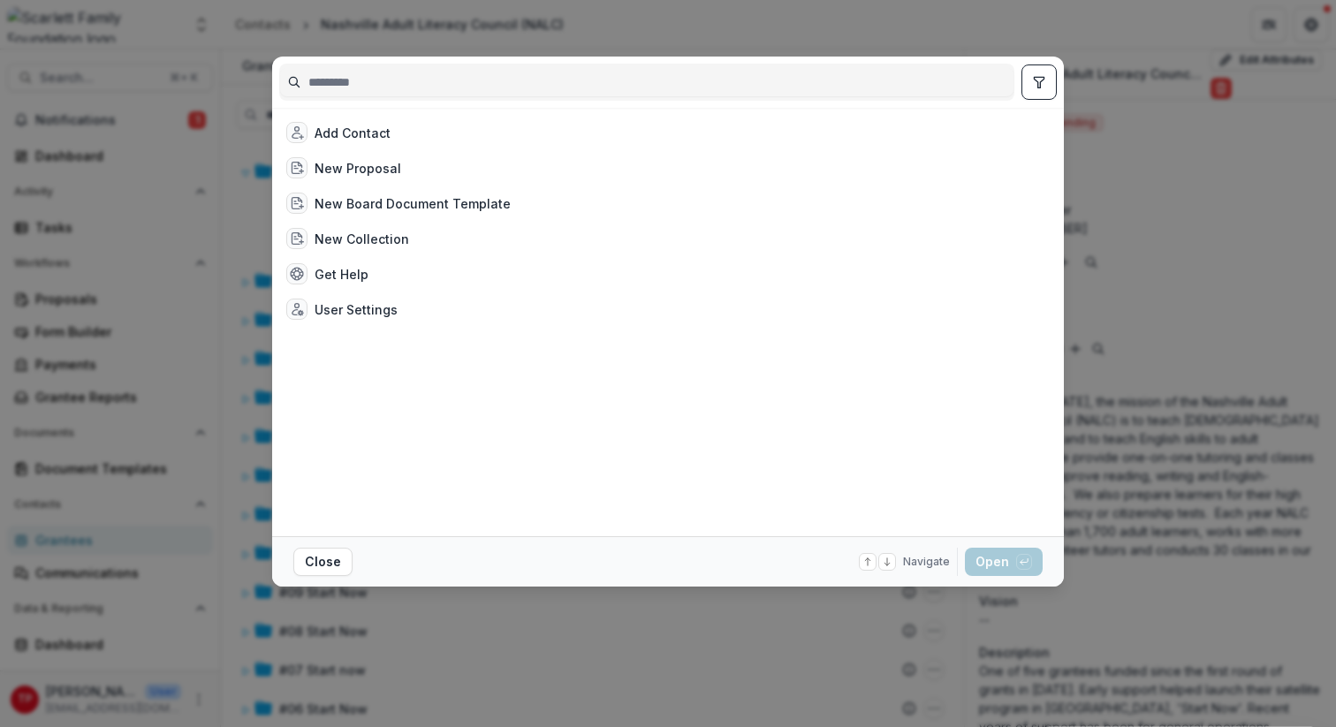
click at [351, 85] on input at bounding box center [647, 82] width 734 height 28
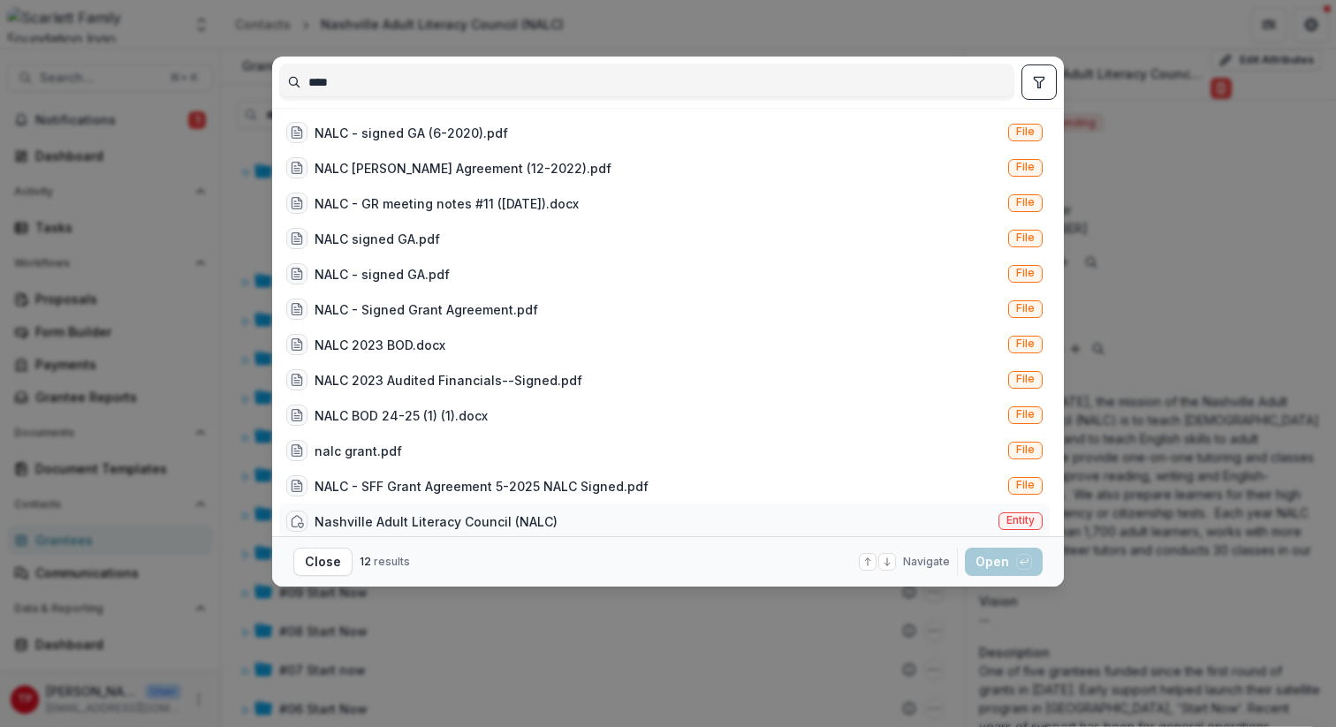
type input "****"
click at [393, 525] on div "Nashville Adult Literacy Council (NALC)" at bounding box center [436, 522] width 243 height 19
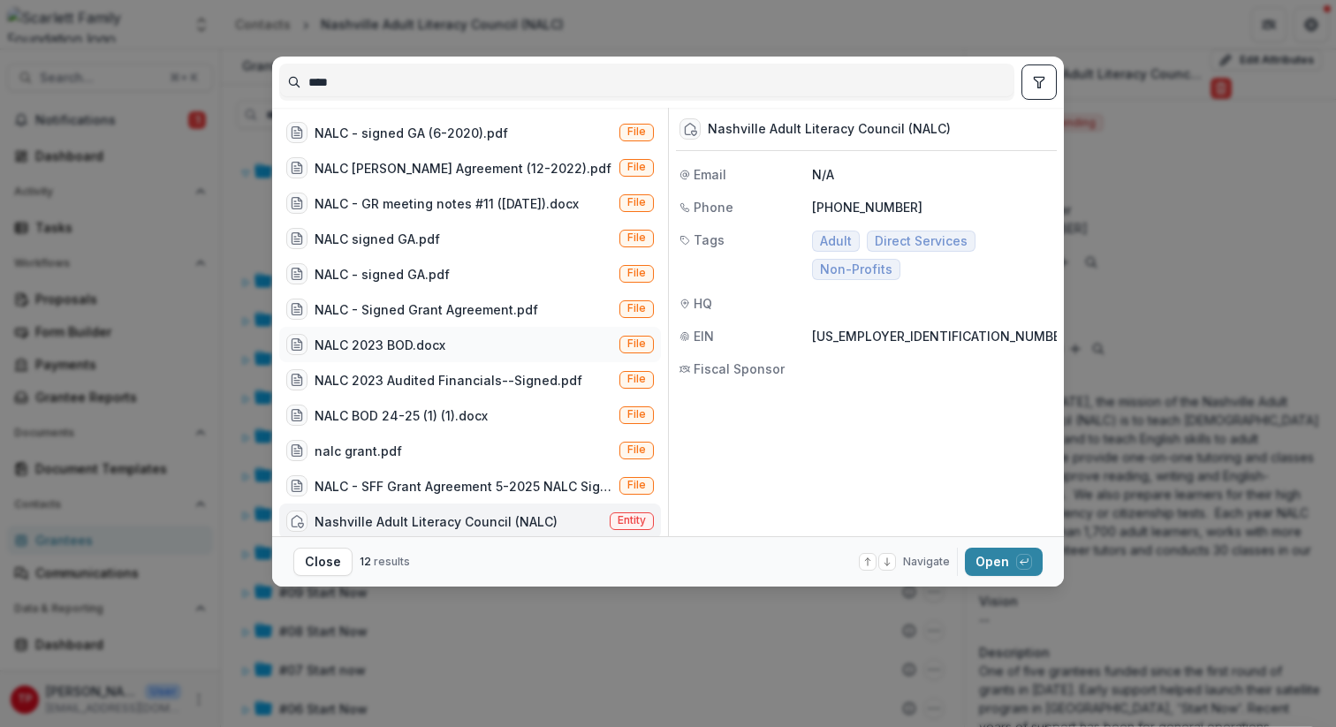
scroll to position [10, 0]
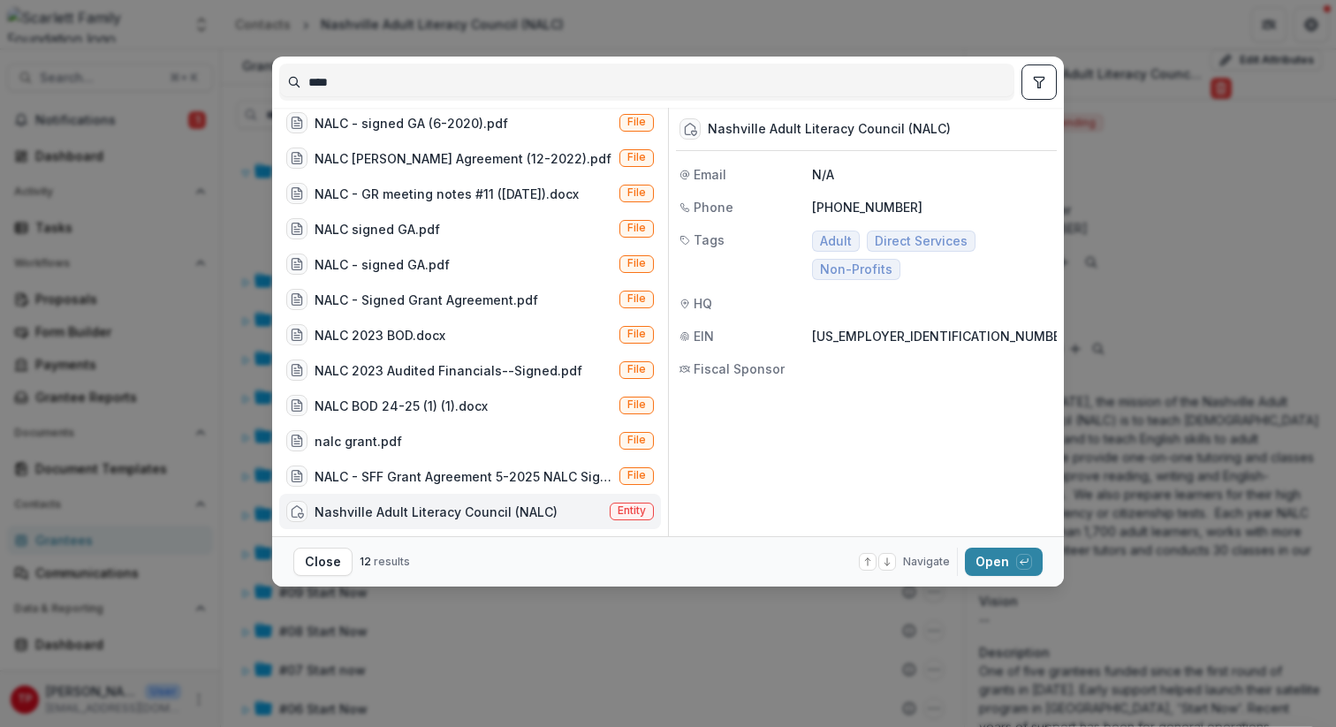
click at [431, 513] on div "Nashville Adult Literacy Council (NALC)" at bounding box center [436, 512] width 243 height 19
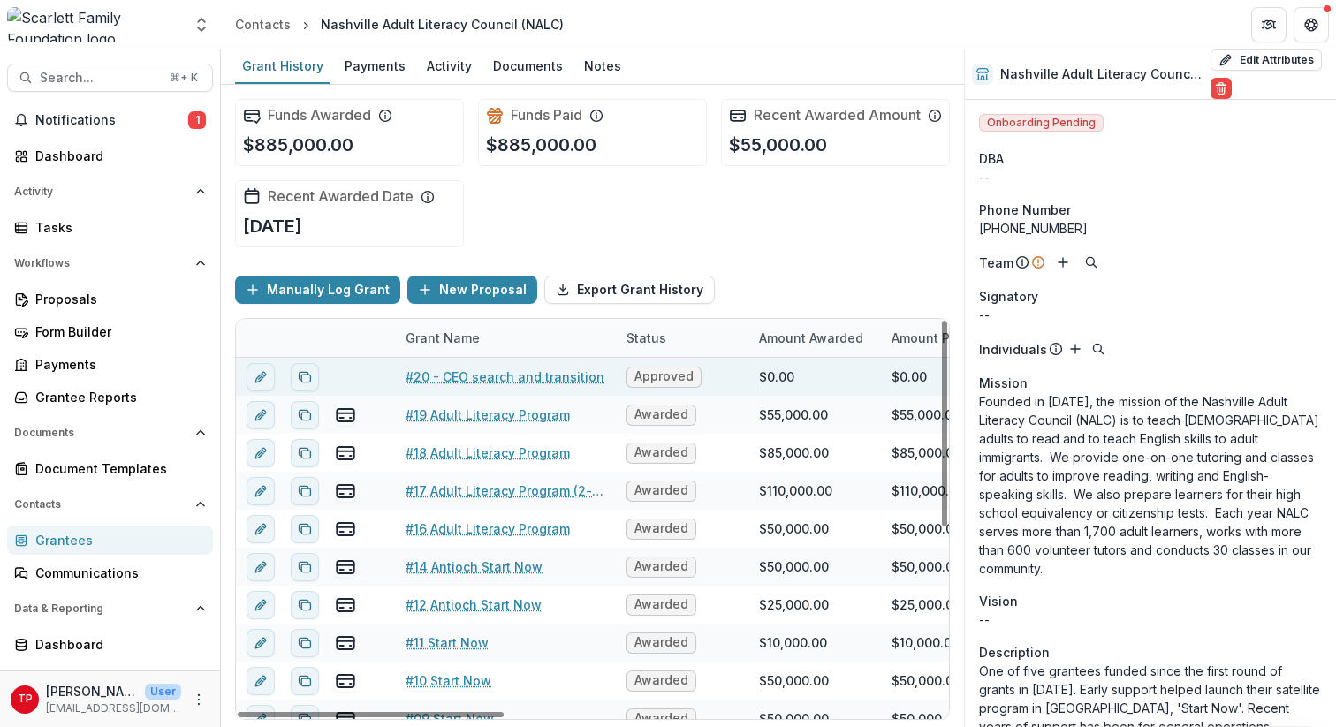
click at [512, 386] on link "#20 - CEO search and transition" at bounding box center [505, 377] width 199 height 19
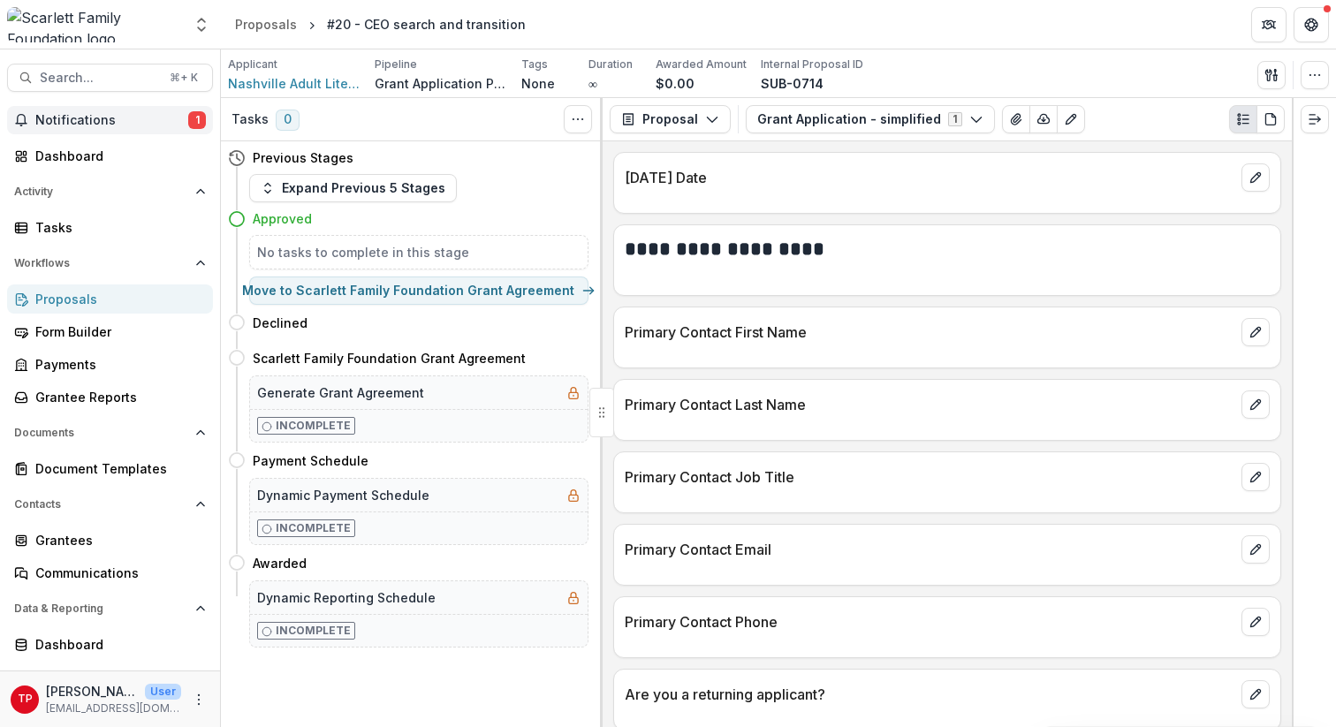
click at [65, 122] on span "Notifications" at bounding box center [111, 120] width 153 height 15
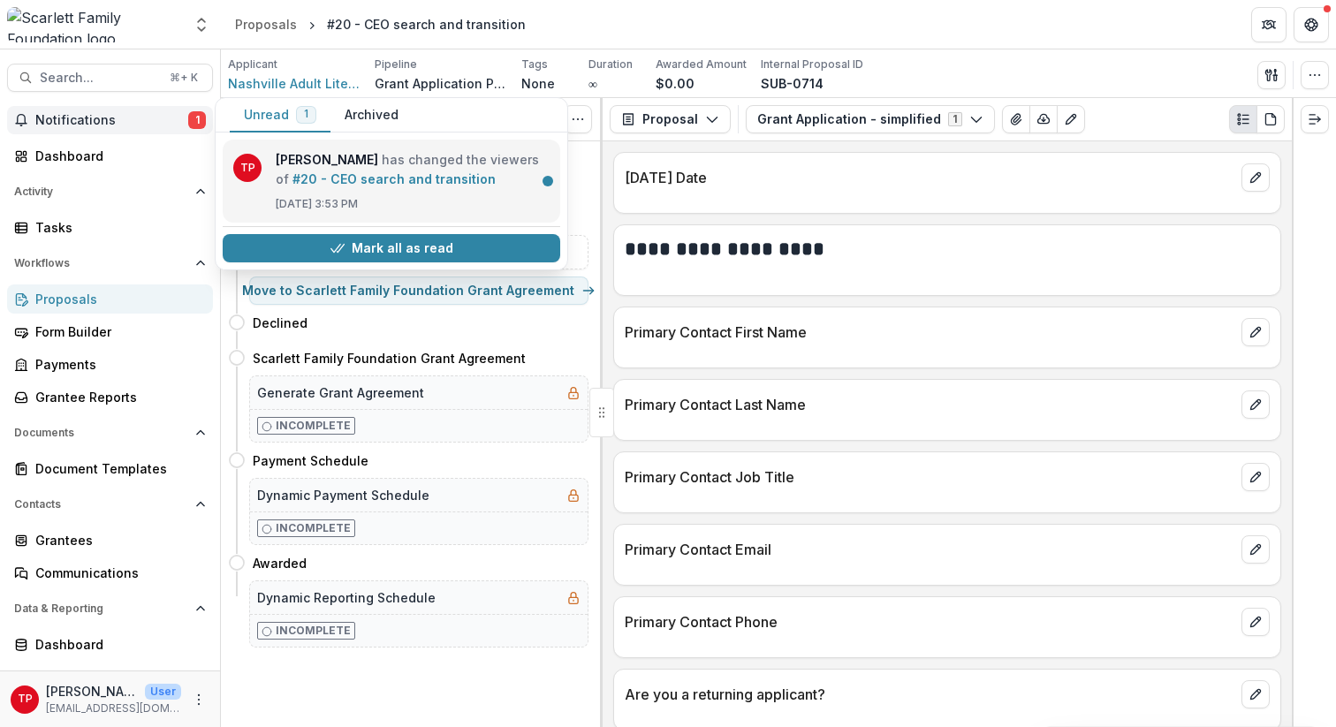
click at [362, 171] on link "#20 - CEO search and transition" at bounding box center [394, 178] width 203 height 15
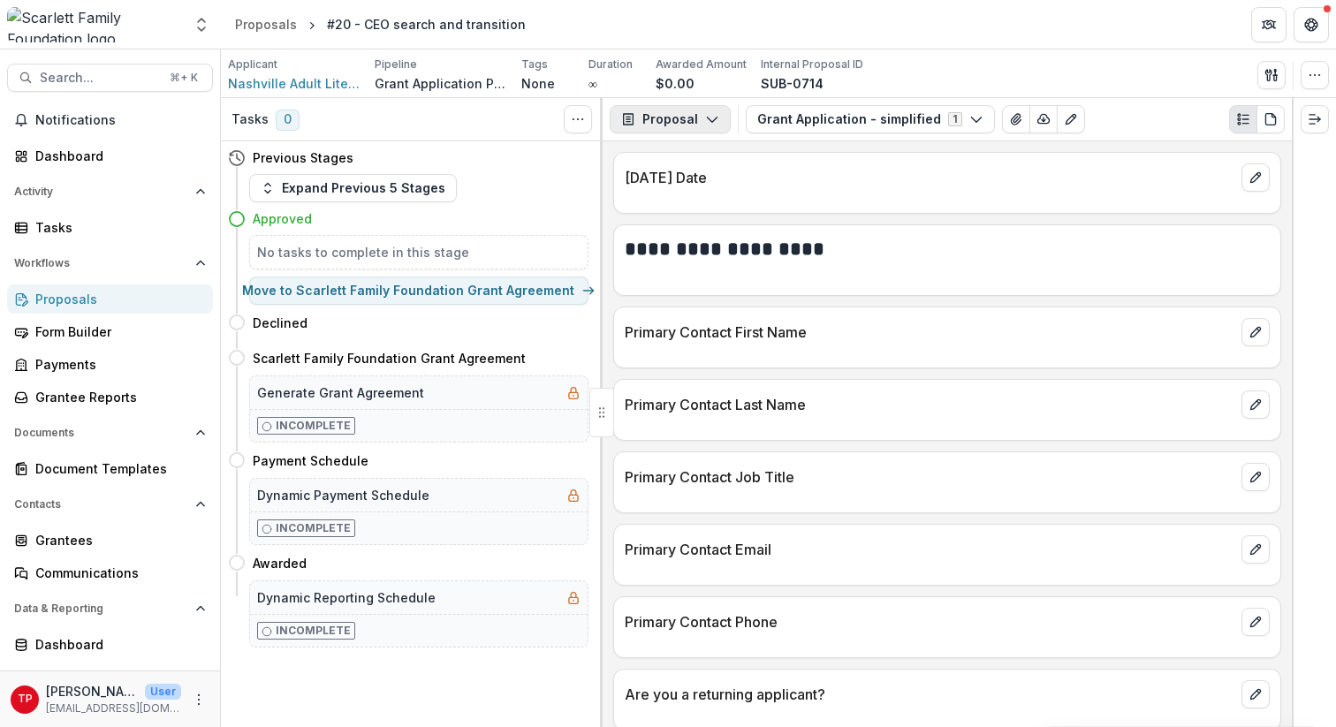
click at [709, 115] on icon "button" at bounding box center [712, 119] width 14 height 14
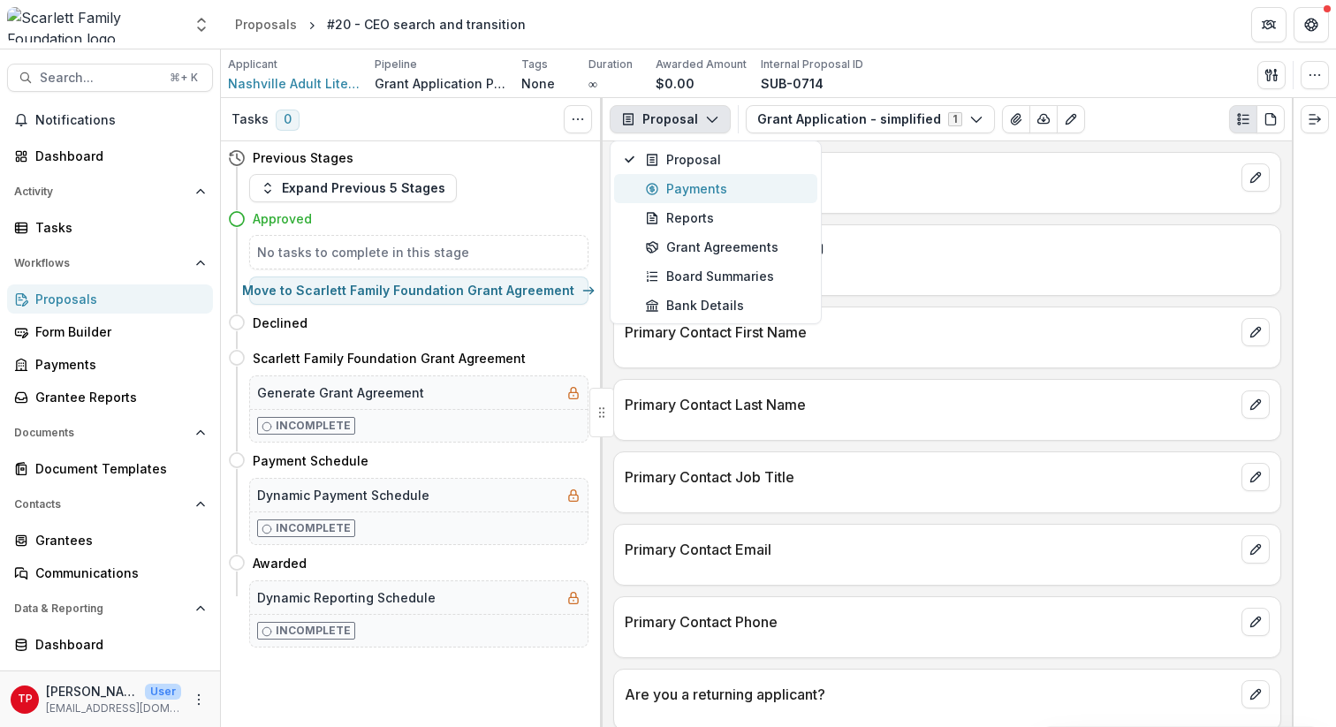
click at [696, 186] on div "Payments" at bounding box center [726, 188] width 162 height 19
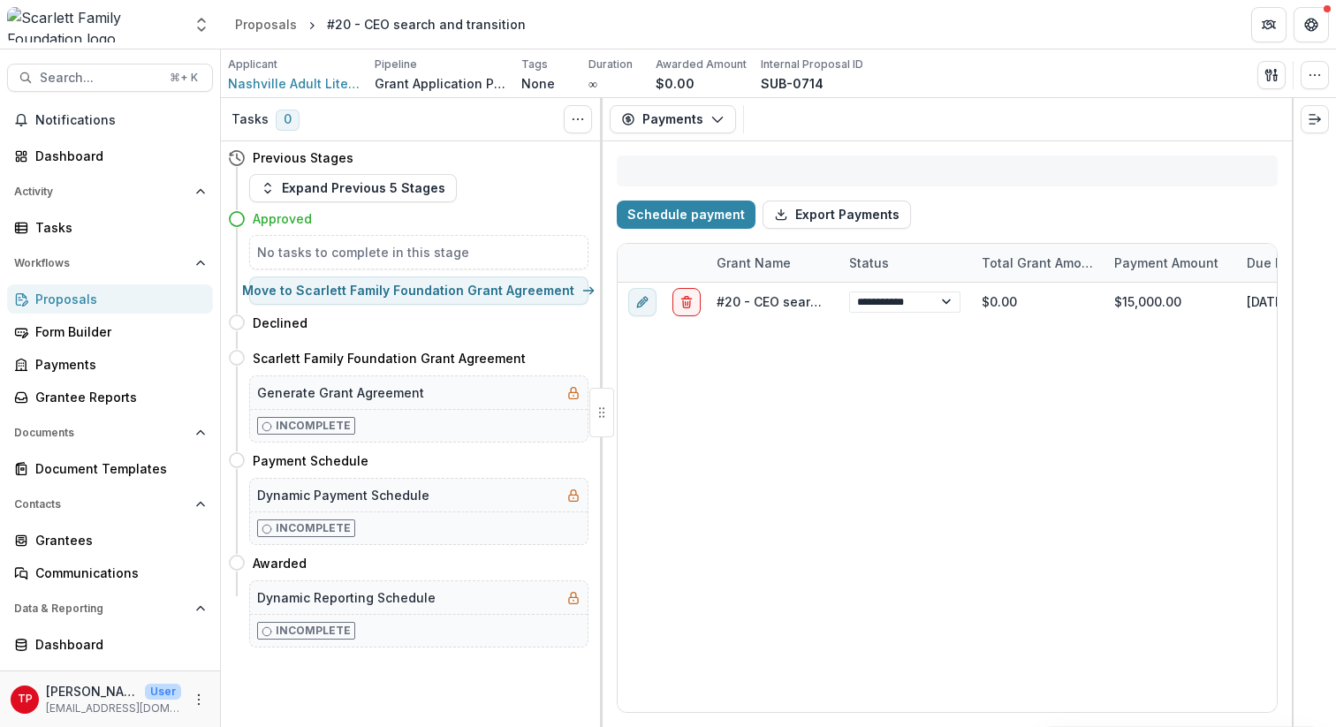
select select "**********"
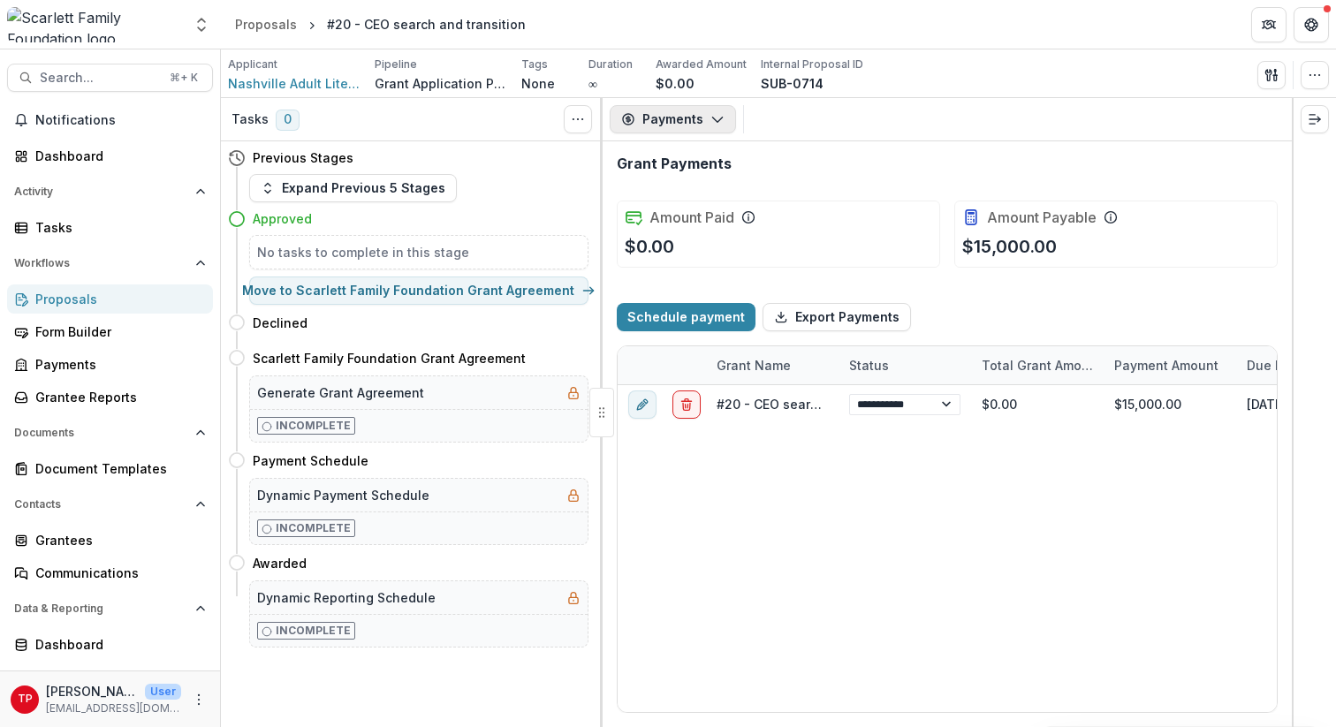
click at [717, 118] on icon "button" at bounding box center [718, 119] width 14 height 14
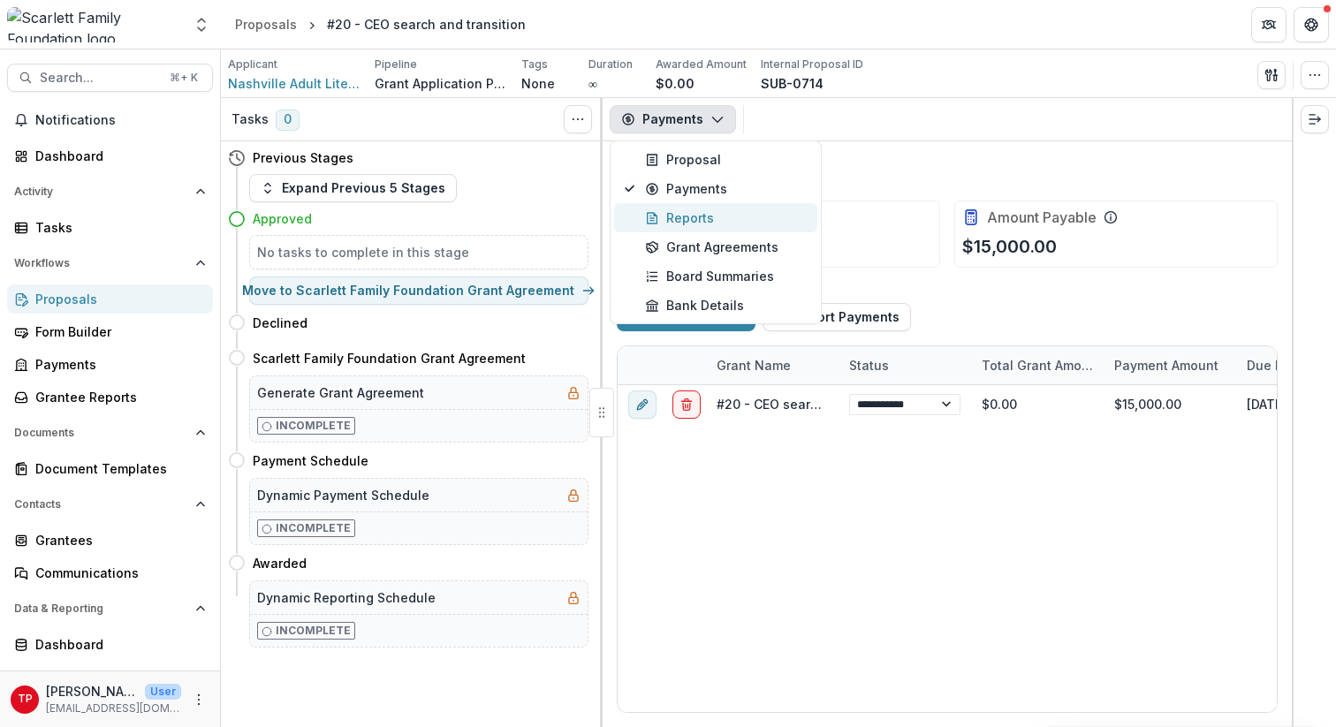
click at [694, 213] on div "Reports" at bounding box center [726, 218] width 162 height 19
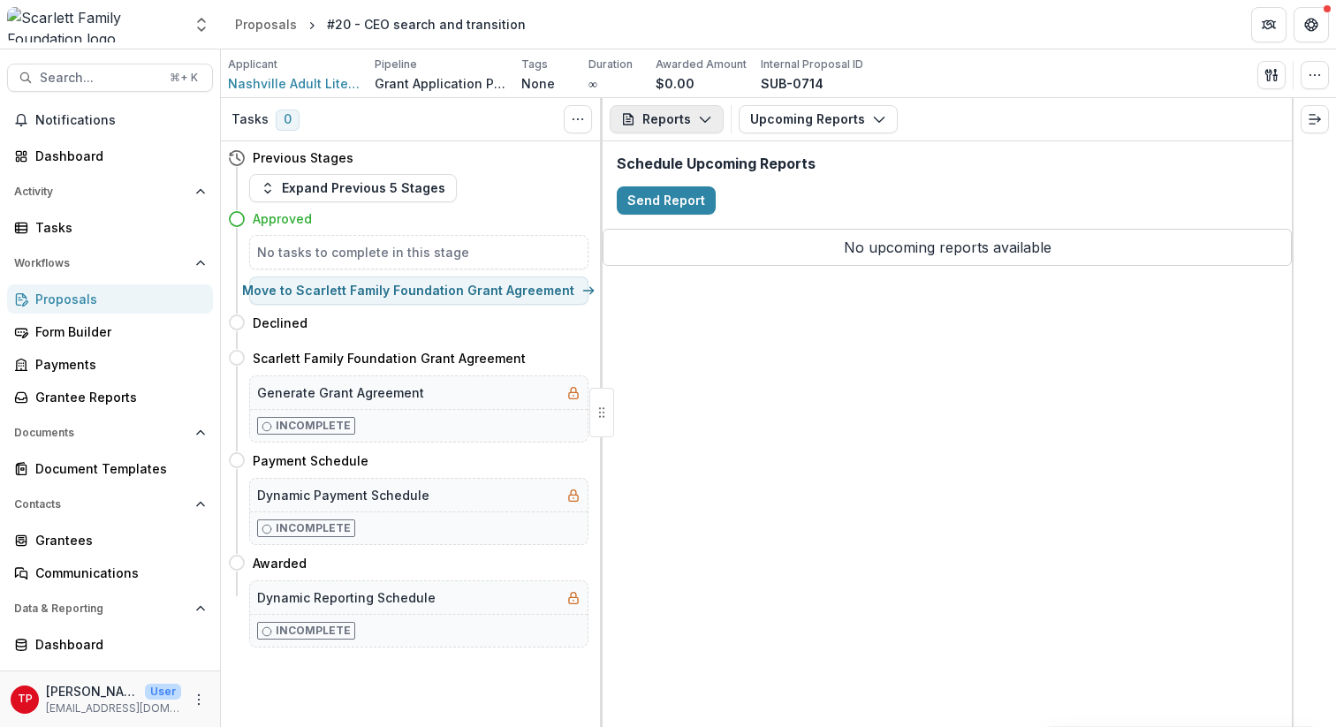
click at [706, 116] on icon "button" at bounding box center [705, 119] width 14 height 14
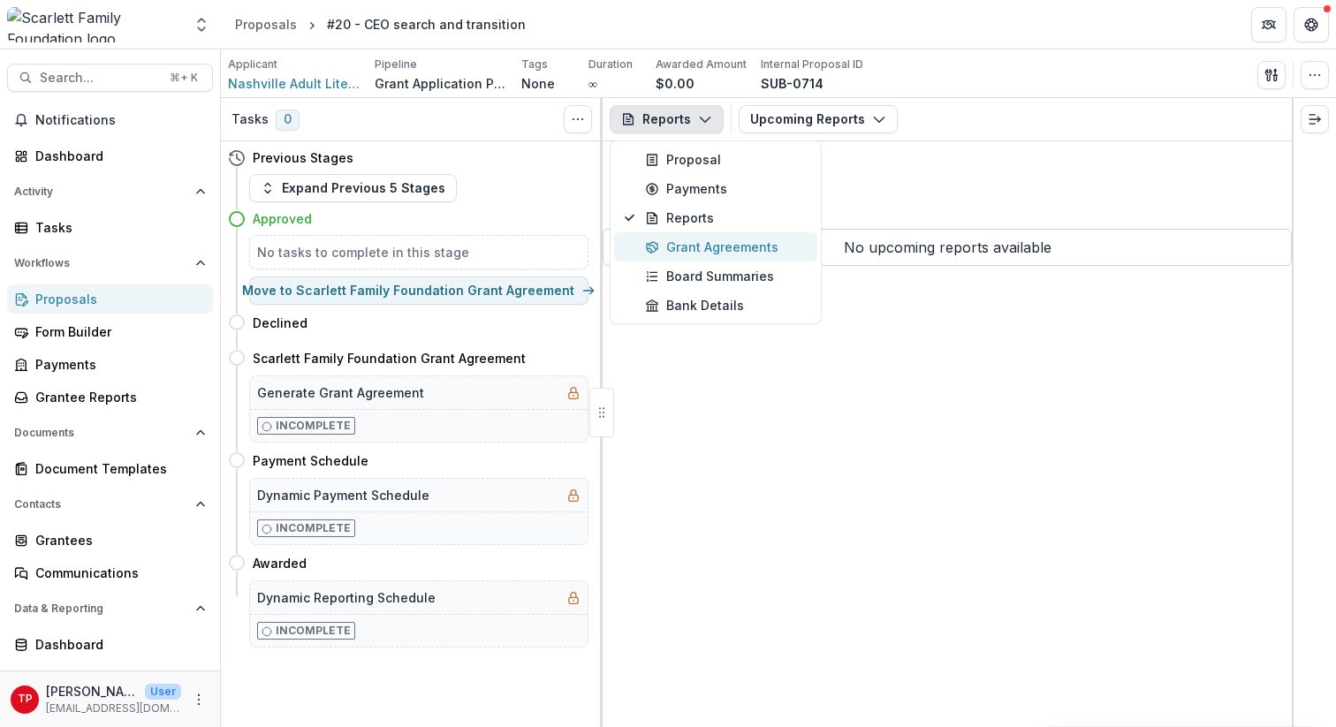
click at [704, 246] on div "Grant Agreements" at bounding box center [726, 247] width 162 height 19
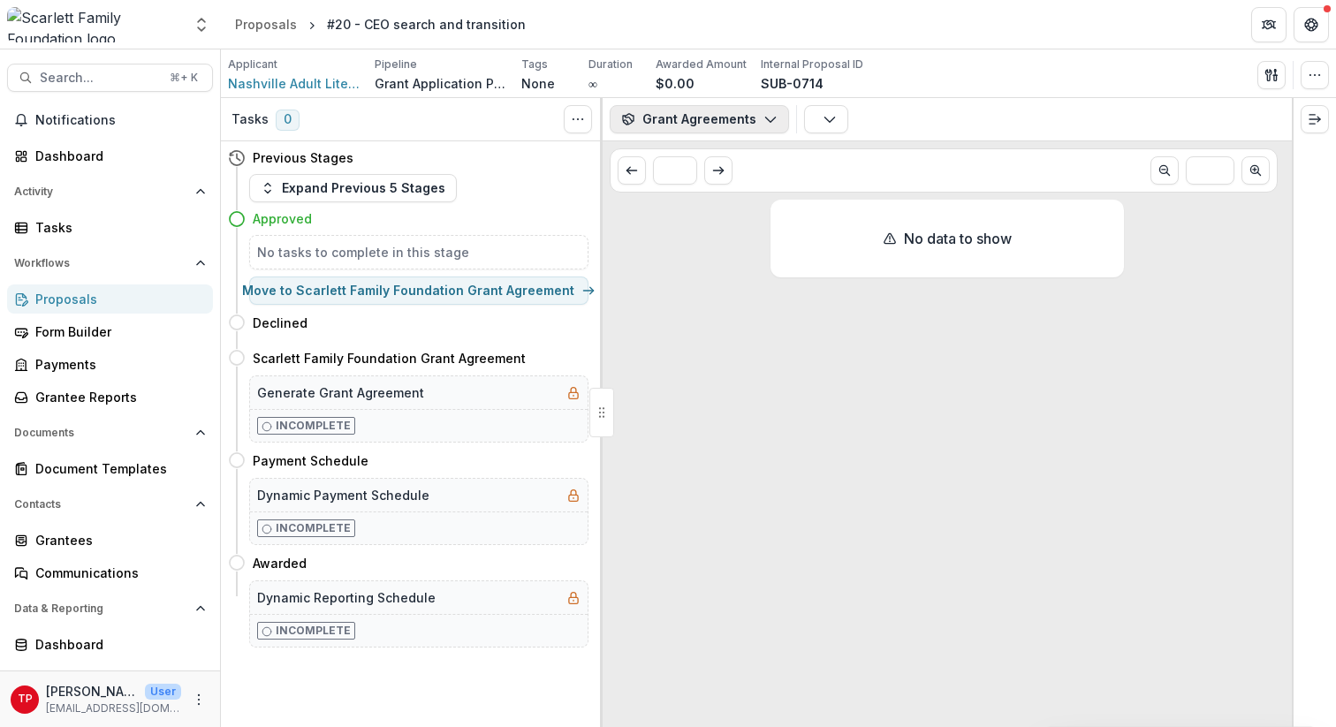
click at [766, 113] on icon "button" at bounding box center [771, 119] width 14 height 14
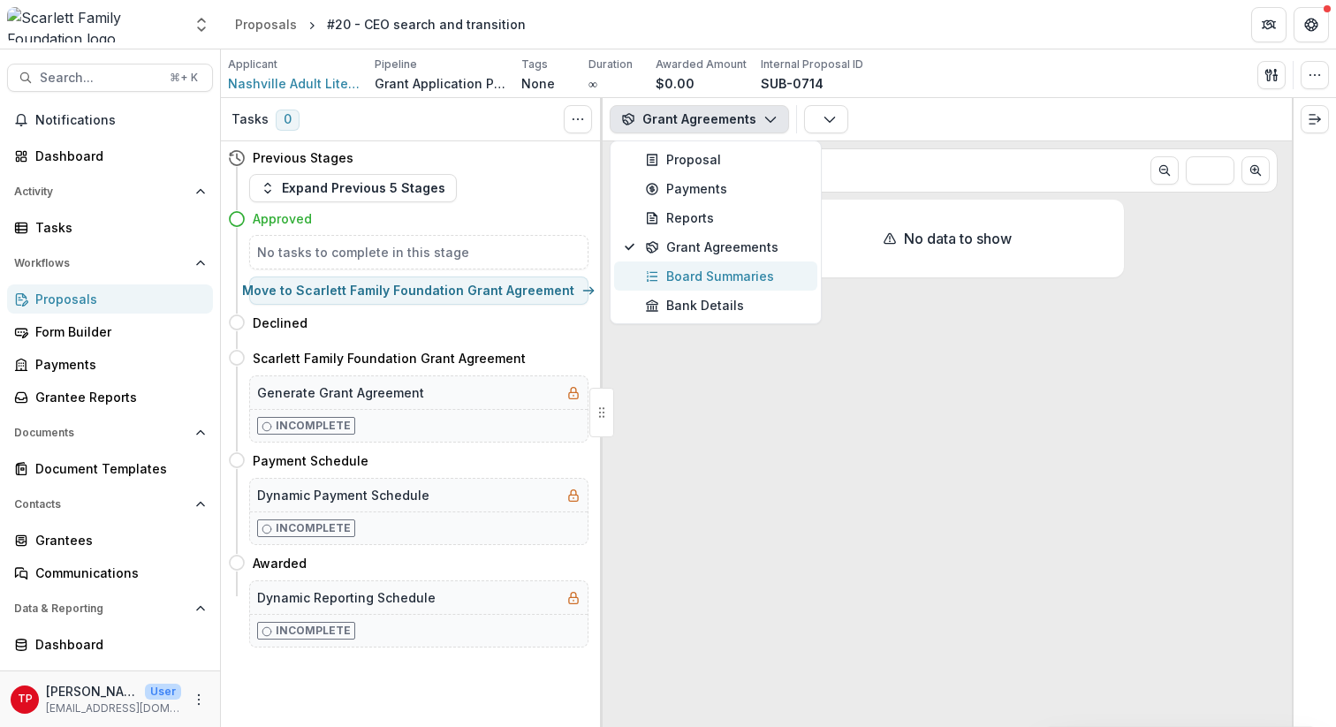
click at [725, 269] on div "Board Summaries" at bounding box center [726, 276] width 162 height 19
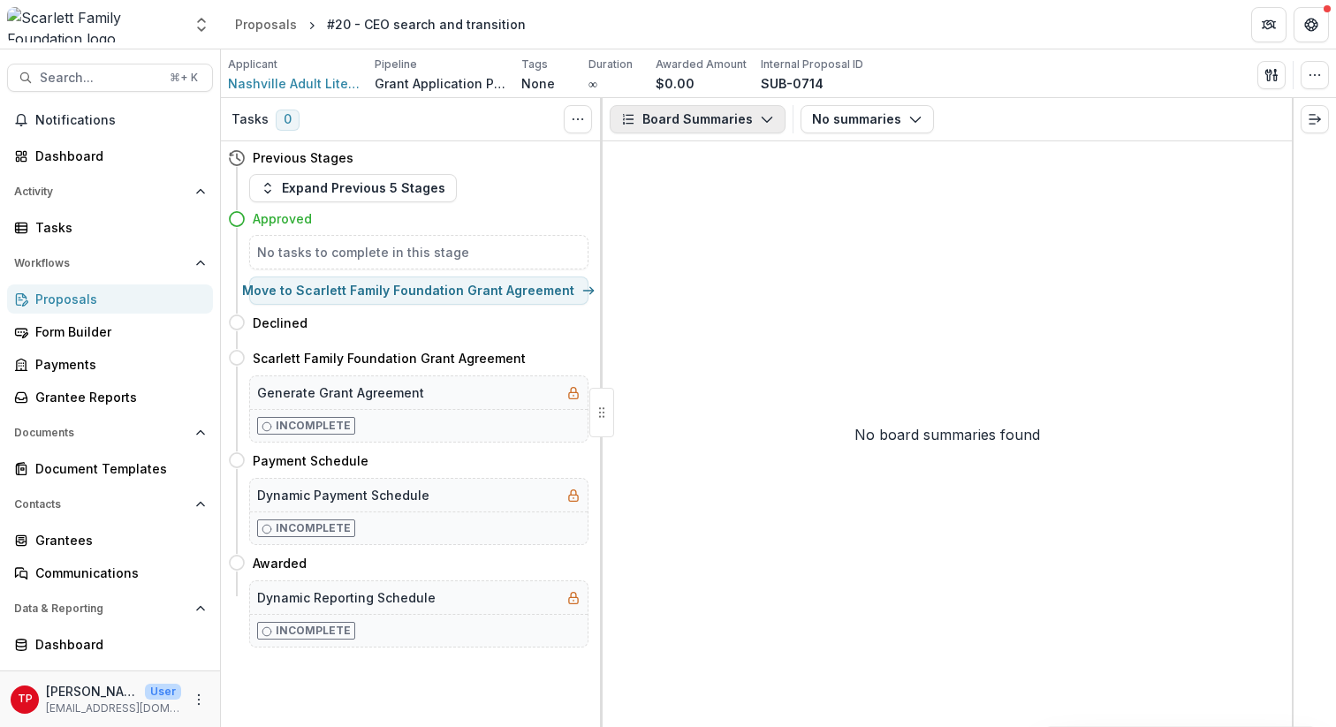
click at [760, 119] on icon "button" at bounding box center [767, 119] width 14 height 14
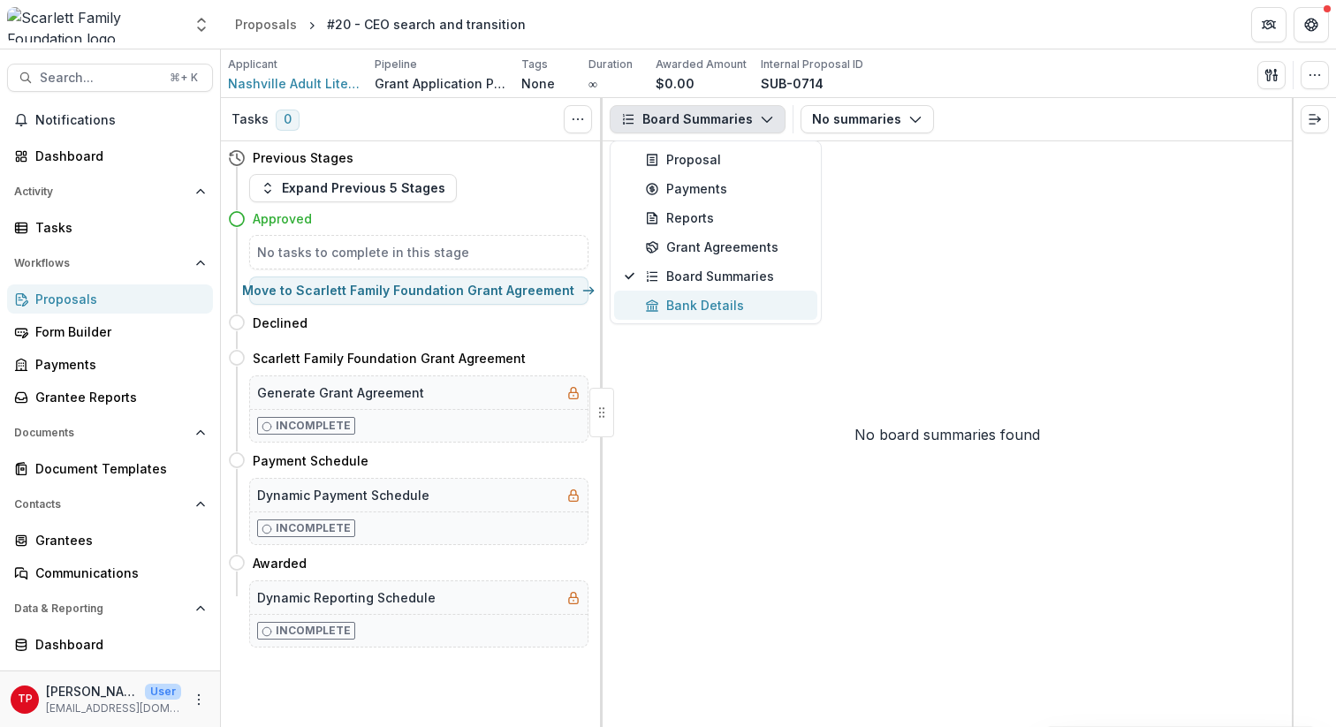
click at [719, 302] on div "Bank Details" at bounding box center [726, 305] width 162 height 19
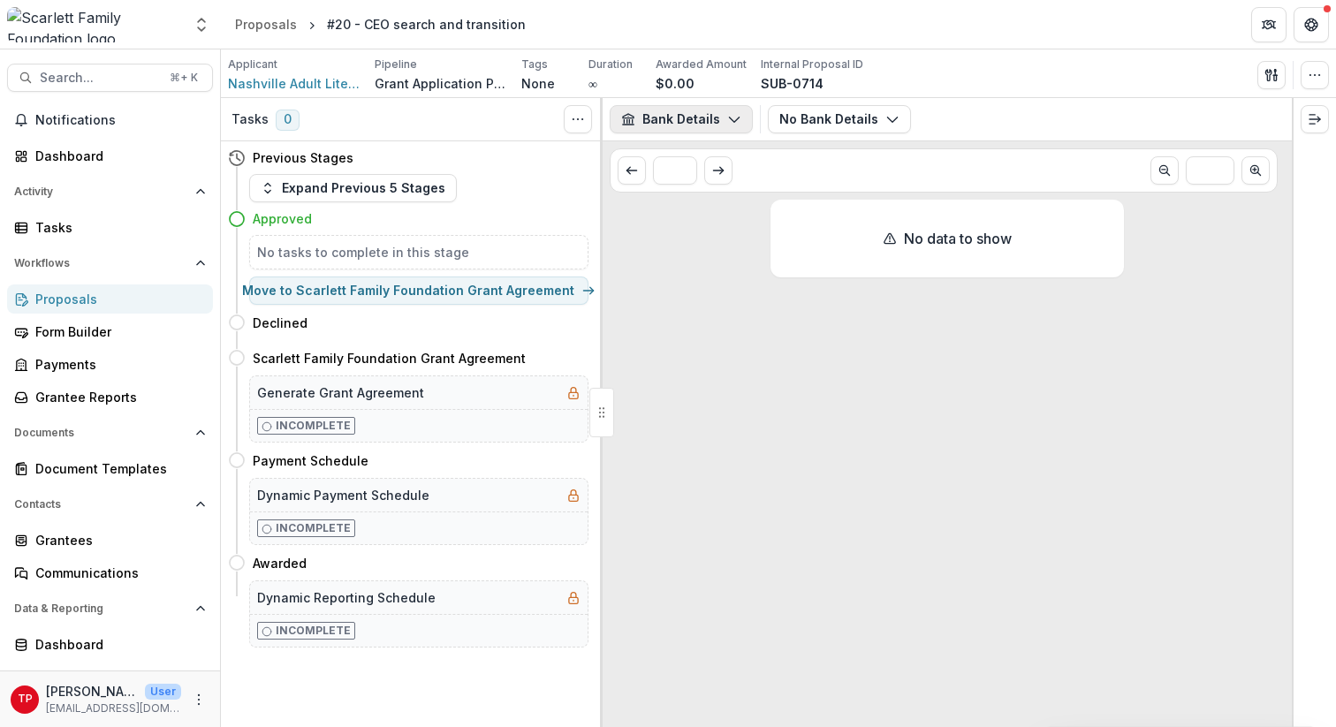
click at [734, 117] on icon "button" at bounding box center [734, 119] width 14 height 14
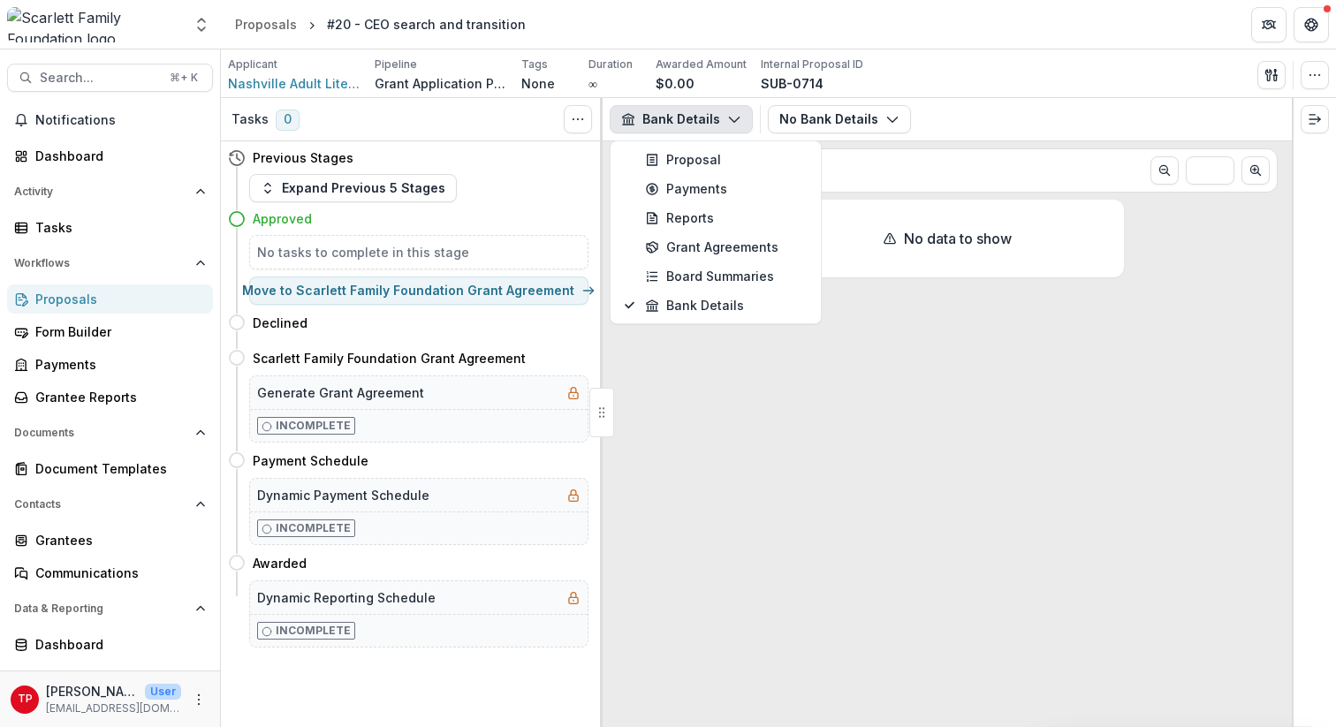
click at [714, 400] on div "No data to show" at bounding box center [947, 464] width 689 height 528
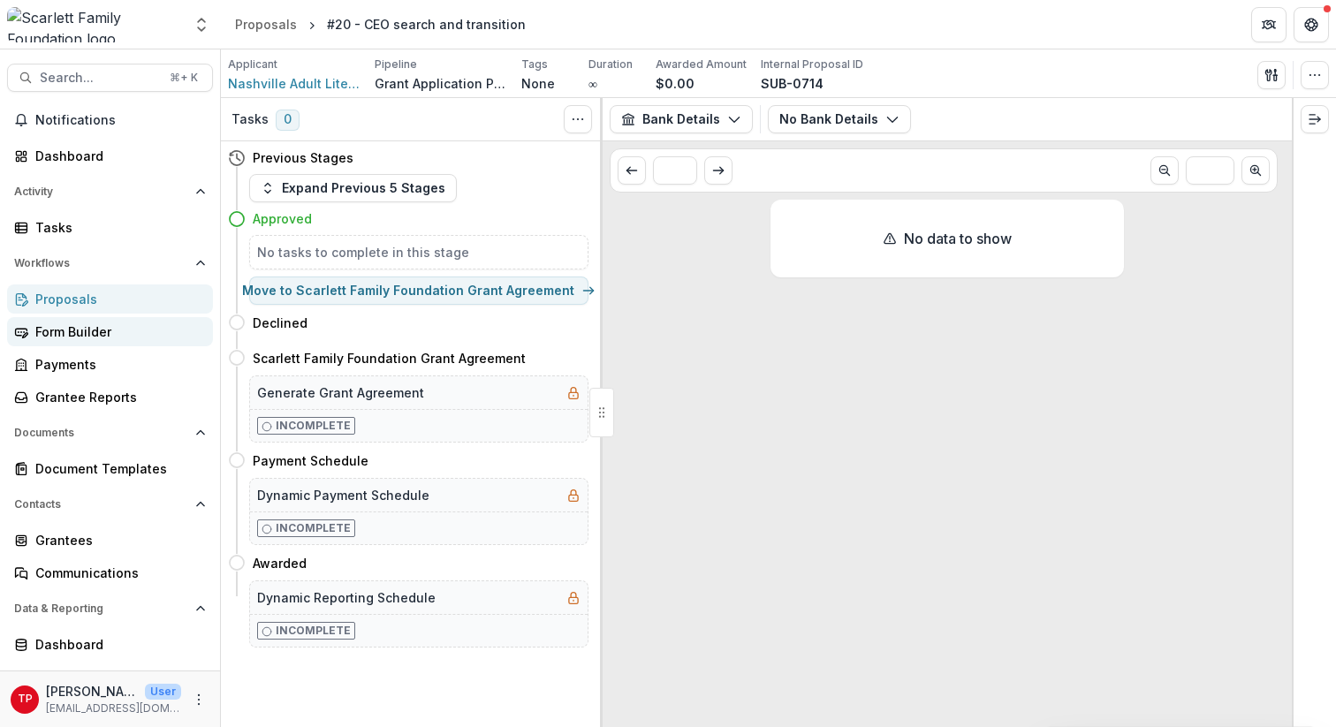
click at [86, 329] on div "Form Builder" at bounding box center [117, 332] width 164 height 19
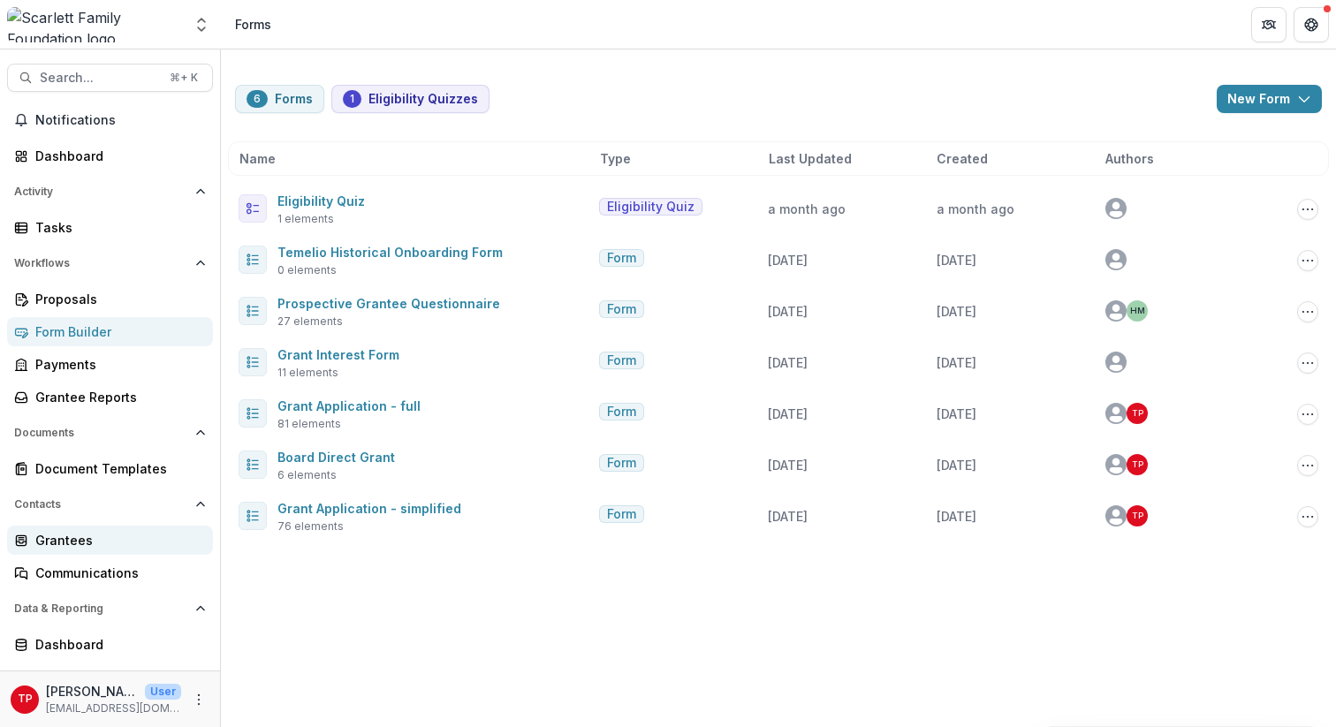
click at [96, 537] on div "Grantees" at bounding box center [117, 540] width 164 height 19
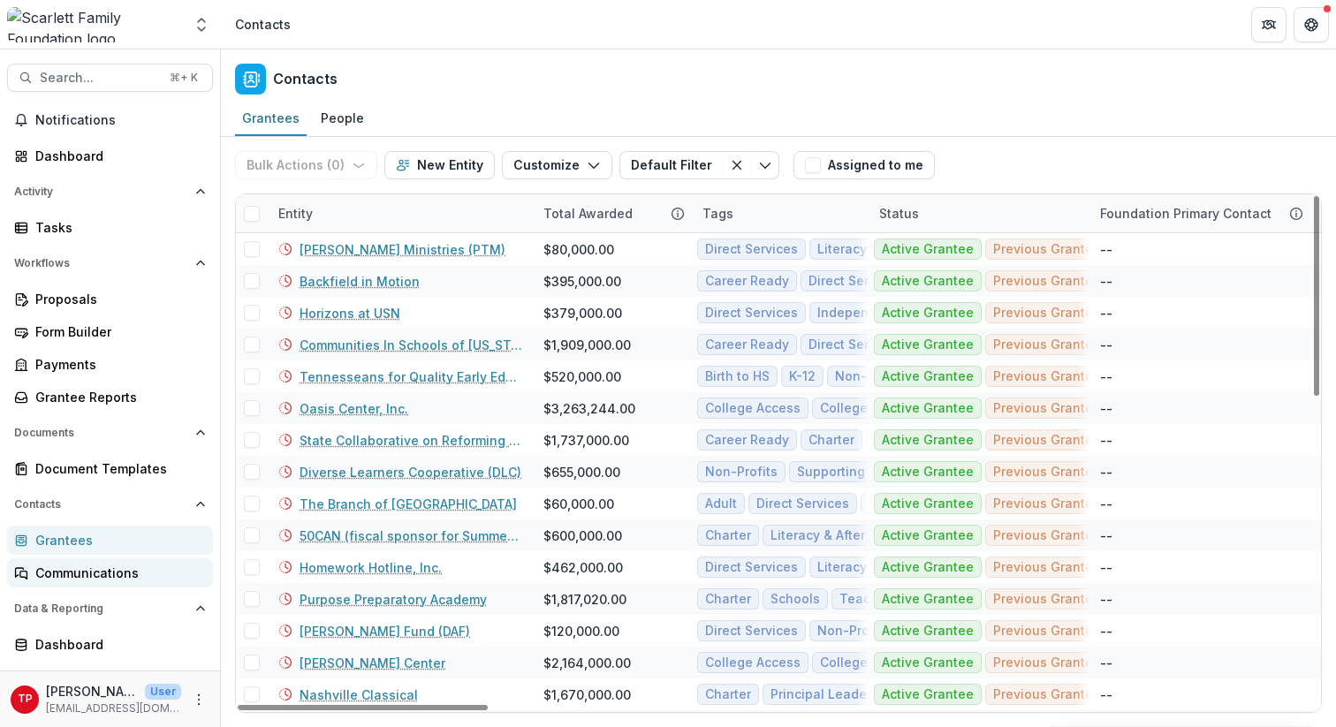
click at [78, 567] on div "Communications" at bounding box center [117, 573] width 164 height 19
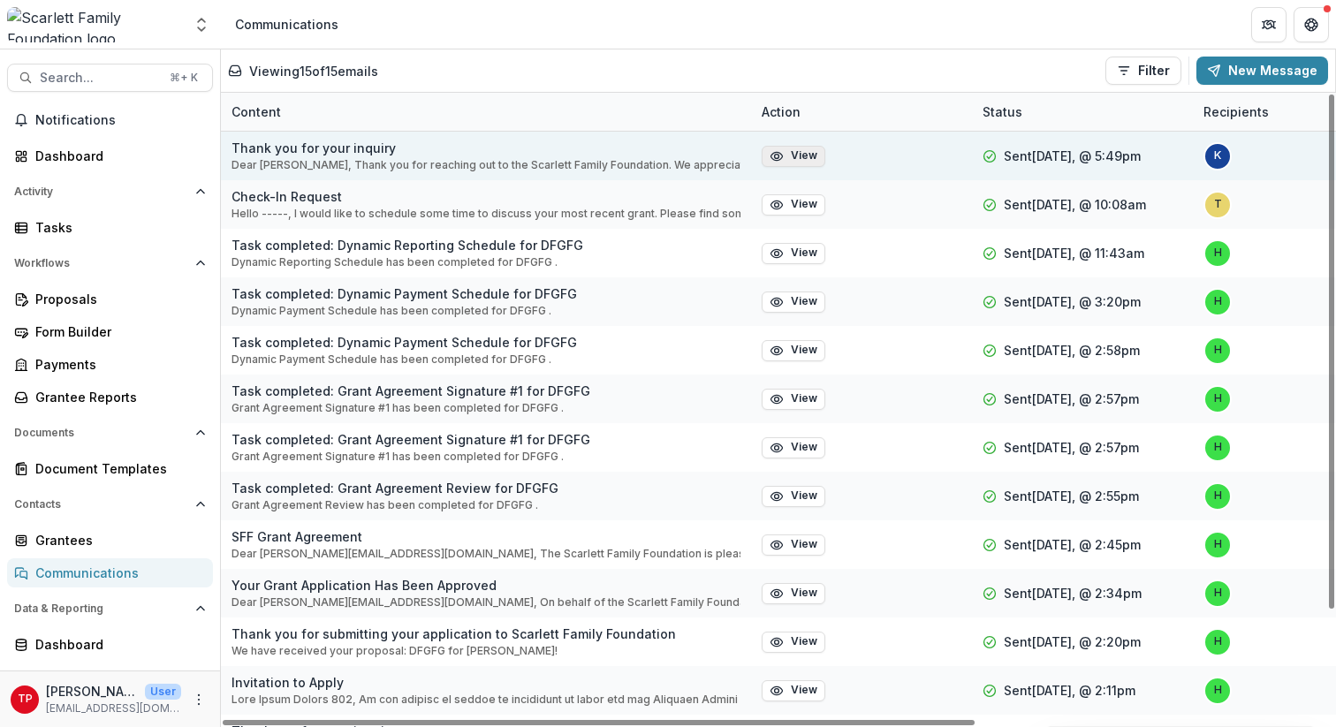
click at [795, 153] on button "View" at bounding box center [794, 156] width 64 height 21
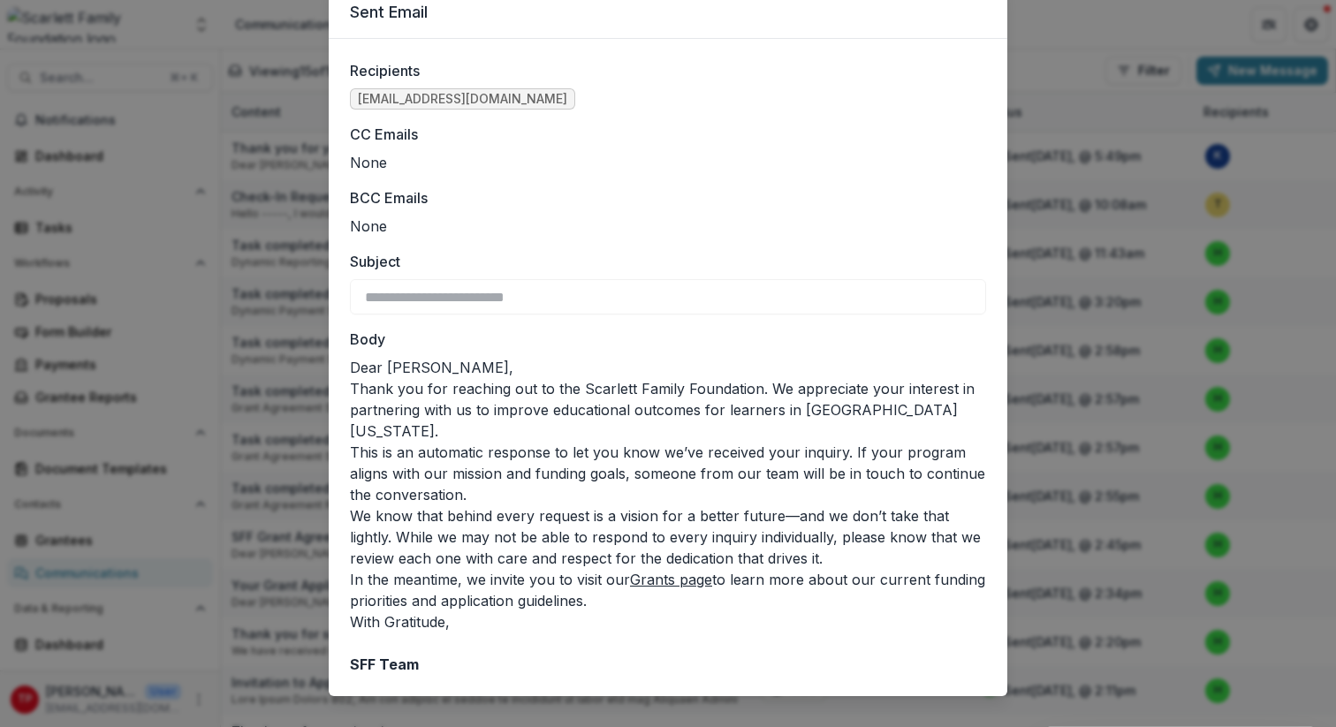
scroll to position [75, 0]
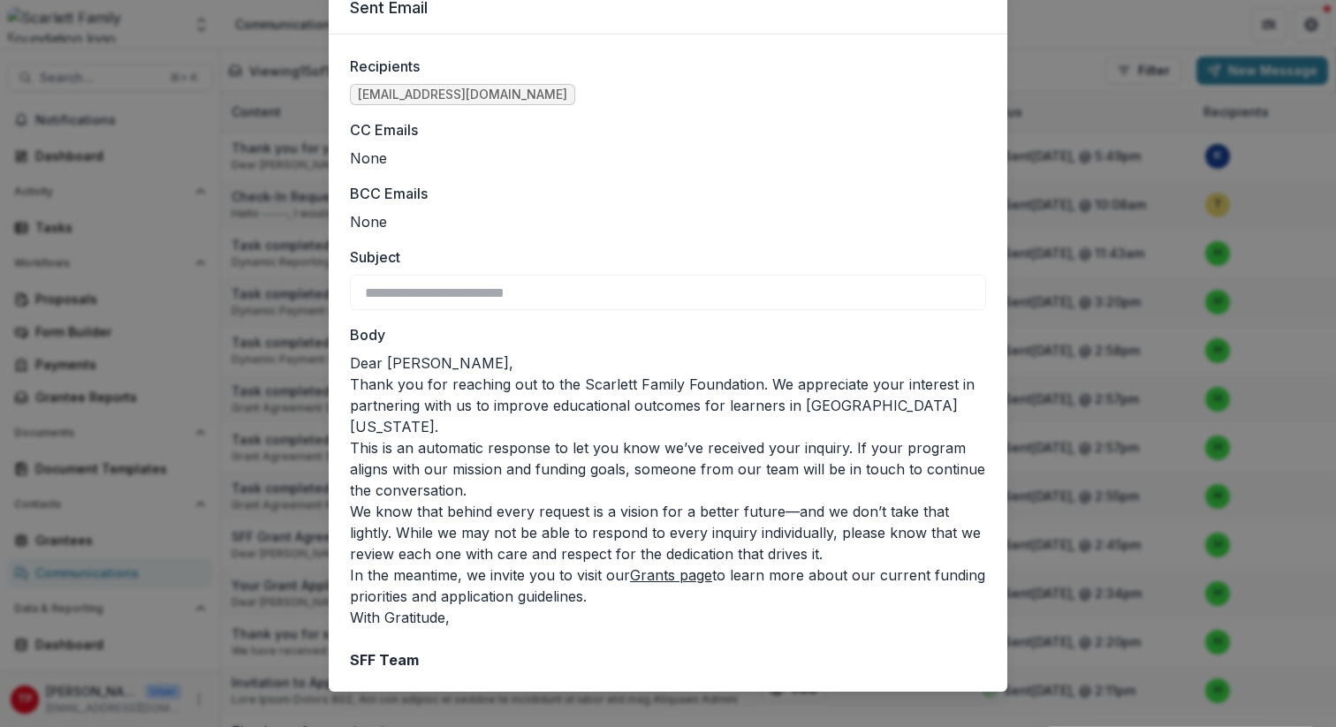
click at [1077, 35] on div "**********" at bounding box center [668, 363] width 1336 height 727
